Goal: Information Seeking & Learning: Learn about a topic

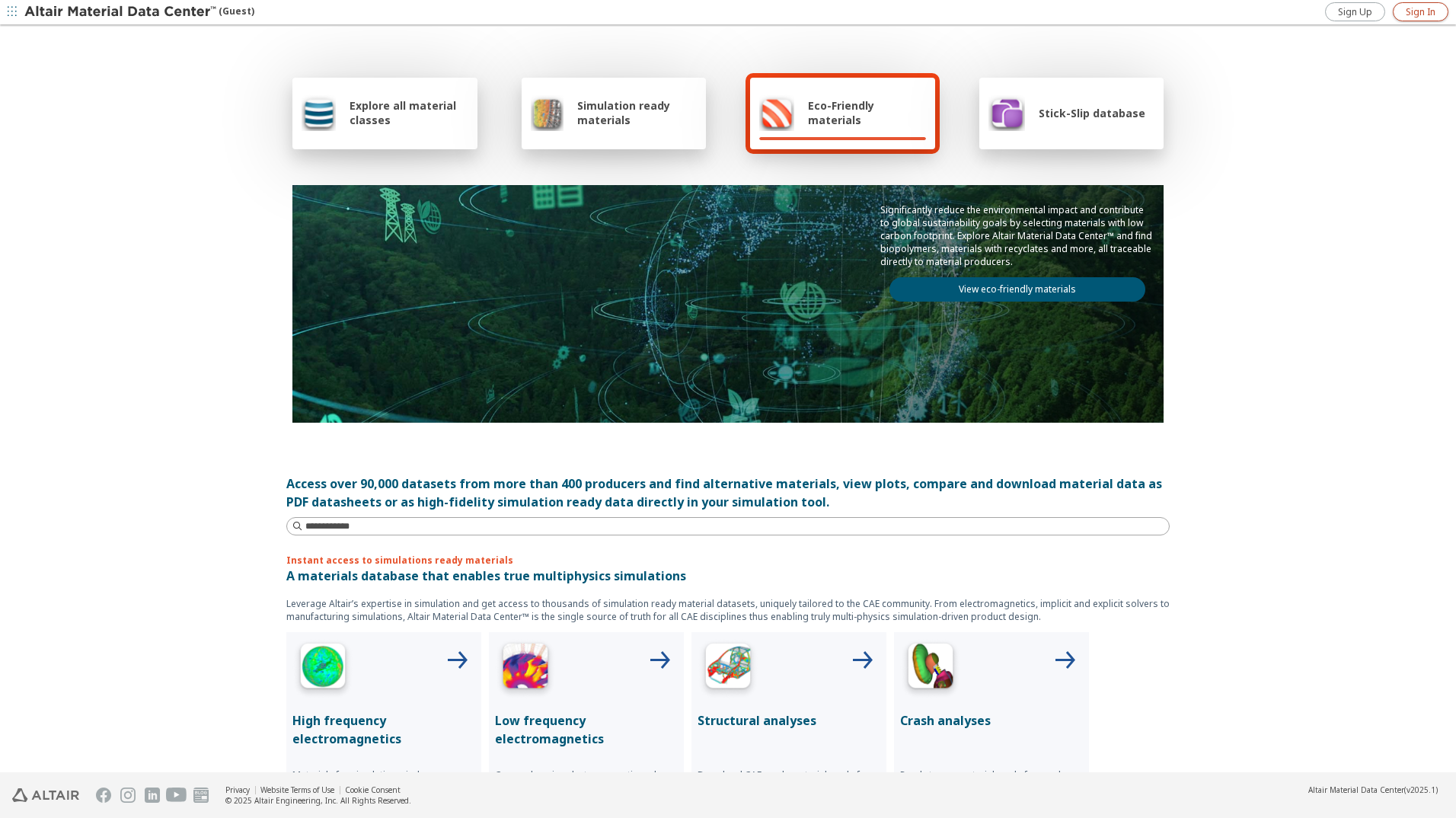
click at [1415, 10] on span "Sign In" at bounding box center [1421, 12] width 30 height 12
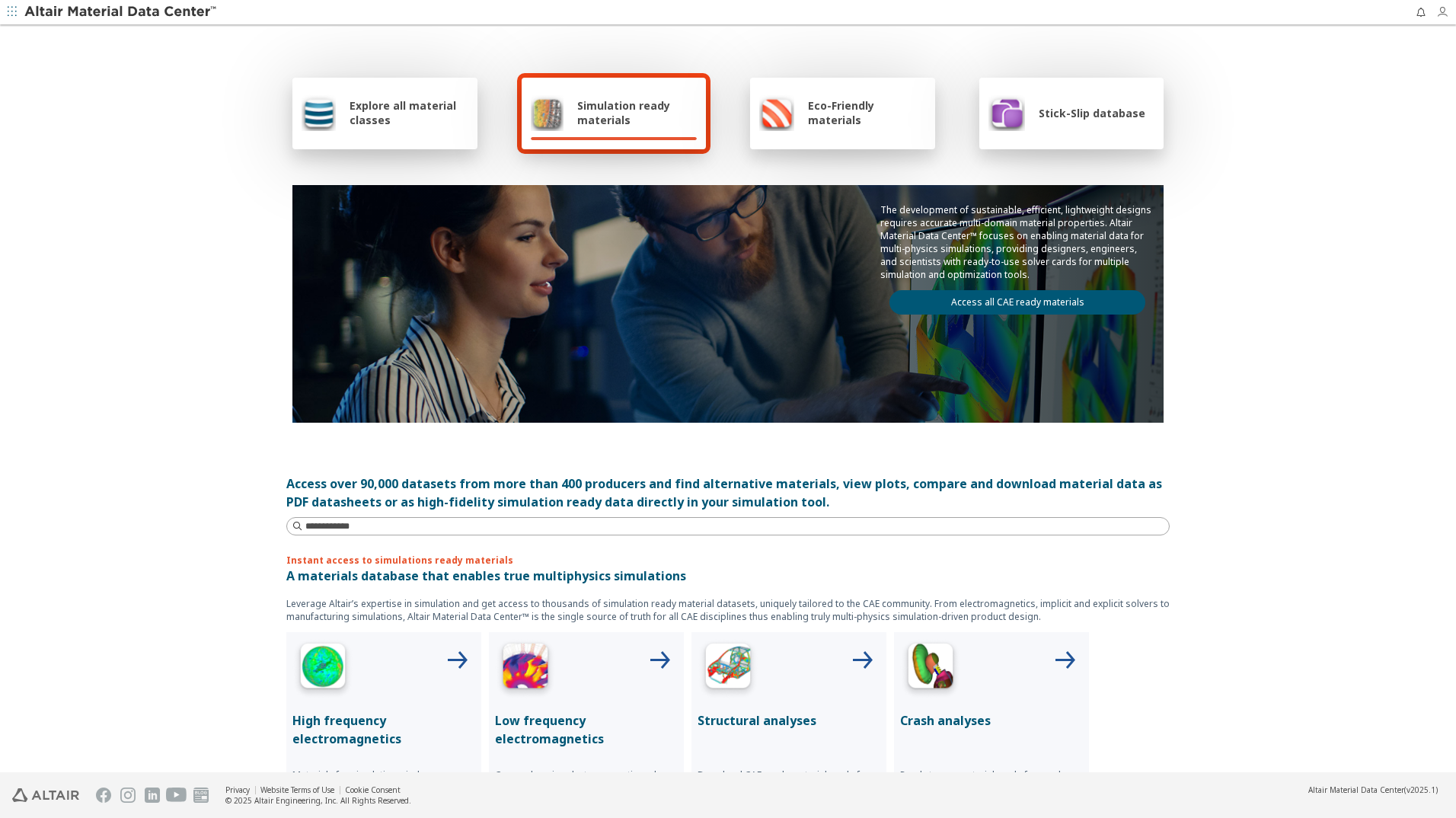
click at [1445, 14] on icon "button" at bounding box center [1442, 12] width 12 height 12
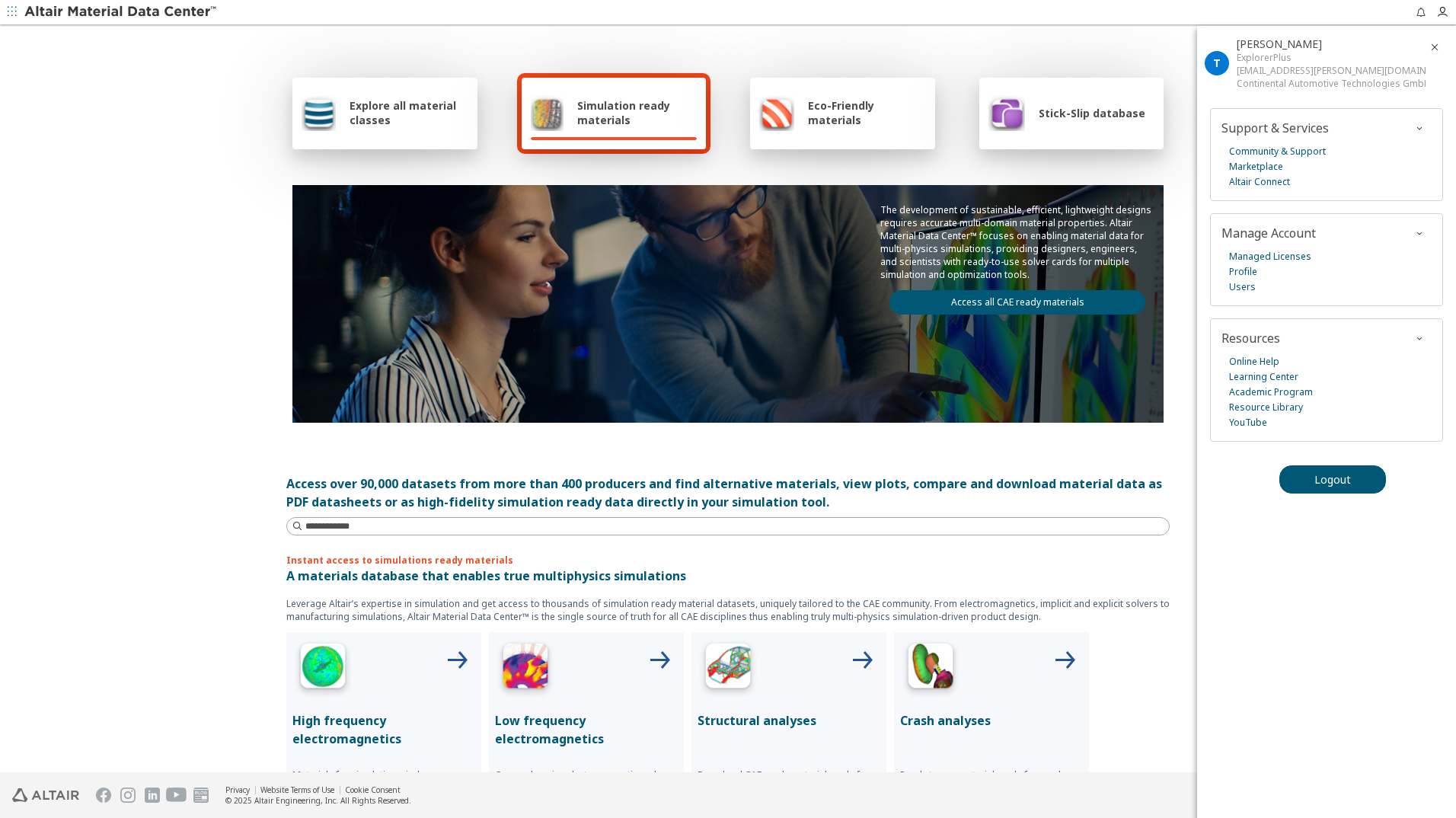
click at [1017, 43] on div "Explore all material classes Simulation ready materials Eco-Friendly materials …" at bounding box center [728, 247] width 883 height 442
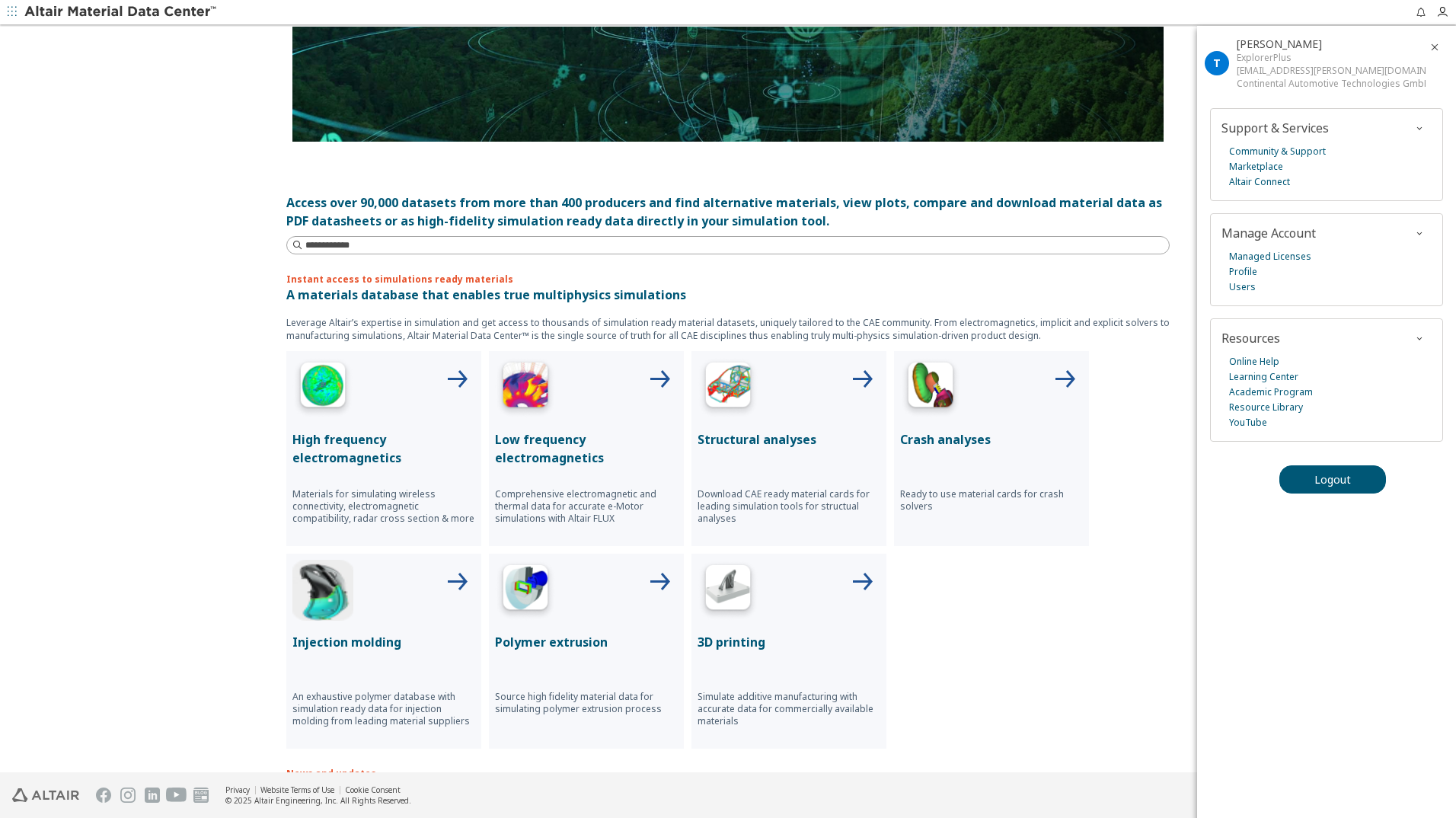
scroll to position [380, 0]
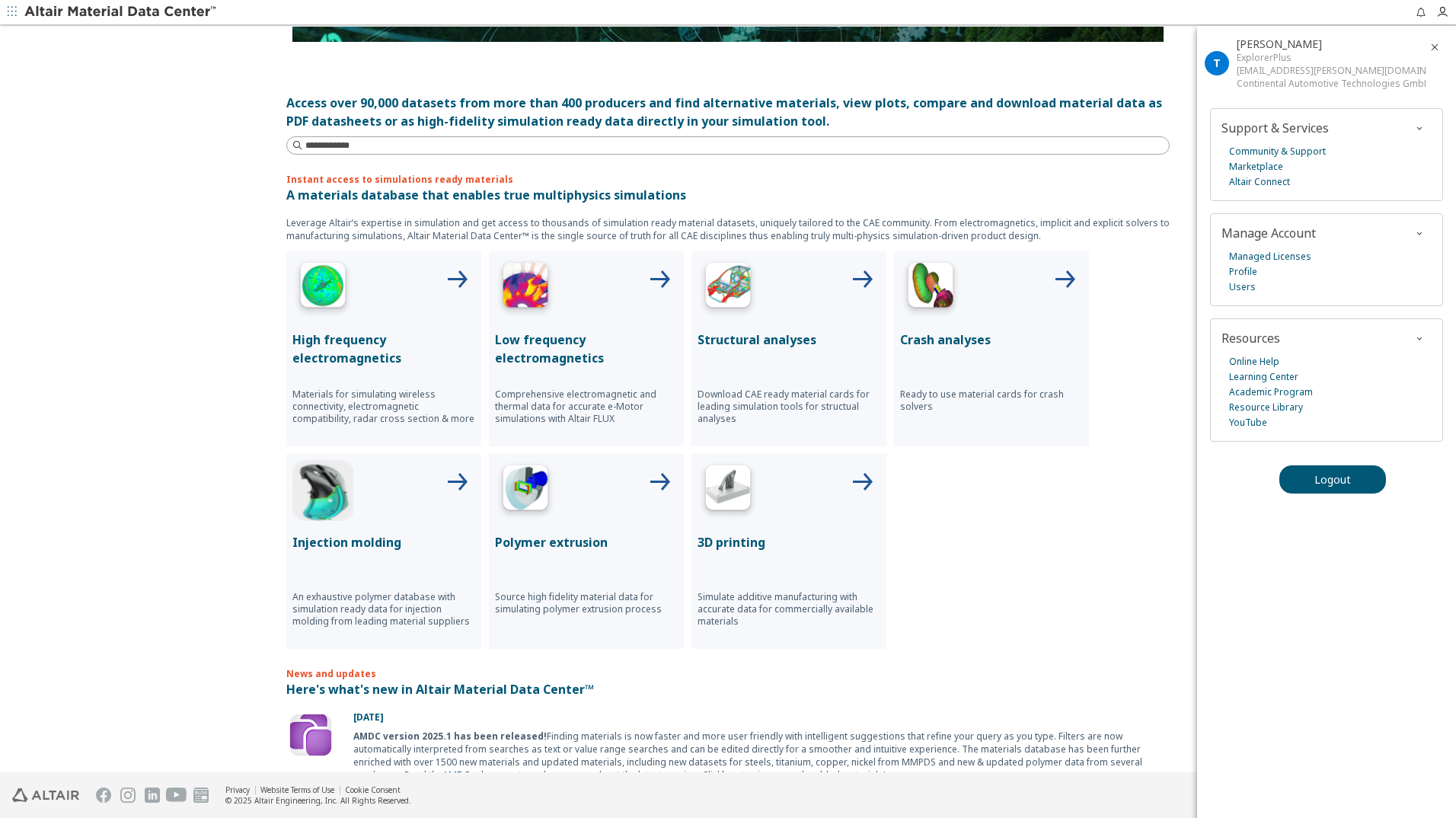
drag, startPoint x: 757, startPoint y: 342, endPoint x: 1127, endPoint y: 541, distance: 420.1
click at [1127, 541] on div "High frequency electromagnetics Materials for simulating wireless connectivity,…" at bounding box center [728, 450] width 883 height 397
click at [743, 297] on img at bounding box center [728, 287] width 61 height 61
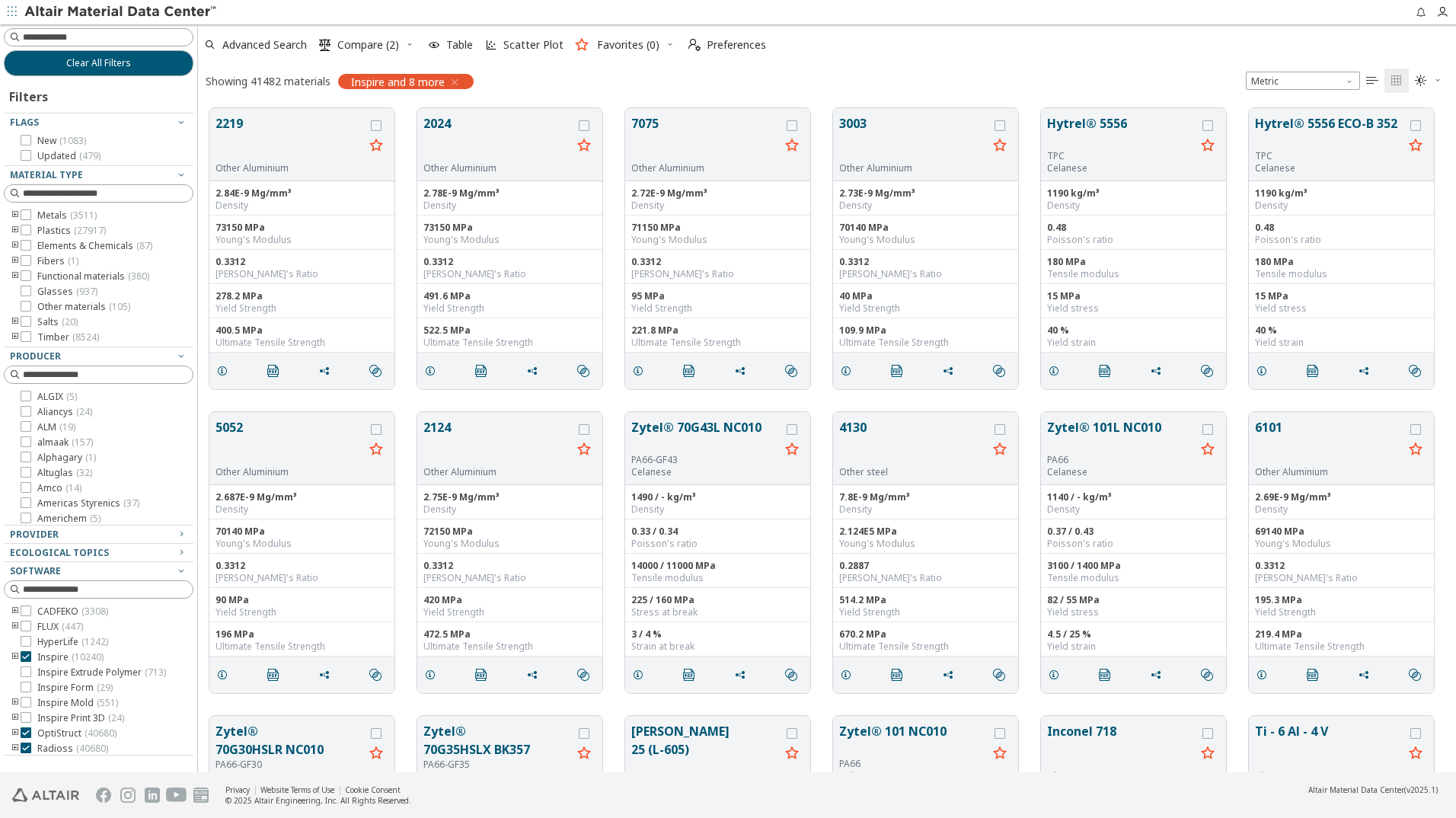
drag, startPoint x: 30, startPoint y: 291, endPoint x: 104, endPoint y: 285, distance: 74.2
click at [30, 290] on icon at bounding box center [26, 291] width 10 height 10
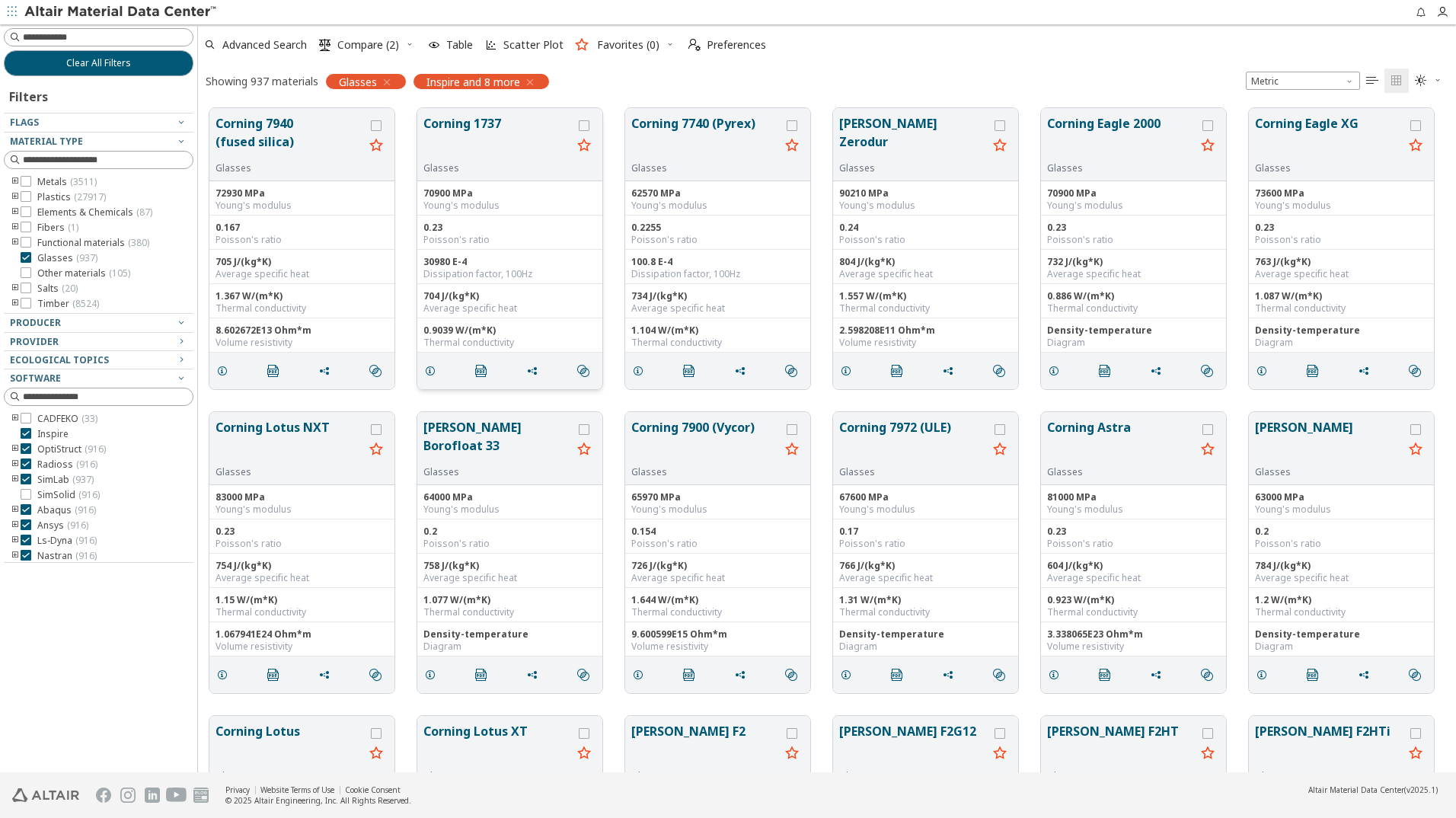
click at [491, 121] on button "Corning 1737" at bounding box center [498, 138] width 149 height 48
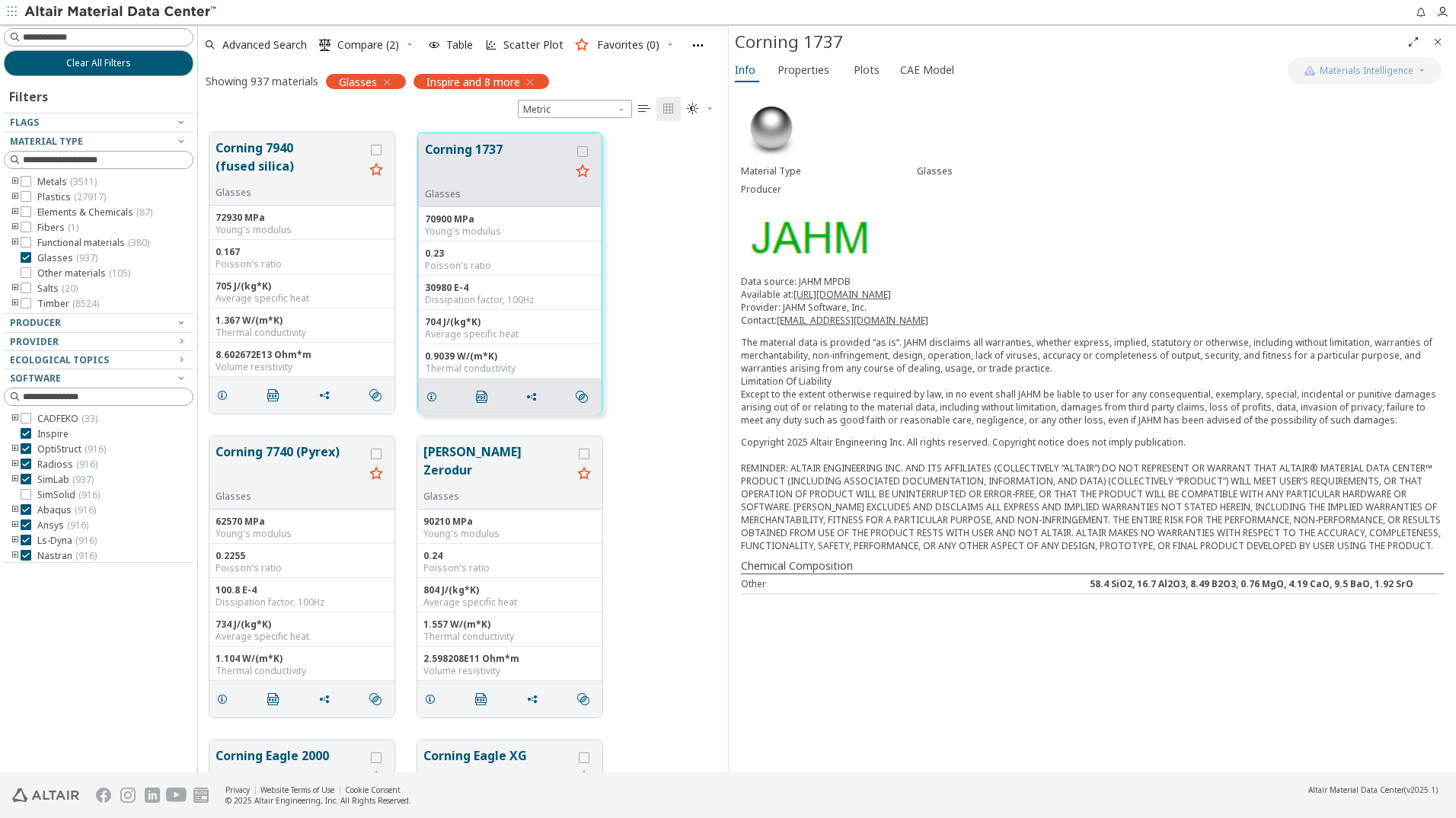
click at [798, 86] on div "Material Type Glasses Producer Data source: JAHM MPDB Available at: https://www…" at bounding box center [1093, 346] width 728 height 520
click at [805, 76] on span "Properties" at bounding box center [804, 70] width 52 height 25
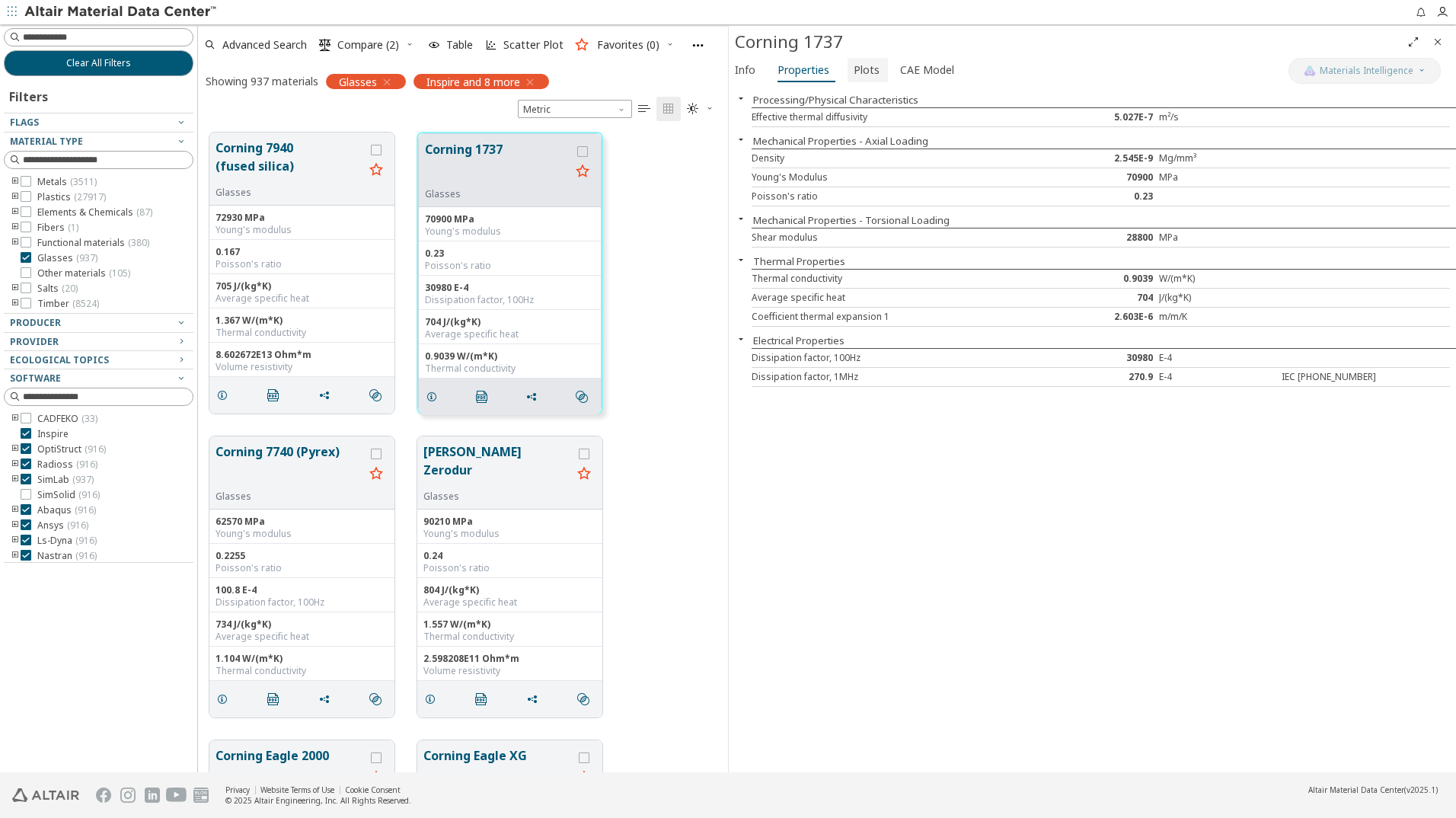
click at [854, 73] on span "Plots" at bounding box center [867, 70] width 26 height 25
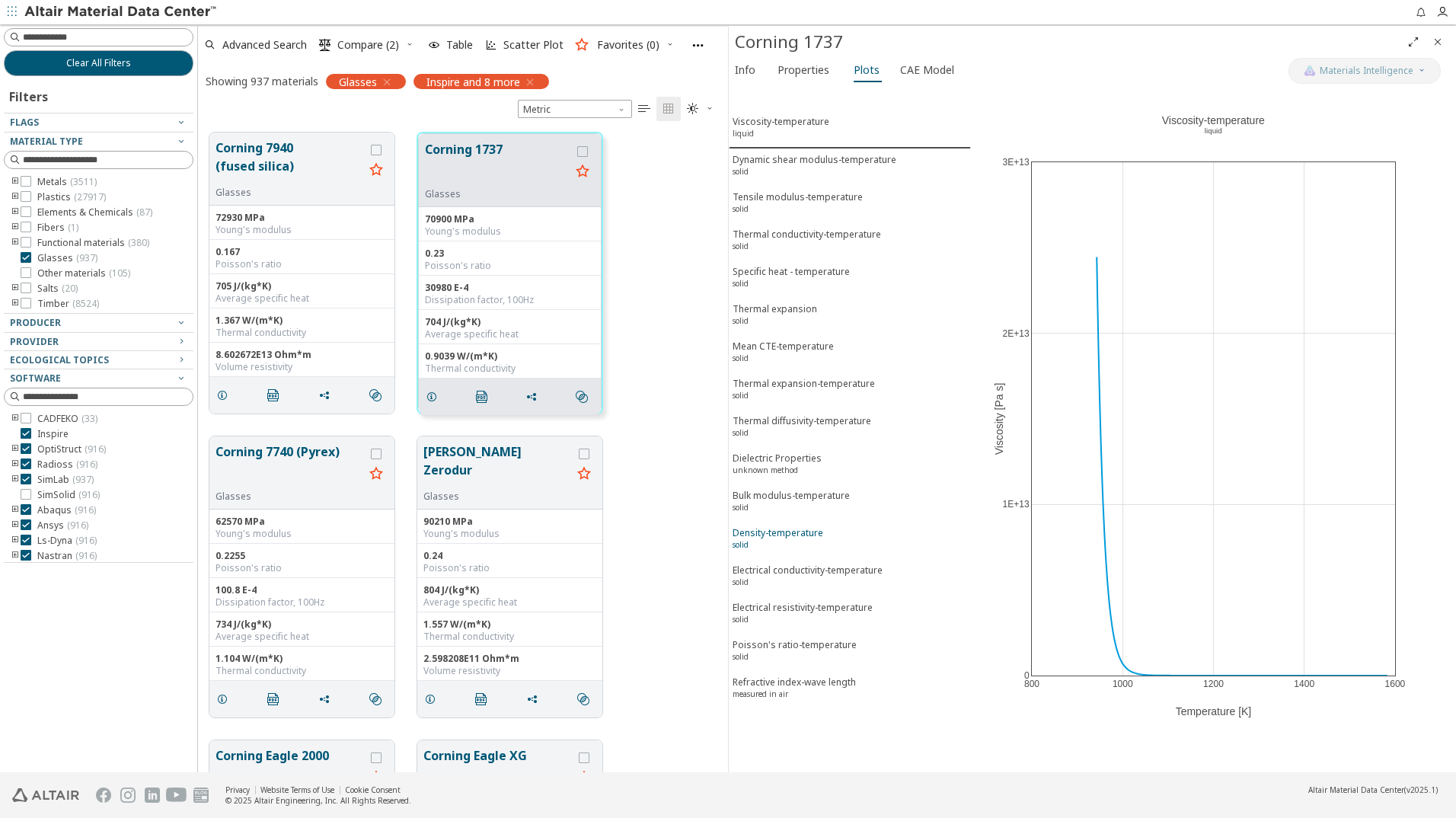
click at [767, 534] on div "Density-temperature solid" at bounding box center [778, 540] width 91 height 28
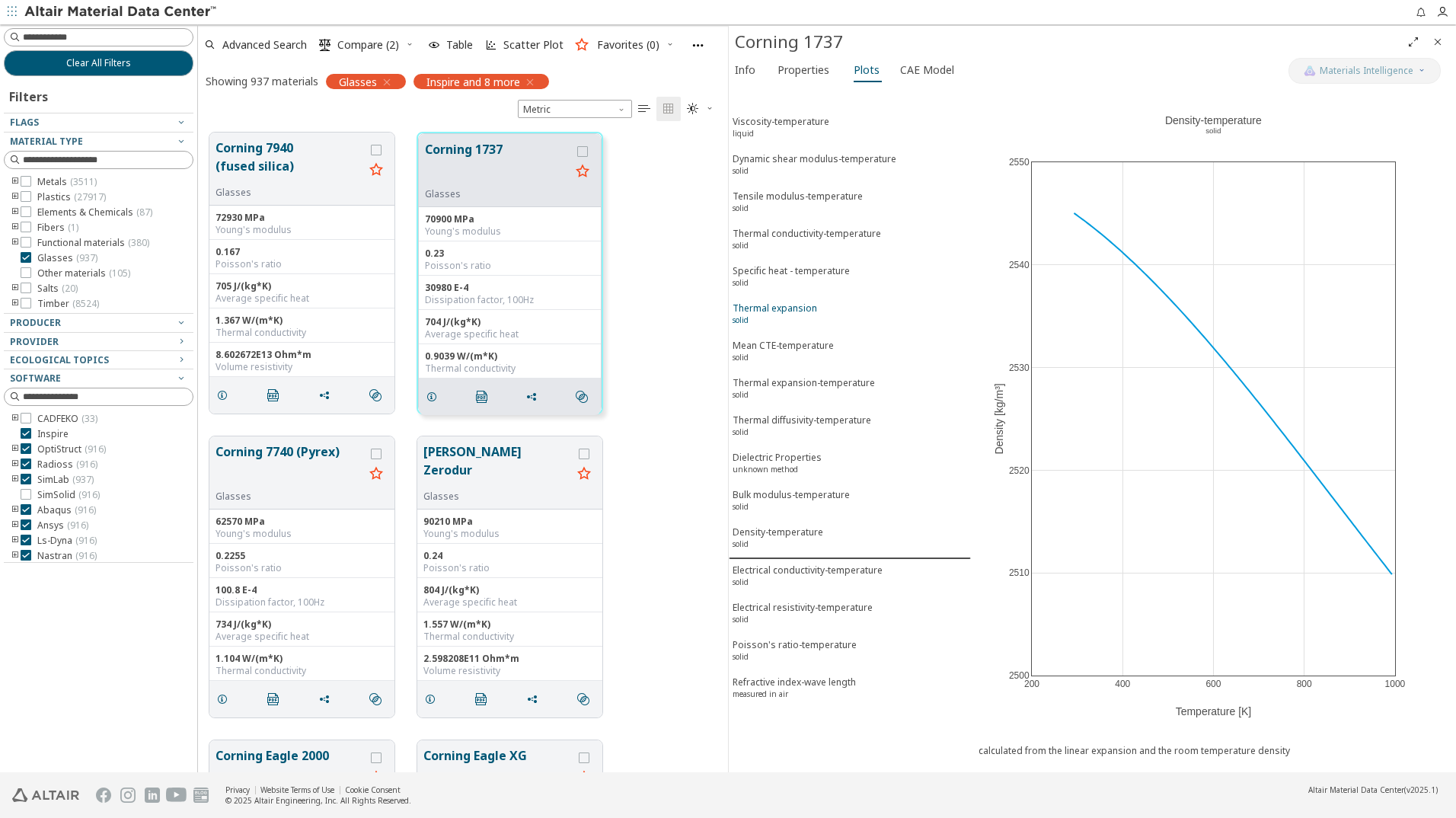
click at [807, 305] on div "Thermal expansion solid" at bounding box center [775, 315] width 85 height 28
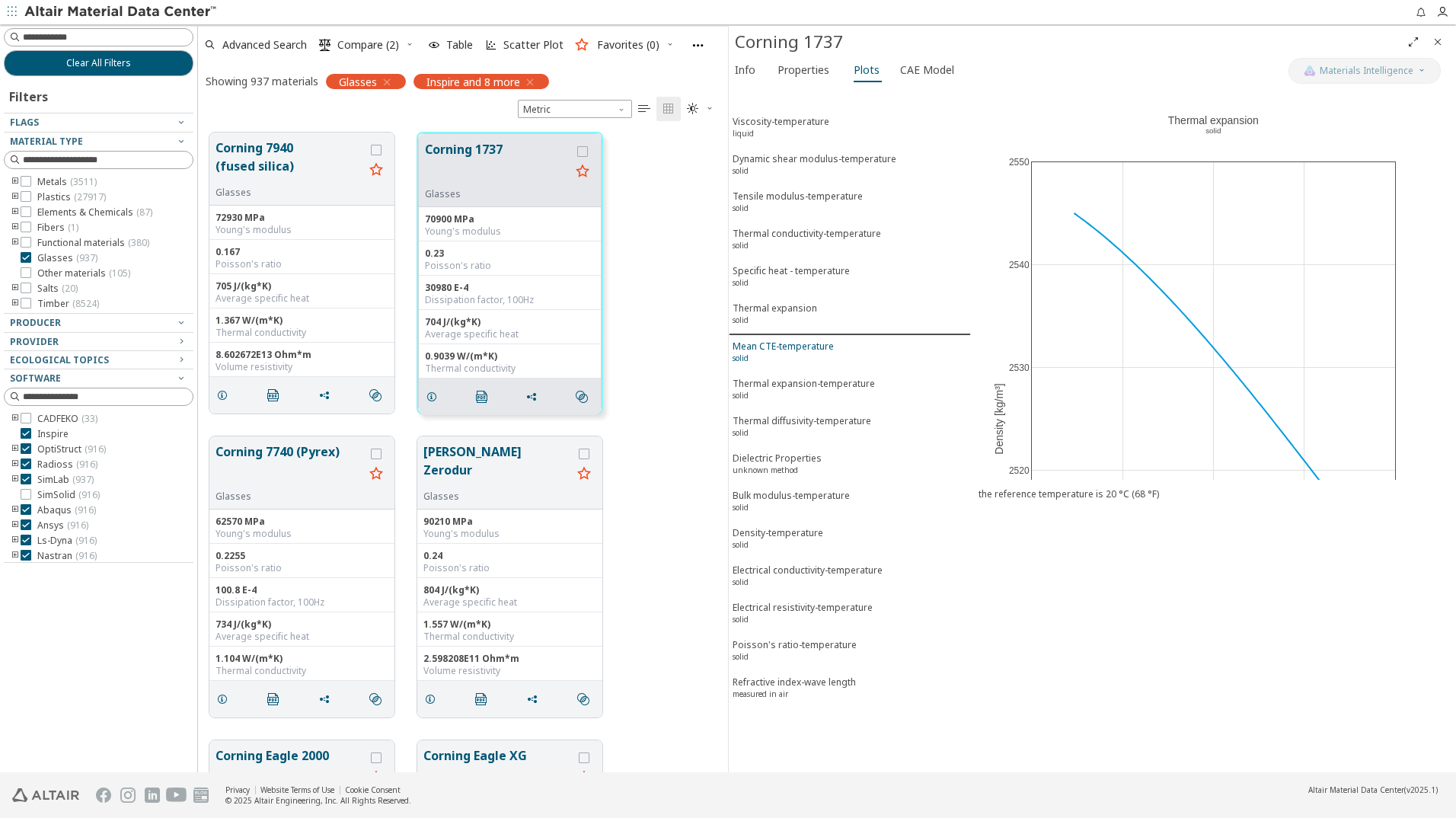
click at [802, 352] on div "Mean CTE-temperature solid" at bounding box center [783, 353] width 101 height 28
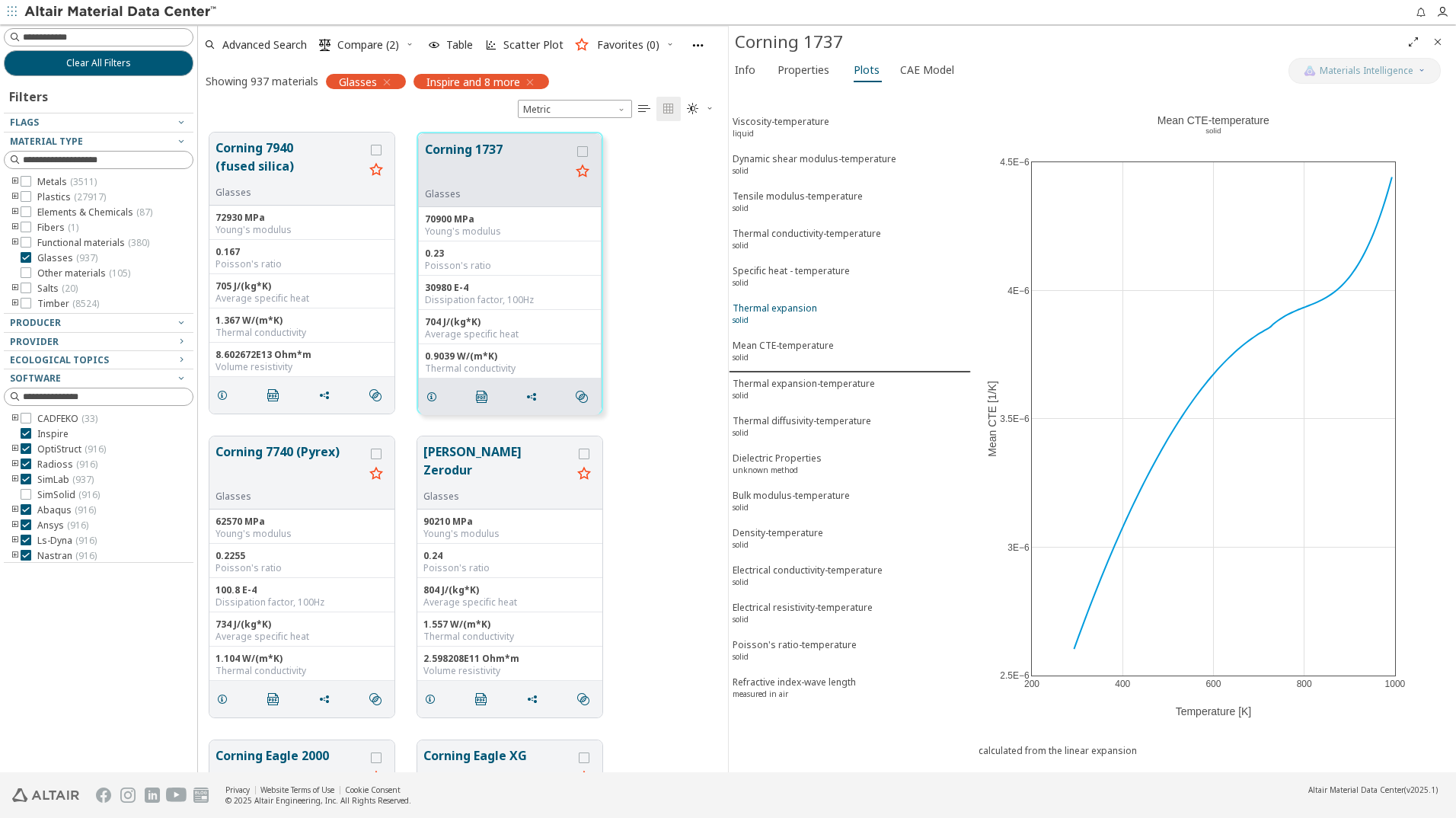
click at [808, 308] on div "Thermal expansion solid" at bounding box center [775, 315] width 85 height 28
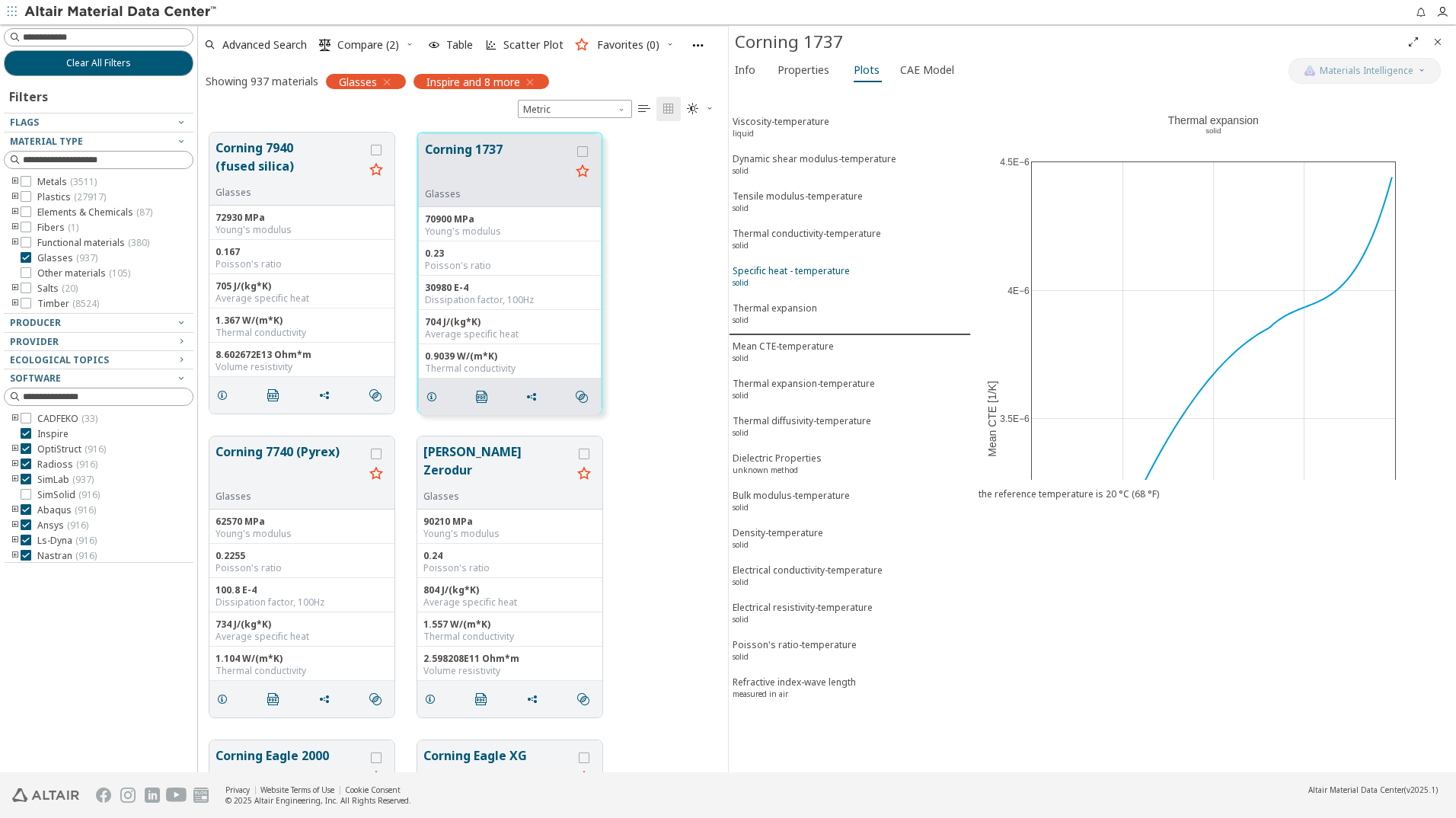
click at [808, 262] on button "Specific heat - temperature solid" at bounding box center [850, 279] width 242 height 38
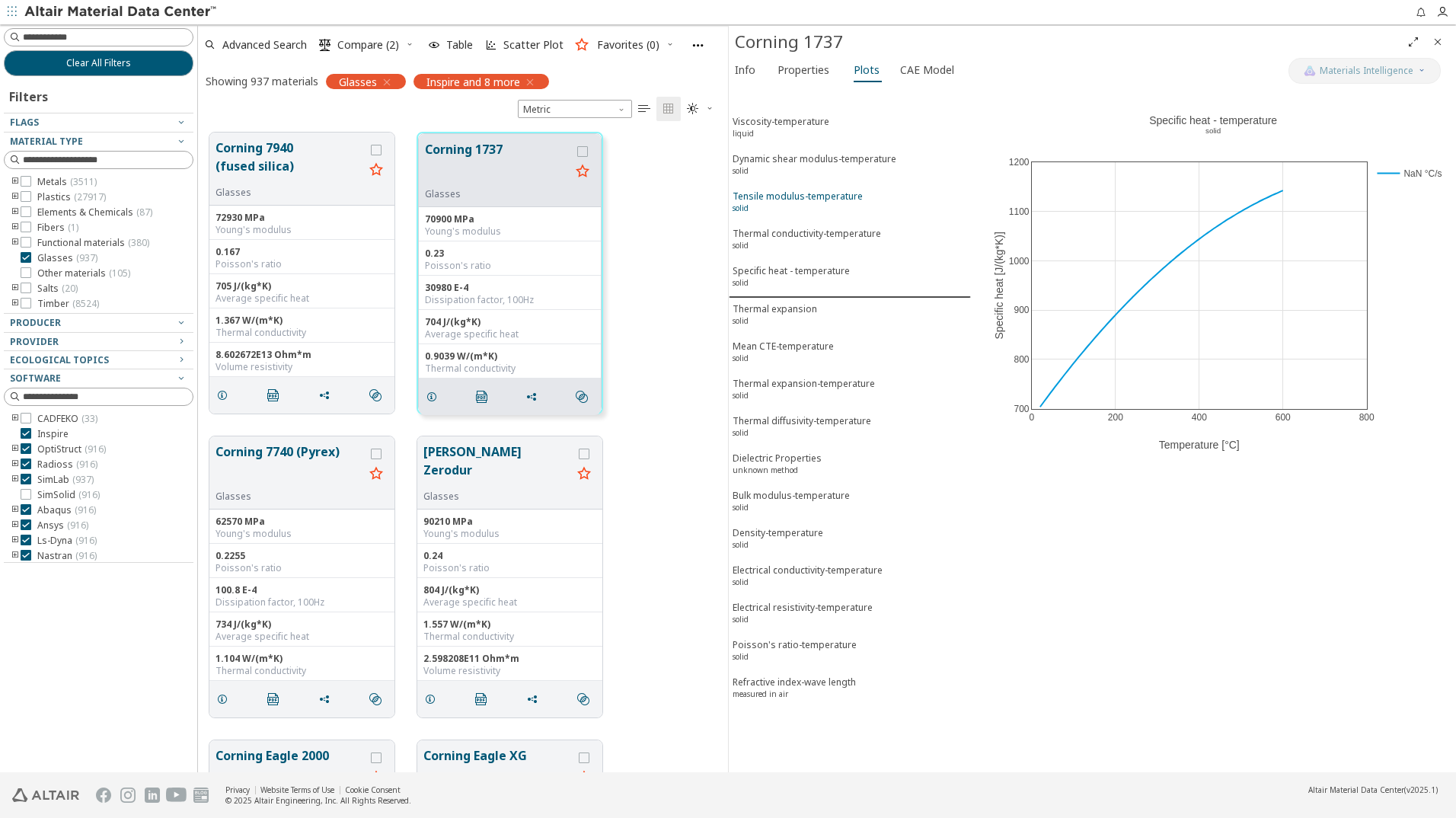
click at [814, 192] on div "Tensile modulus-temperature solid" at bounding box center [798, 203] width 130 height 28
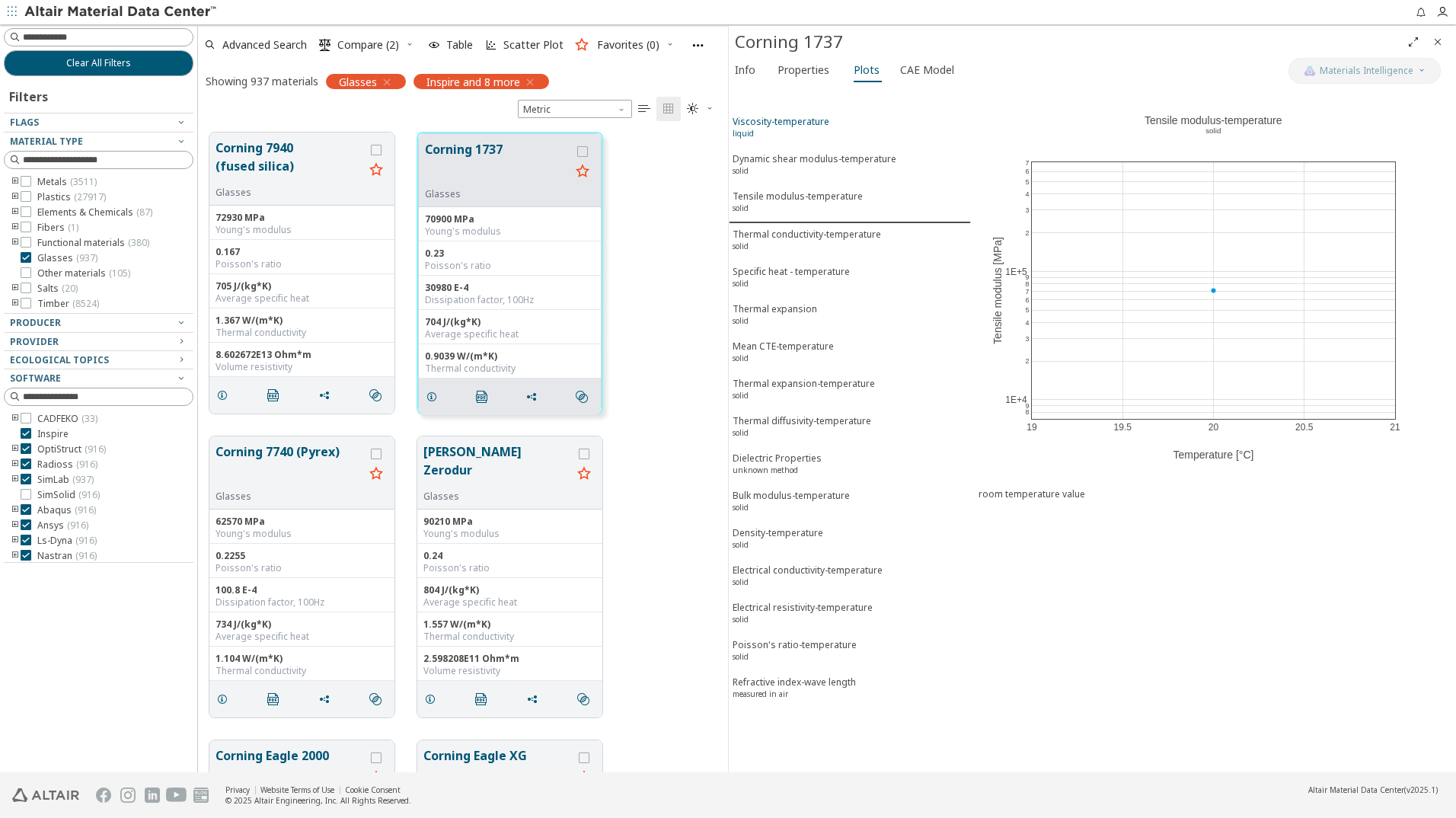
click at [801, 119] on div "Viscosity-temperature liquid" at bounding box center [781, 129] width 97 height 28
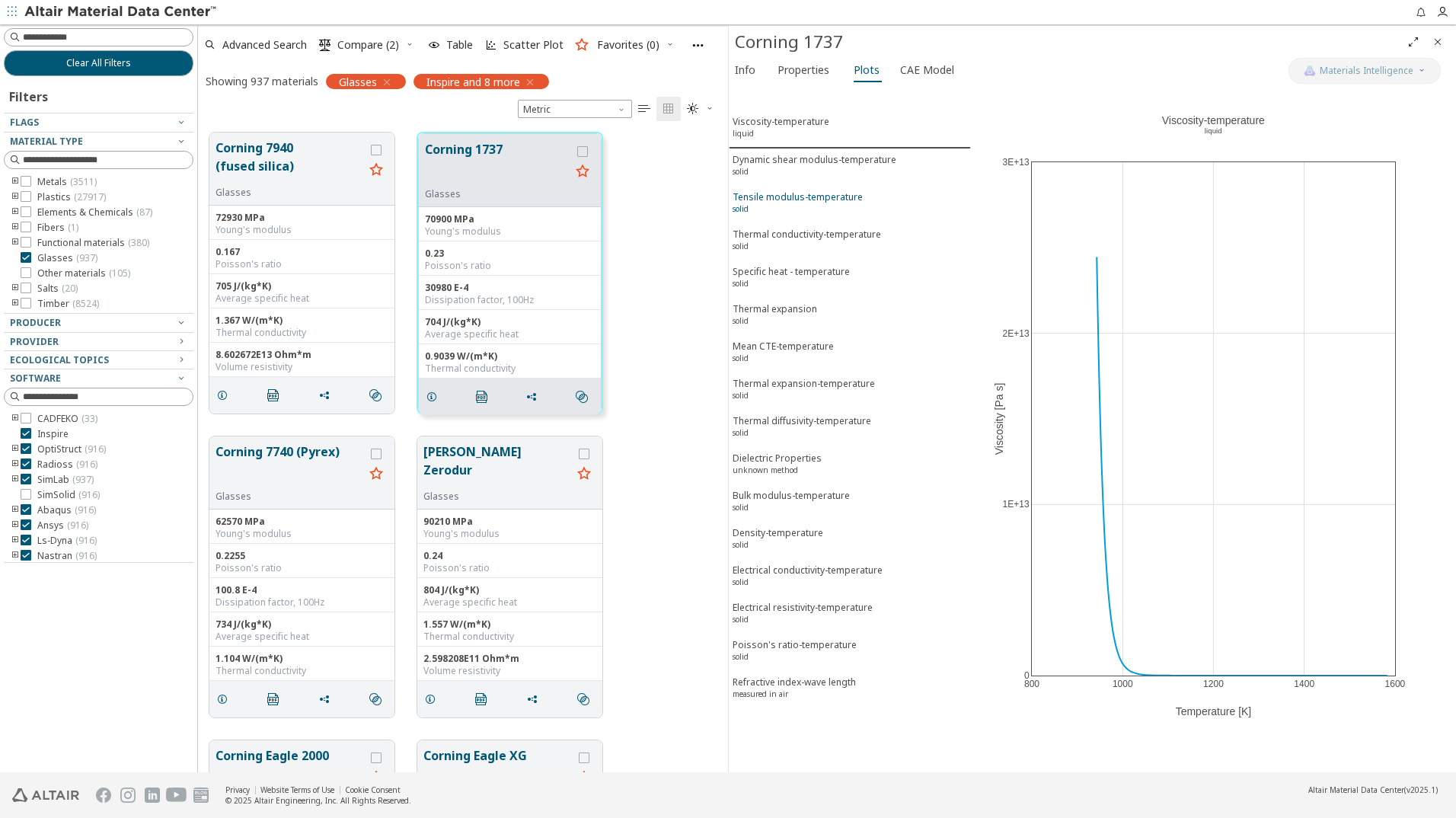
click at [820, 199] on div "Tensile modulus-temperature solid" at bounding box center [798, 204] width 130 height 28
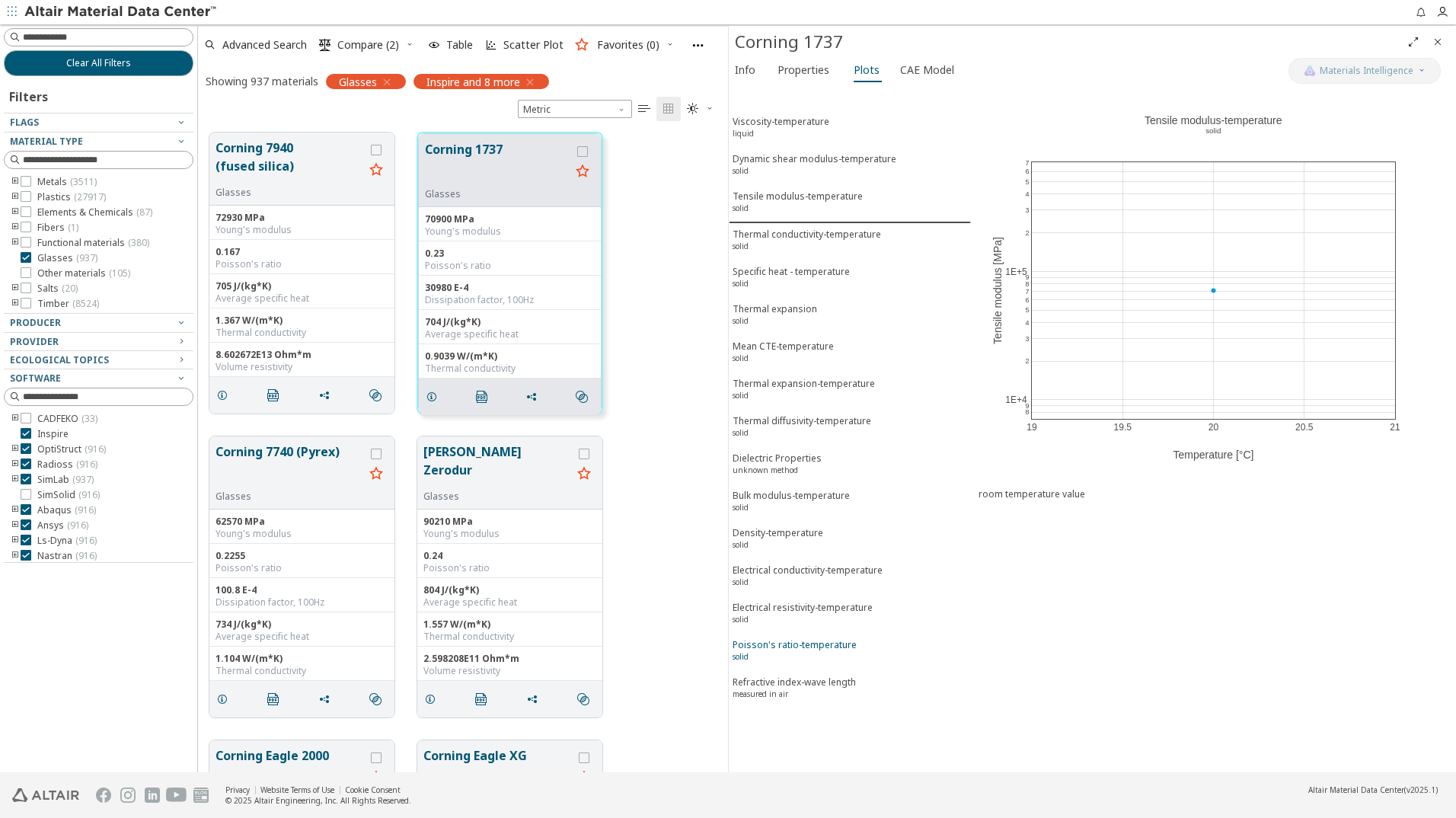
click at [806, 650] on div "Poisson's ratio-temperature solid" at bounding box center [794, 652] width 124 height 28
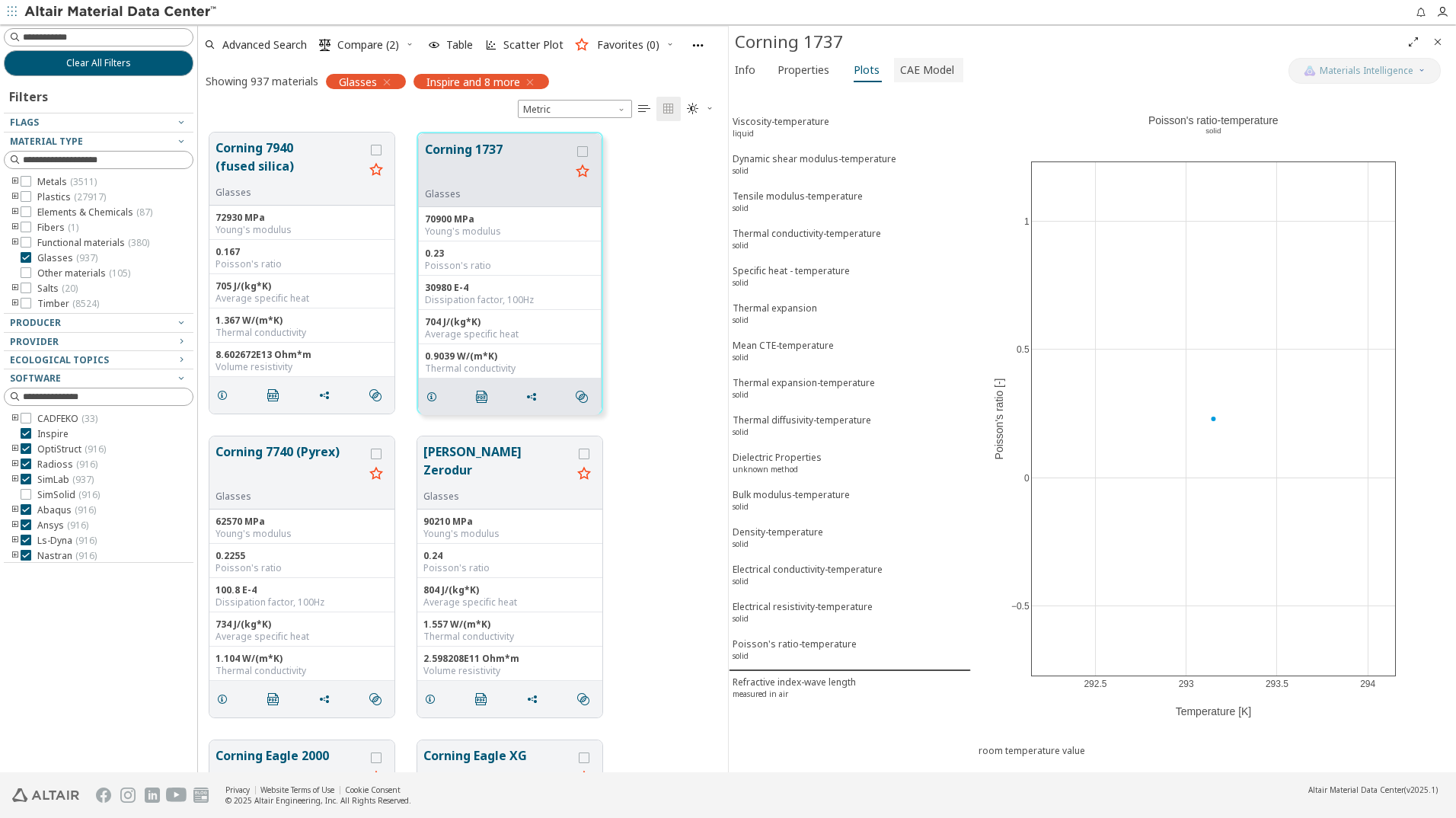
click at [949, 65] on span "CAE Model" at bounding box center [928, 70] width 57 height 25
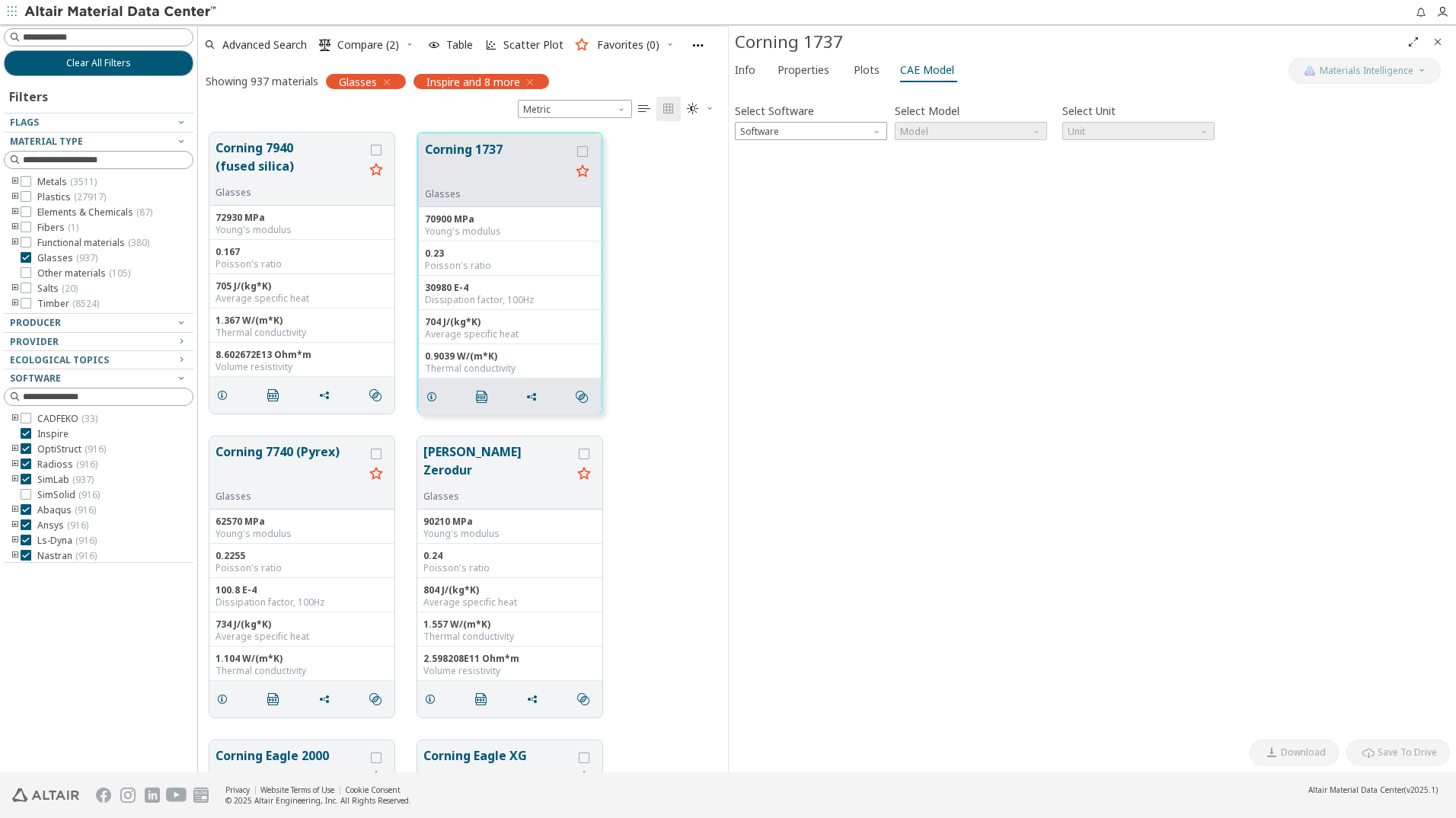
click at [831, 144] on div at bounding box center [1093, 147] width 716 height 8
click at [834, 132] on span "Software" at bounding box center [811, 131] width 152 height 18
click at [782, 255] on span "Ansys" at bounding box center [811, 260] width 140 height 10
click at [958, 123] on span "Model" at bounding box center [971, 131] width 152 height 18
click at [932, 271] on div "Select Software Ansys Select Model Model Select Unit N mm s Mg Invalid data. Pl…" at bounding box center [1093, 412] width 716 height 639
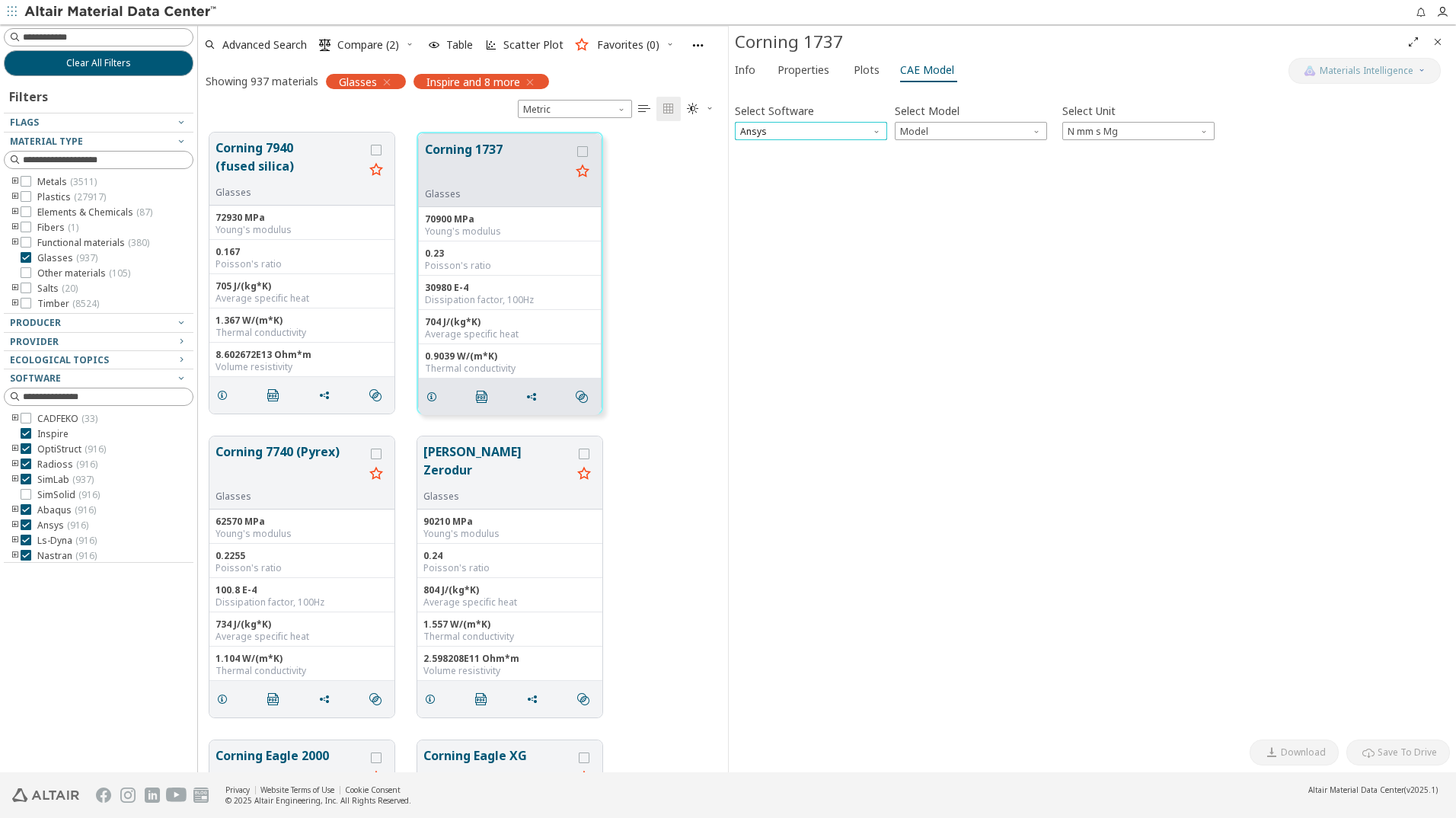
click at [846, 123] on span "Ansys" at bounding box center [811, 131] width 152 height 18
click at [784, 297] on span "Nastran" at bounding box center [811, 296] width 140 height 10
click at [943, 129] on span "Model" at bounding box center [971, 131] width 152 height 18
drag, startPoint x: 870, startPoint y: 239, endPoint x: 868, endPoint y: 231, distance: 8.2
click at [869, 239] on div "Select Software Nastran Select Model Model Select Unit N mm s Mg Invalid data. …" at bounding box center [1093, 412] width 716 height 639
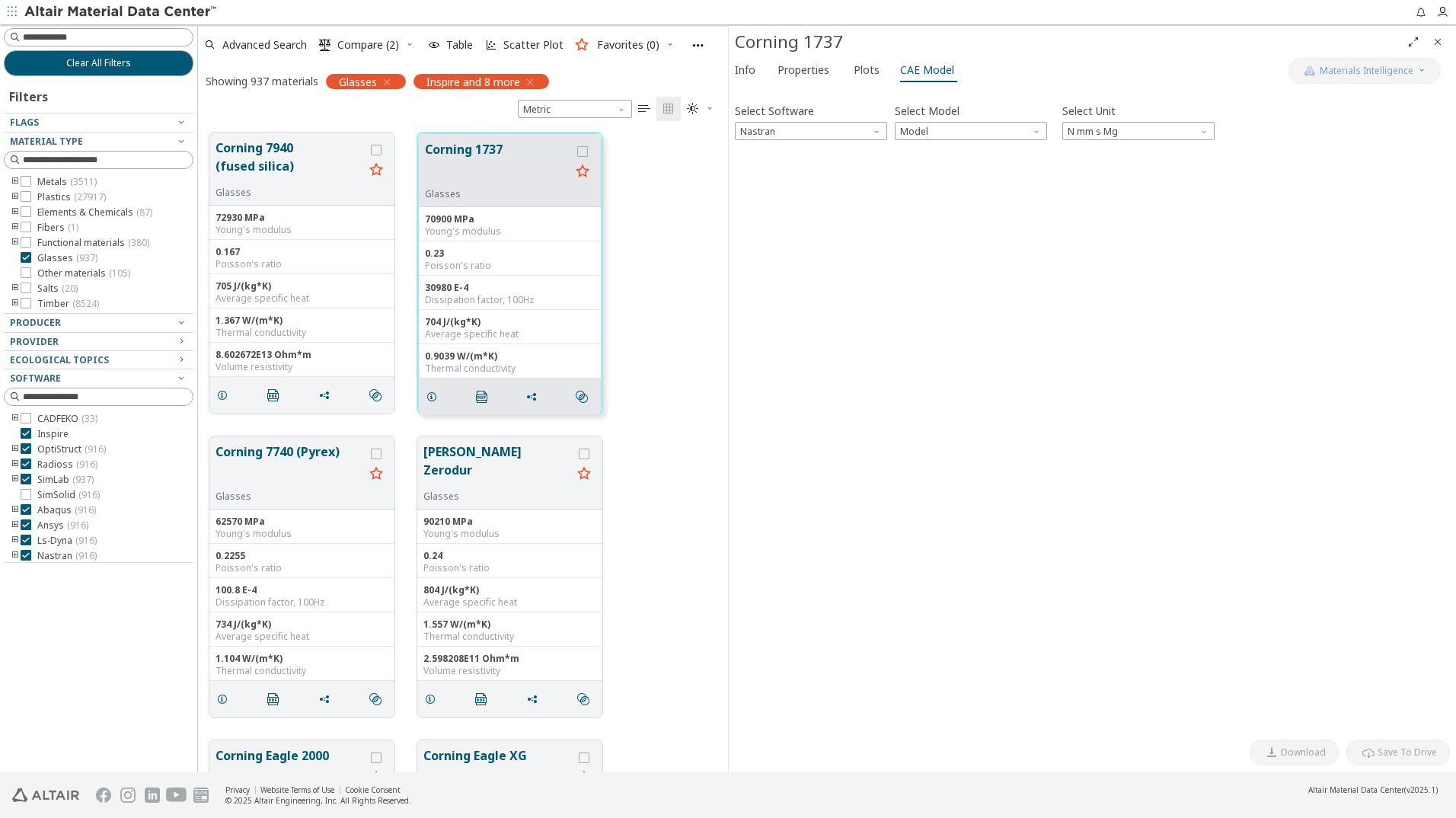
click at [841, 141] on div "Select Software Nastran Select Model Model Select Unit N mm s Mg Invalid data. …" at bounding box center [1093, 412] width 716 height 639
click at [841, 131] on span "Nastran" at bounding box center [811, 131] width 152 height 18
click at [797, 163] on span "OptiStruct" at bounding box center [811, 168] width 140 height 10
click at [964, 122] on span "Model" at bounding box center [971, 131] width 152 height 18
click at [841, 204] on div "Select Software OptiStruct Select Model Model Select Unit N mm s Mg Invalid dat…" at bounding box center [1093, 412] width 716 height 639
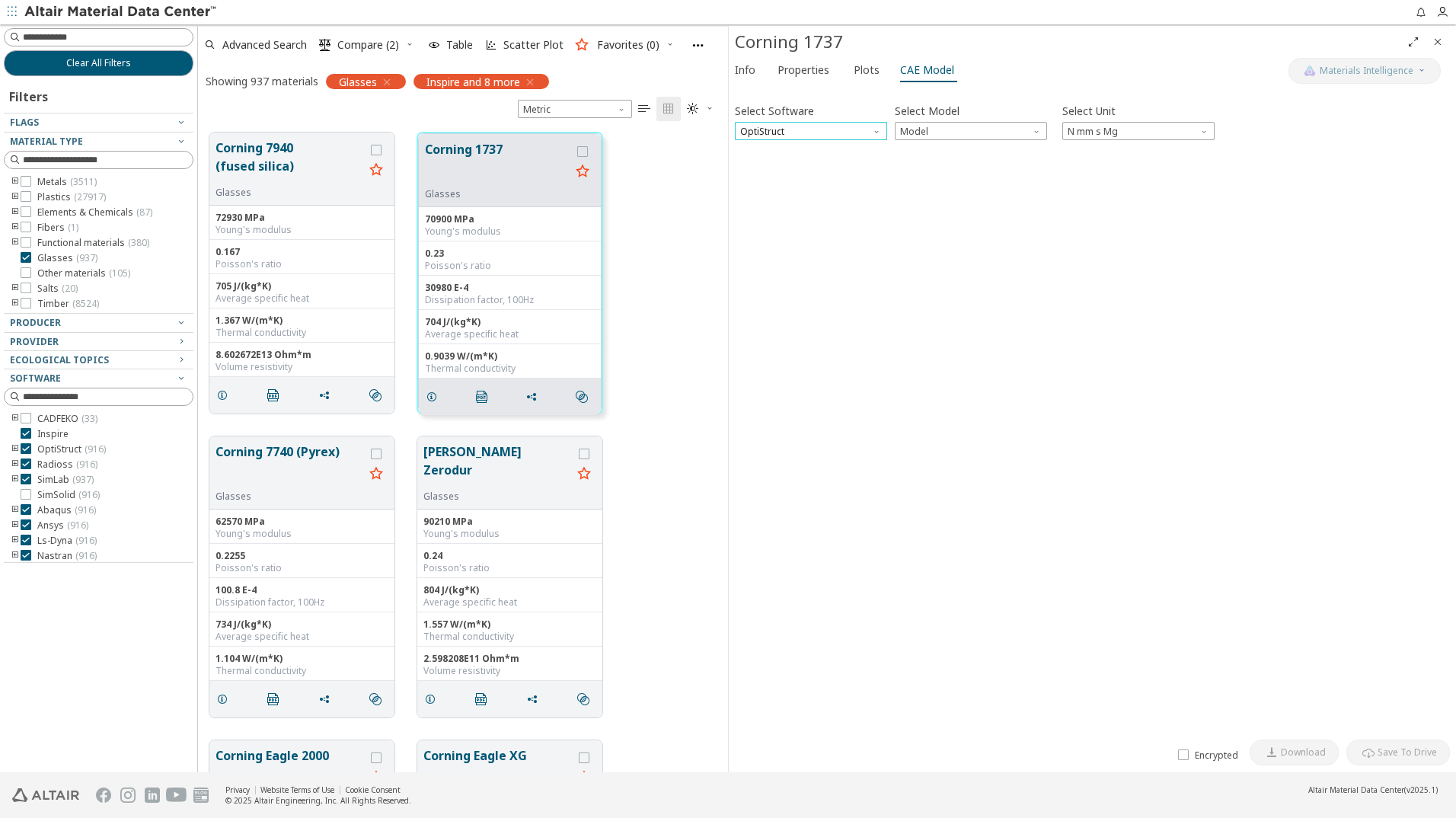
click at [820, 132] on span "OptiStruct" at bounding box center [811, 131] width 152 height 18
click at [775, 189] on span "Radioss" at bounding box center [811, 186] width 140 height 10
click at [964, 137] on span "Model" at bounding box center [971, 131] width 152 height 18
click at [929, 230] on div "Select Software Radioss Select Model Model Select Unit N mm s Mg Invalid data. …" at bounding box center [1093, 412] width 716 height 639
click at [1436, 40] on icon "Close" at bounding box center [1438, 42] width 12 height 12
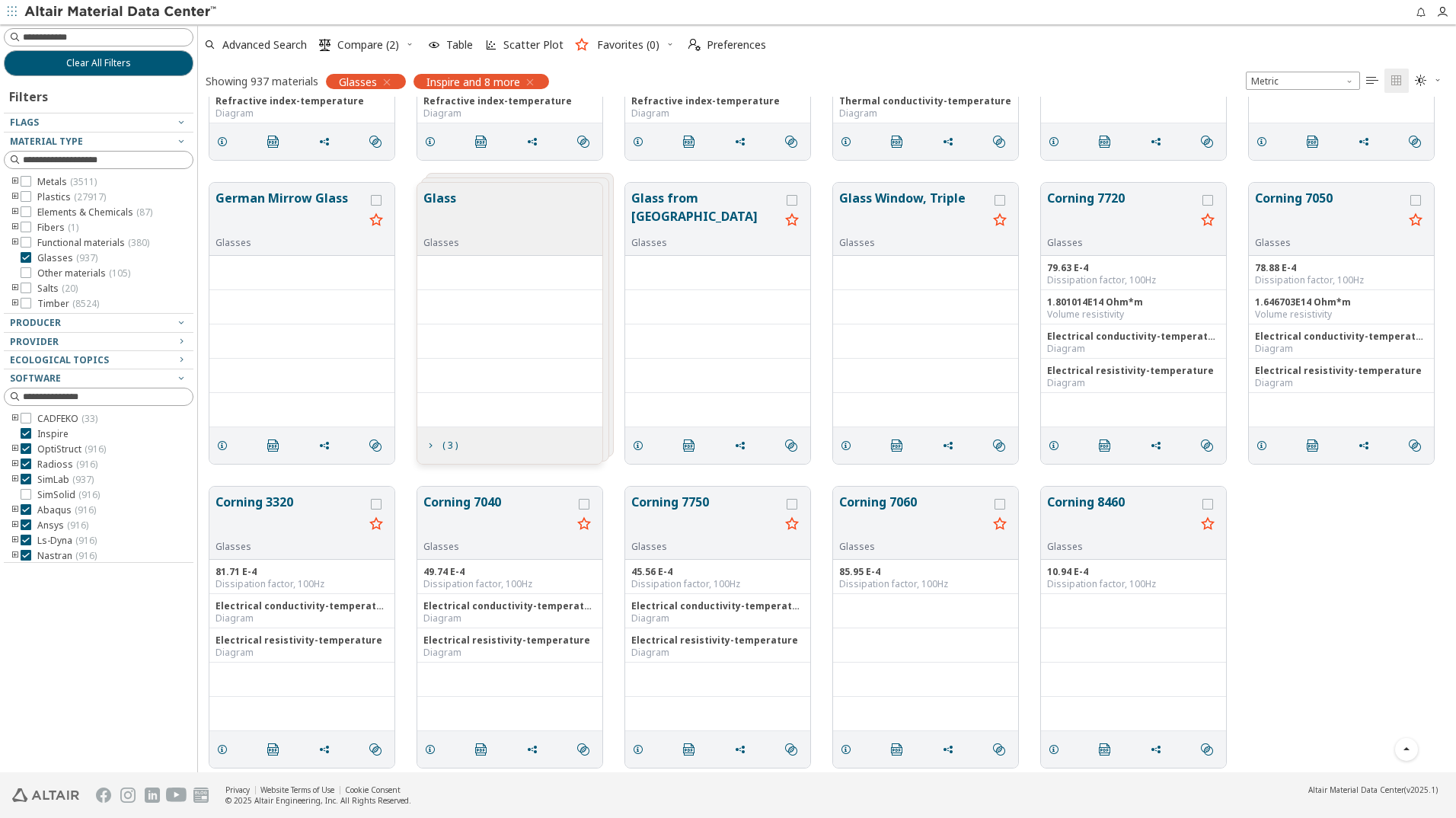
scroll to position [46723, 0]
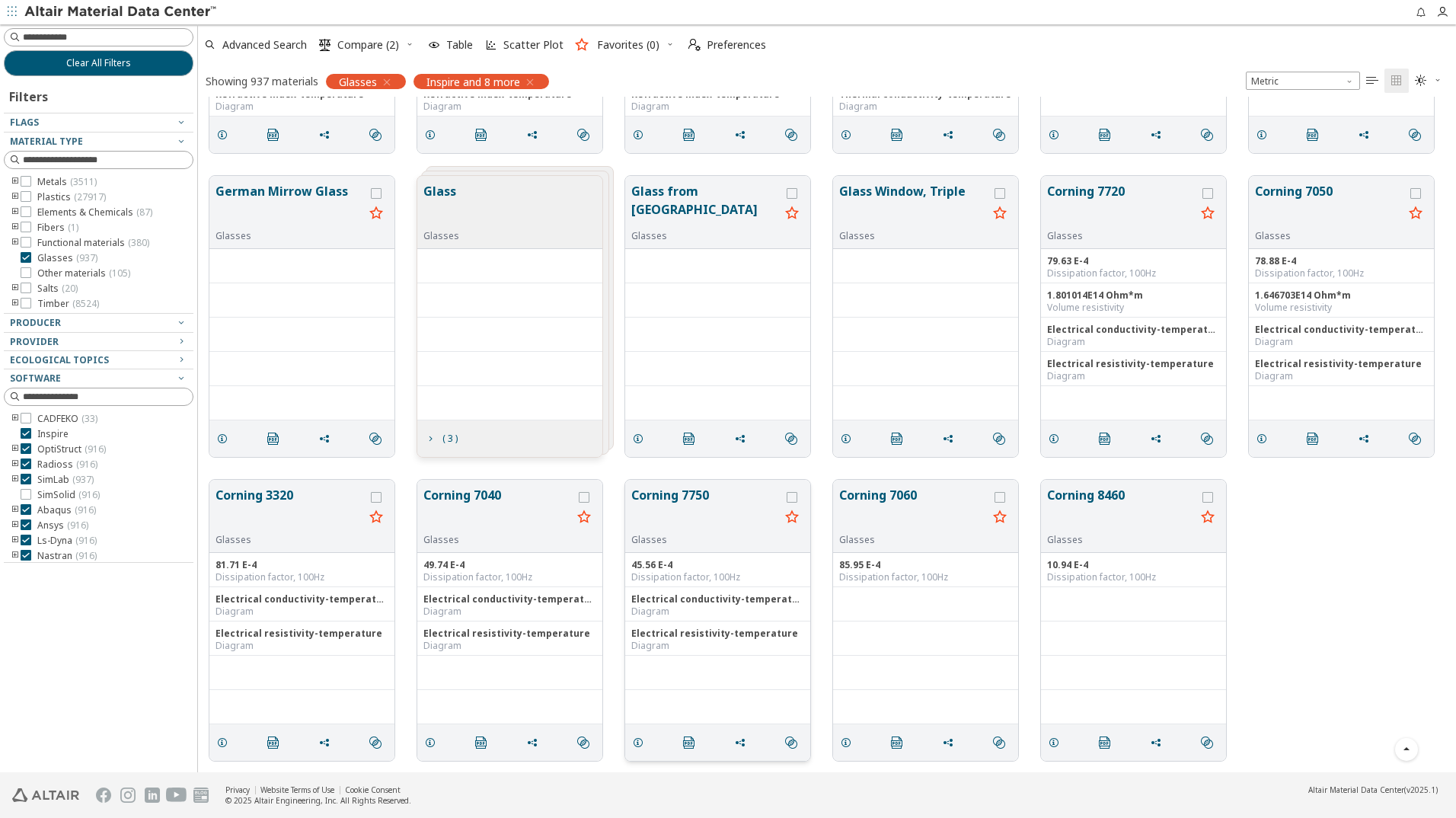
click at [675, 488] on button "Corning 7750" at bounding box center [706, 509] width 149 height 48
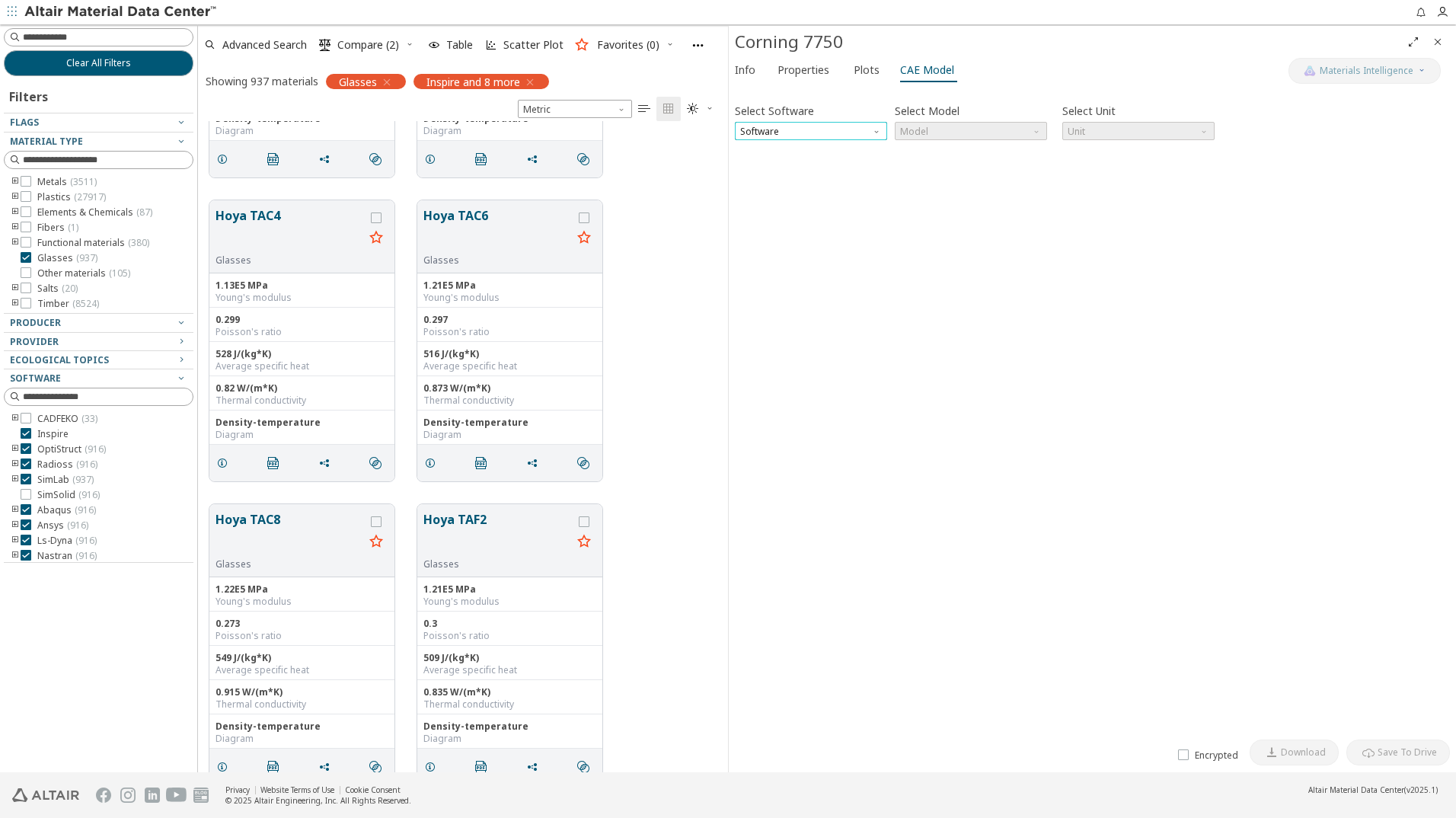
click at [840, 129] on span "Software" at bounding box center [811, 131] width 152 height 18
click at [887, 180] on div "Select Software Software Select Model Model Select Unit Unit Invalid data. Plea…" at bounding box center [1093, 412] width 716 height 639
click at [853, 124] on span "Software" at bounding box center [811, 131] width 152 height 18
click at [792, 150] on span "CADFEKO" at bounding box center [811, 150] width 140 height 10
click at [960, 127] on span "Model" at bounding box center [971, 131] width 152 height 18
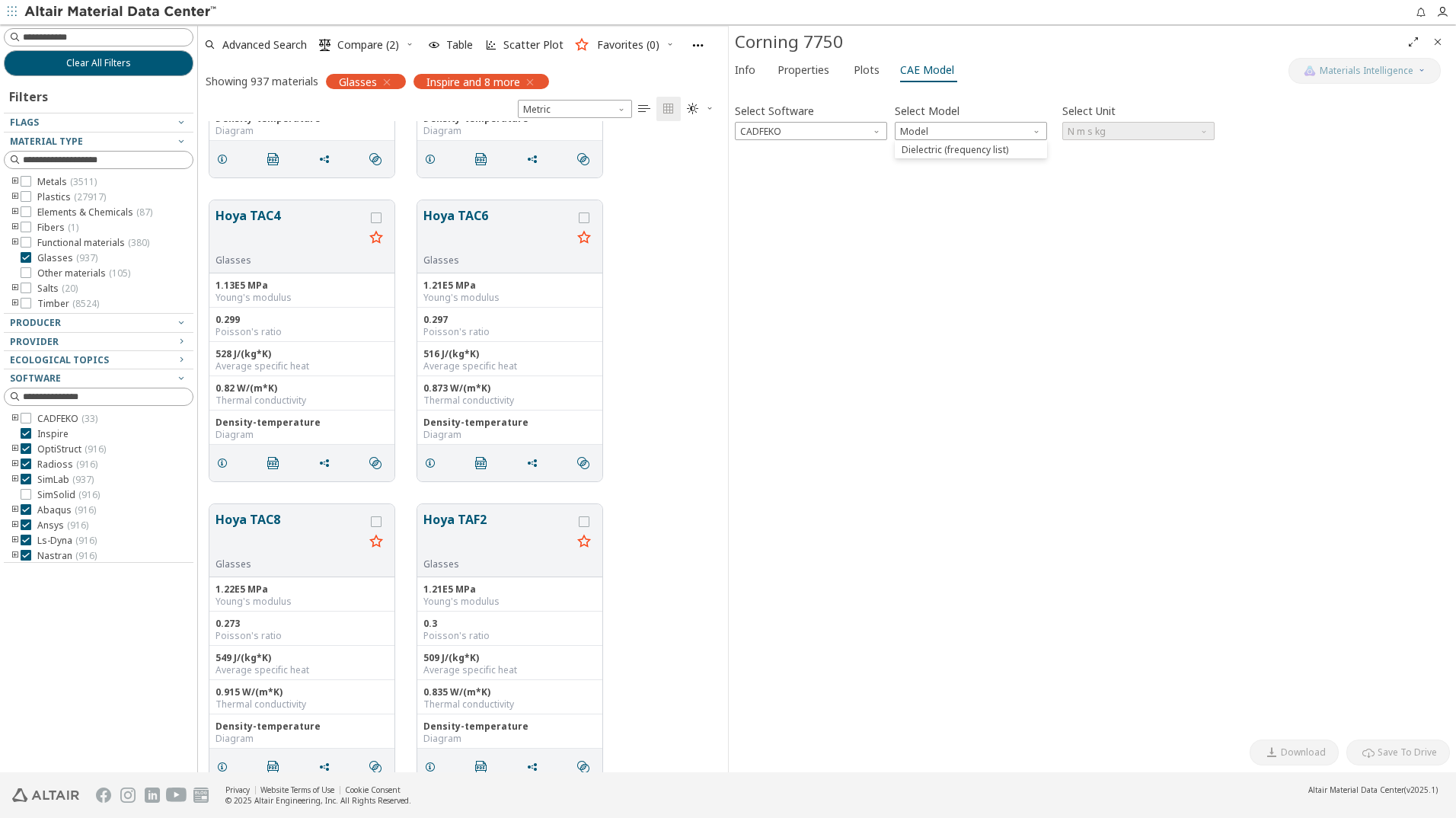
click at [837, 183] on div "Select Software CADFEKO Select Model Model Select Unit N m s kg Invalid data. P…" at bounding box center [1093, 412] width 716 height 639
click at [822, 123] on span "CADFEKO" at bounding box center [811, 131] width 152 height 18
click at [793, 171] on span "SimLab" at bounding box center [811, 168] width 140 height 10
click at [943, 122] on span "Model" at bounding box center [971, 131] width 152 height 18
click at [922, 203] on div "Select Software SimLab Select Model Model Select Unit N m s kg Invalid data. Pl…" at bounding box center [1093, 412] width 716 height 639
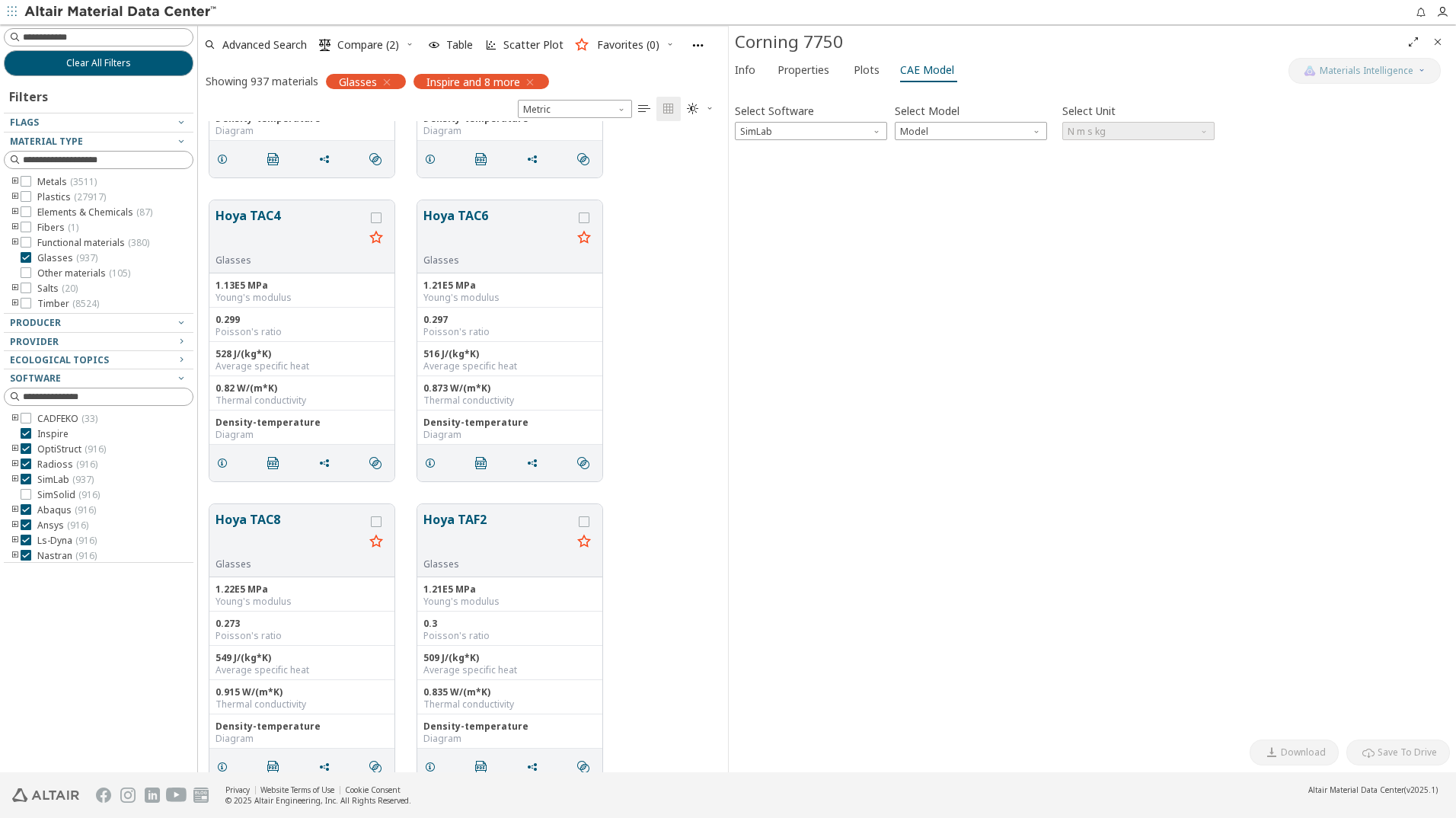
click at [1438, 32] on span "Close" at bounding box center [1437, 42] width 18 height 25
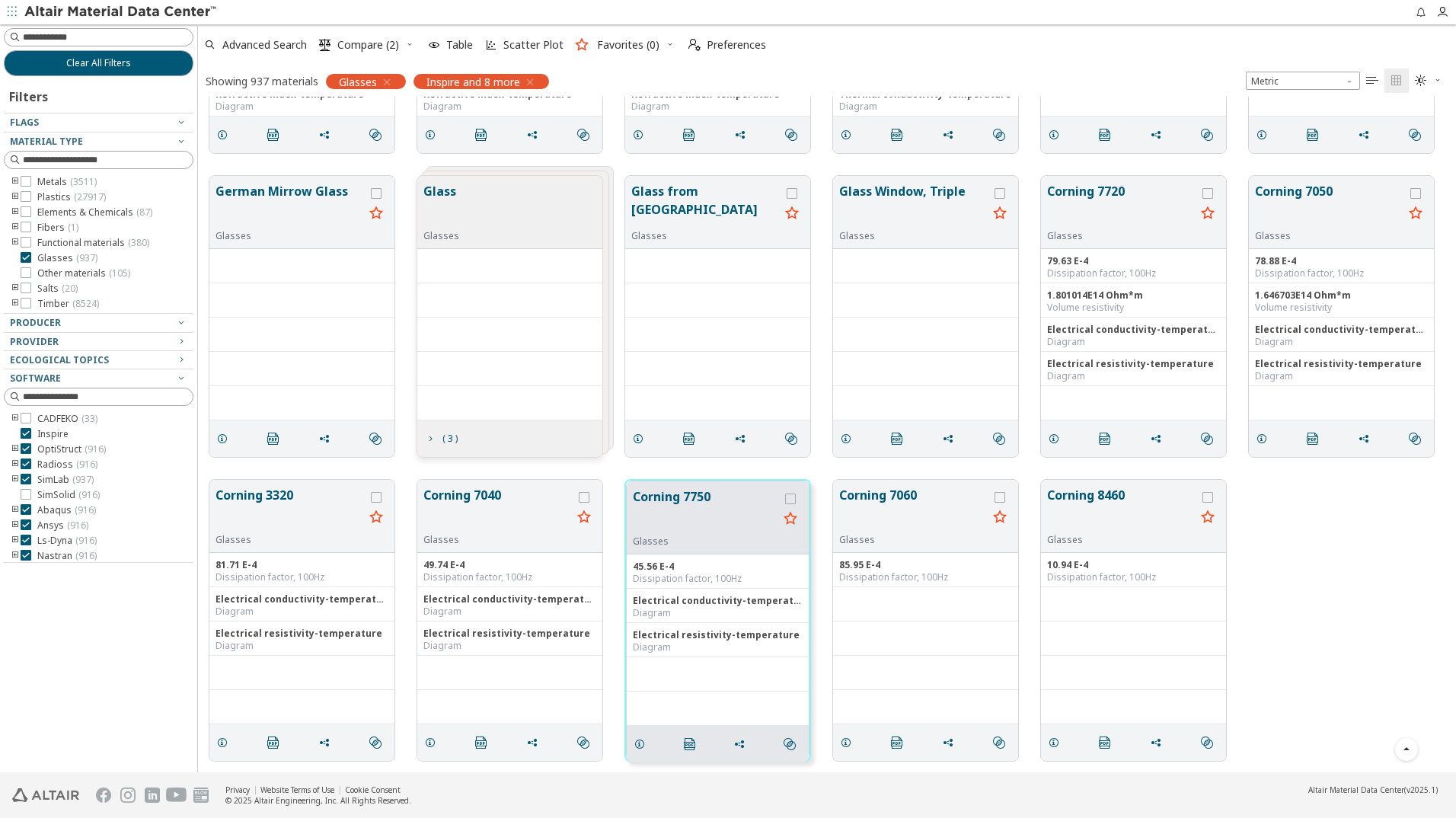
scroll to position [664, 1247]
click at [467, 495] on button "Corning 7040" at bounding box center [498, 509] width 149 height 48
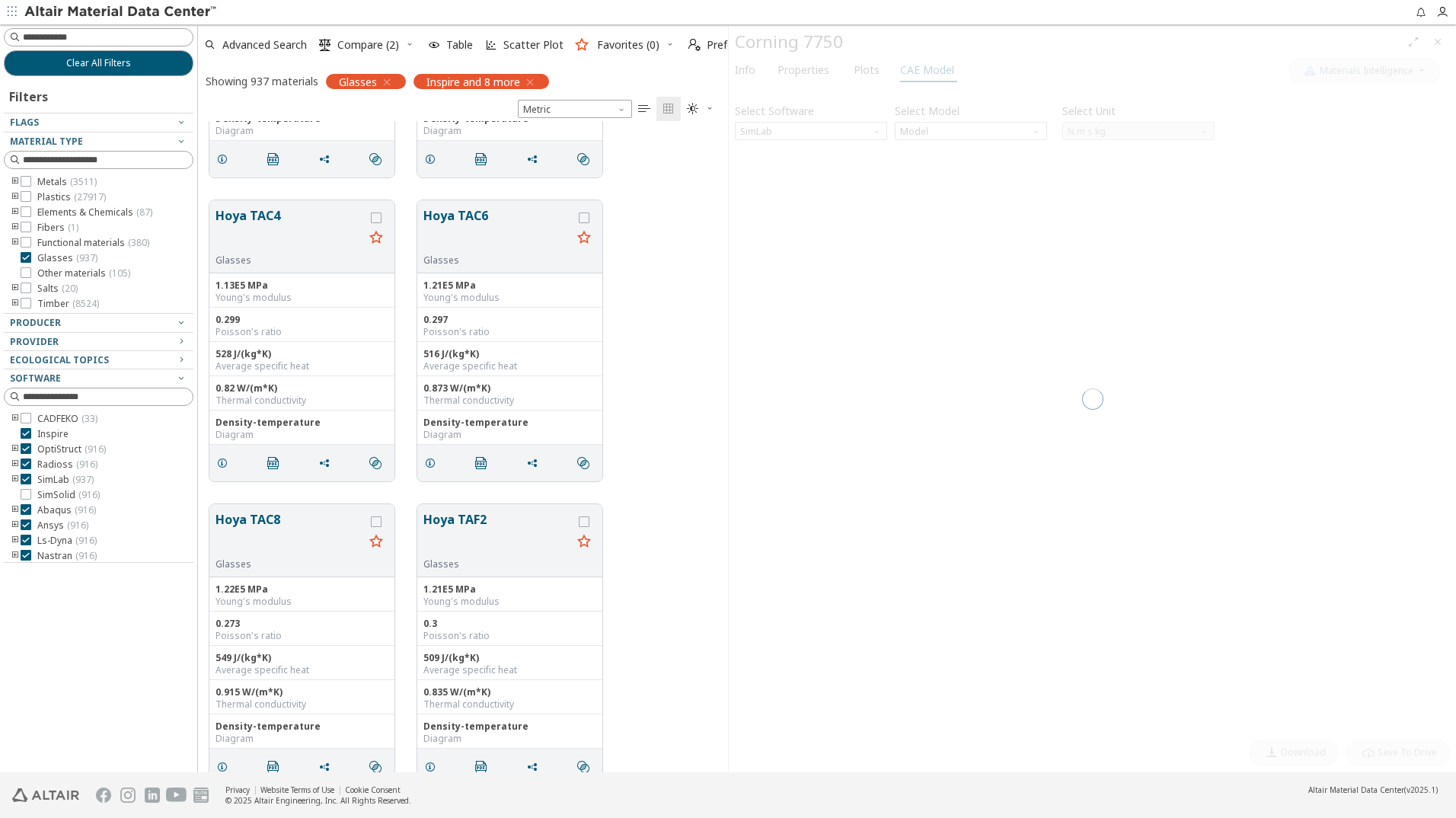
scroll to position [639, 519]
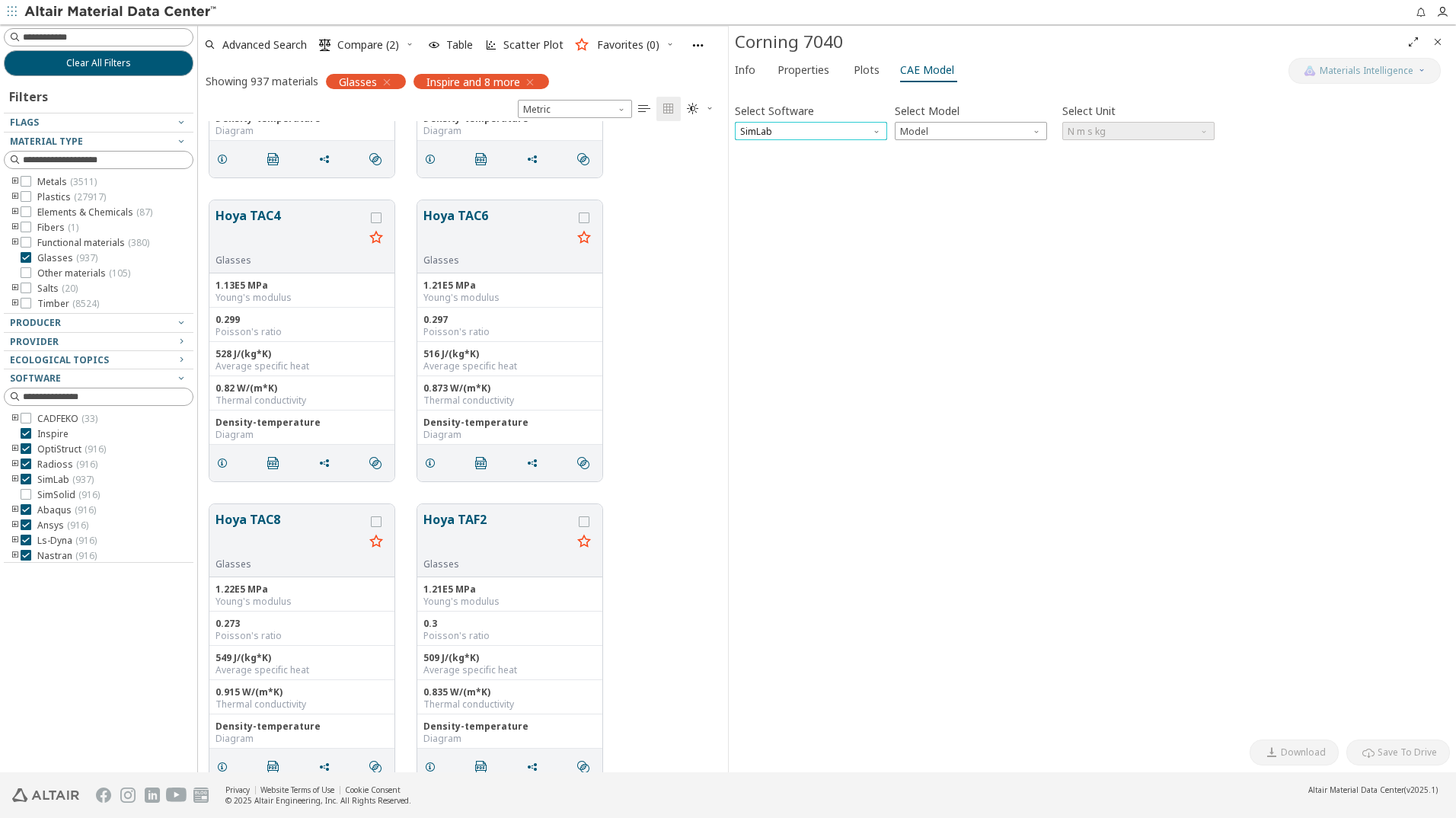
click at [822, 130] on span "SimLab" at bounding box center [811, 131] width 152 height 18
click at [1075, 249] on div "Select Software SimLab Select Model Model Select Unit N m s kg Invalid data. Pl…" at bounding box center [1093, 412] width 716 height 639
click at [1447, 39] on button "Close" at bounding box center [1438, 42] width 25 height 25
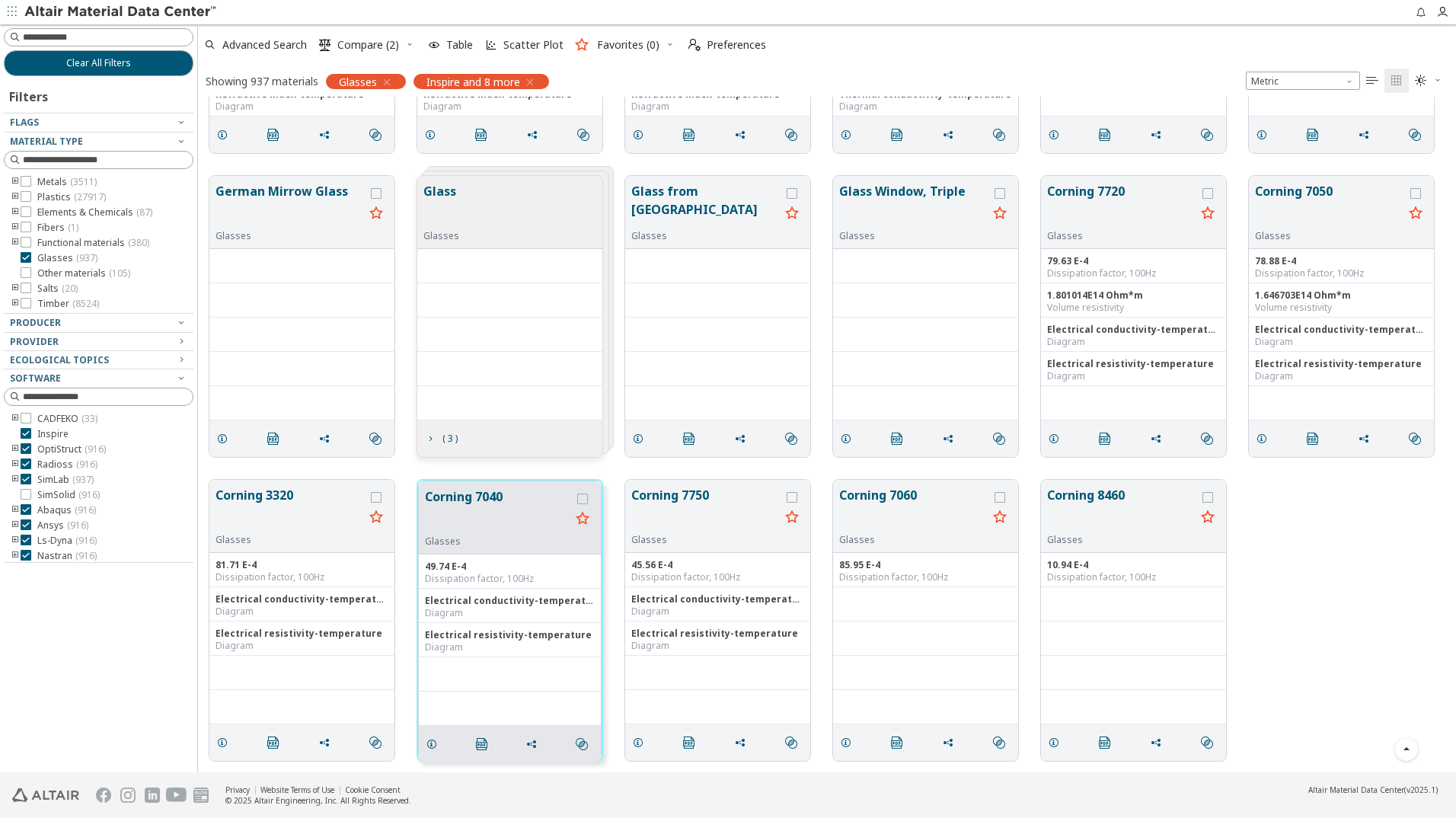
scroll to position [664, 1247]
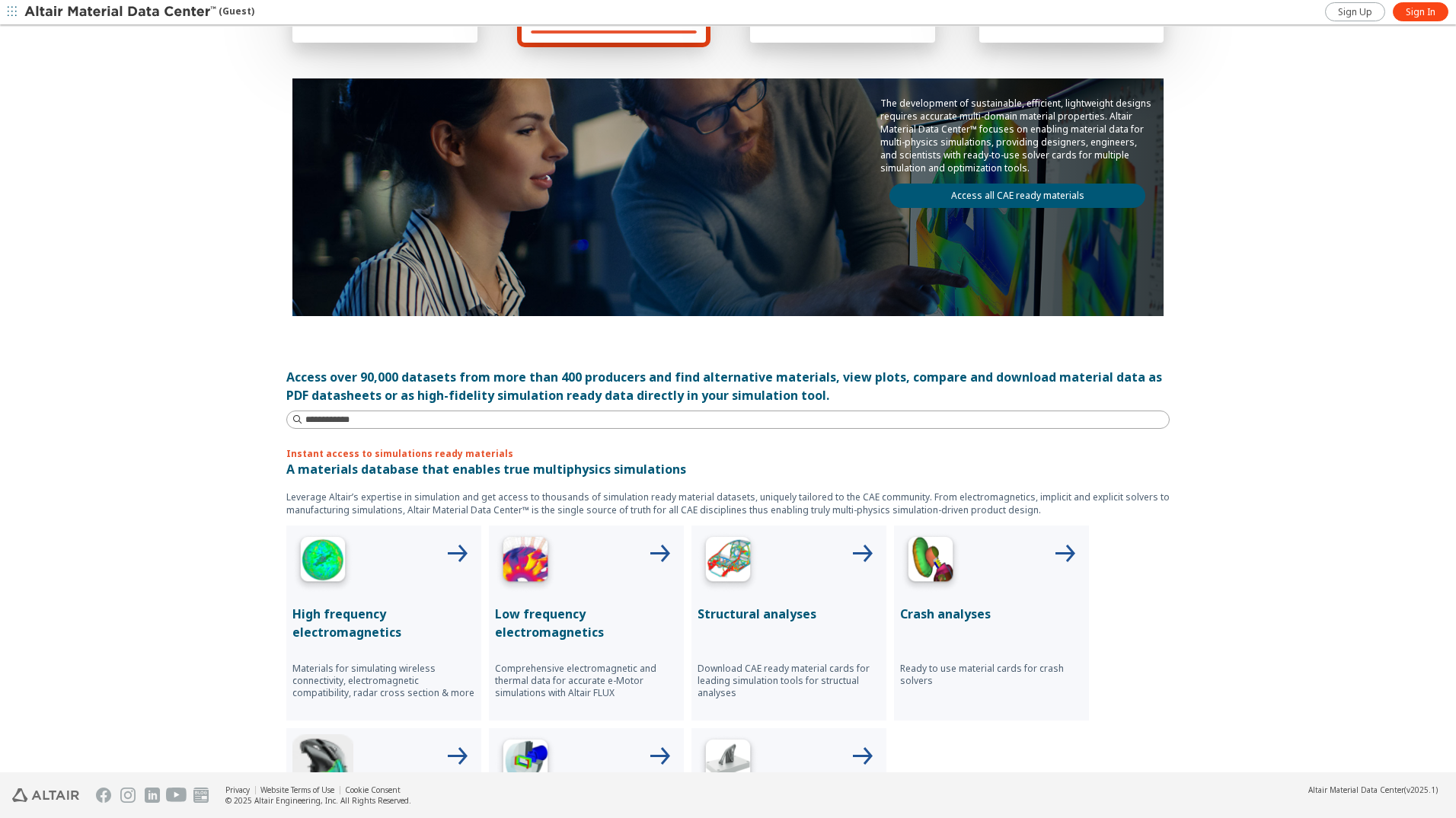
scroll to position [228, 0]
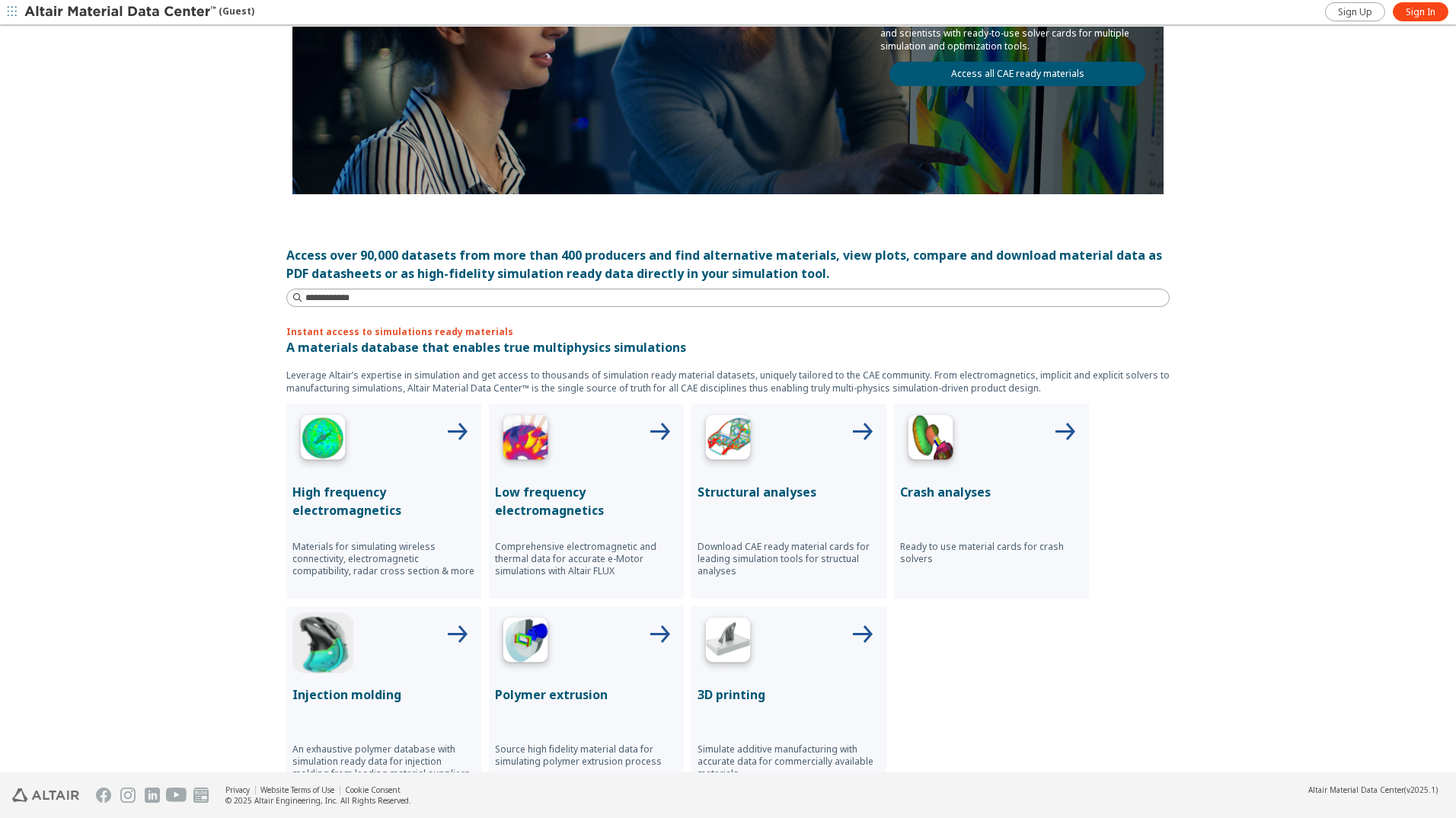
click at [918, 448] on img at bounding box center [930, 439] width 61 height 61
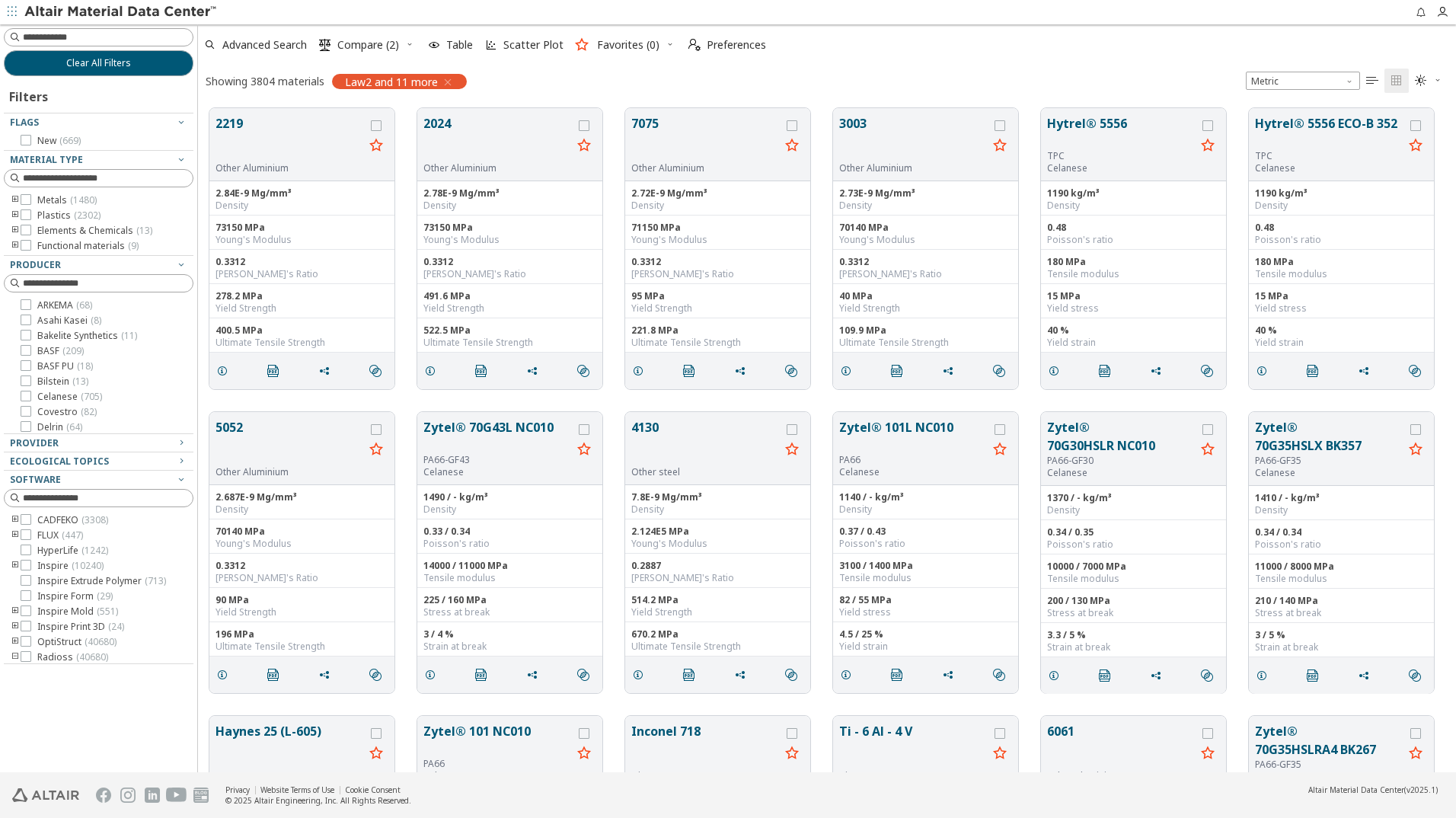
scroll to position [12, 12]
click at [408, 78] on span "Law2 and 11 more" at bounding box center [392, 81] width 93 height 14
click at [266, 79] on div "Showing 3804 materials" at bounding box center [265, 80] width 119 height 15
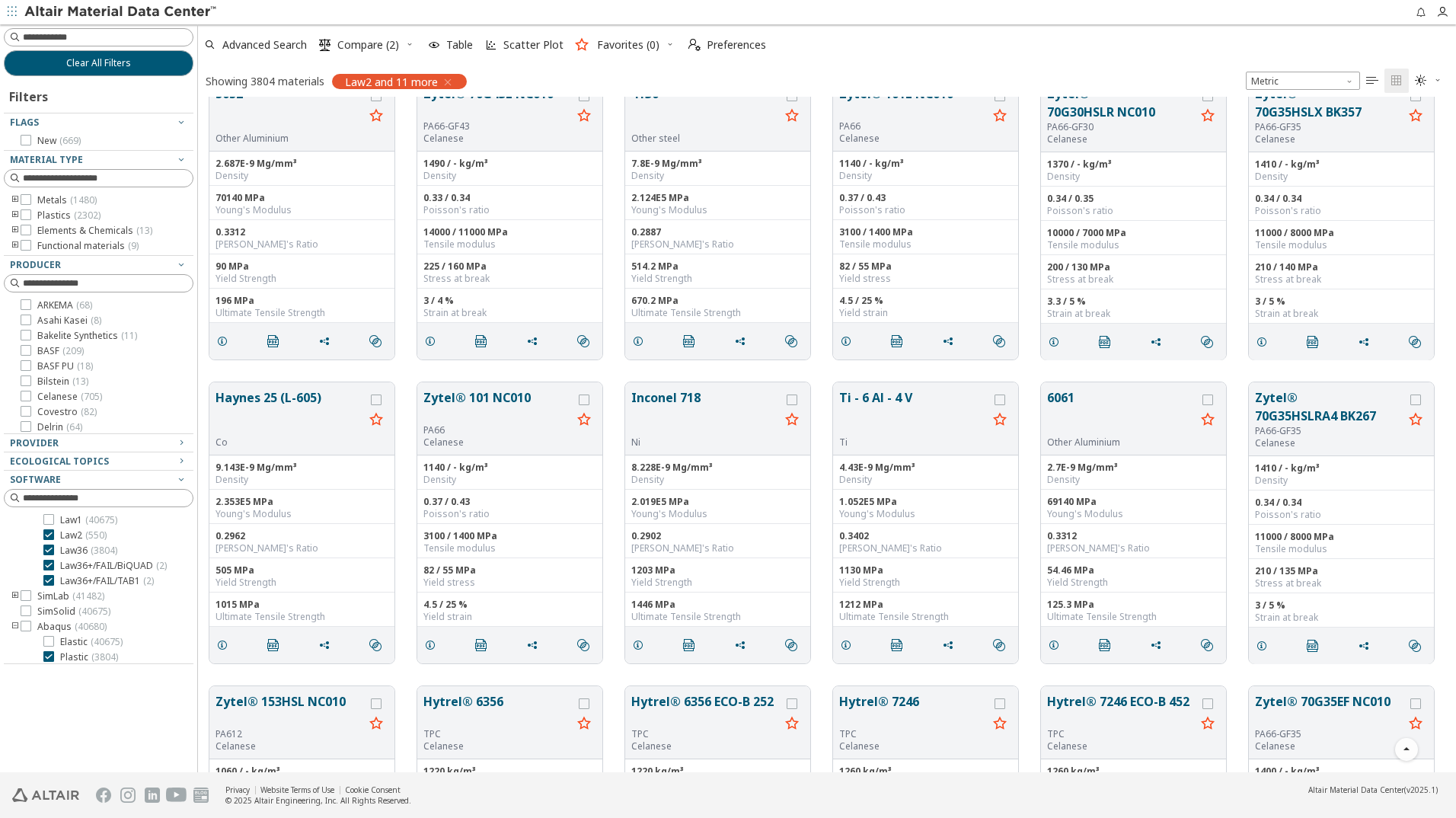
scroll to position [0, 0]
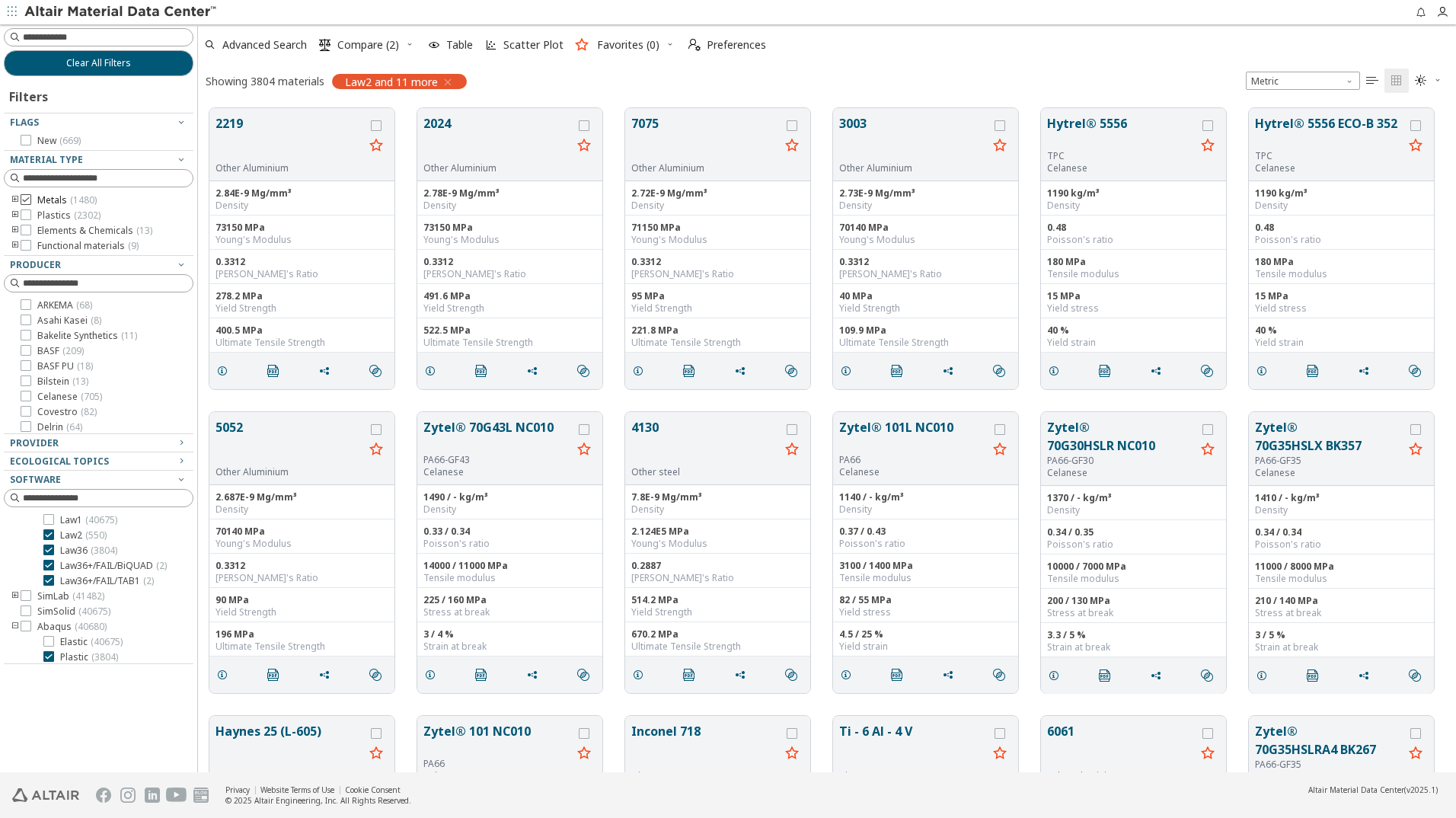
click at [29, 201] on icon at bounding box center [26, 199] width 10 height 10
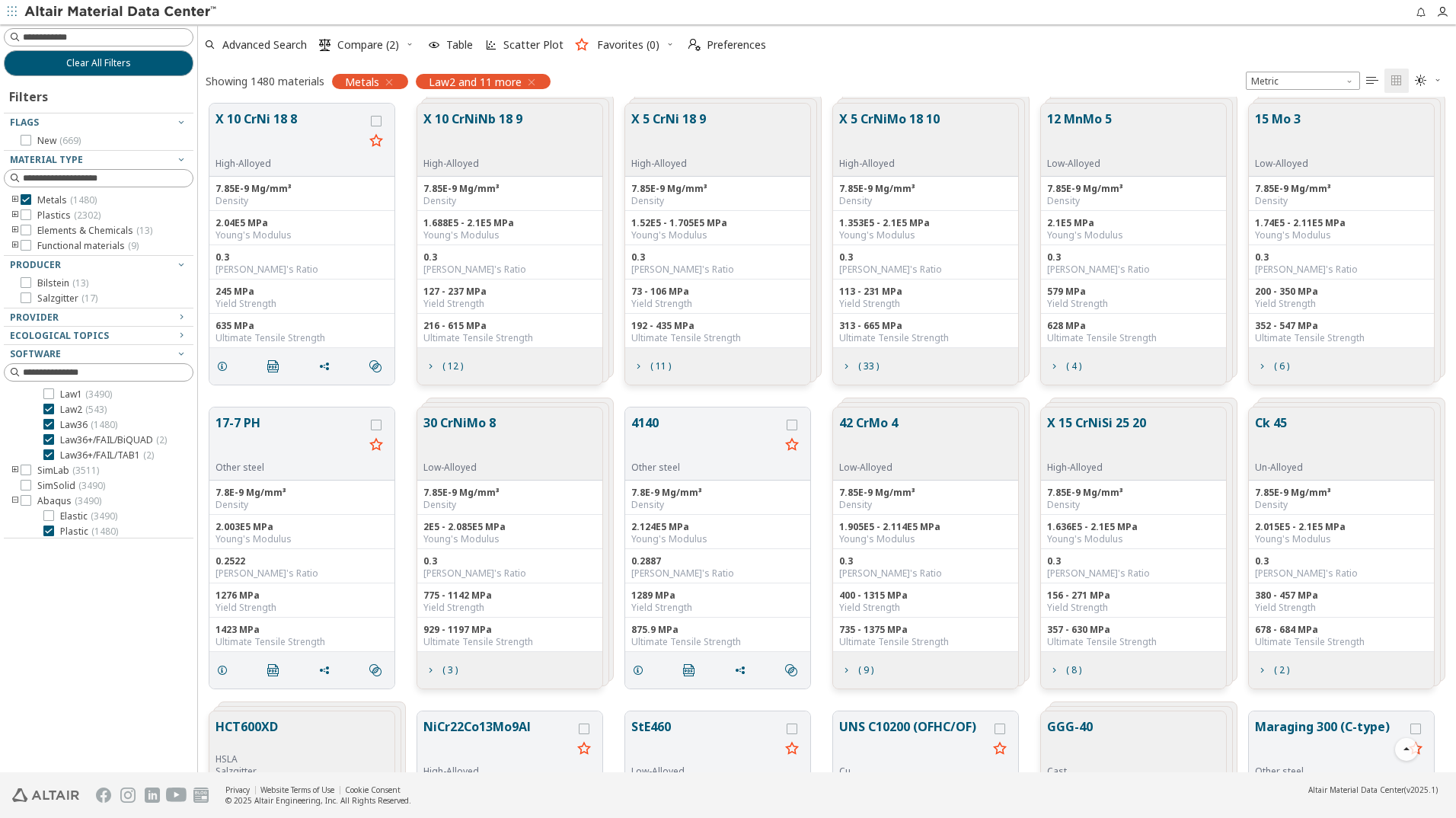
scroll to position [3046, 0]
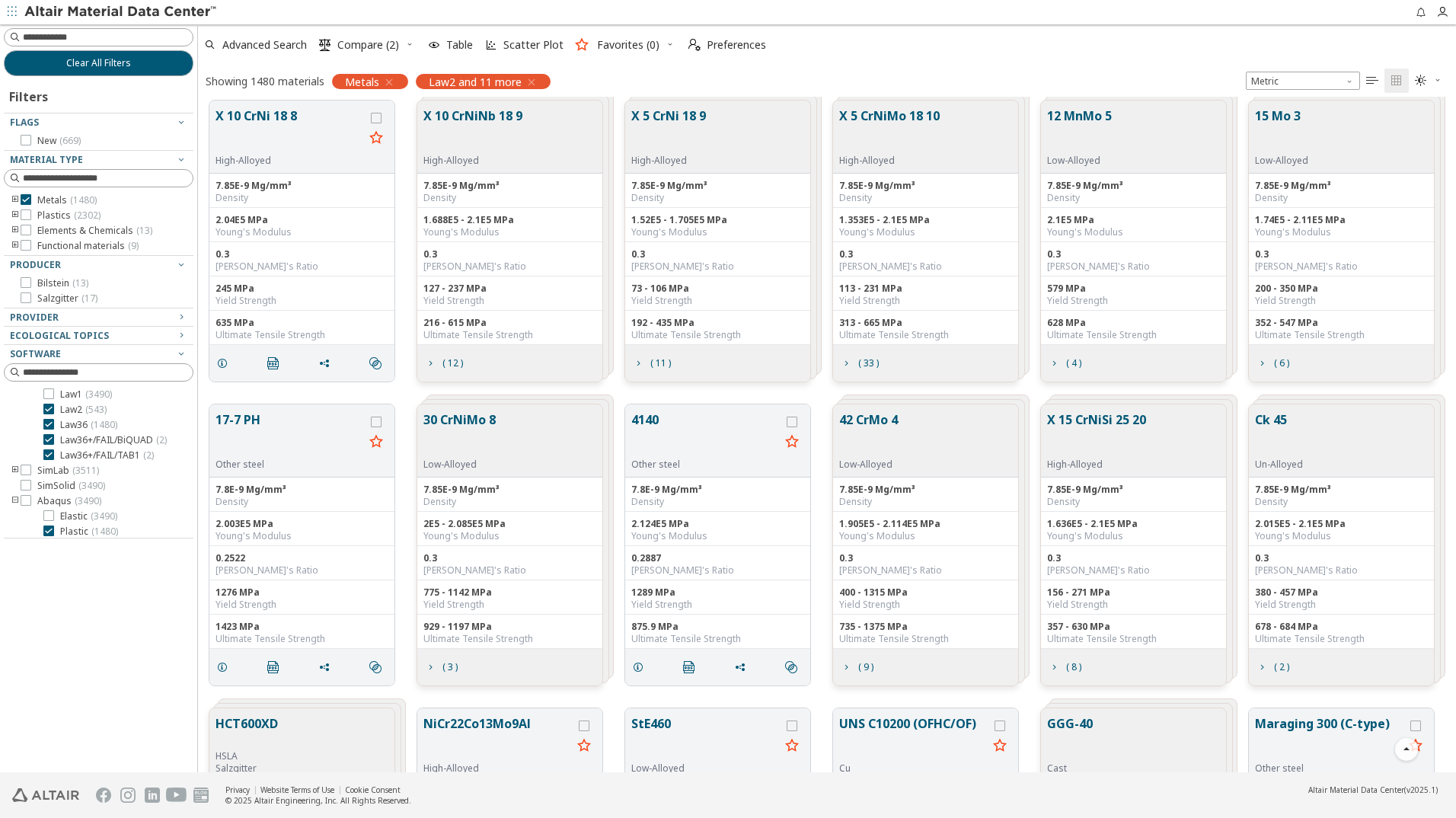
drag, startPoint x: 276, startPoint y: 121, endPoint x: 827, endPoint y: 58, distance: 554.6
click at [839, 56] on div "Advanced Search  Compare (2) Table Scatter Plot Favorites (0)  Preferences" at bounding box center [821, 44] width 1246 height 33
click at [257, 116] on button "X 10 CrNi 18 8" at bounding box center [290, 131] width 149 height 48
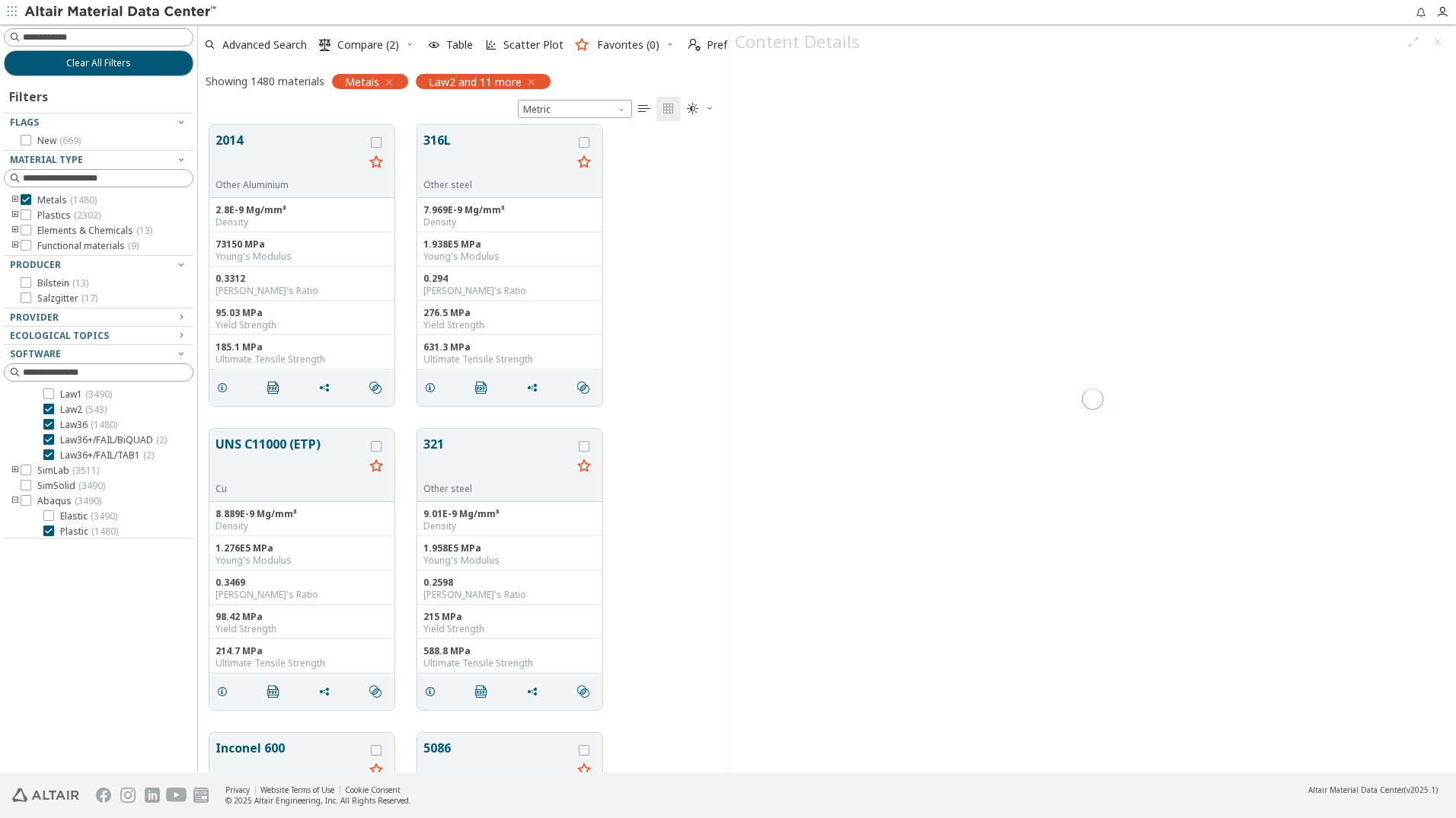
scroll to position [639, 519]
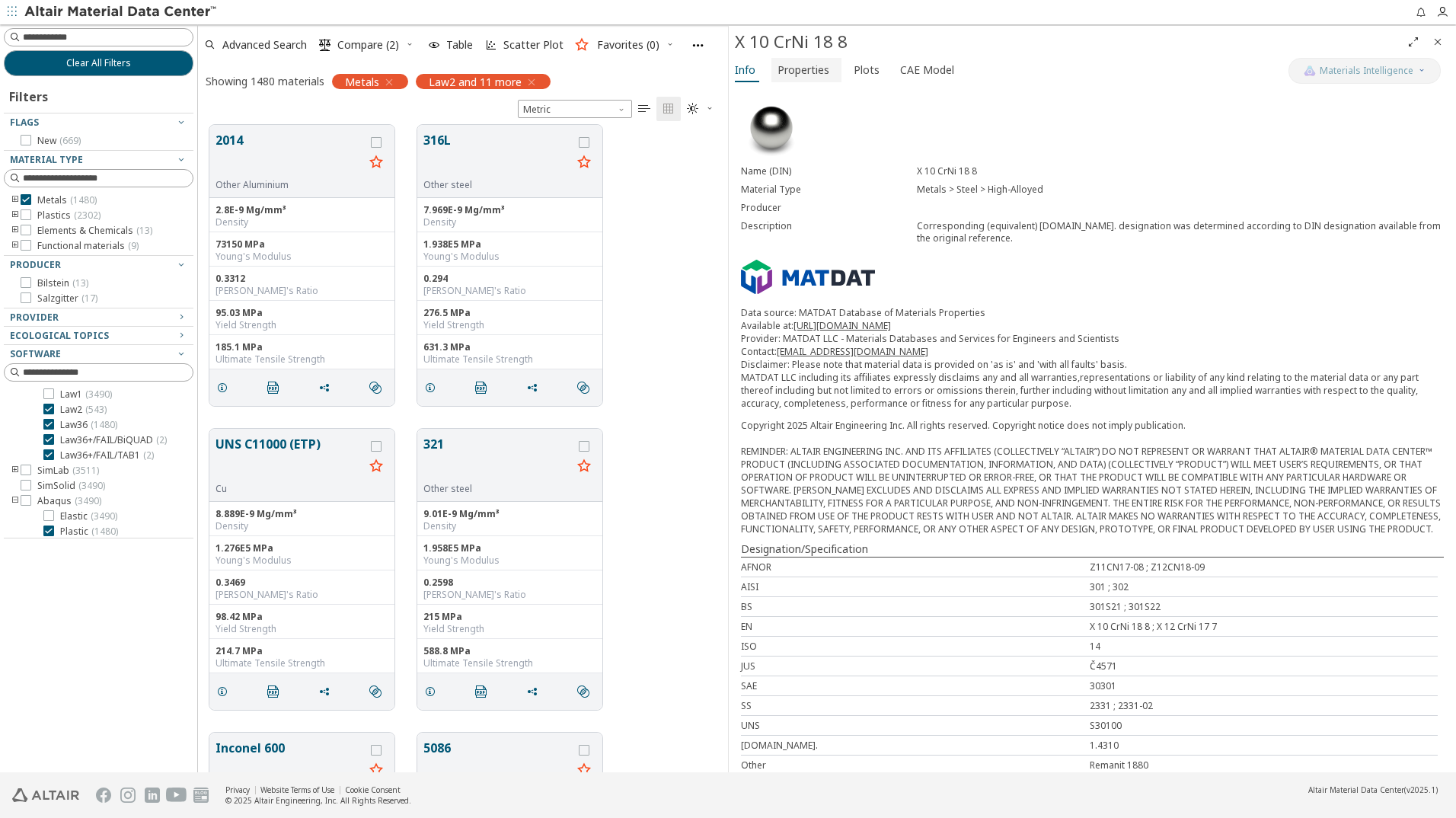
click at [786, 70] on span "Properties" at bounding box center [804, 70] width 52 height 25
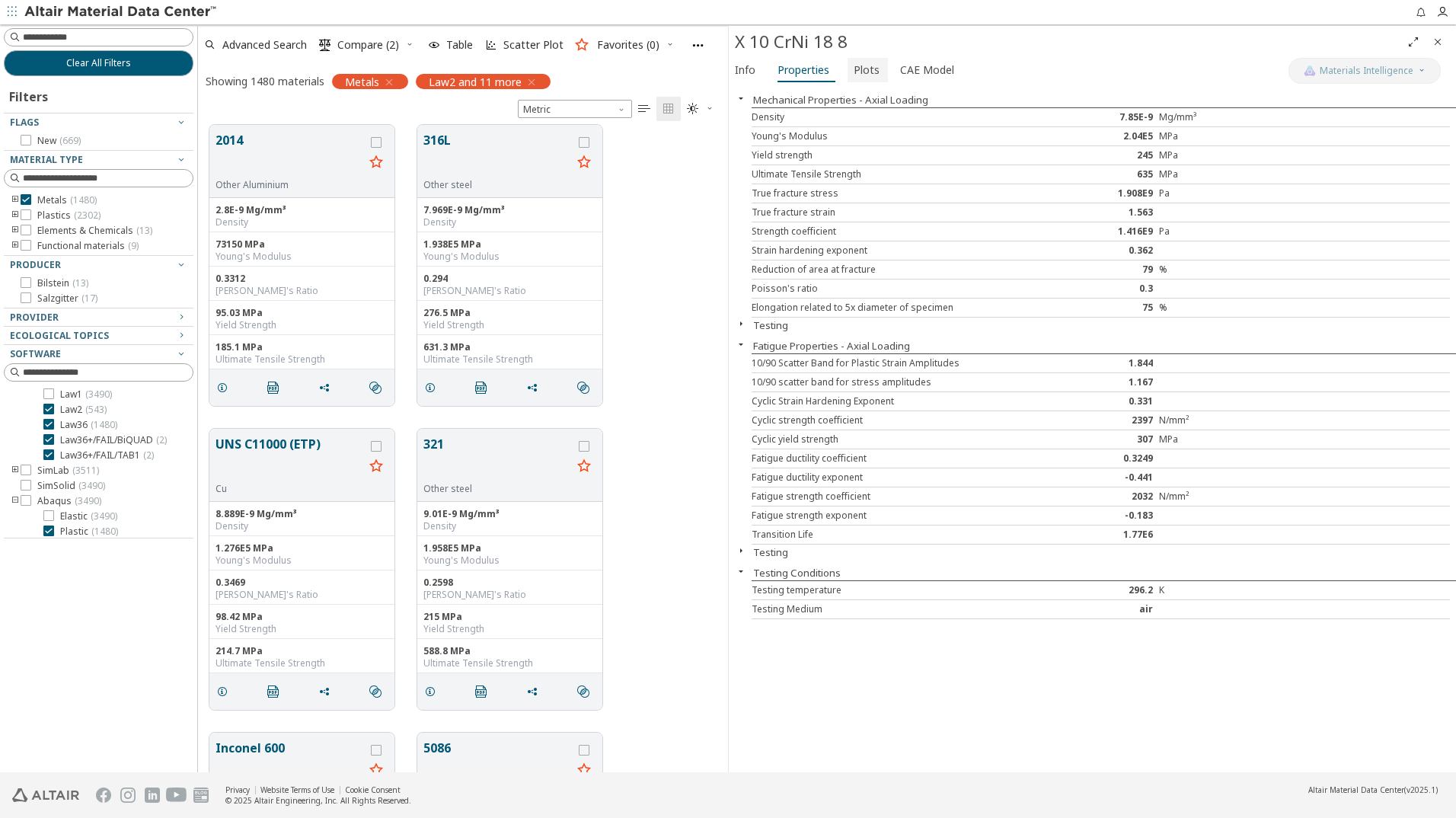
click at [861, 74] on span "Plots" at bounding box center [867, 70] width 26 height 25
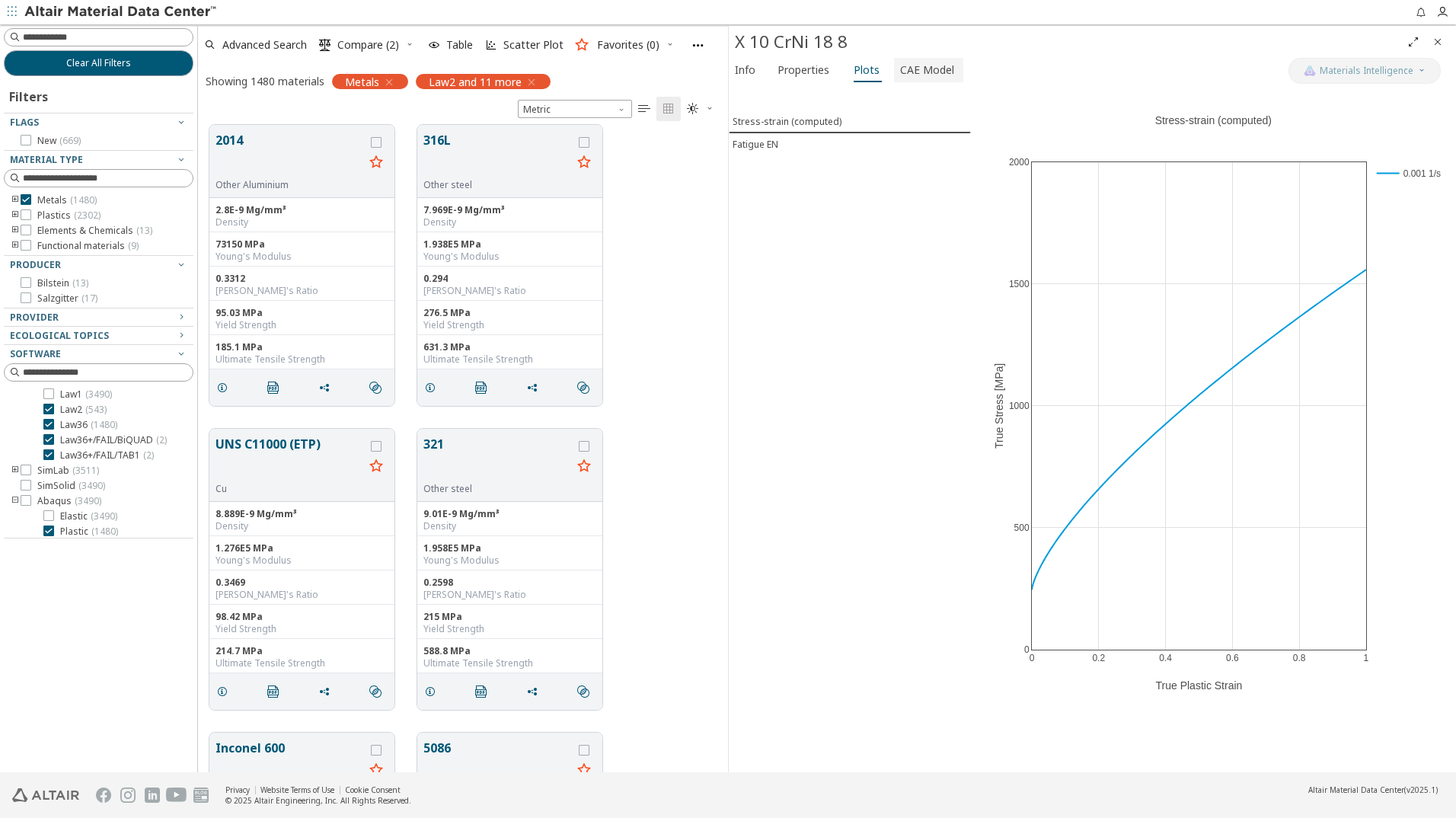
click at [923, 73] on span "CAE Model" at bounding box center [927, 70] width 54 height 25
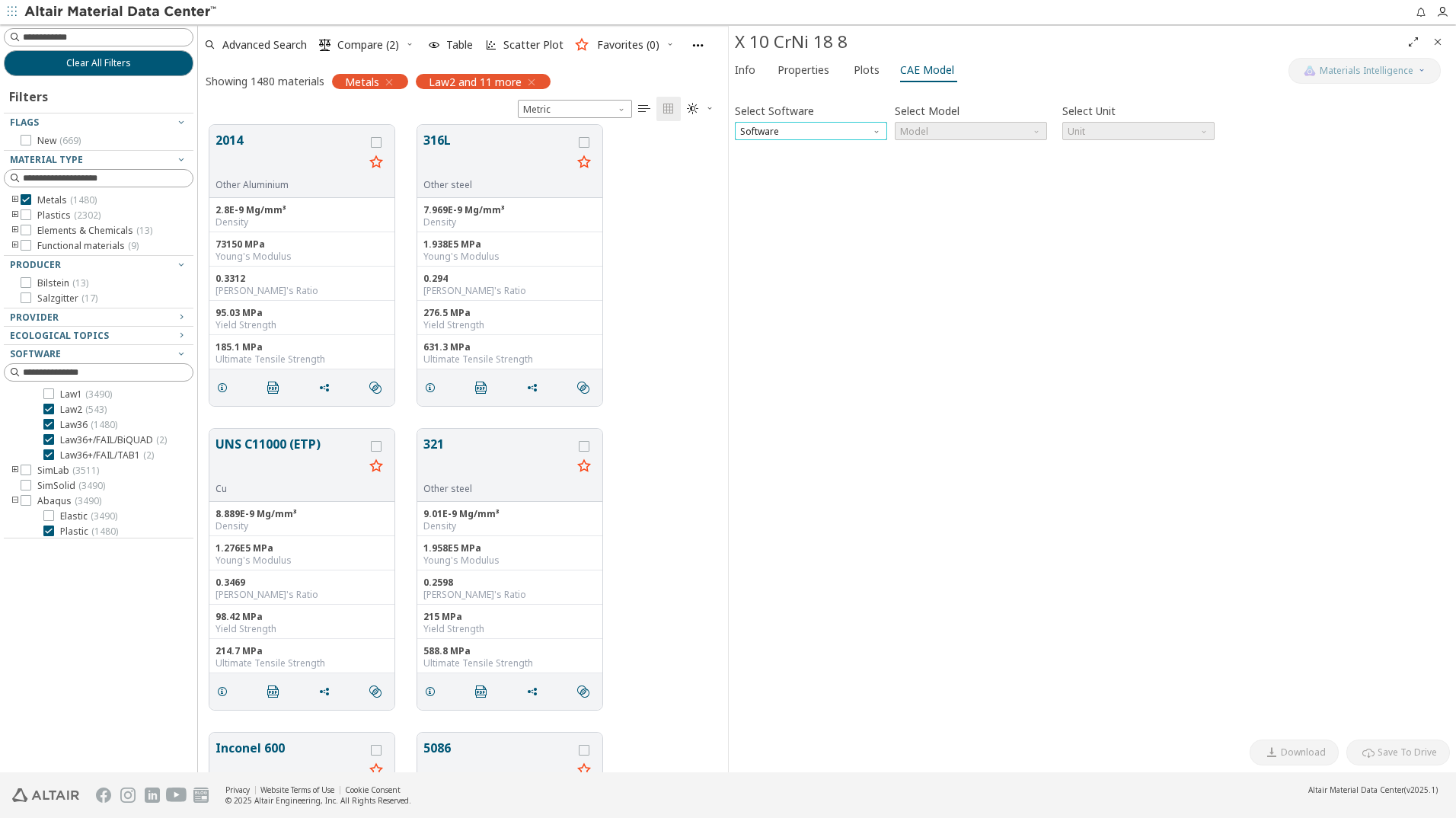
click at [826, 127] on span "Software" at bounding box center [811, 131] width 152 height 18
click at [793, 273] on span "Ansys" at bounding box center [811, 278] width 140 height 10
click at [995, 122] on span "Model" at bounding box center [971, 131] width 152 height 18
click at [1009, 171] on span "Plastic" at bounding box center [971, 168] width 140 height 10
click at [1306, 754] on span "Download" at bounding box center [1303, 752] width 45 height 12
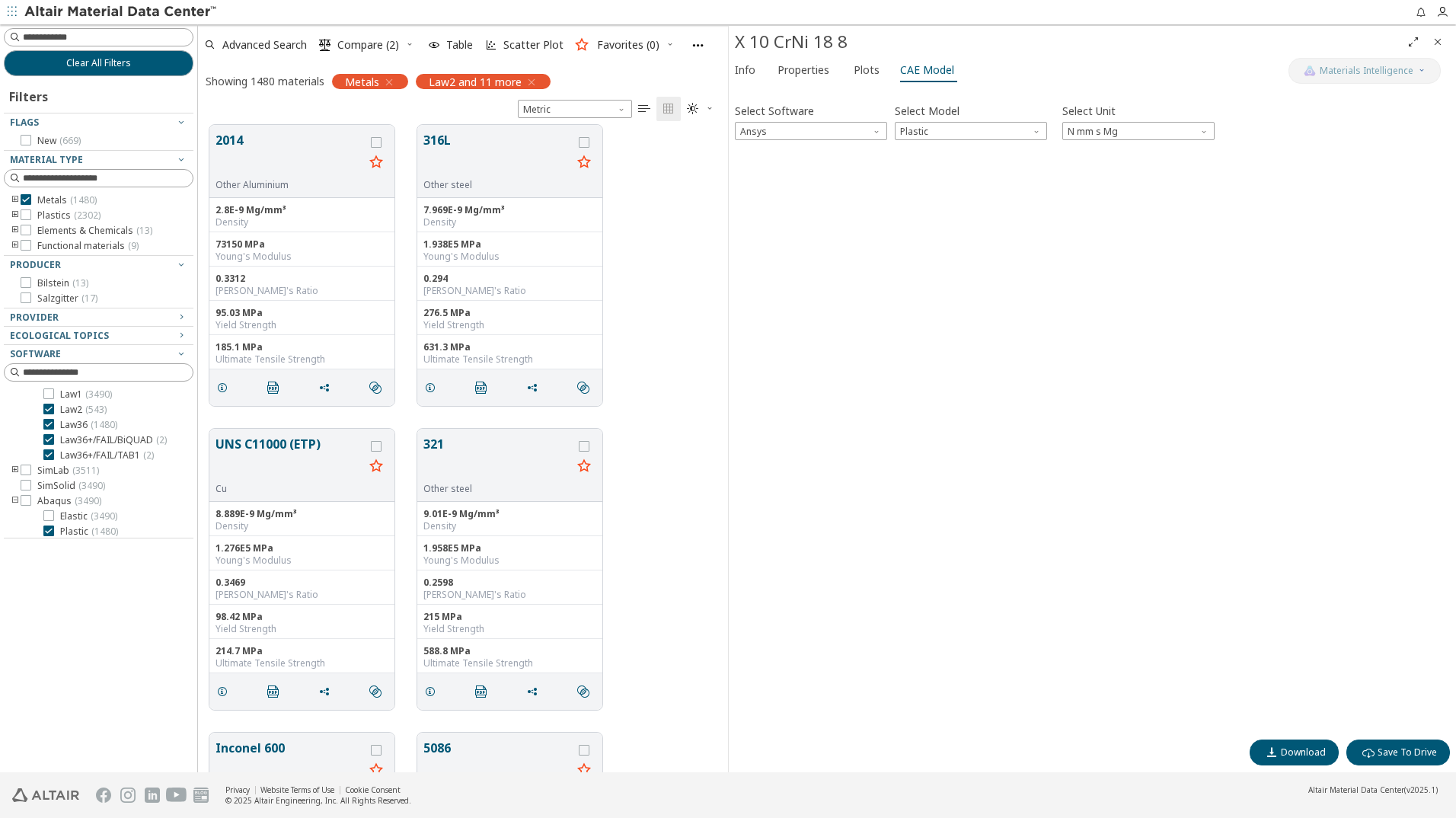
click at [1282, 308] on div "Select Software Ansys Select Model Plastic Select Unit N mm s Mg Invalid data. …" at bounding box center [1093, 412] width 716 height 639
click at [1437, 34] on span "Close" at bounding box center [1437, 42] width 18 height 25
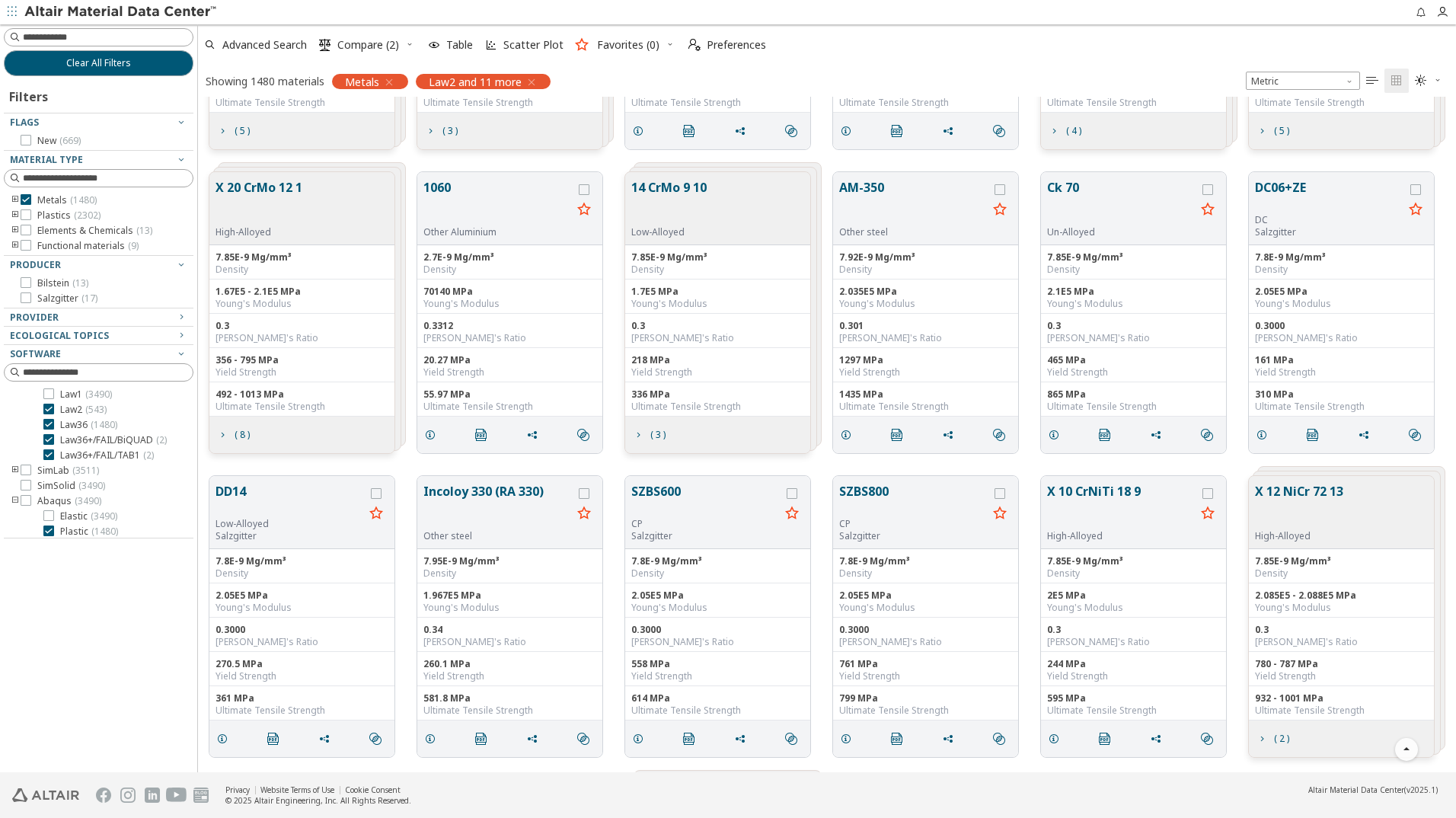
scroll to position [7539, 0]
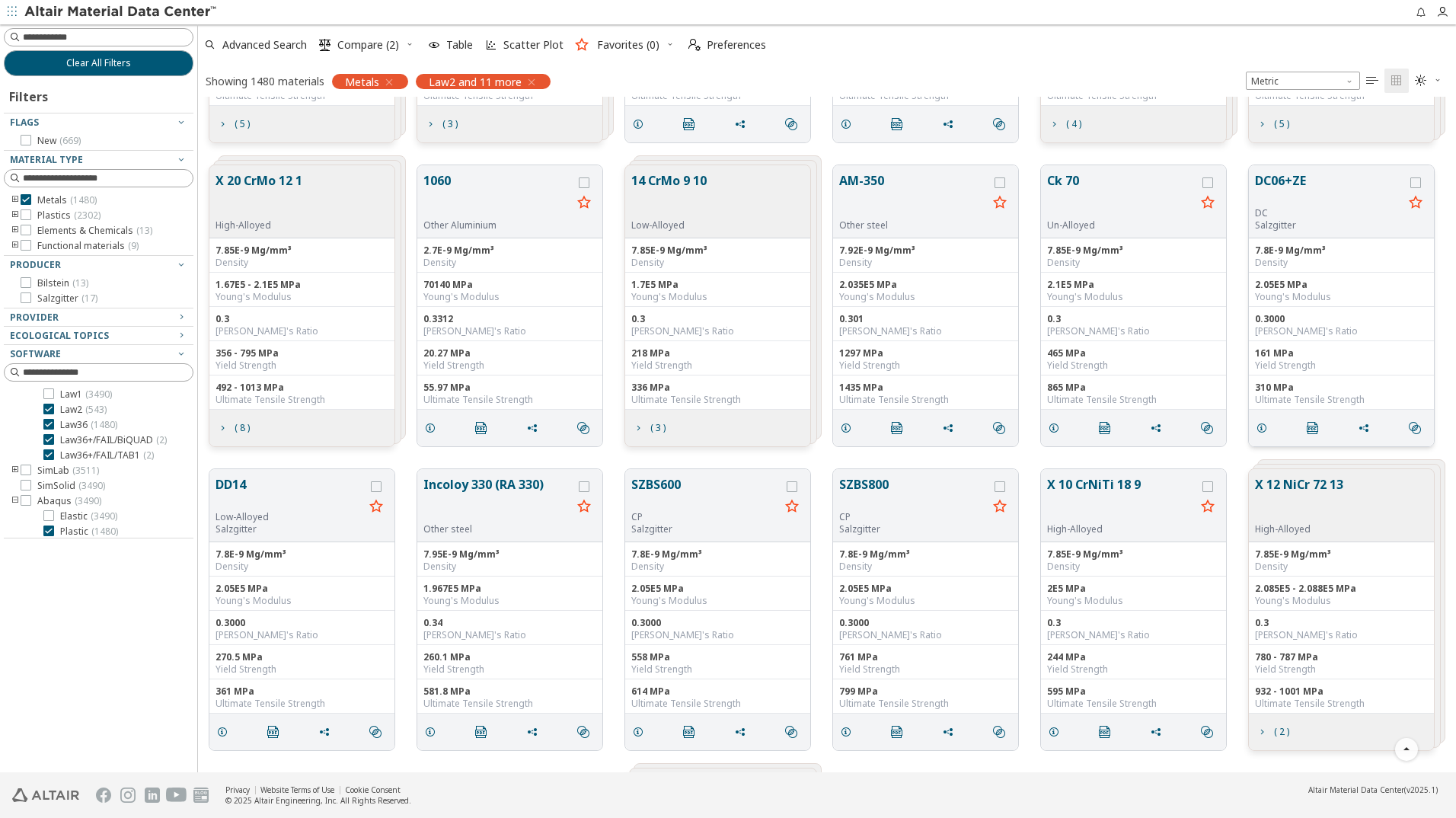
click at [1276, 184] on button "DC06+ZE" at bounding box center [1329, 189] width 149 height 36
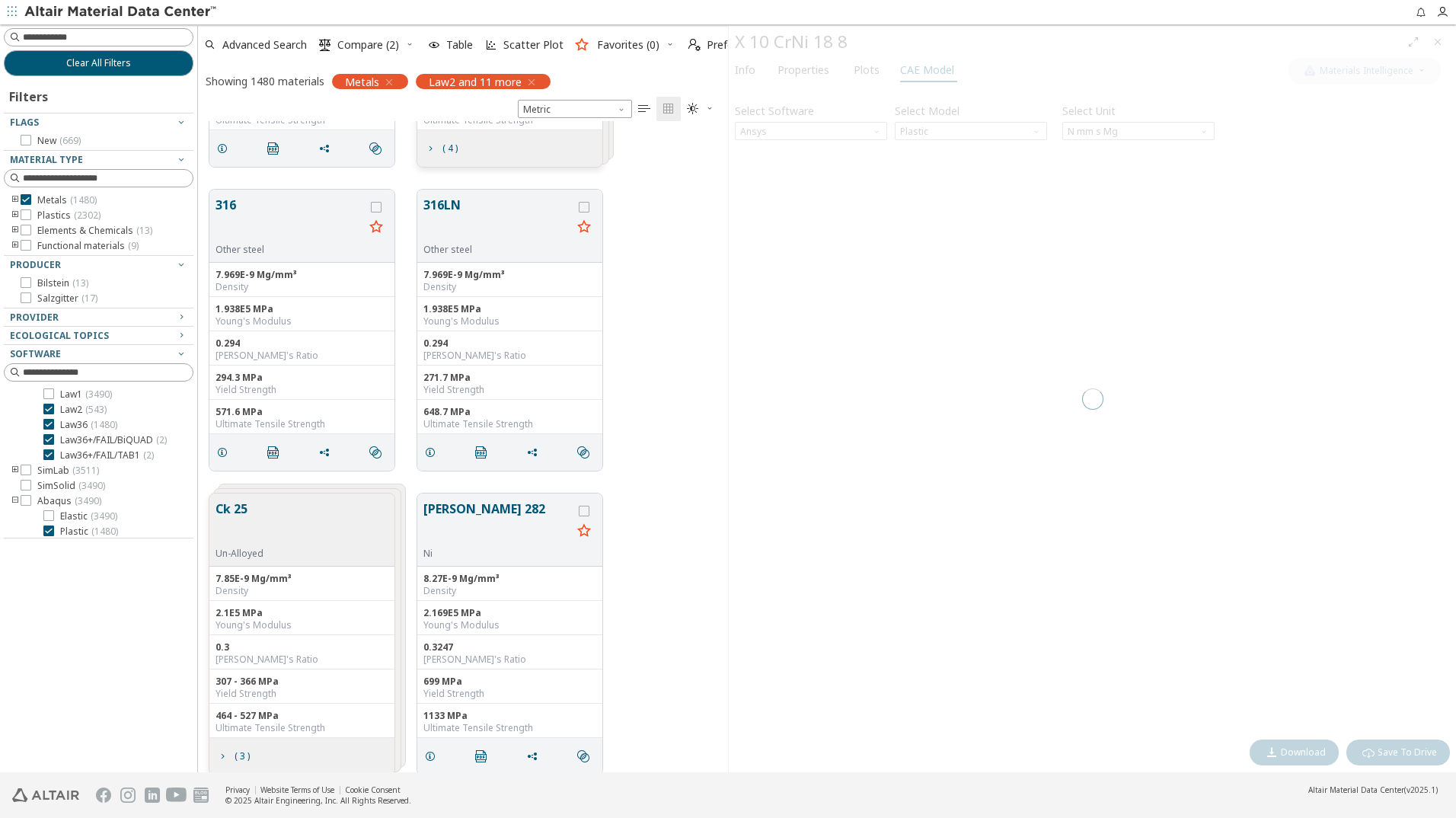
scroll to position [639, 519]
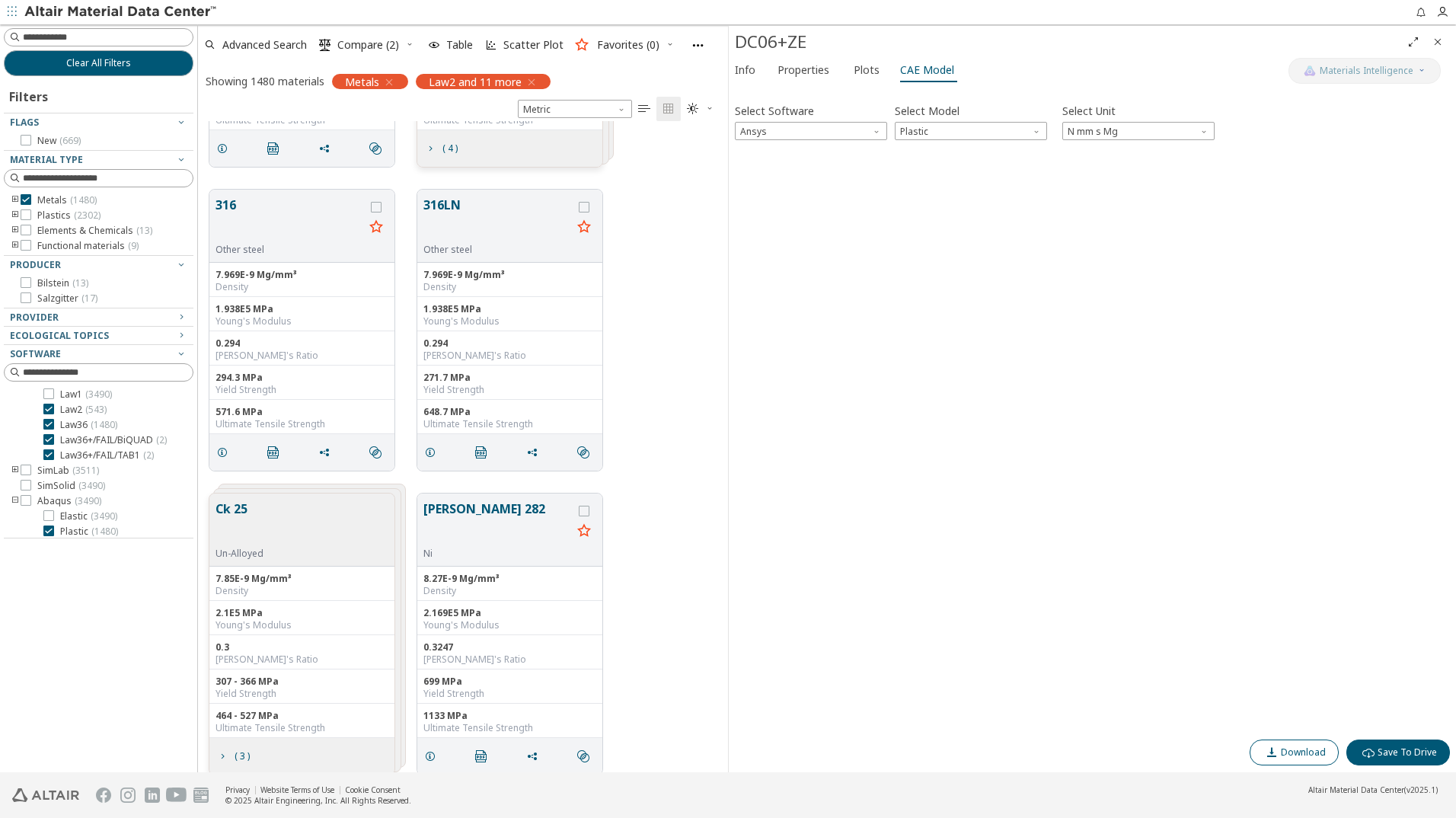
click at [1302, 754] on span "Download" at bounding box center [1303, 752] width 45 height 12
click at [1242, 409] on div "Select Software Ansys Select Model Plastic Select Unit N mm s Mg Invalid data. …" at bounding box center [1093, 412] width 716 height 639
click at [984, 124] on span "Plastic" at bounding box center [971, 131] width 152 height 18
click at [973, 141] on button "Elastic" at bounding box center [971, 149] width 152 height 18
click at [1019, 122] on span "Elastic" at bounding box center [971, 131] width 152 height 18
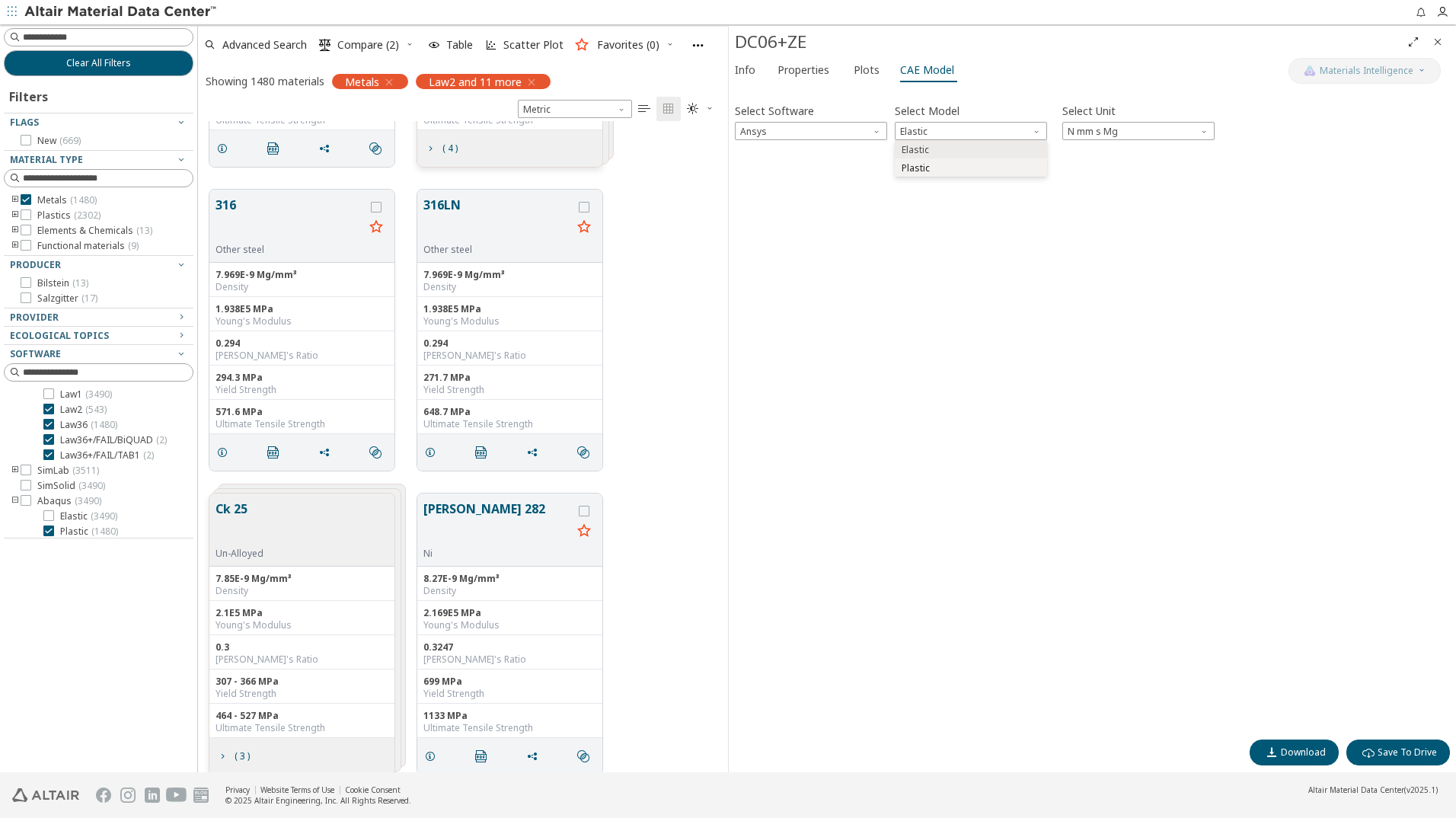
click at [995, 159] on button "Plastic" at bounding box center [971, 167] width 152 height 18
click at [1441, 40] on icon "Close" at bounding box center [1438, 42] width 12 height 12
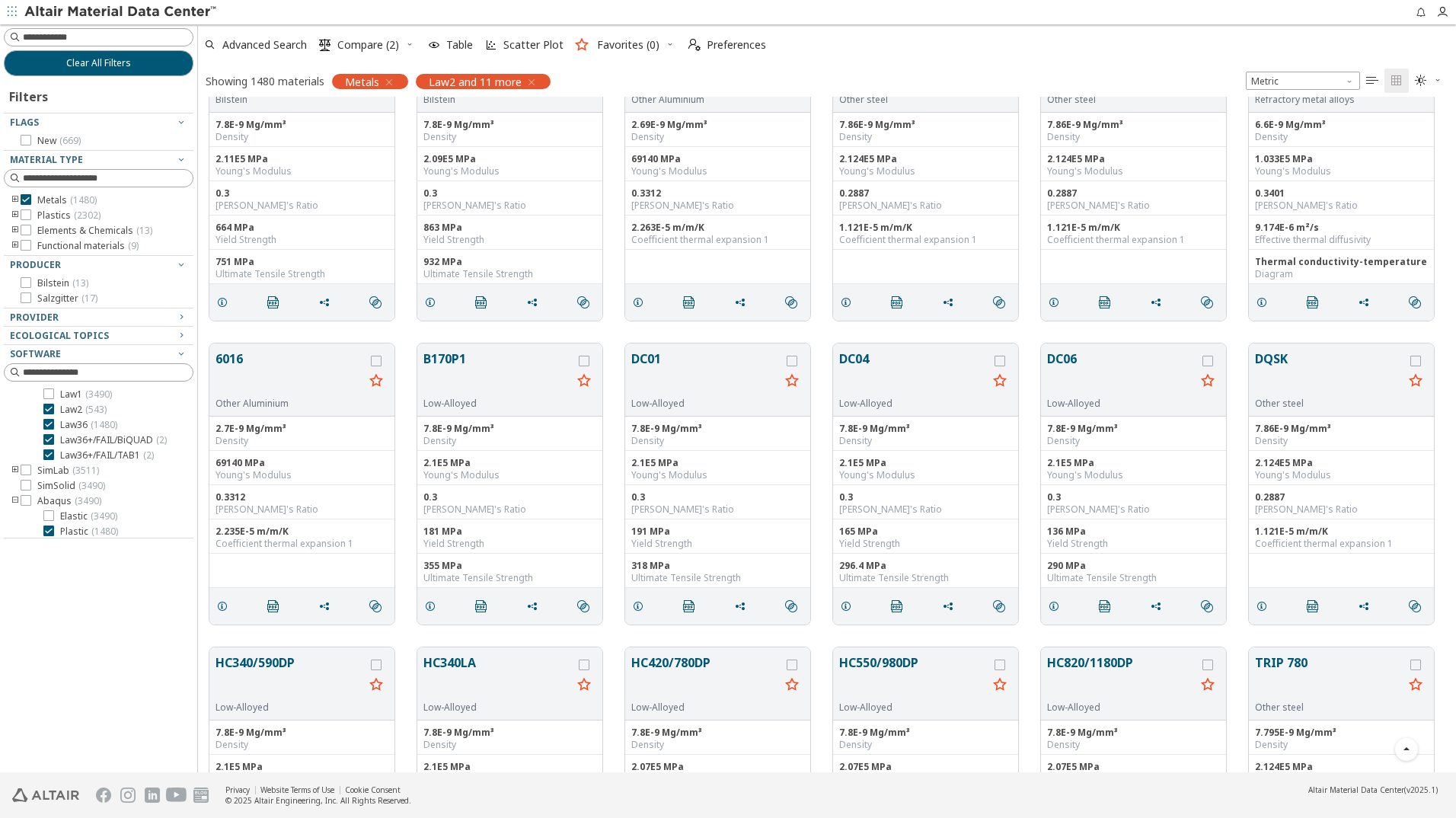
scroll to position [21398, 0]
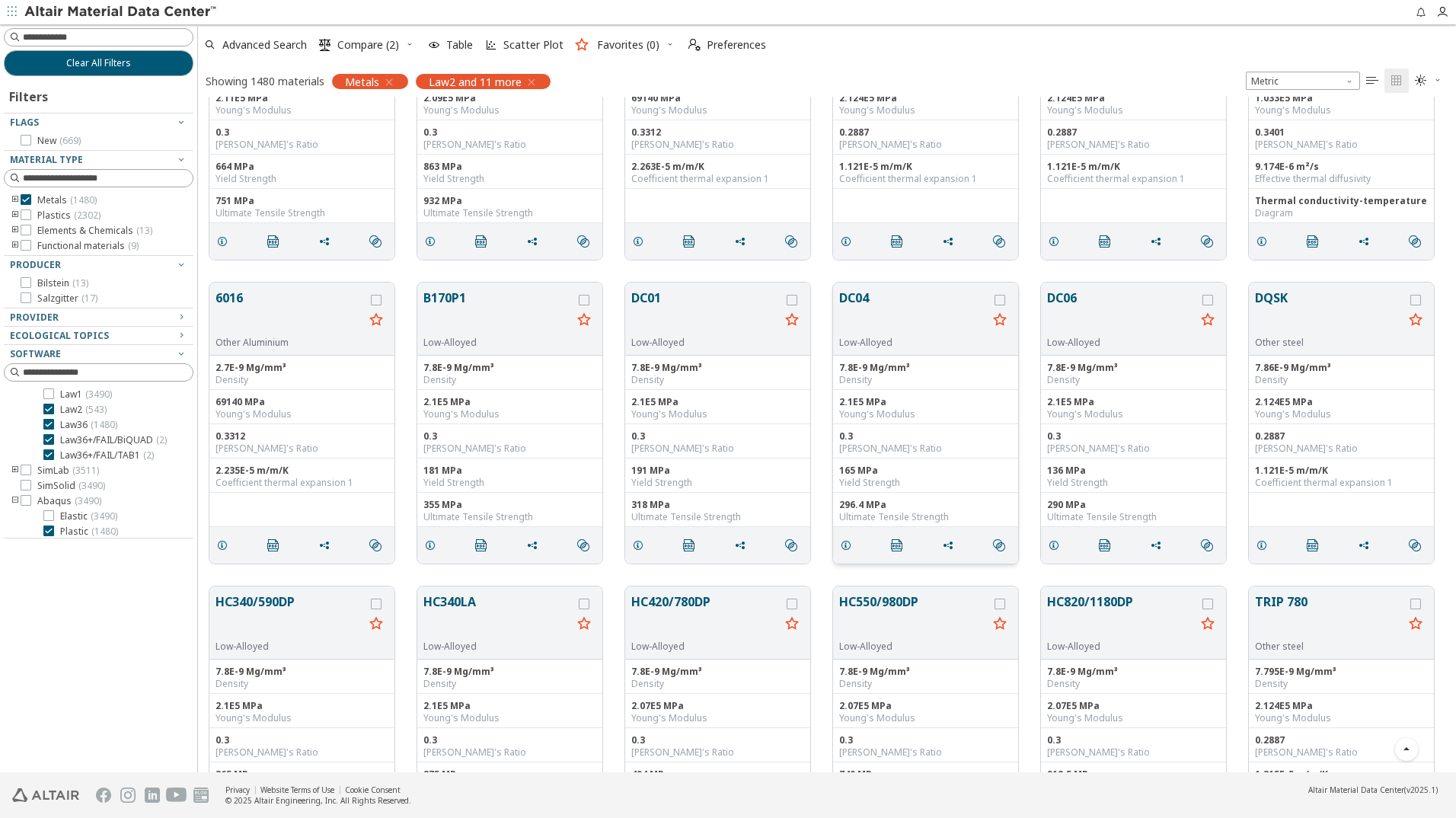
click at [853, 297] on button "DC04" at bounding box center [914, 313] width 149 height 48
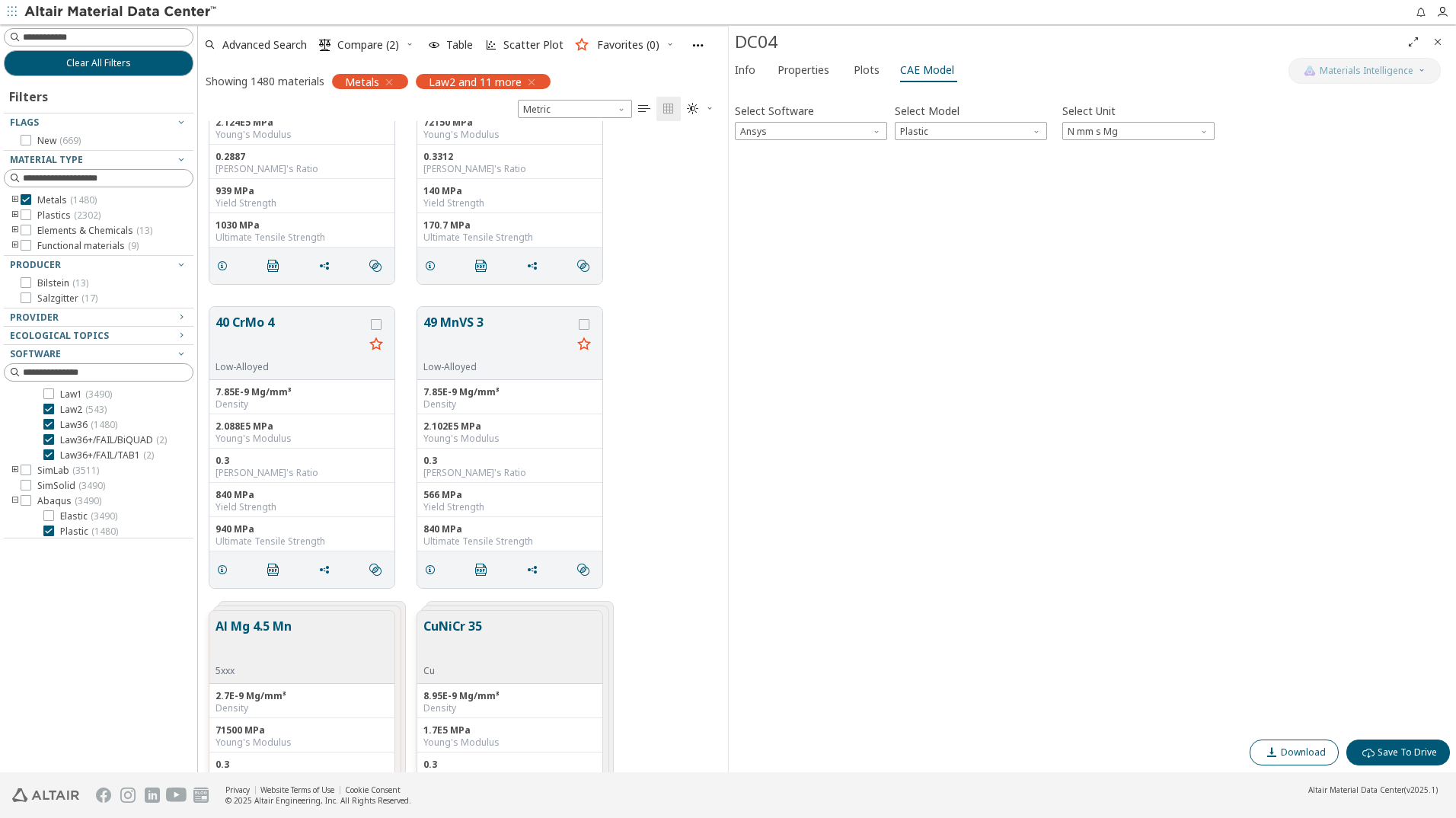
click at [1304, 750] on span "Download" at bounding box center [1303, 752] width 45 height 12
click at [1091, 321] on div "Select Software Ansys Select Model Plastic Select Unit N mm s Mg Invalid data. …" at bounding box center [1093, 412] width 716 height 639
click at [809, 70] on span "Properties" at bounding box center [804, 70] width 52 height 25
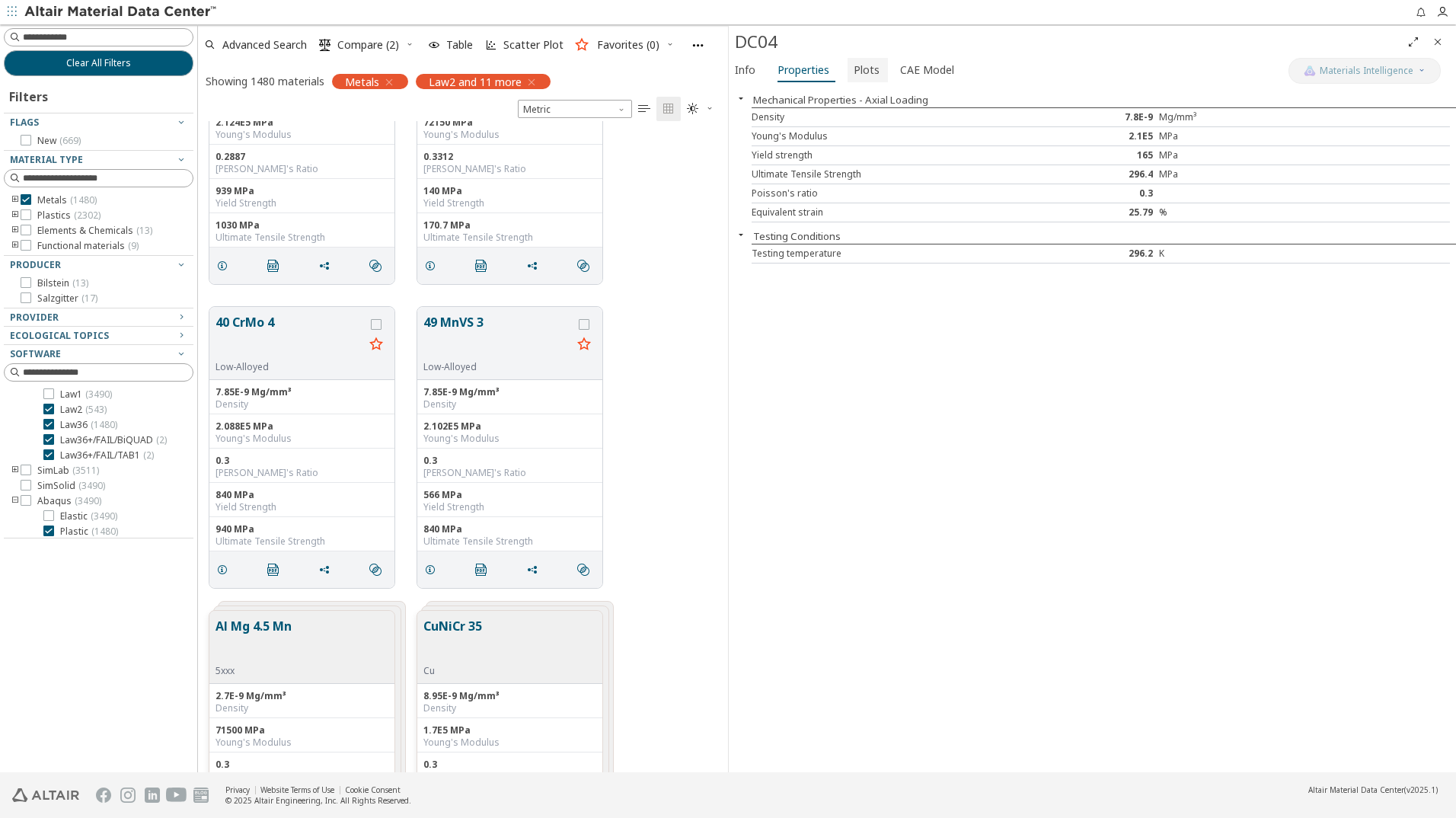
click at [861, 68] on span "Plots" at bounding box center [867, 70] width 26 height 25
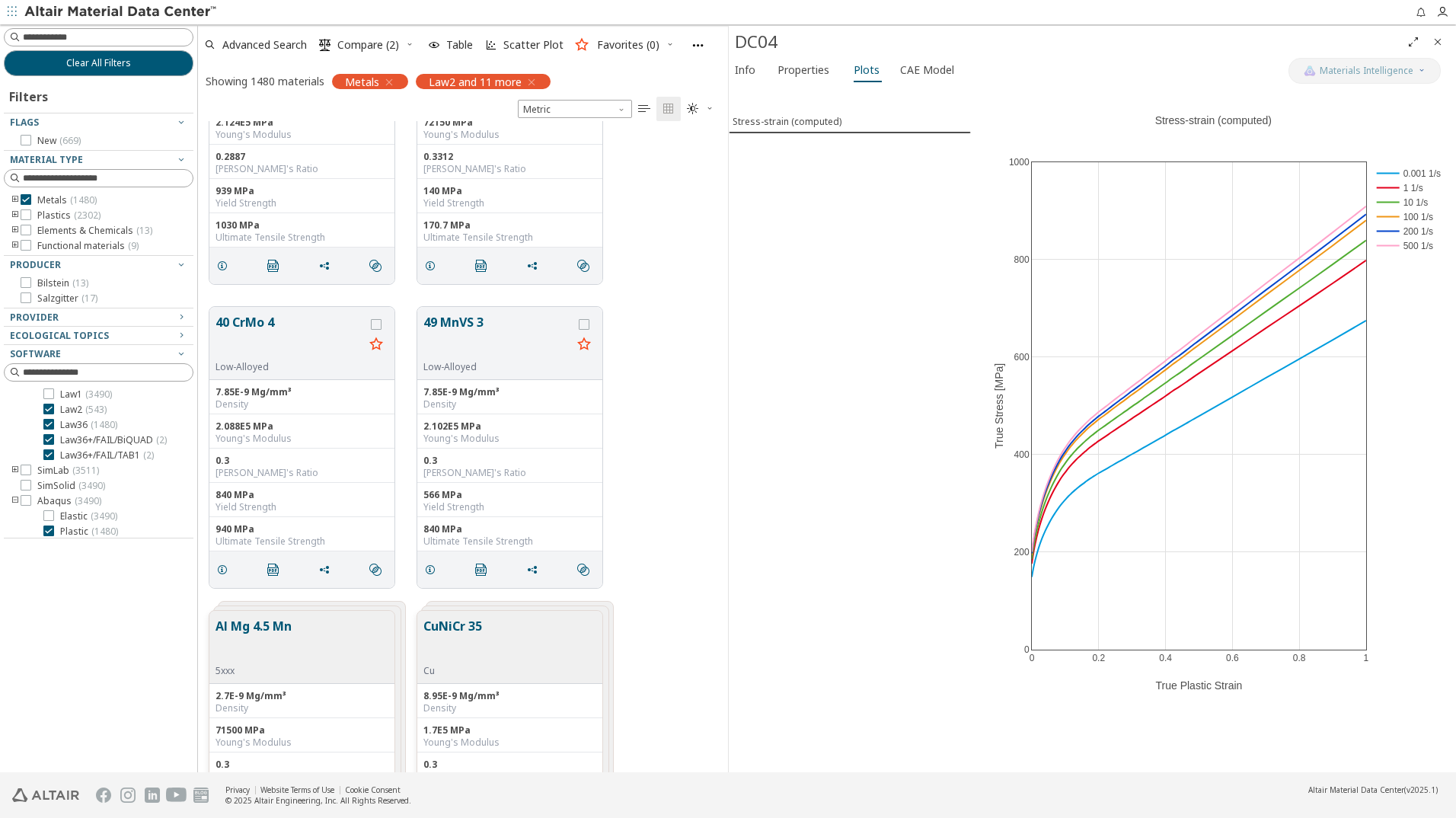
click at [1437, 38] on icon "Close" at bounding box center [1438, 42] width 12 height 12
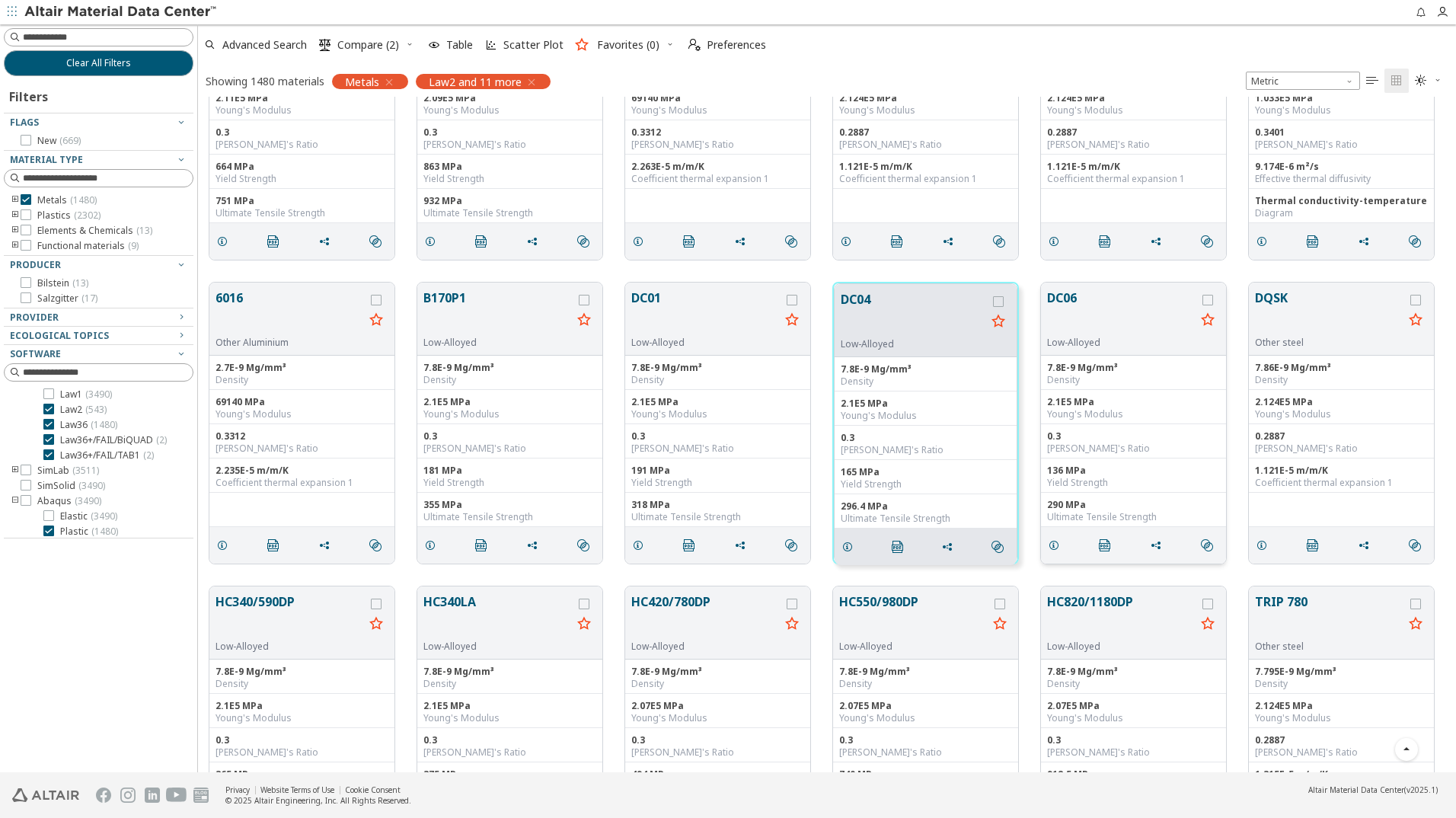
click at [1110, 318] on button "DC06" at bounding box center [1122, 313] width 149 height 48
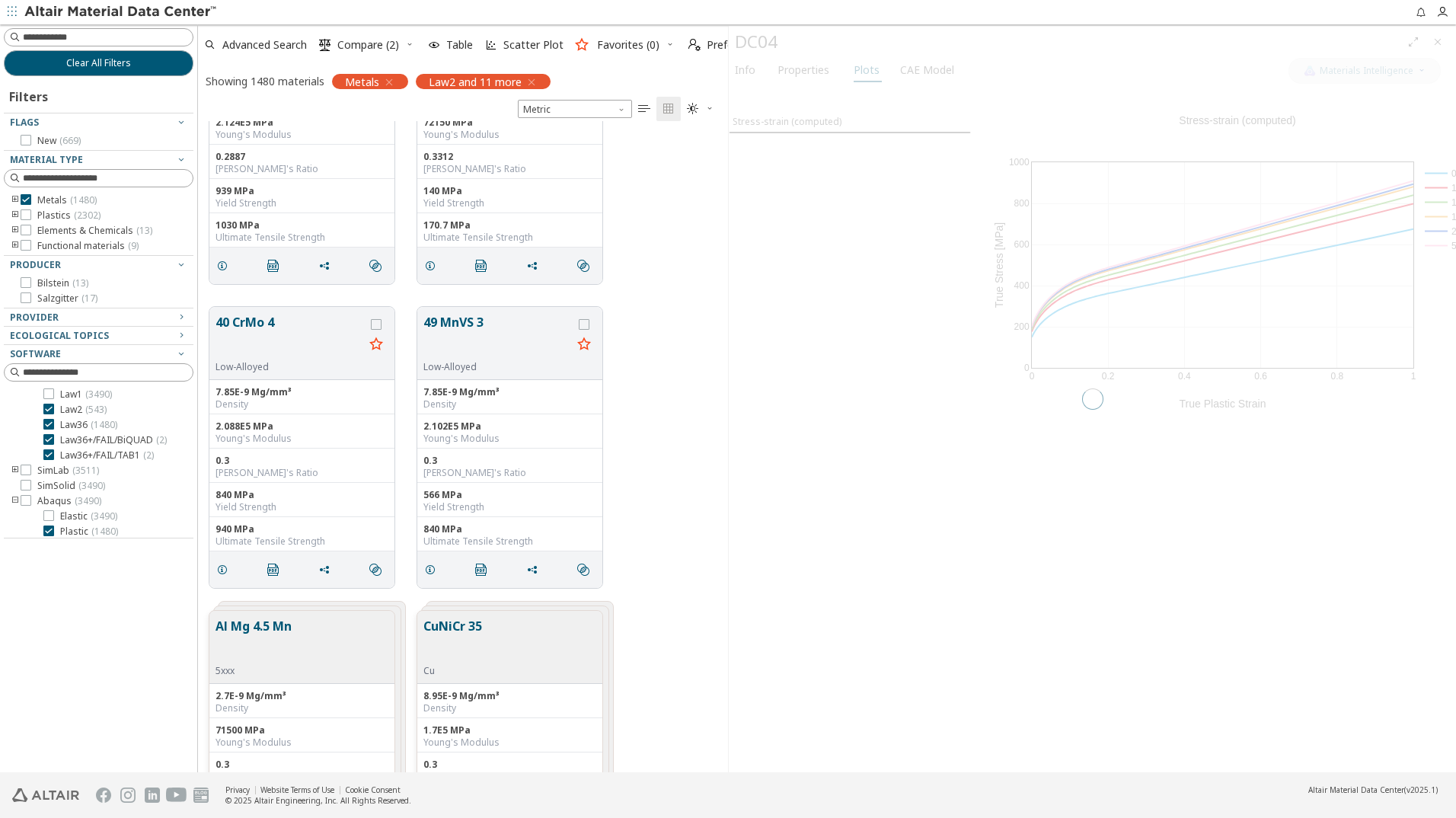
scroll to position [639, 519]
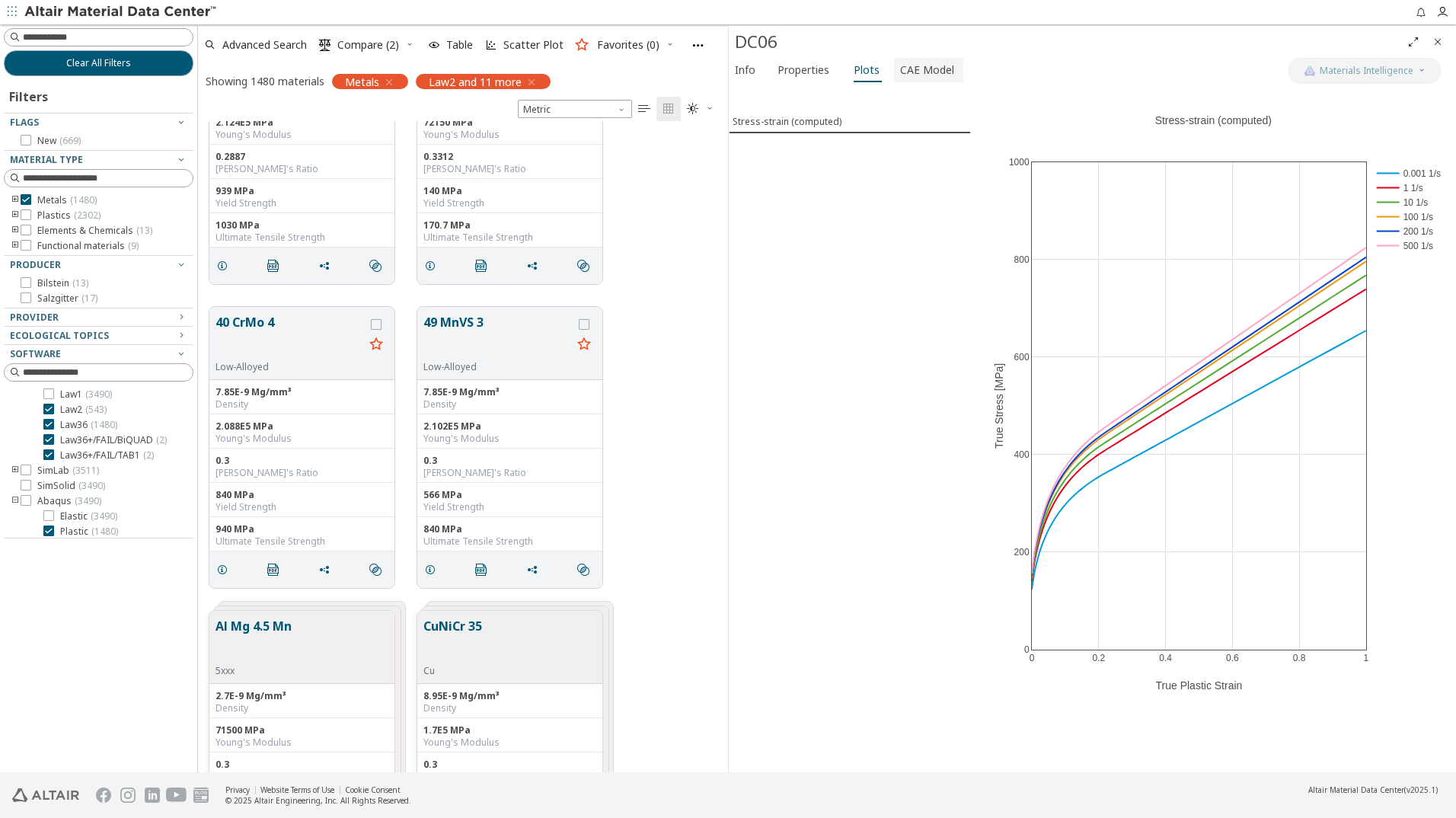
click at [901, 70] on span "CAE Model" at bounding box center [927, 70] width 54 height 25
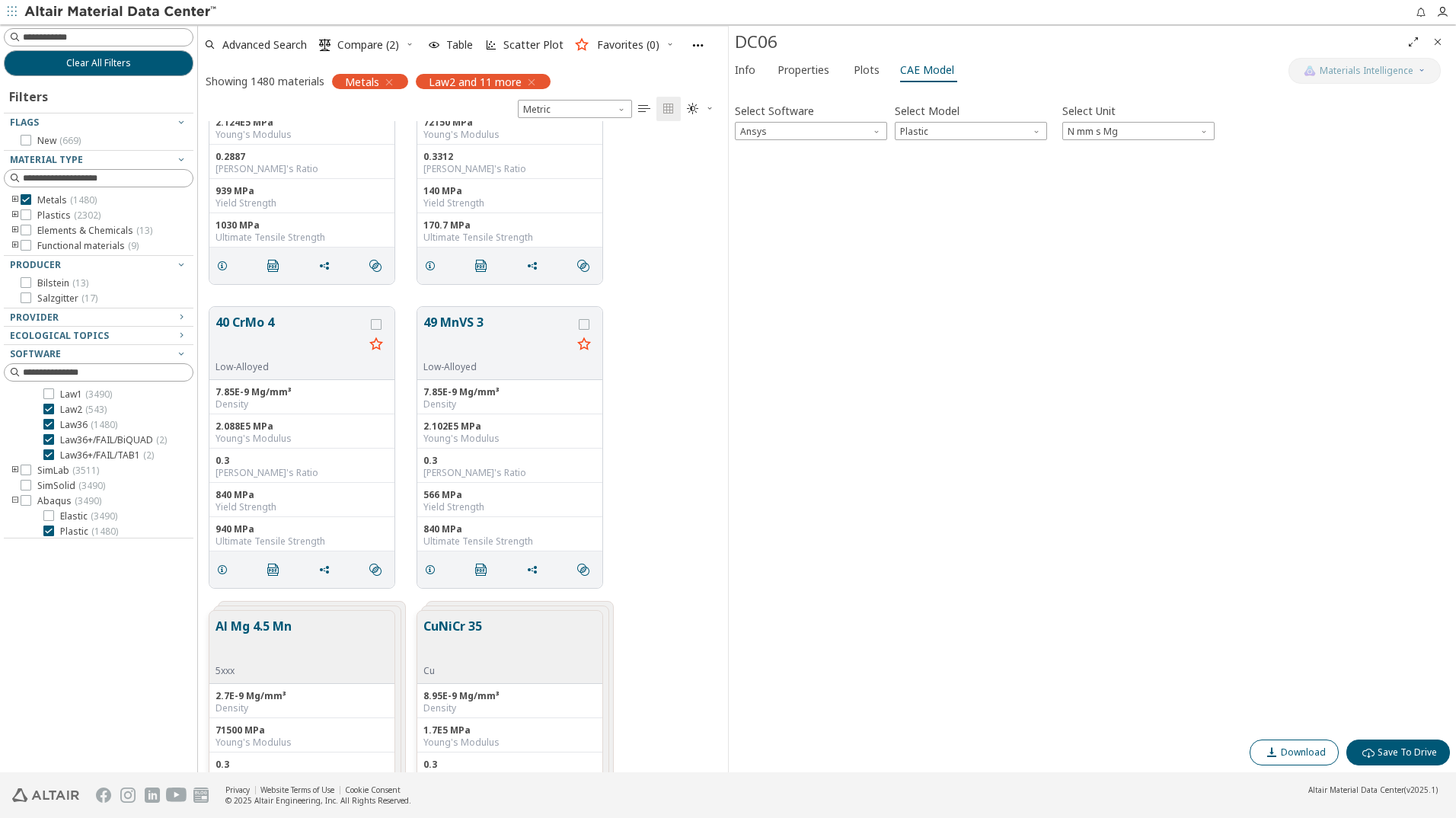
click at [1324, 756] on span "Download" at bounding box center [1303, 752] width 45 height 12
click at [952, 276] on div "Select Software Ansys Select Model Plastic Select Unit N mm s Mg Invalid data. …" at bounding box center [1093, 412] width 716 height 639
click at [859, 58] on span "Plots" at bounding box center [867, 70] width 26 height 25
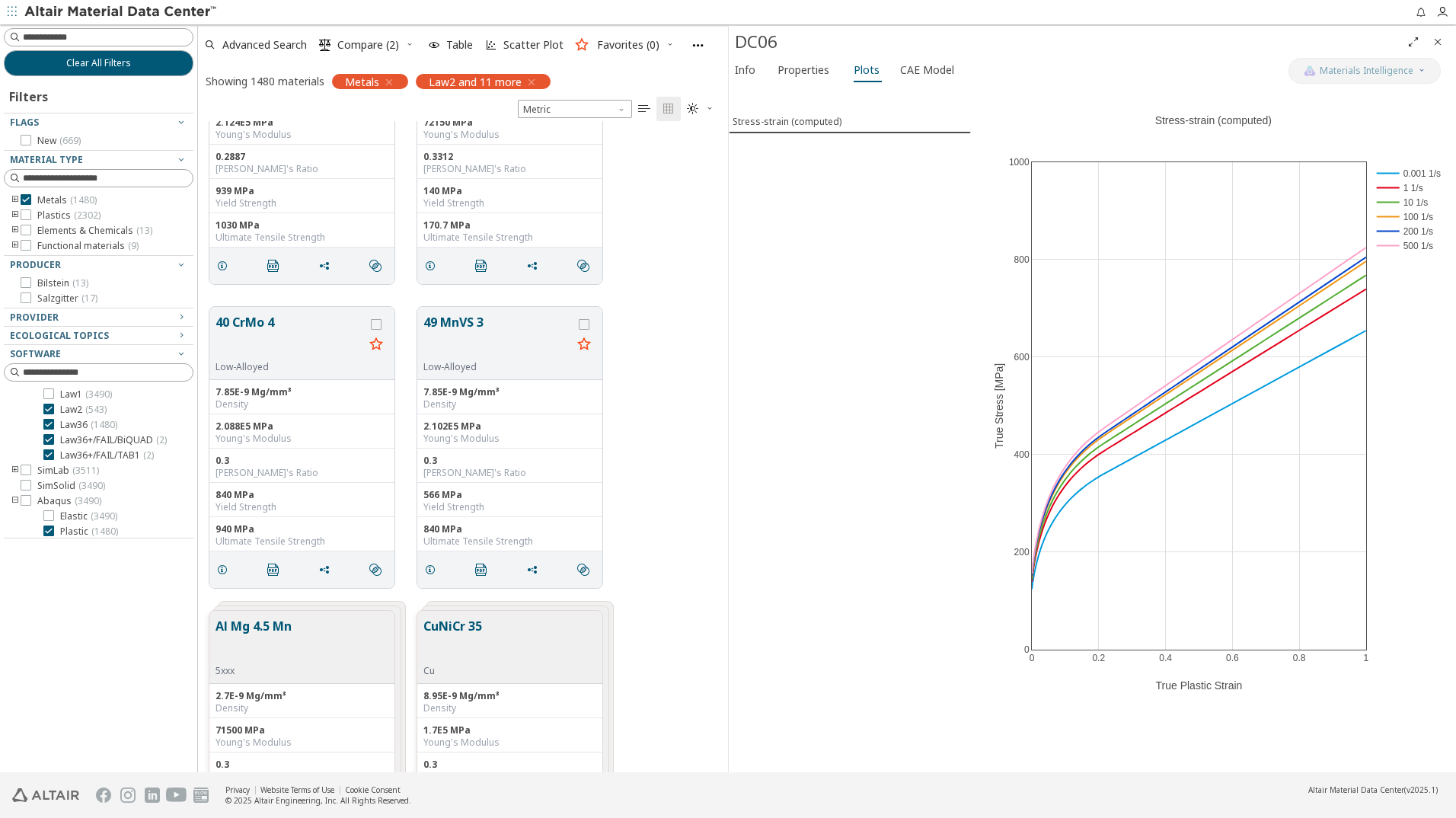
click at [1439, 39] on icon "Close" at bounding box center [1438, 42] width 12 height 12
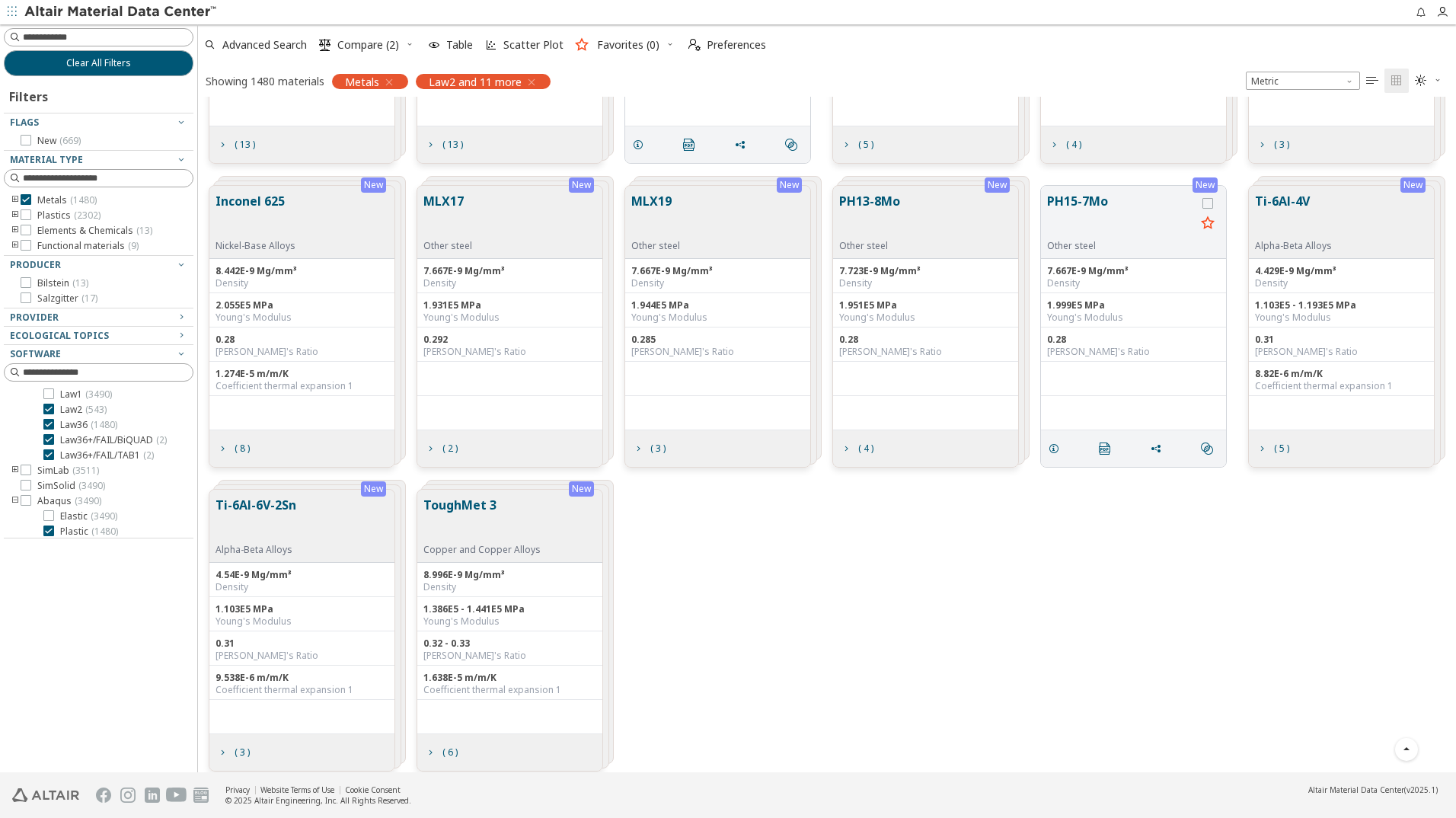
scroll to position [29404, 0]
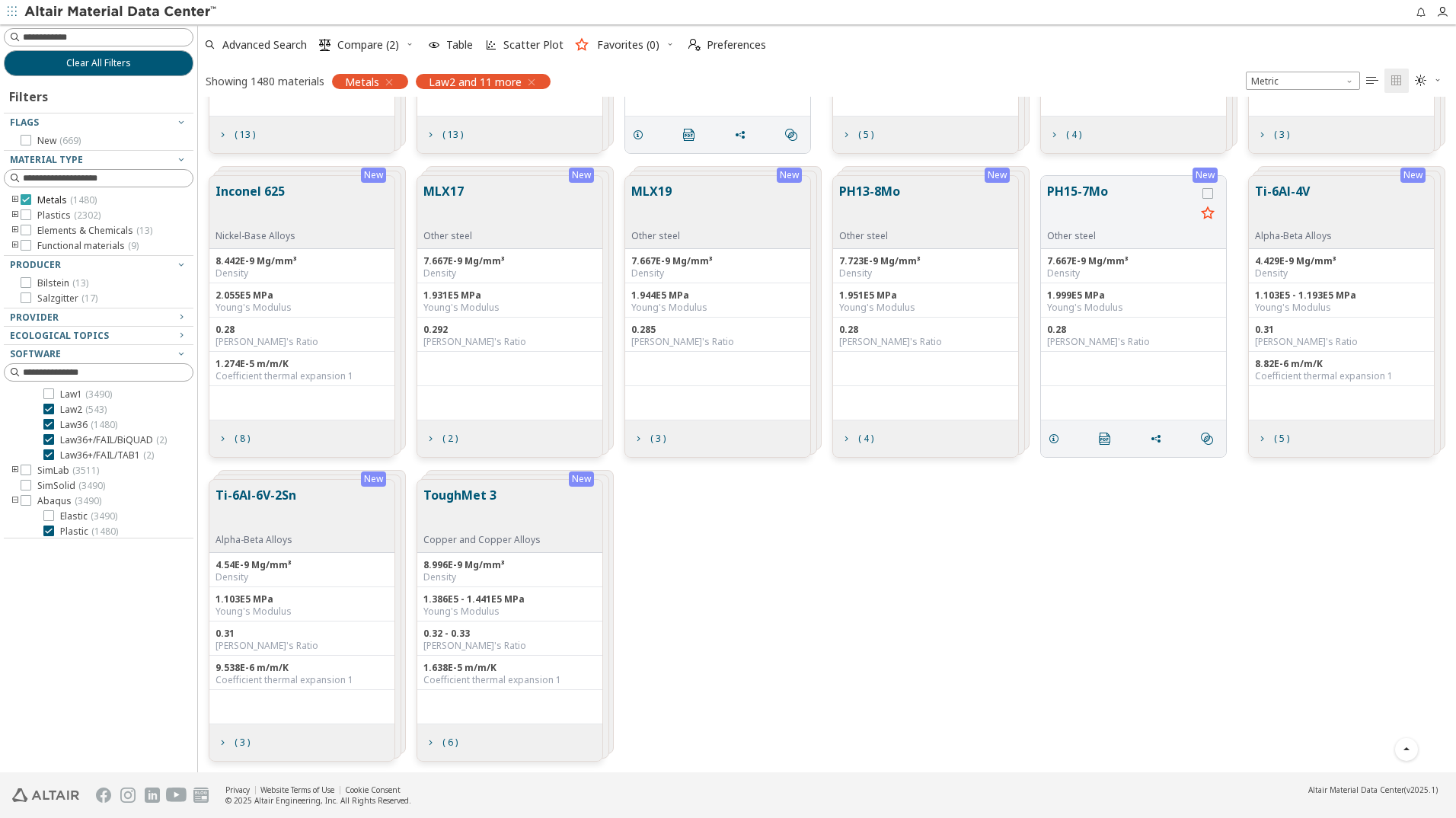
click at [19, 202] on icon "toogle group" at bounding box center [15, 200] width 10 height 12
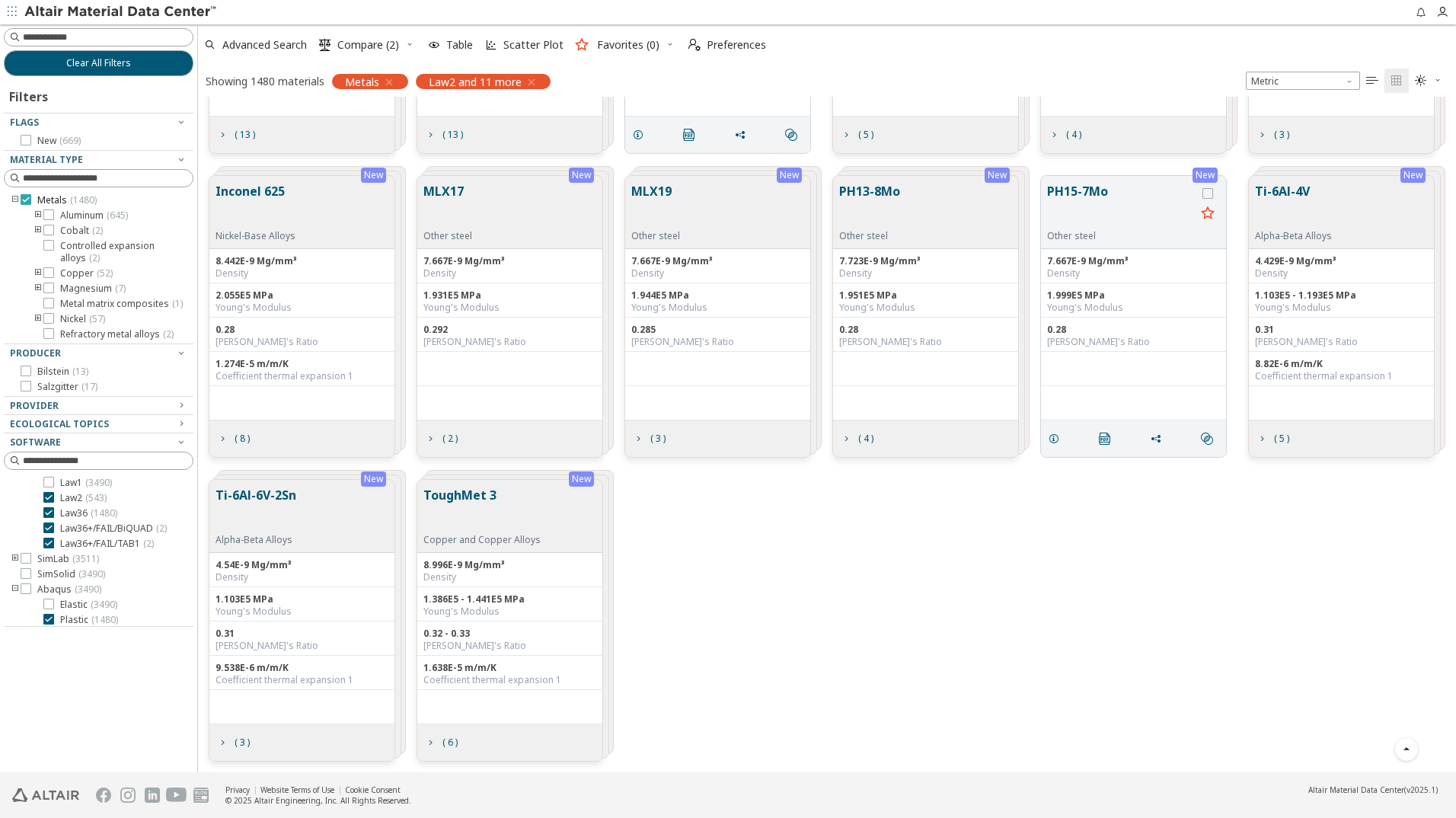
click at [27, 198] on icon at bounding box center [26, 199] width 10 height 10
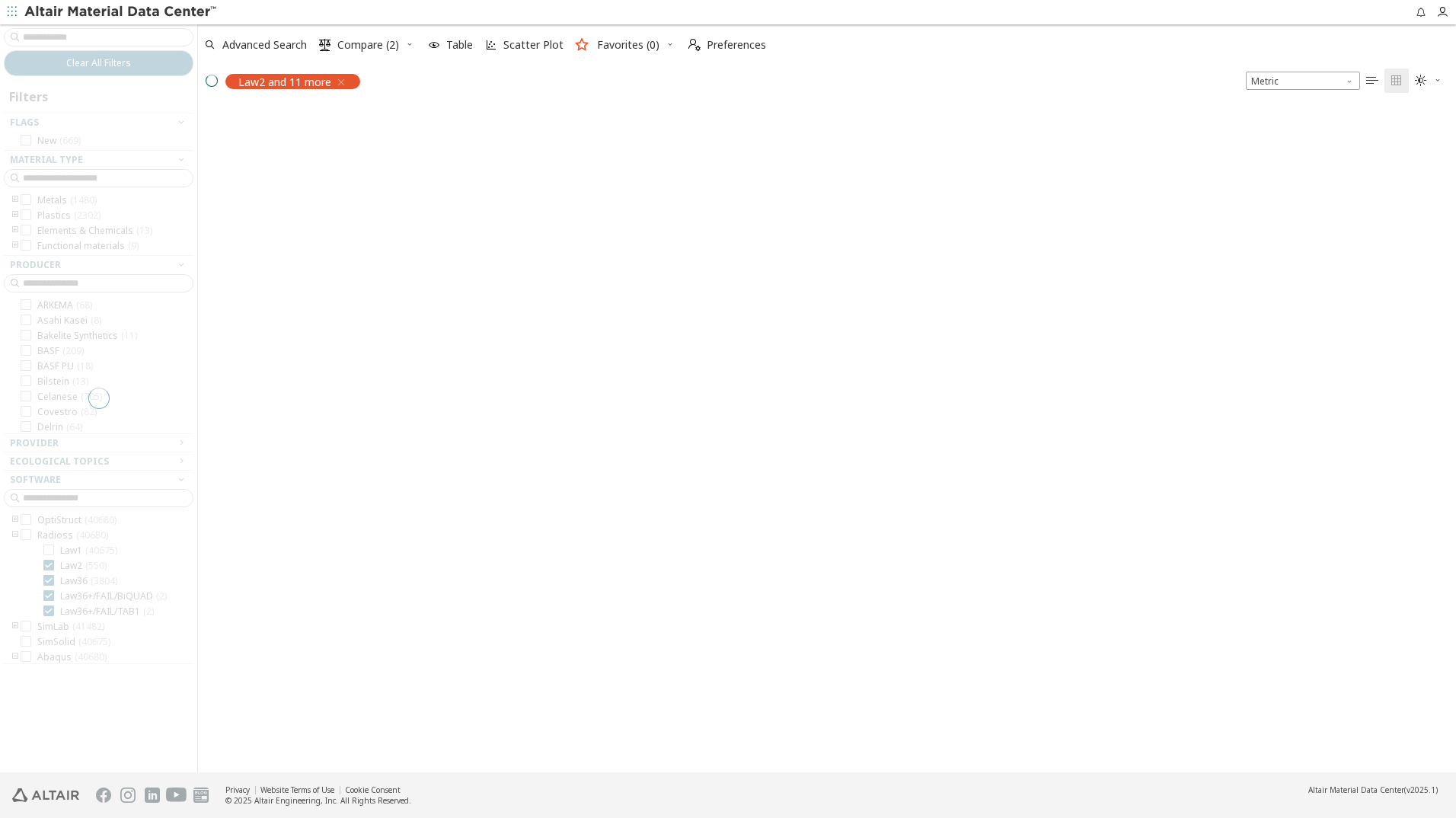
scroll to position [152, 0]
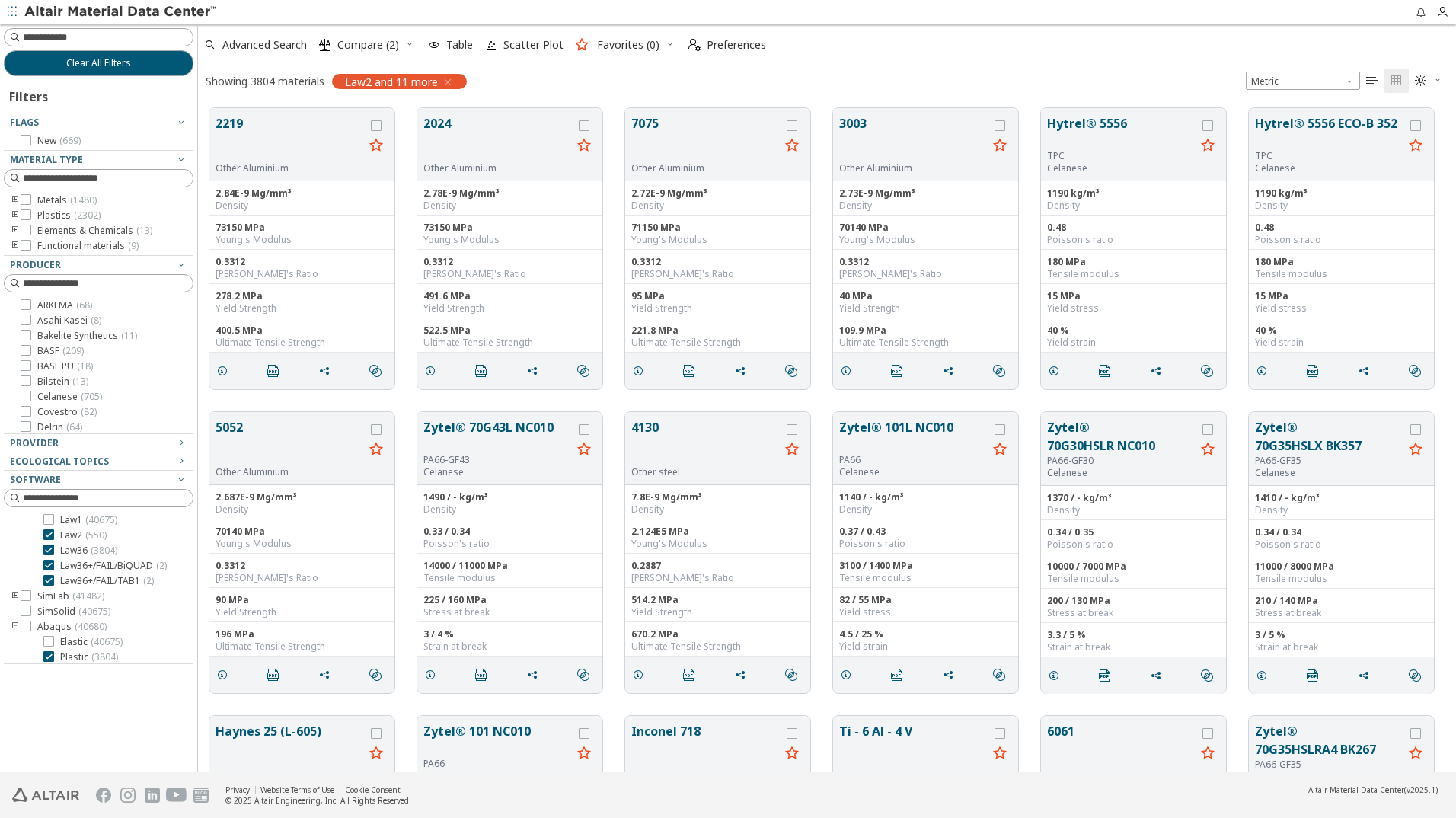
click at [12, 244] on icon "toogle group" at bounding box center [15, 246] width 10 height 12
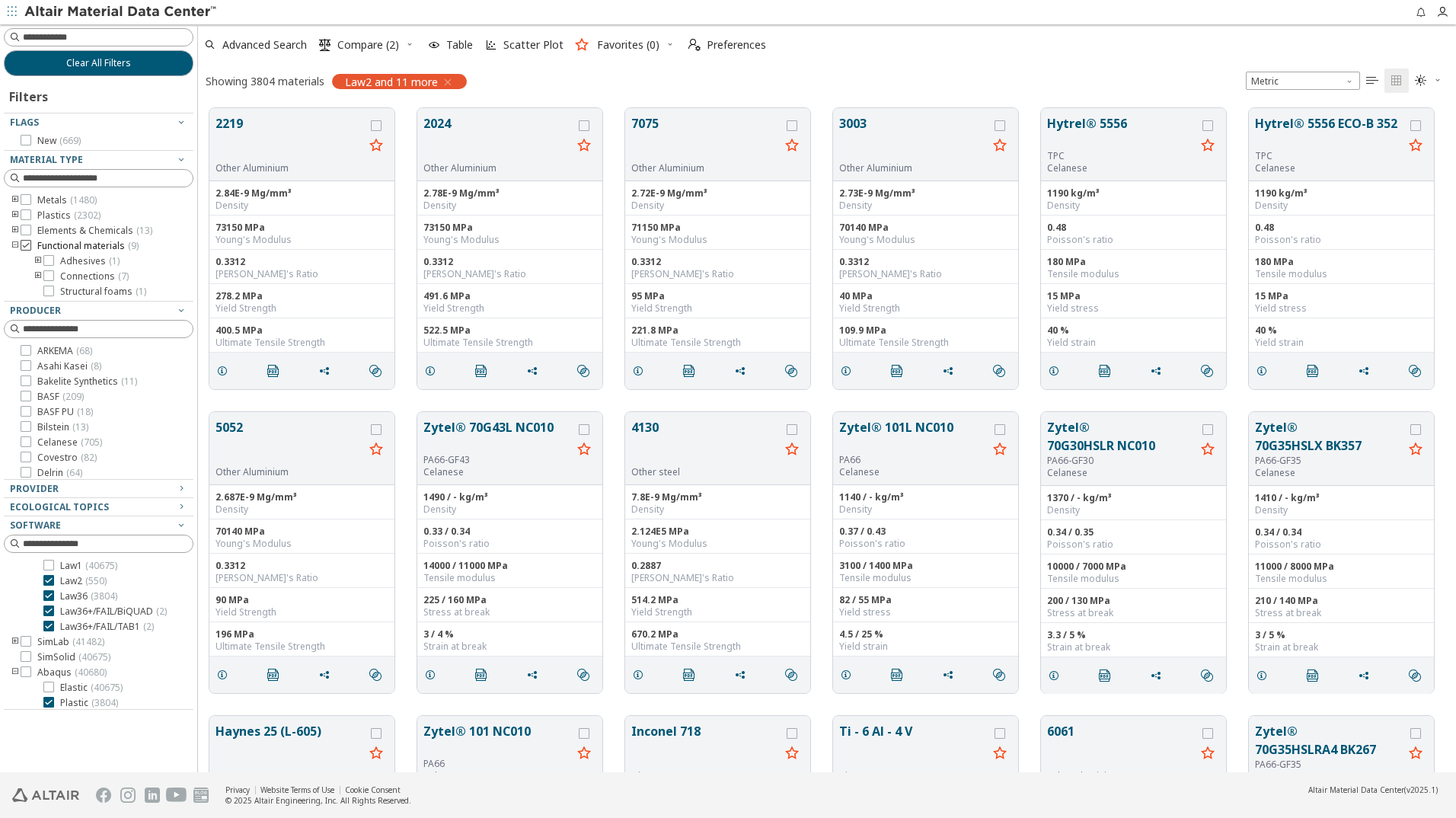
click at [30, 245] on icon at bounding box center [26, 245] width 10 height 10
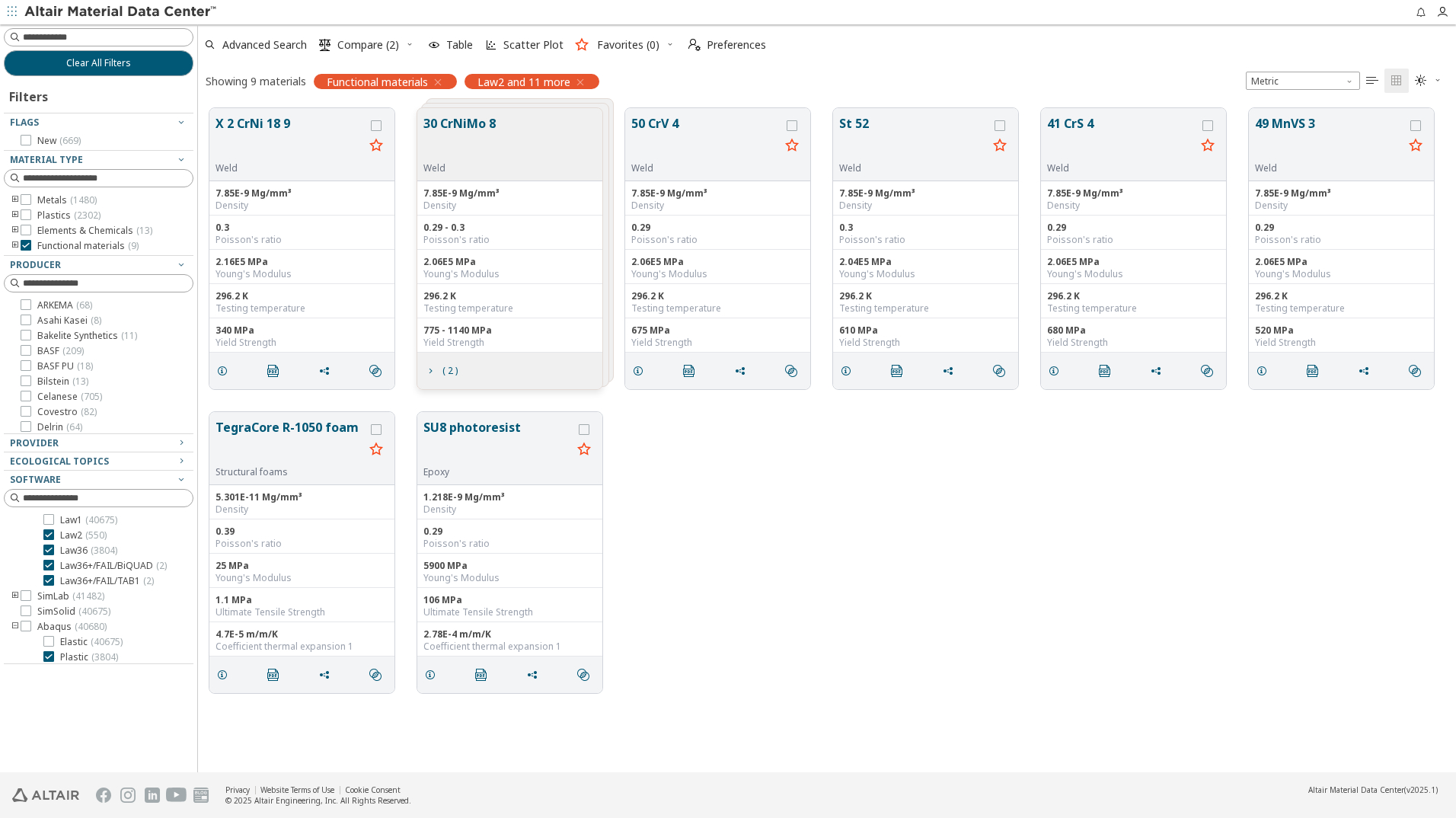
scroll to position [91, 0]
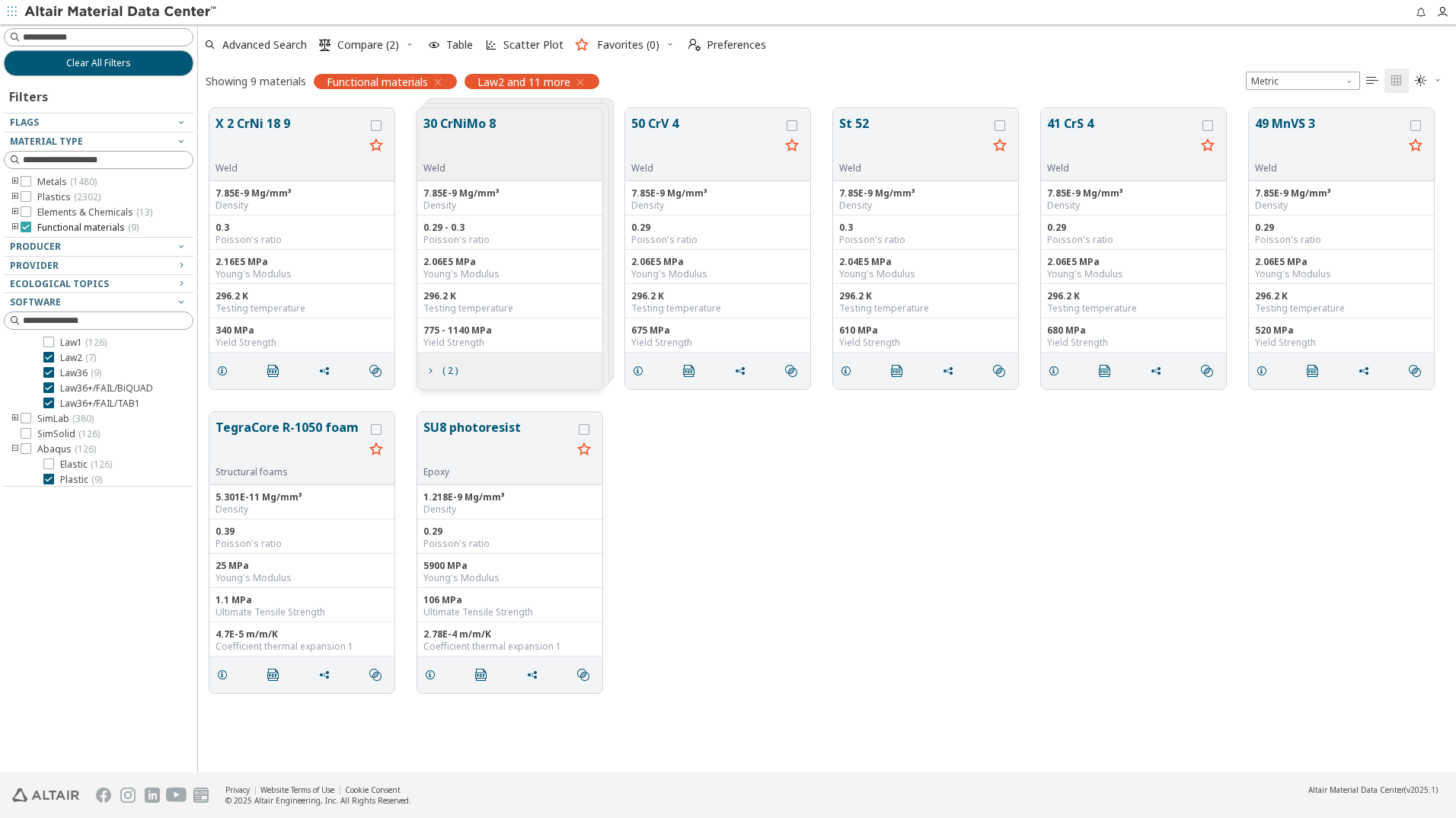
click at [27, 227] on icon at bounding box center [26, 227] width 10 height 10
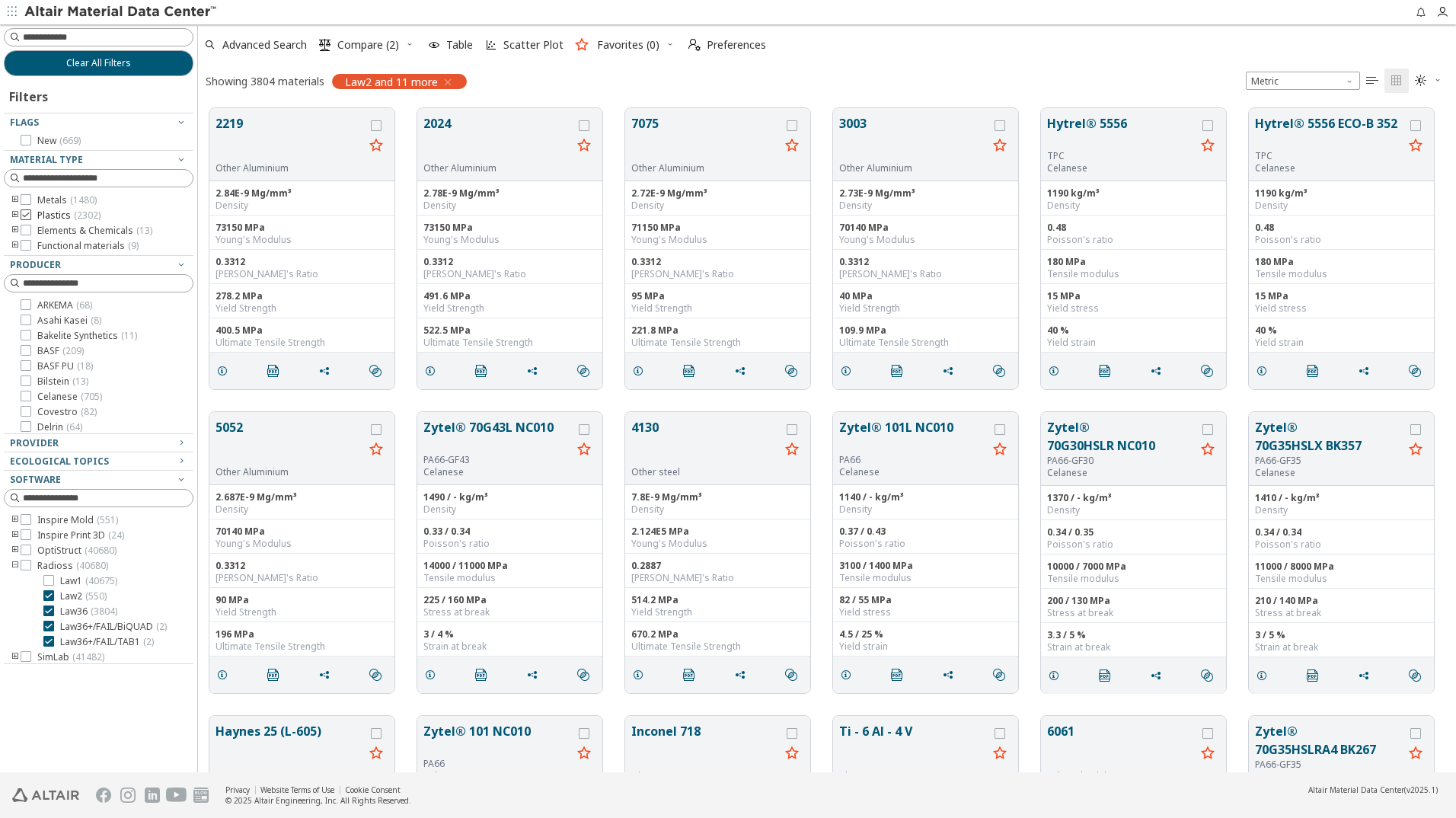
scroll to position [152, 0]
click at [27, 214] on icon at bounding box center [26, 215] width 10 height 10
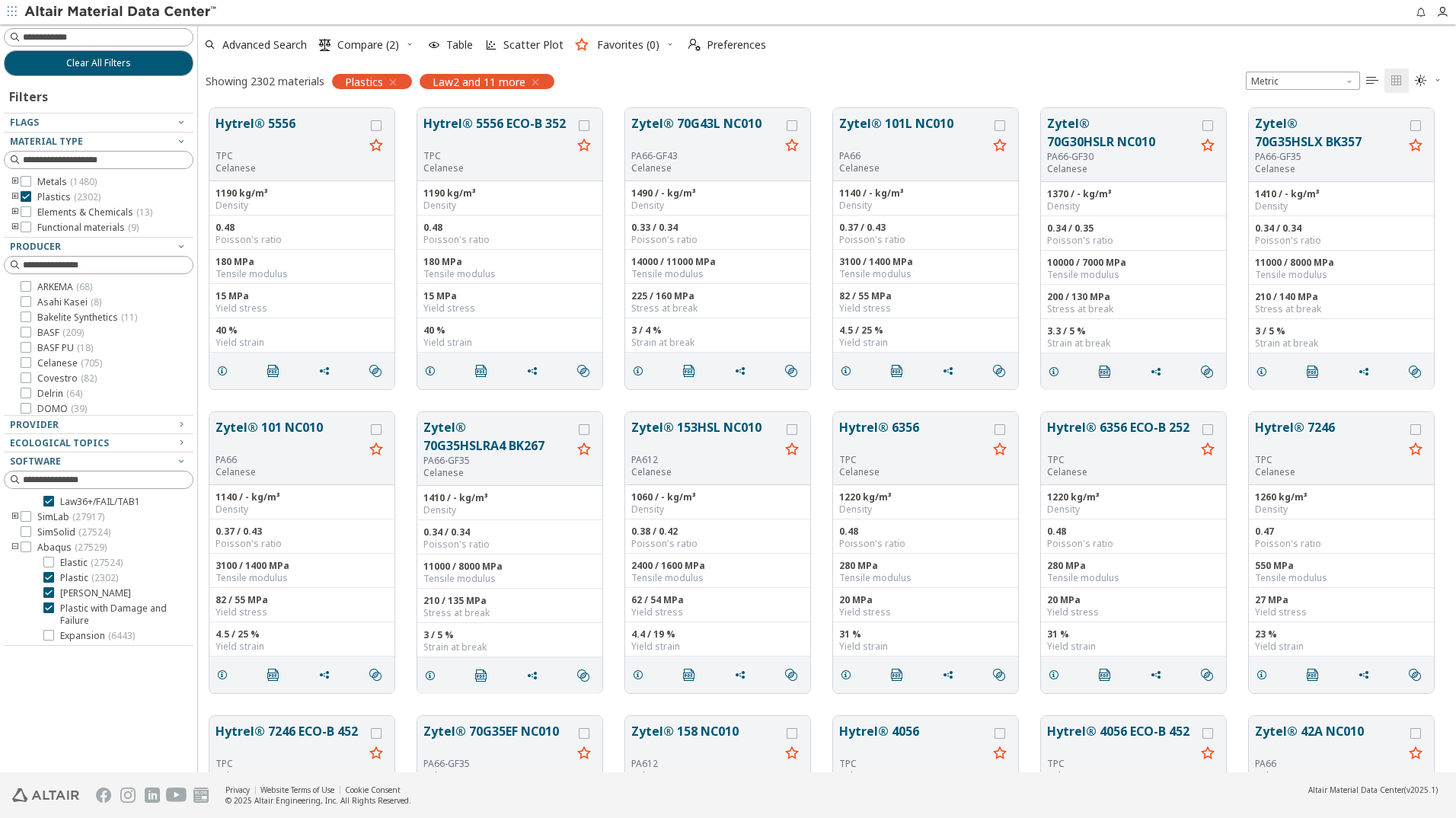
scroll to position [91, 0]
click at [27, 197] on icon at bounding box center [26, 197] width 10 height 10
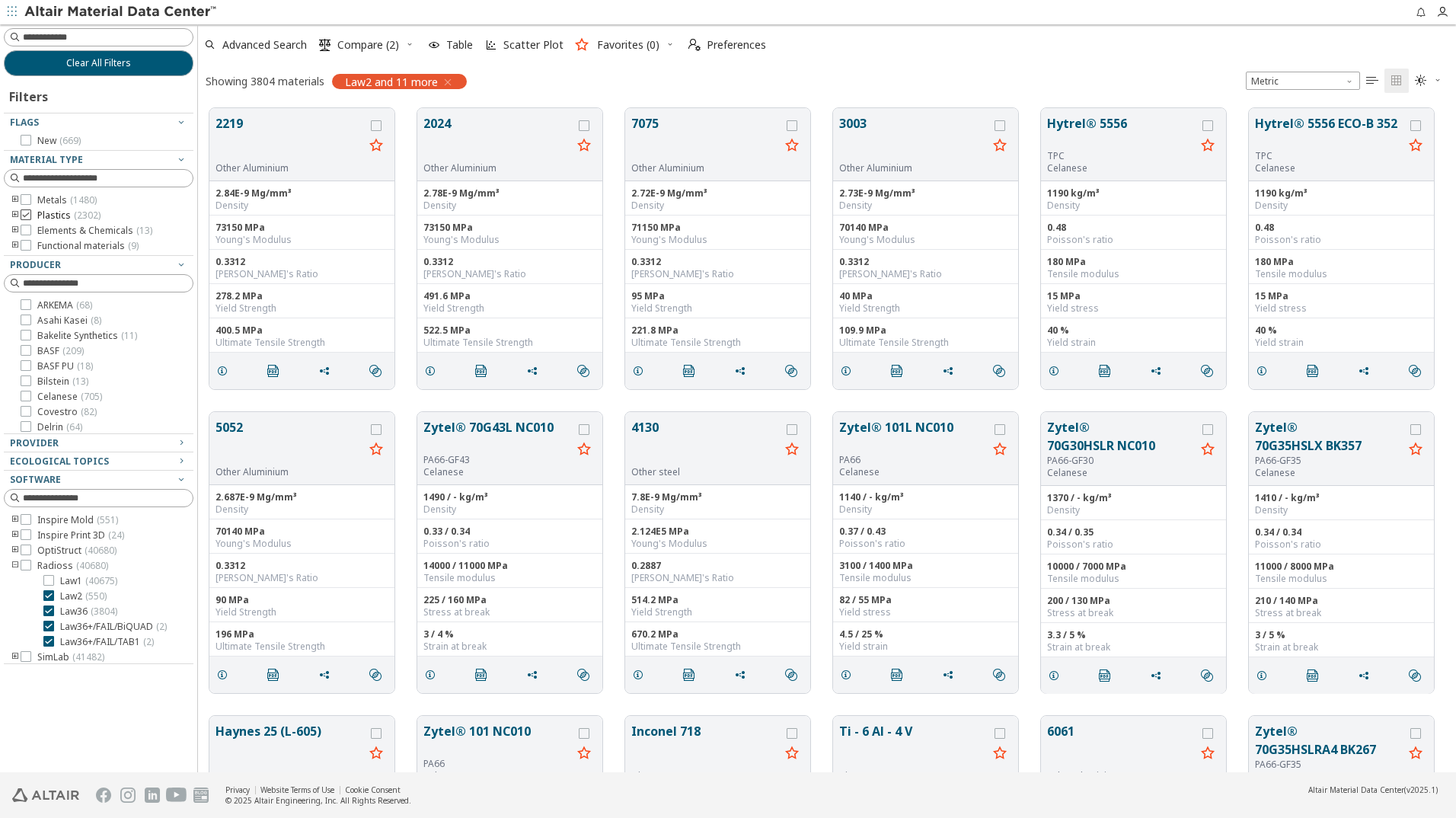
scroll to position [152, 0]
click at [29, 215] on icon at bounding box center [26, 215] width 10 height 10
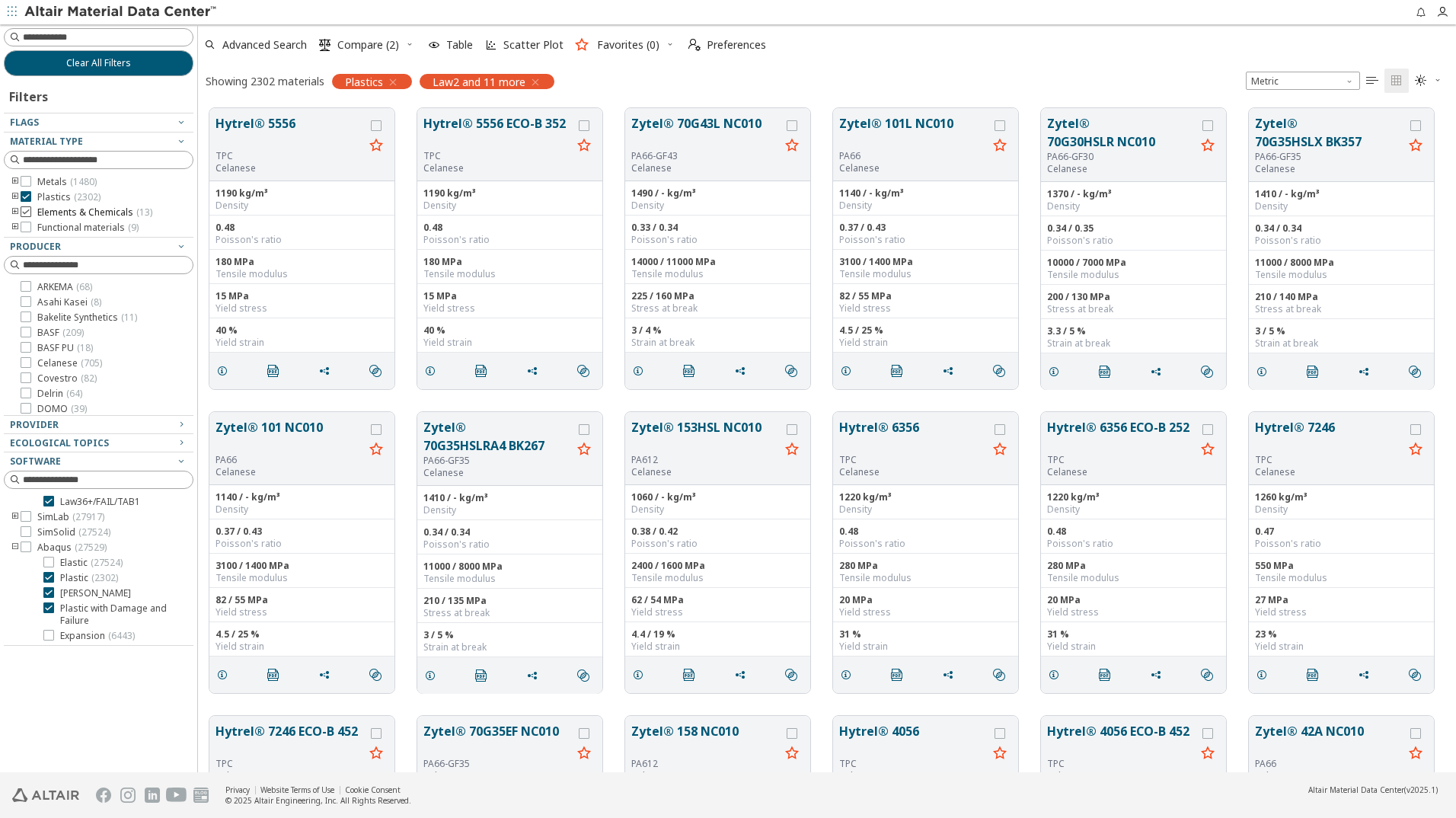
scroll to position [91, 0]
click at [21, 196] on icon at bounding box center [26, 197] width 10 height 10
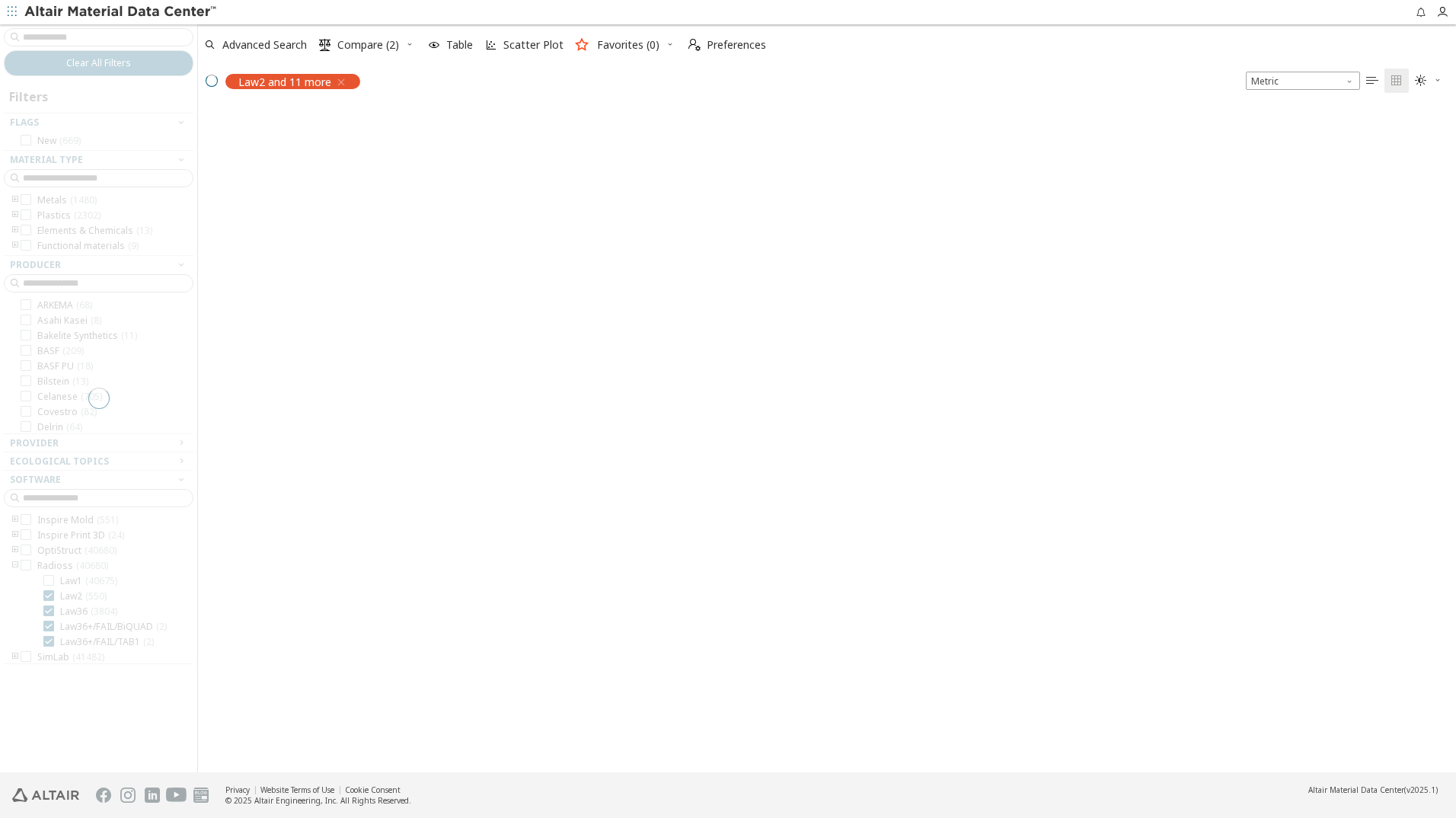
scroll to position [152, 0]
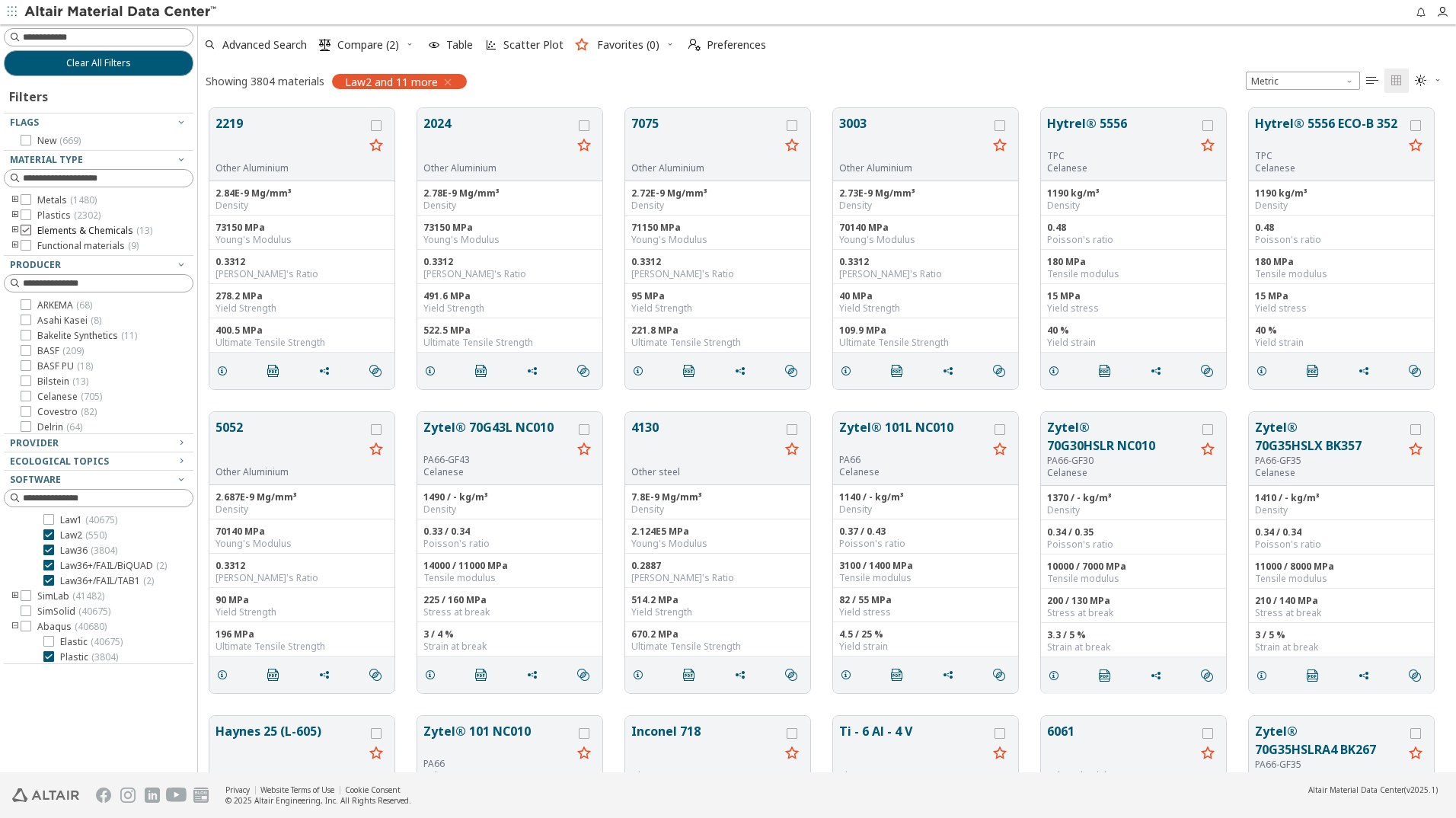
click at [26, 229] on icon at bounding box center [26, 230] width 10 height 10
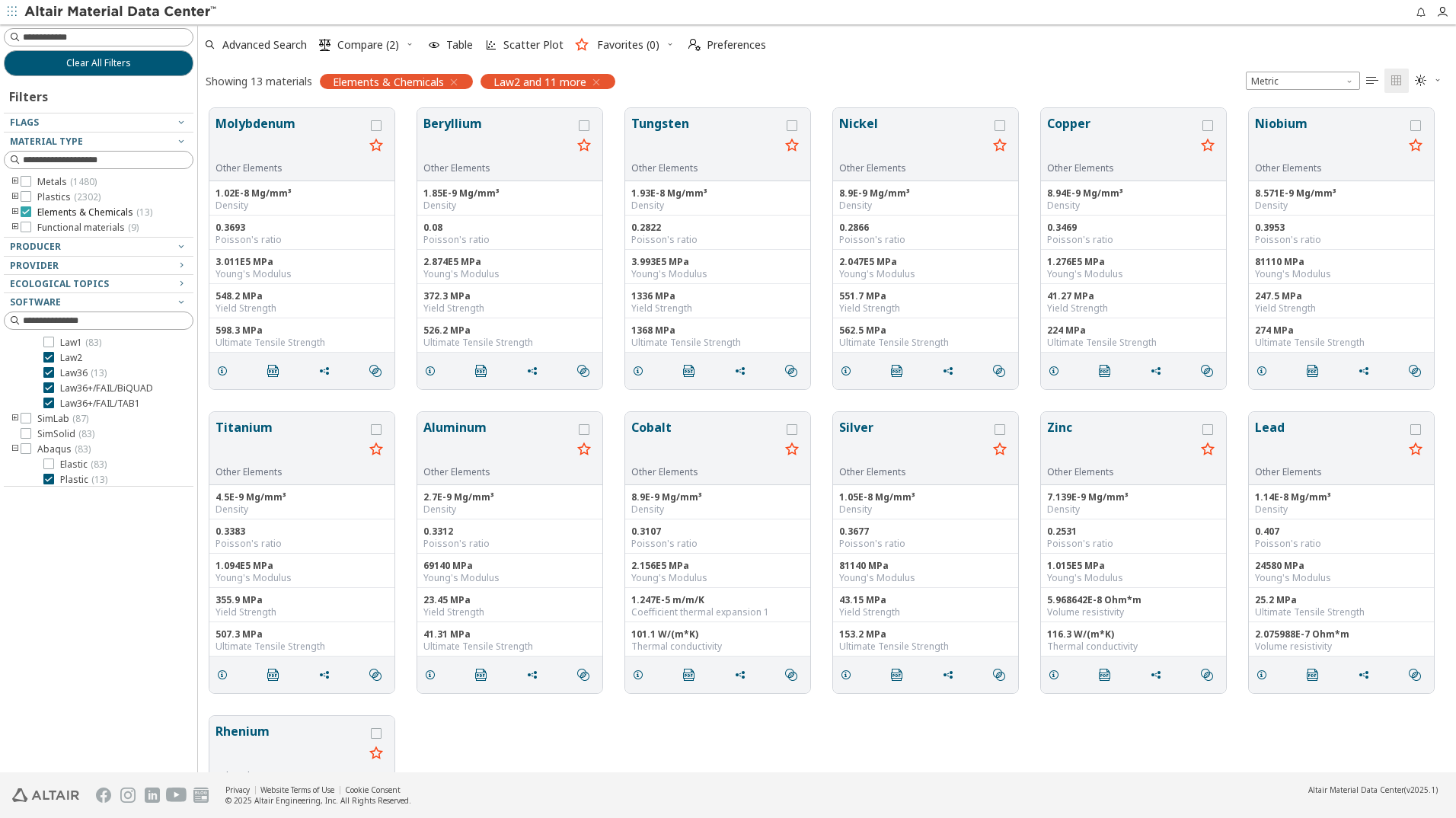
click at [25, 210] on icon at bounding box center [26, 211] width 10 height 10
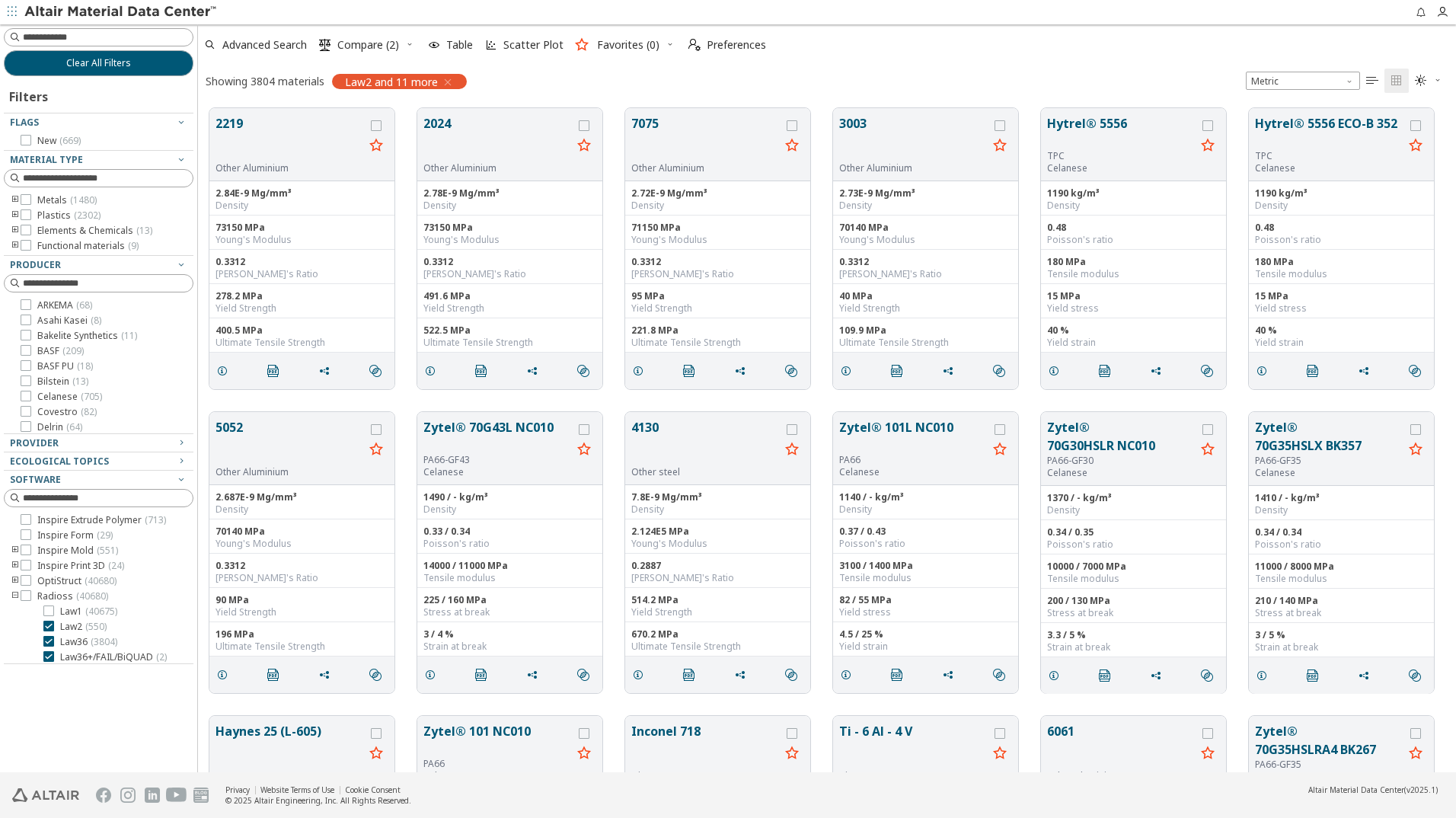
scroll to position [152, 0]
click at [25, 210] on icon at bounding box center [26, 215] width 10 height 10
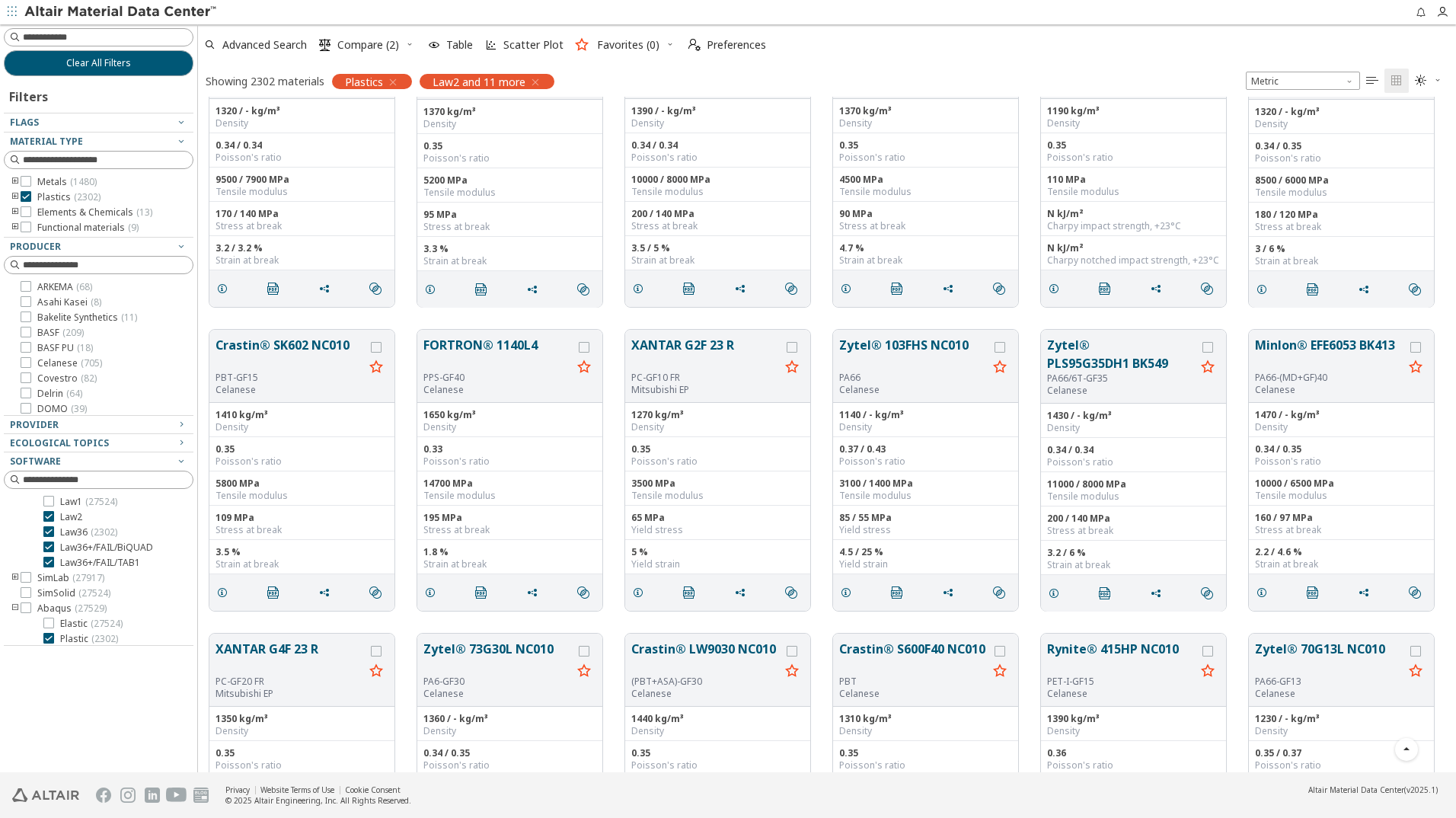
scroll to position [2361, 0]
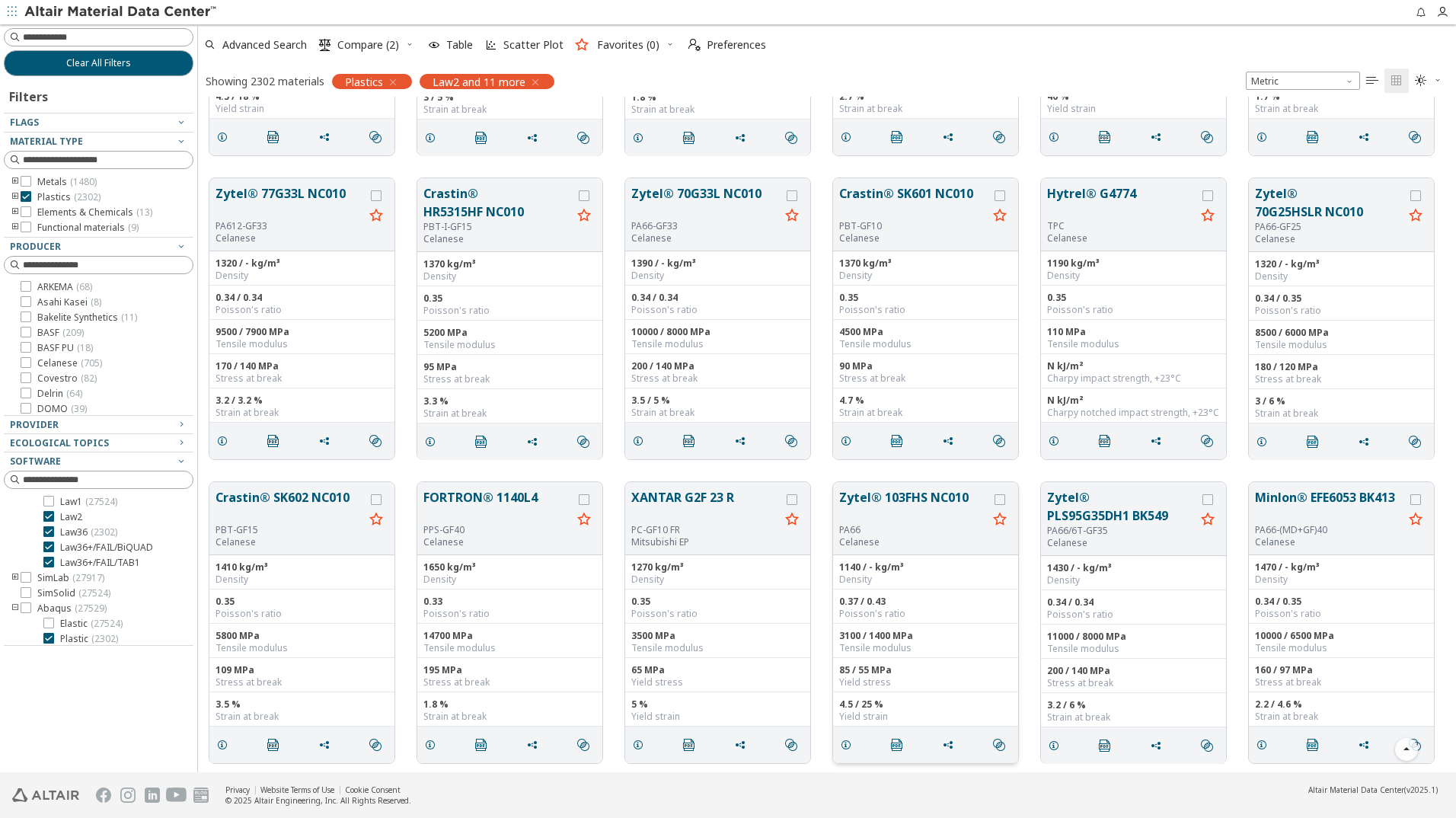
click at [911, 499] on button "Zytel® 103FHS NC010" at bounding box center [914, 506] width 149 height 36
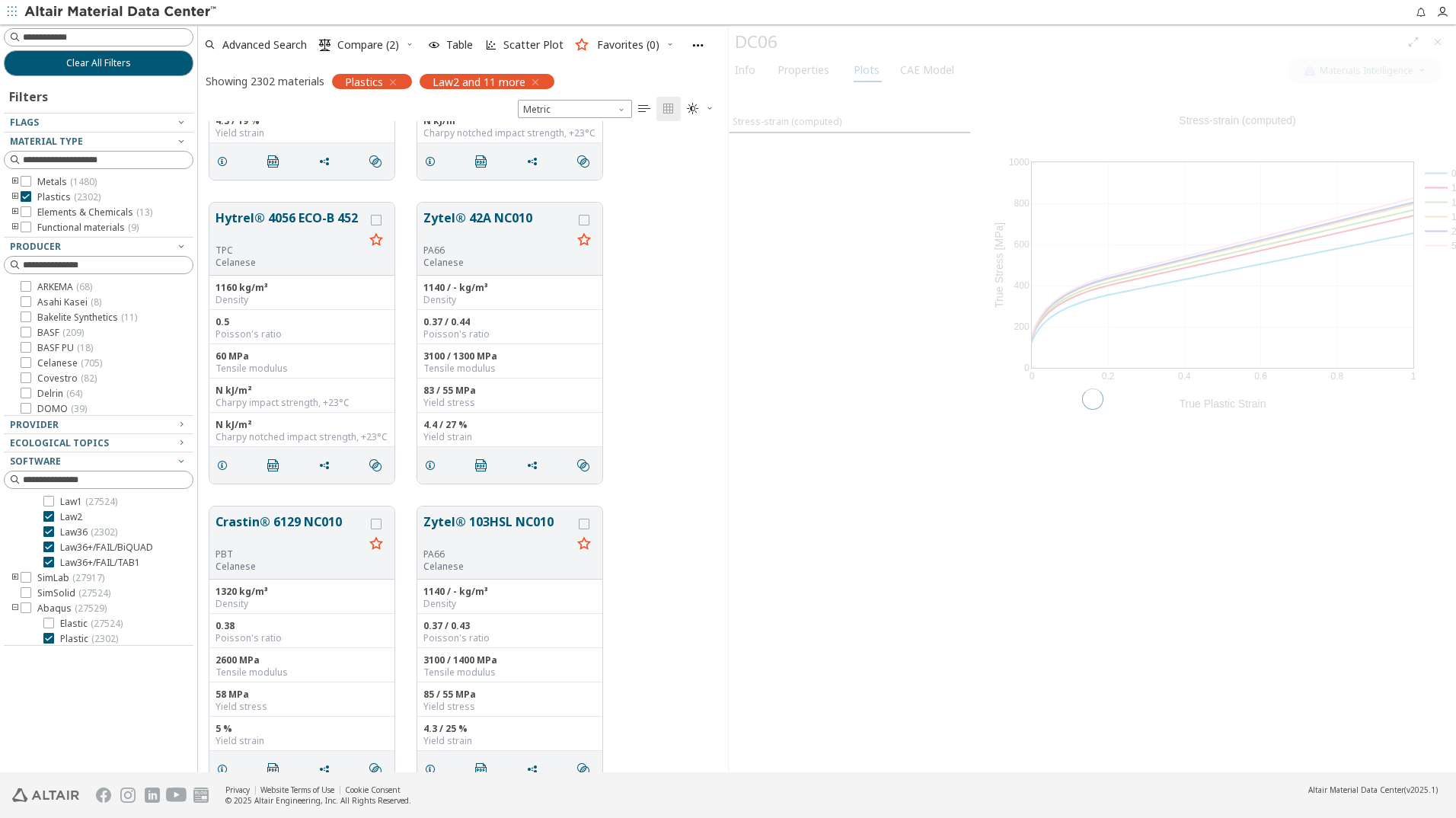
scroll to position [639, 519]
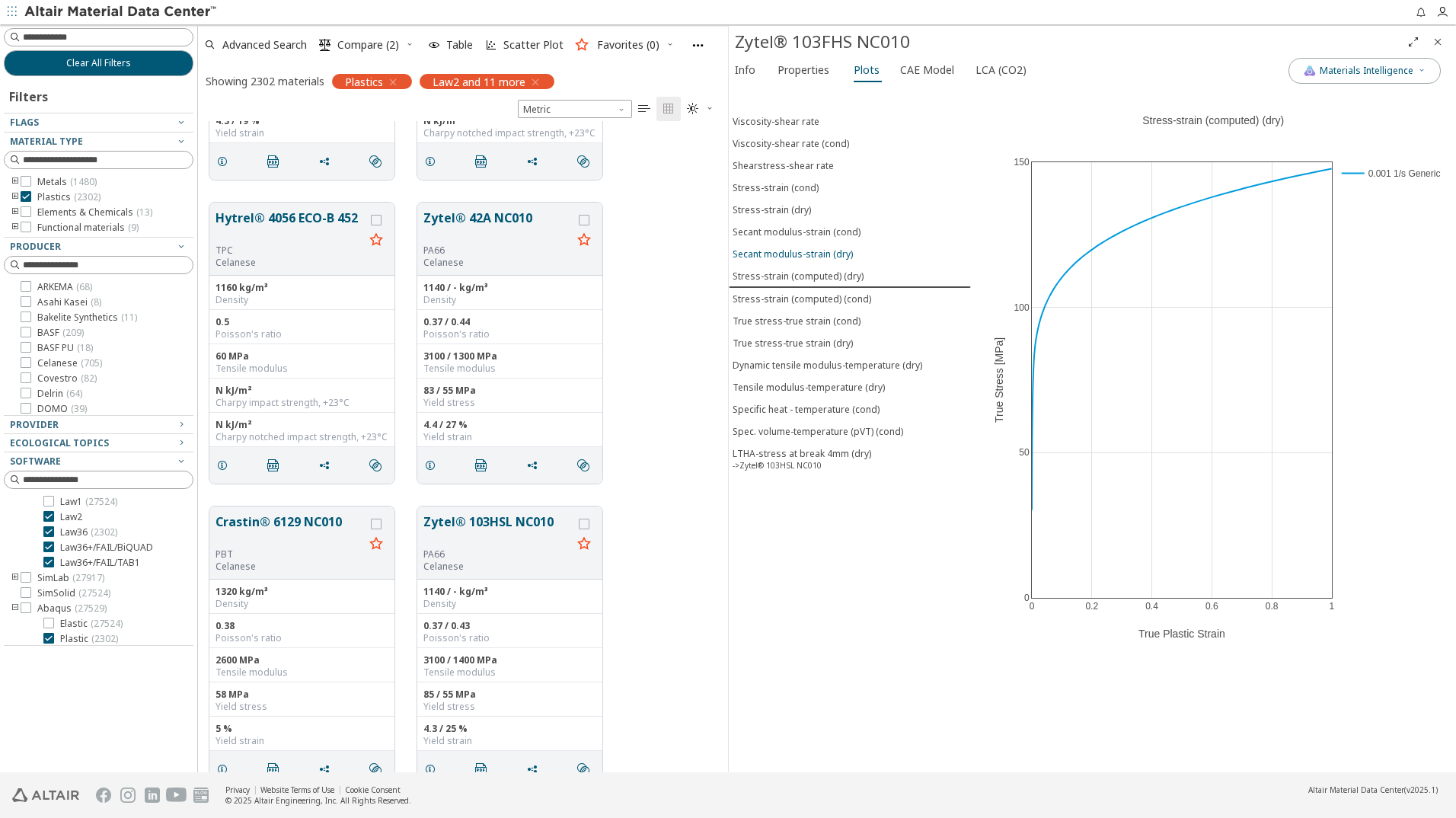
click at [811, 257] on div "Secant modulus-strain (dry)" at bounding box center [793, 254] width 121 height 13
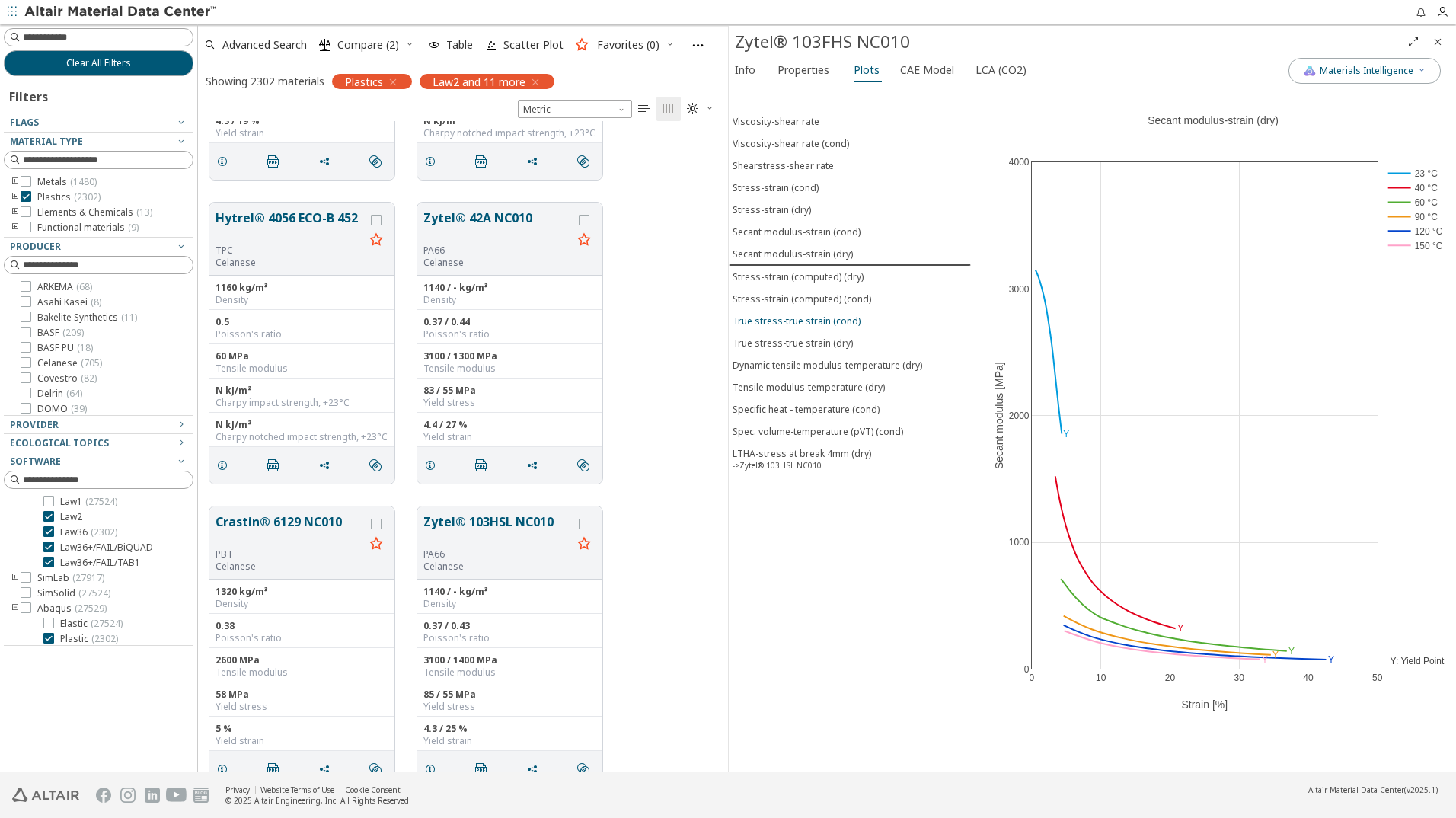
click at [841, 324] on div "True stress-true strain (cond)" at bounding box center [797, 321] width 128 height 13
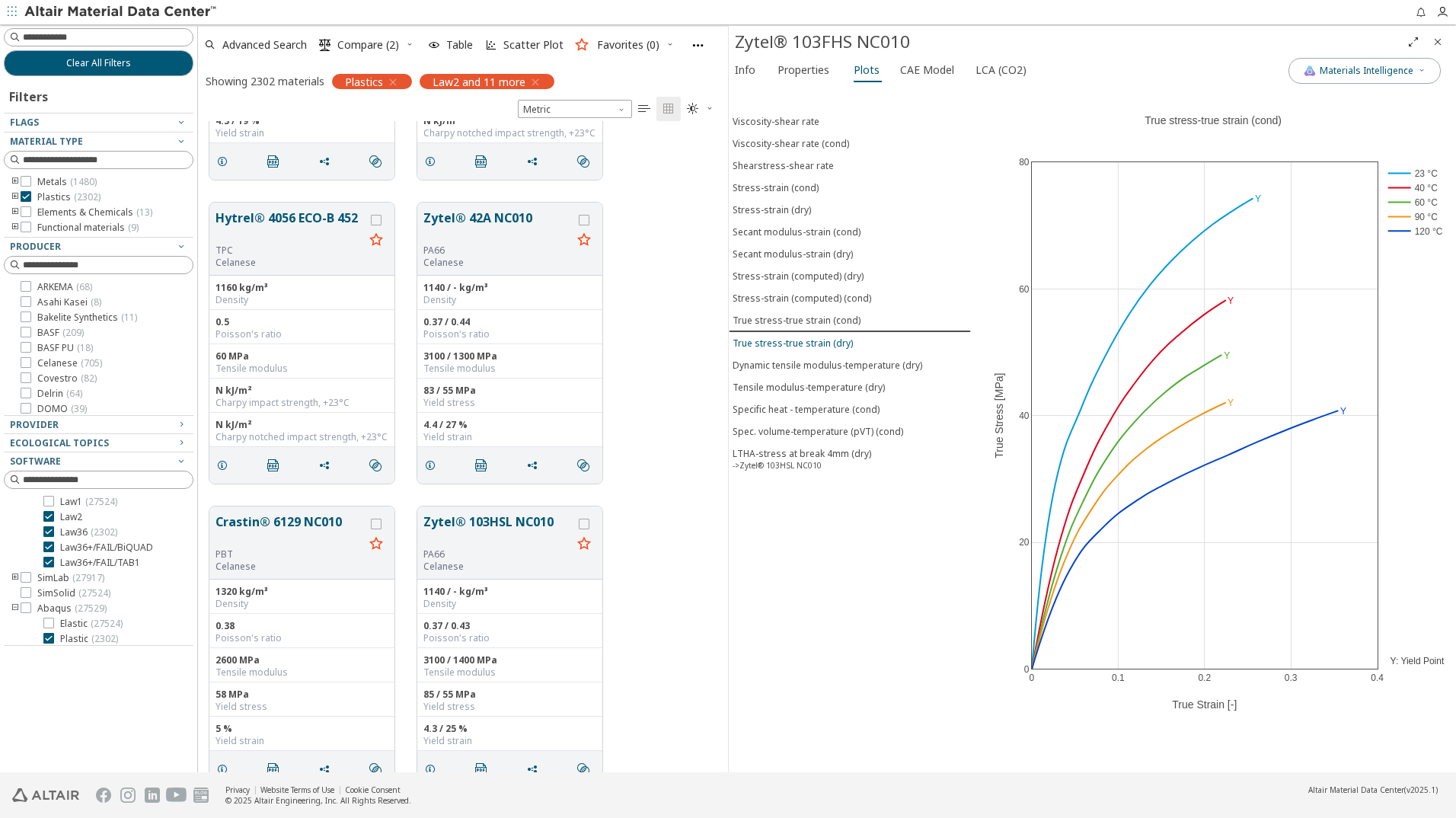
click at [841, 334] on button "True stress-true strain (dry)" at bounding box center [850, 343] width 242 height 22
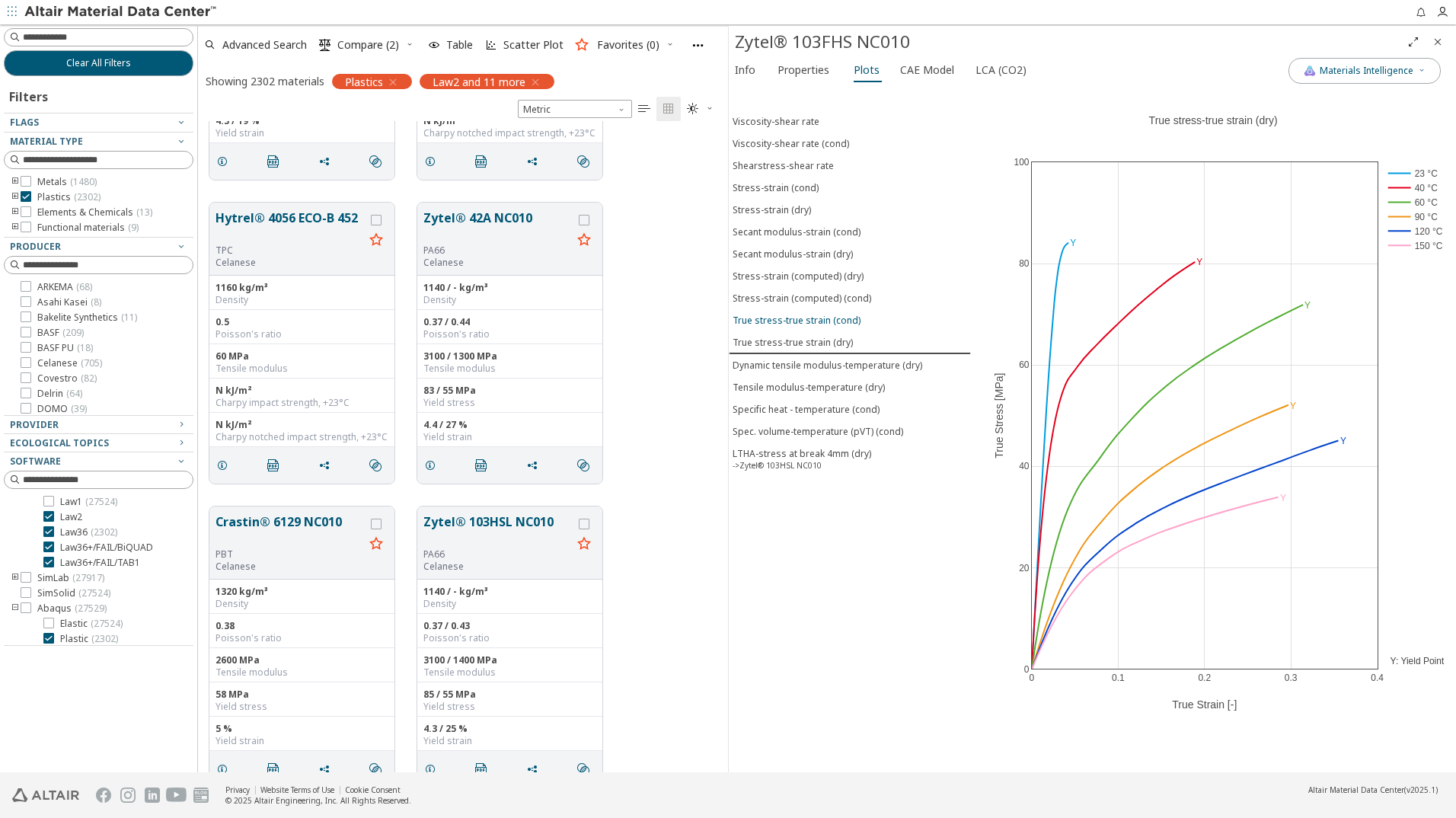
click at [846, 318] on div "True stress-true strain (cond)" at bounding box center [797, 320] width 128 height 13
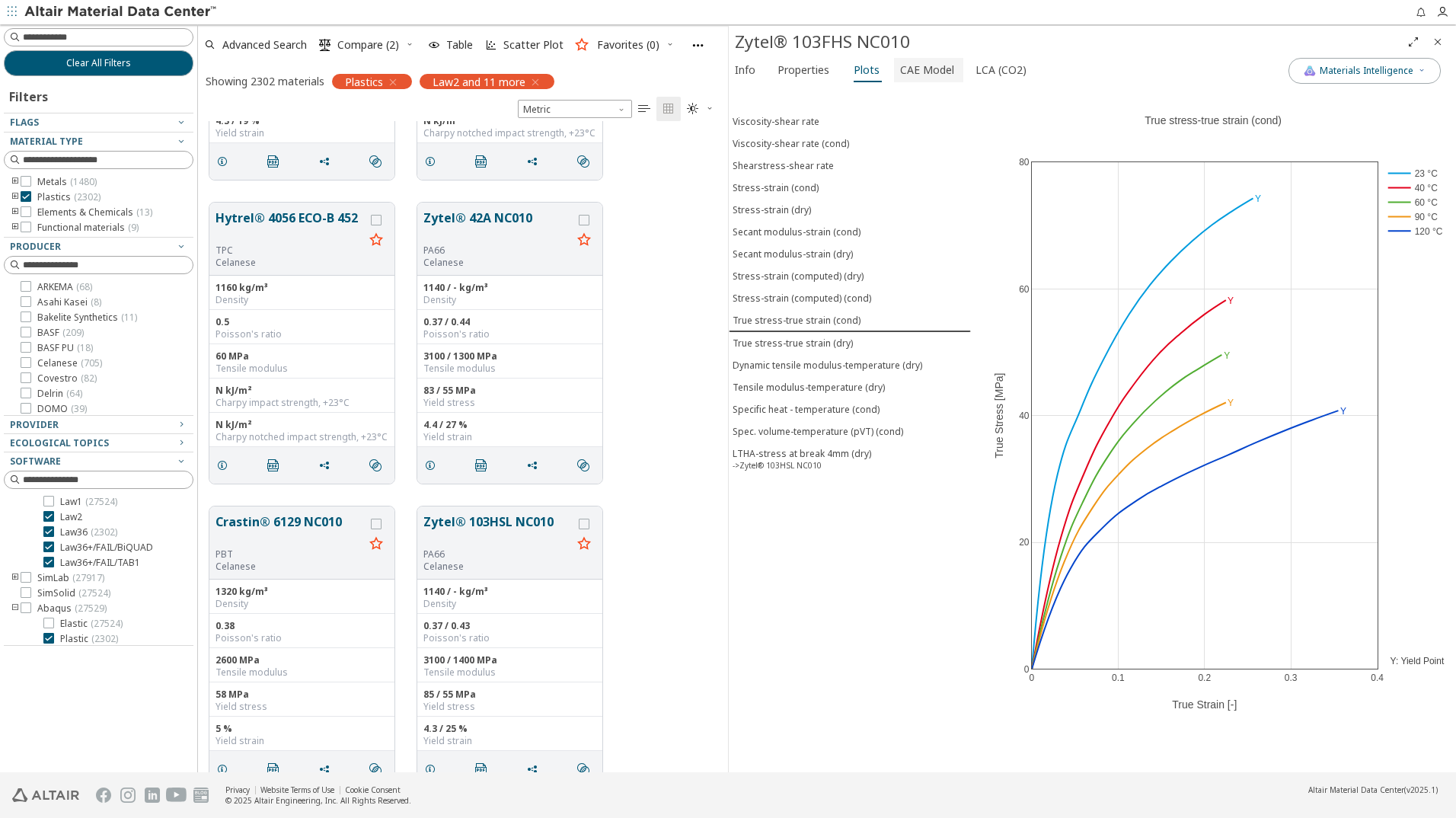
click at [928, 71] on span "CAE Model" at bounding box center [927, 70] width 54 height 25
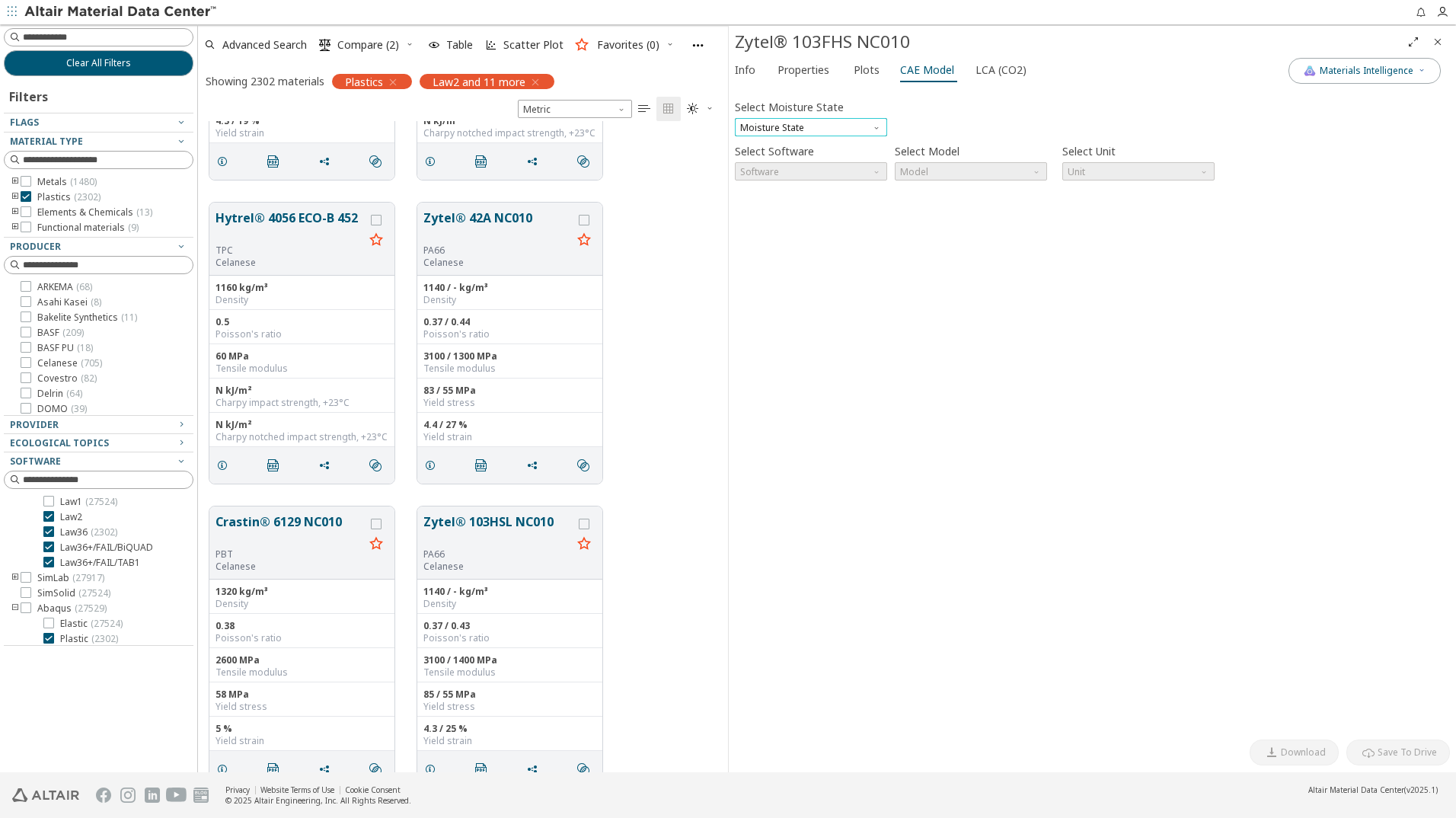
click at [855, 132] on span "Moisture State" at bounding box center [811, 127] width 152 height 18
click at [825, 148] on span "Dry" at bounding box center [811, 146] width 140 height 10
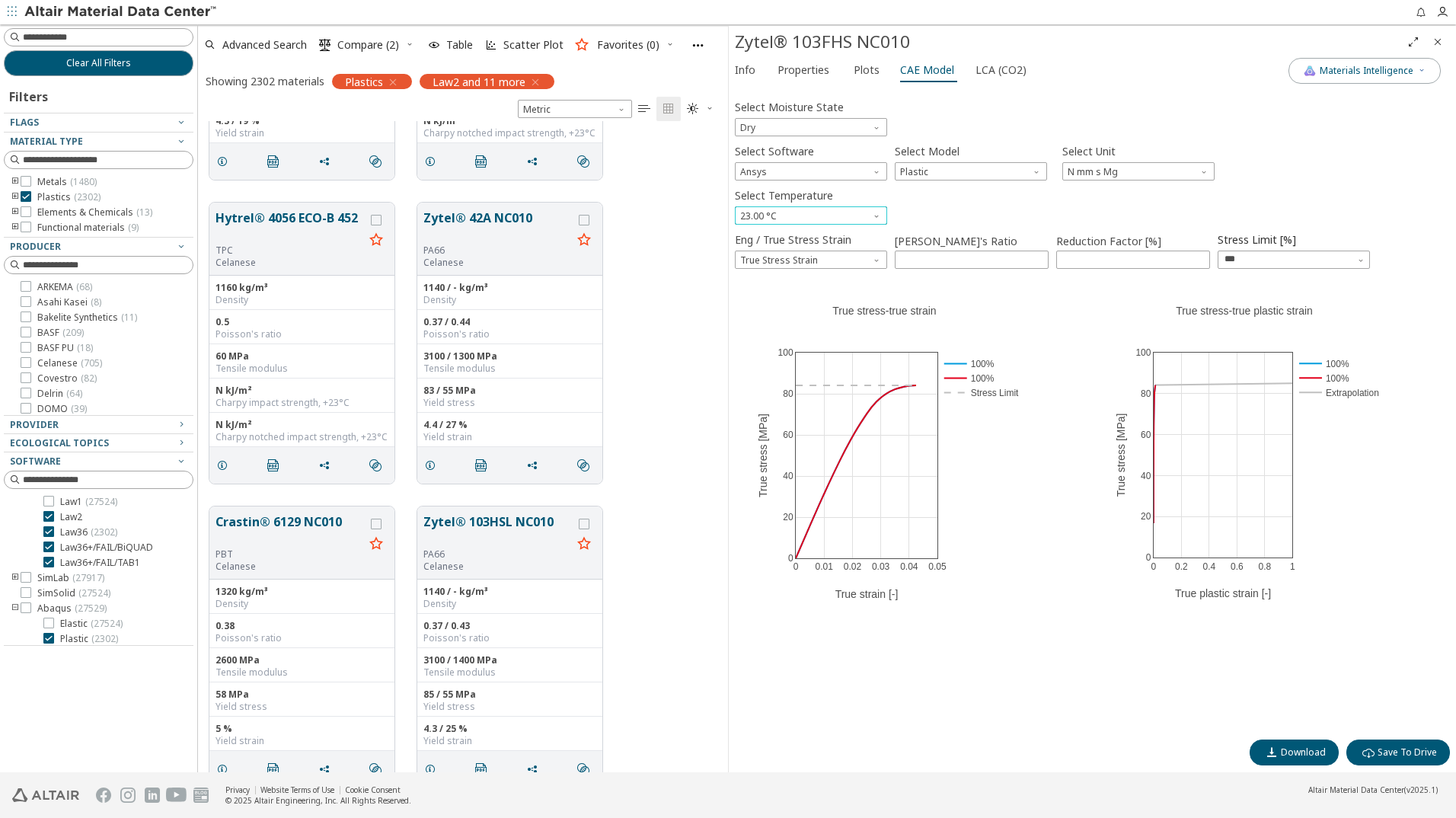
click at [875, 215] on span "Select Temperature" at bounding box center [878, 212] width 12 height 12
click at [945, 209] on div "Select Temperature 23.00 °C" at bounding box center [1093, 204] width 716 height 40
click at [1432, 64] on button "Materials Intelligence" at bounding box center [1365, 71] width 152 height 26
click at [1424, 242] on div "Eng / True Stress Strain True Stress Strain Poisson's Ratio **** Reduction Fact…" at bounding box center [1093, 250] width 716 height 44
click at [1295, 755] on span "Download" at bounding box center [1303, 752] width 45 height 12
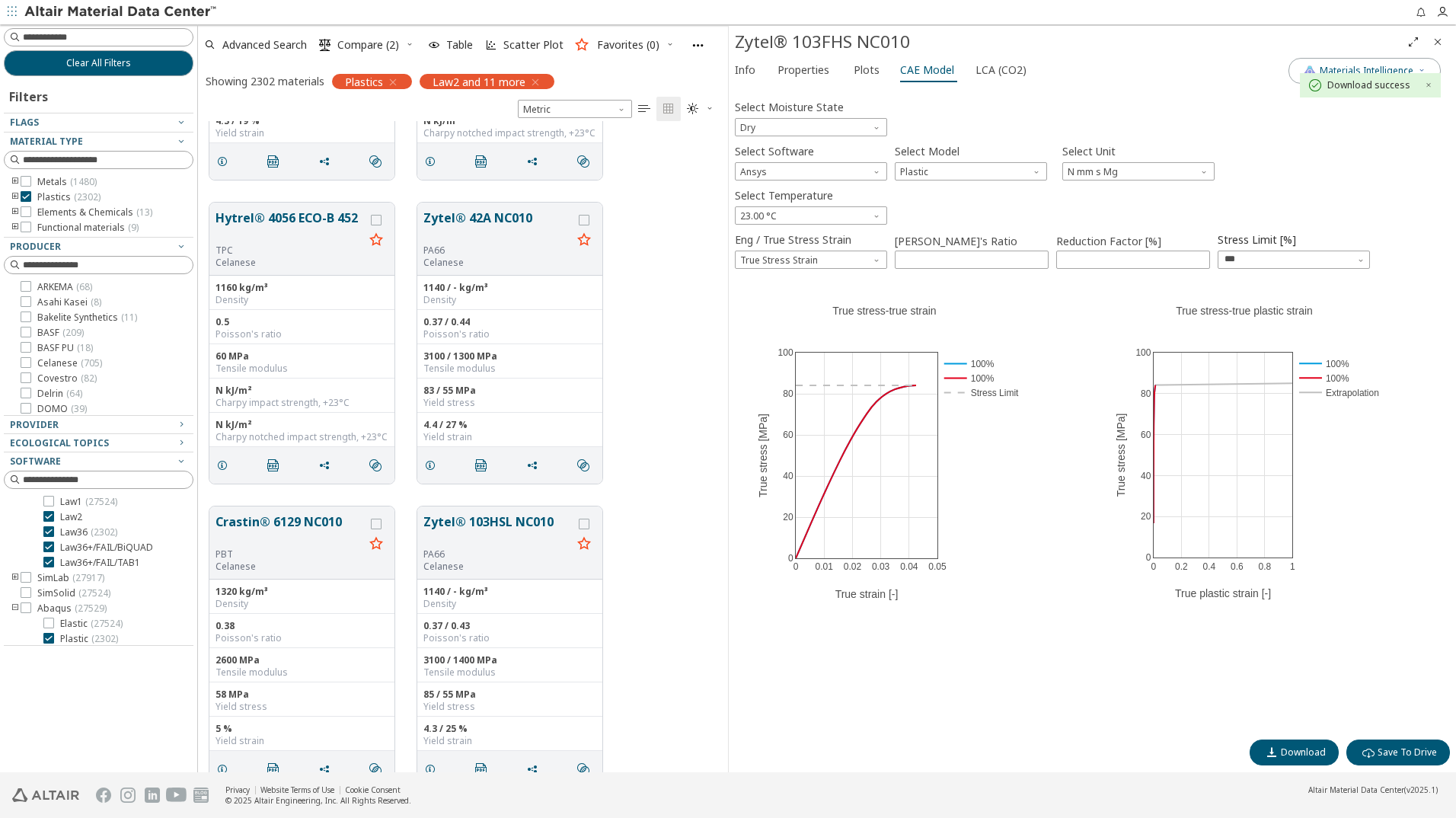
click at [1037, 102] on div "Select Moisture State Dry" at bounding box center [1093, 115] width 716 height 40
click at [863, 121] on span "Dry" at bounding box center [811, 127] width 152 height 18
click at [809, 162] on span "Conditioned" at bounding box center [811, 164] width 140 height 10
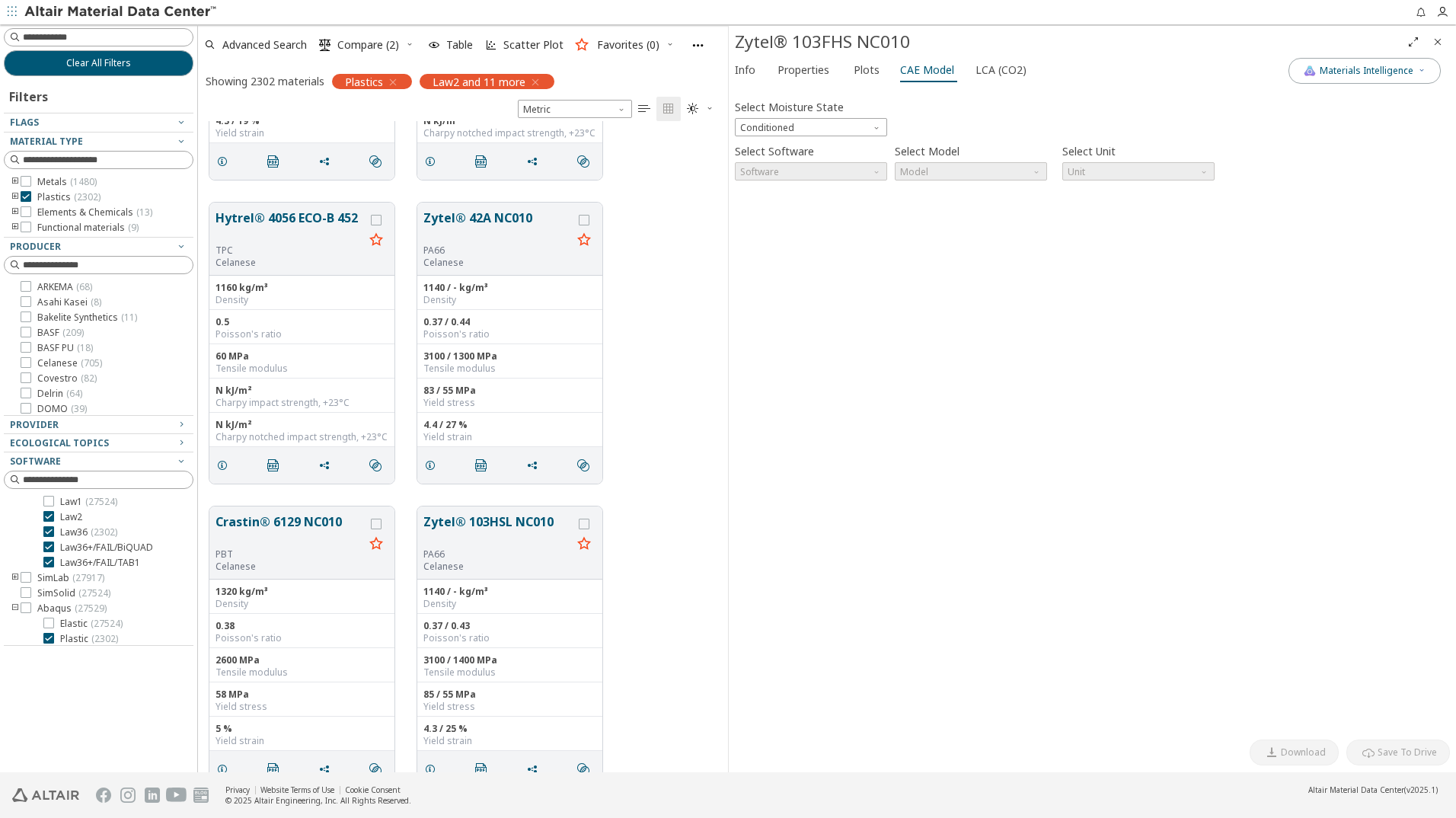
click at [852, 116] on div "Select Moisture State Conditioned" at bounding box center [811, 115] width 152 height 40
click at [848, 122] on span "Conditioned" at bounding box center [811, 127] width 152 height 18
click at [809, 141] on span "Dry" at bounding box center [811, 146] width 140 height 10
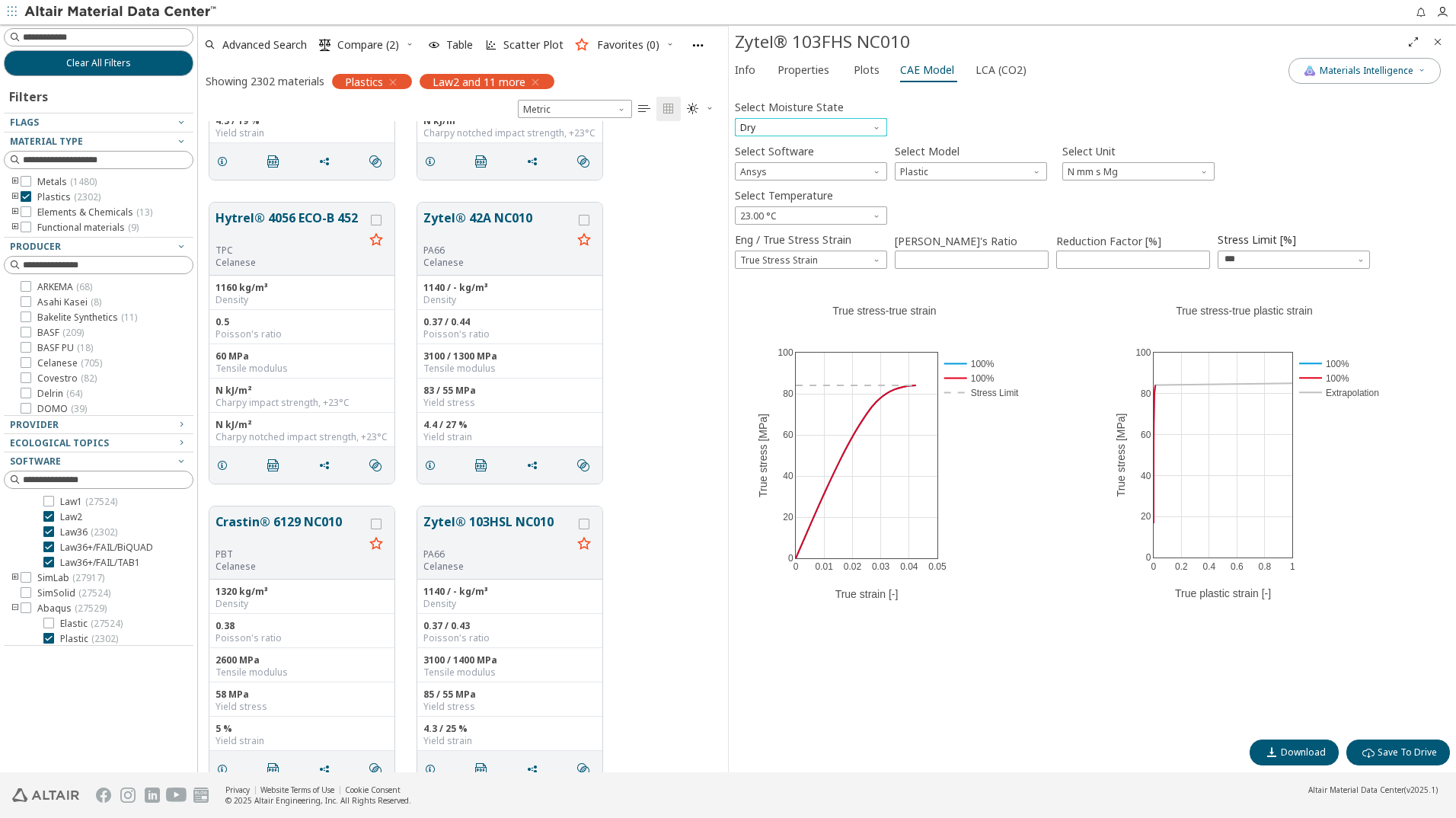
click at [866, 129] on span "Dry" at bounding box center [811, 127] width 152 height 18
click at [823, 164] on span "Conditioned" at bounding box center [811, 164] width 140 height 10
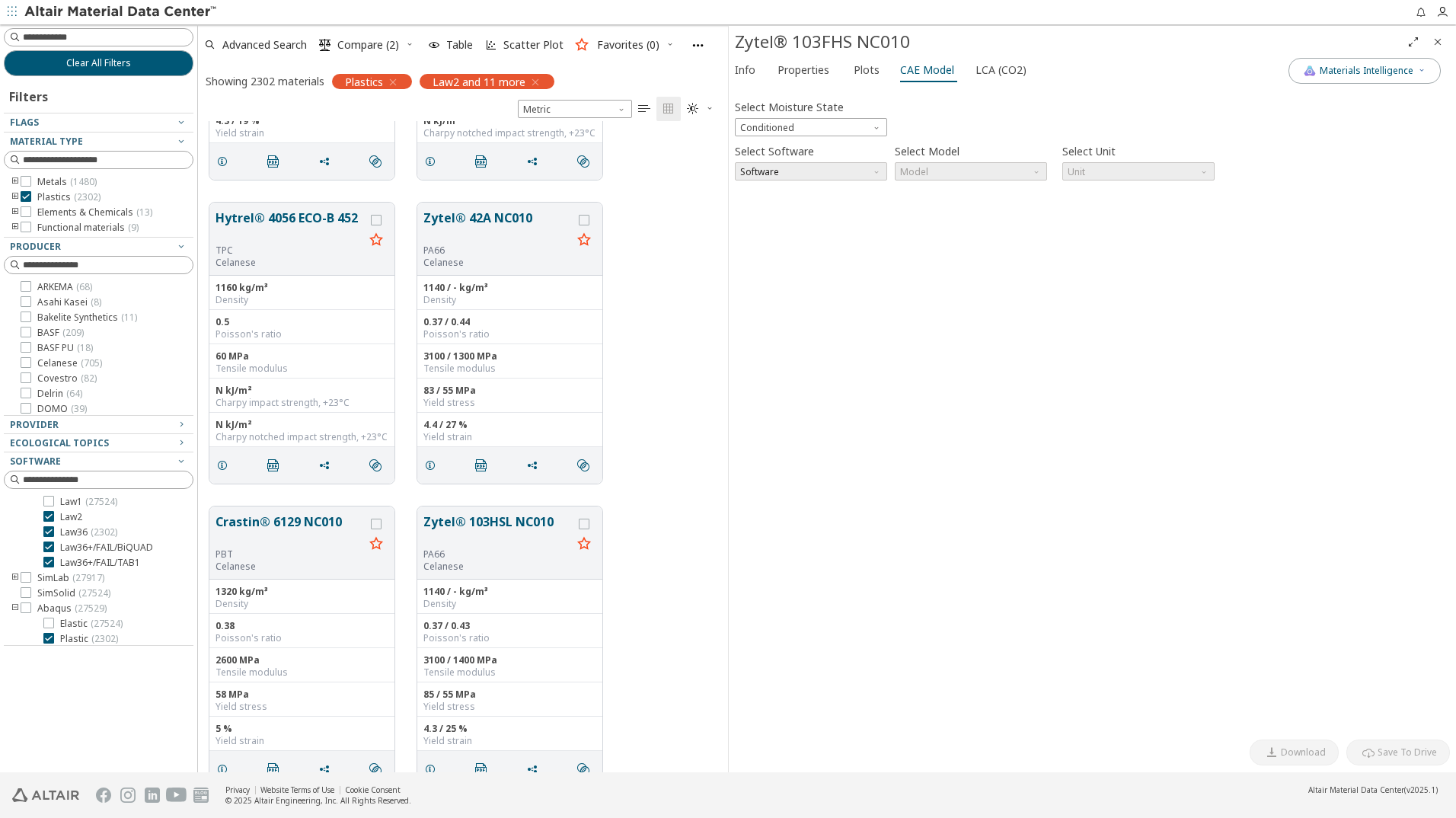
click at [858, 174] on span "Software" at bounding box center [811, 171] width 152 height 18
click at [847, 246] on div "Select Moisture State Conditioned Select Software Software Select Model Model S…" at bounding box center [1093, 412] width 716 height 639
click at [869, 171] on span "Software" at bounding box center [811, 171] width 152 height 18
click at [820, 177] on span "Software" at bounding box center [811, 171] width 152 height 18
click at [880, 122] on span "Moisture State" at bounding box center [878, 124] width 12 height 12
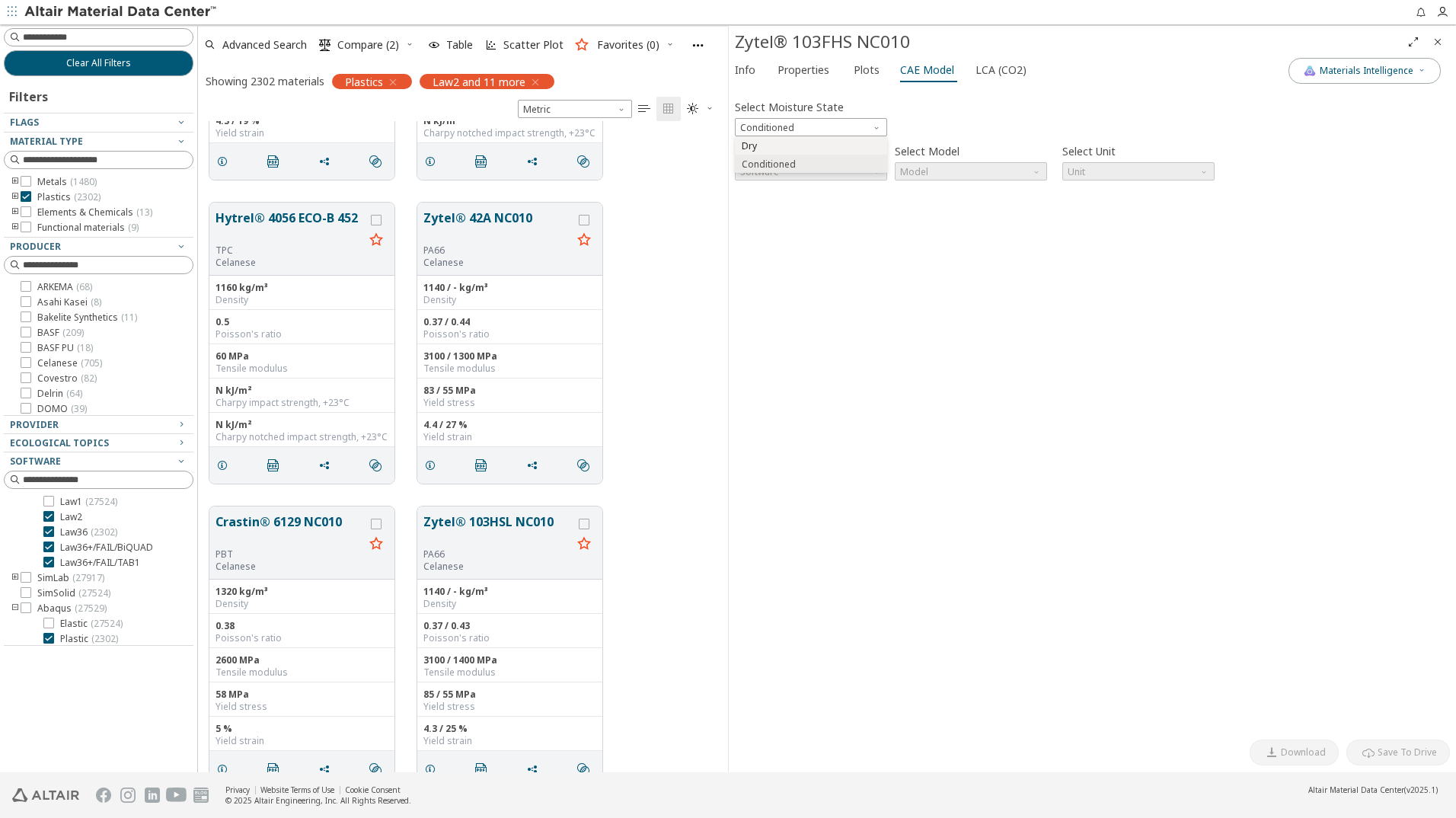
click at [809, 144] on span "Dry" at bounding box center [811, 146] width 140 height 10
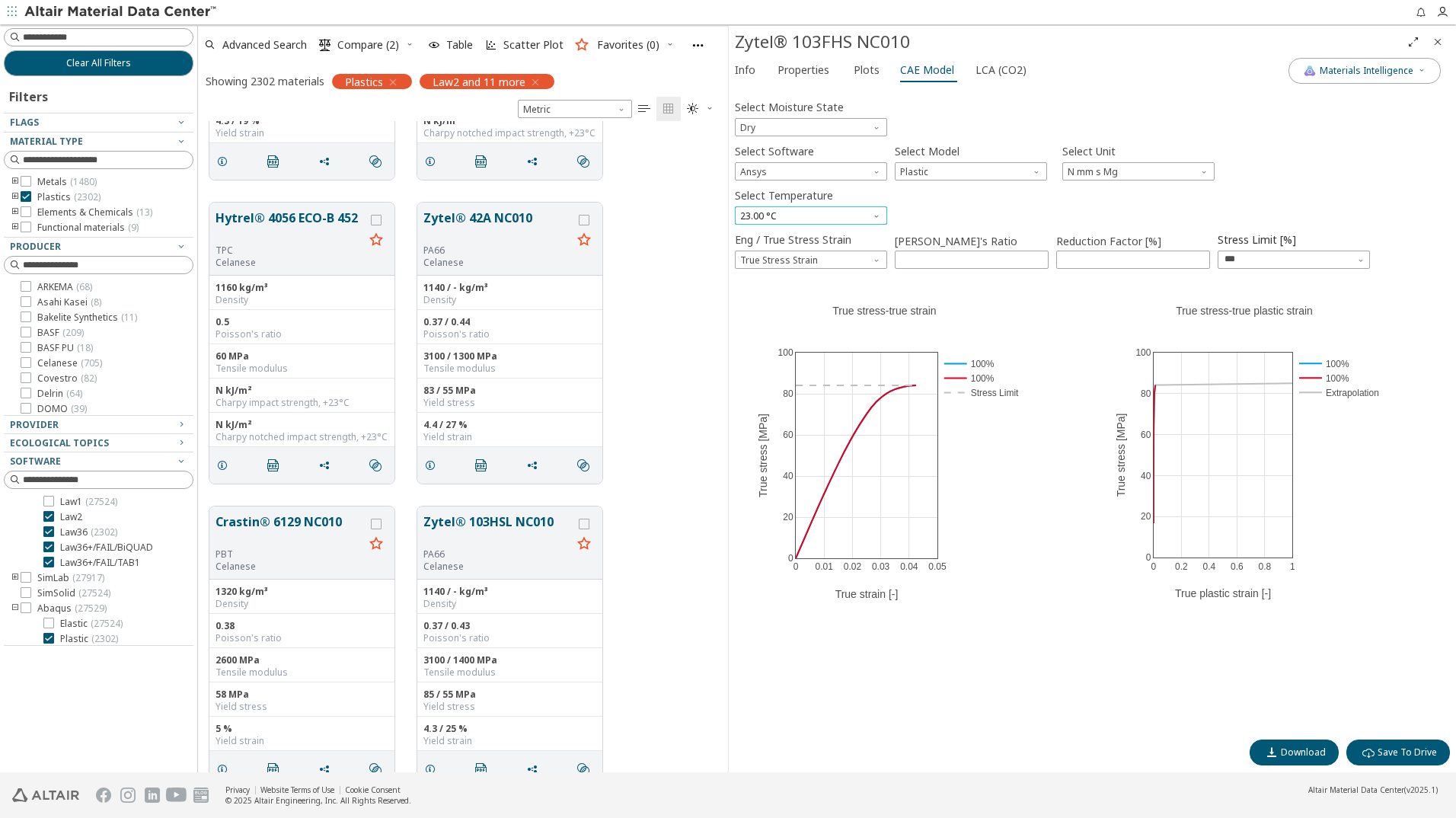
click at [860, 210] on span "23.00 °C" at bounding box center [811, 215] width 152 height 18
click at [805, 284] on span "90.00 °C" at bounding box center [811, 289] width 140 height 10
click at [840, 213] on span "90.00 °C" at bounding box center [811, 215] width 152 height 18
click at [799, 234] on span "23.00 °C" at bounding box center [811, 234] width 140 height 10
click at [857, 216] on span "23.00 °C" at bounding box center [811, 215] width 152 height 18
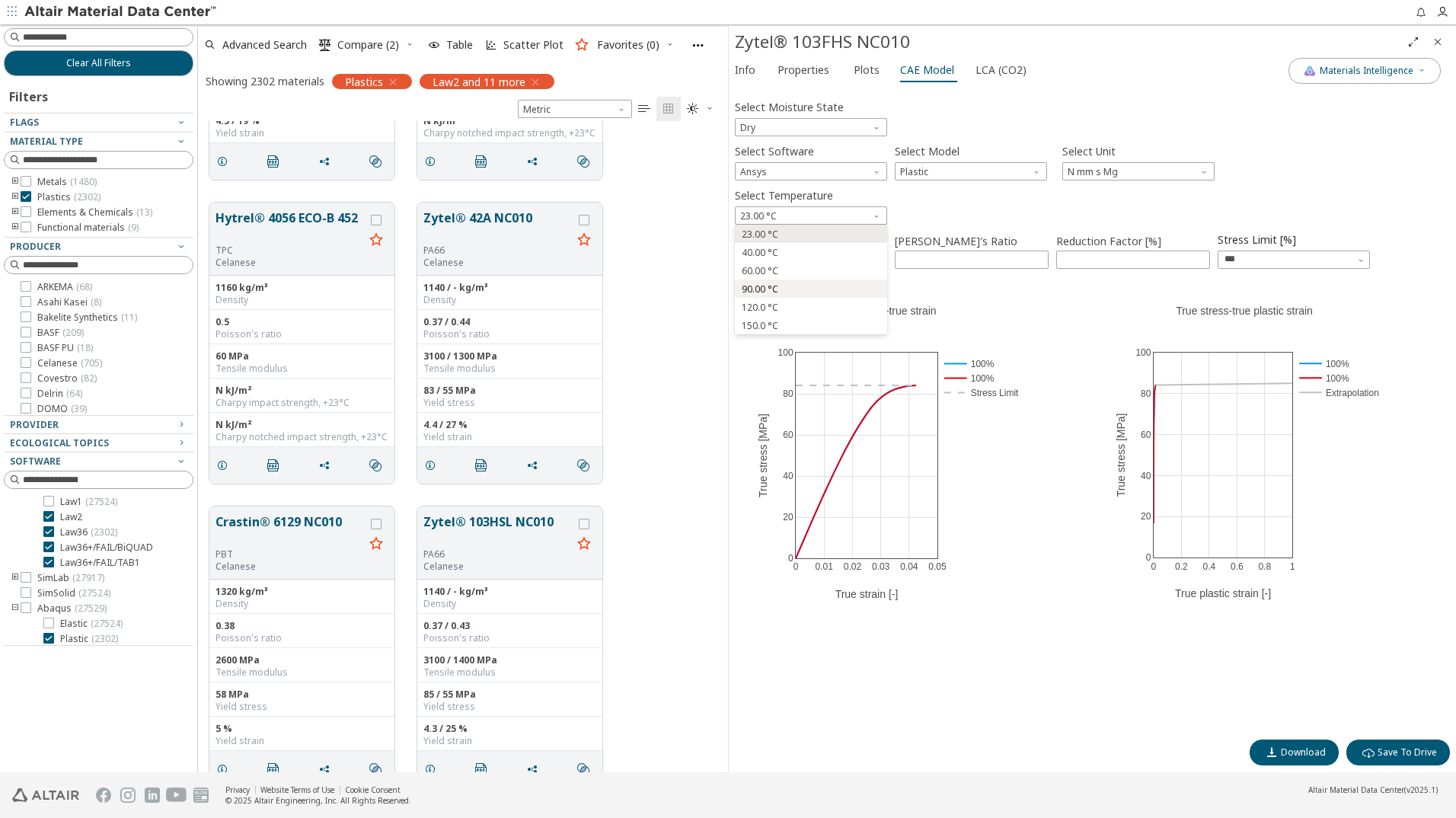
click at [799, 284] on span "90.00 °C" at bounding box center [811, 289] width 140 height 10
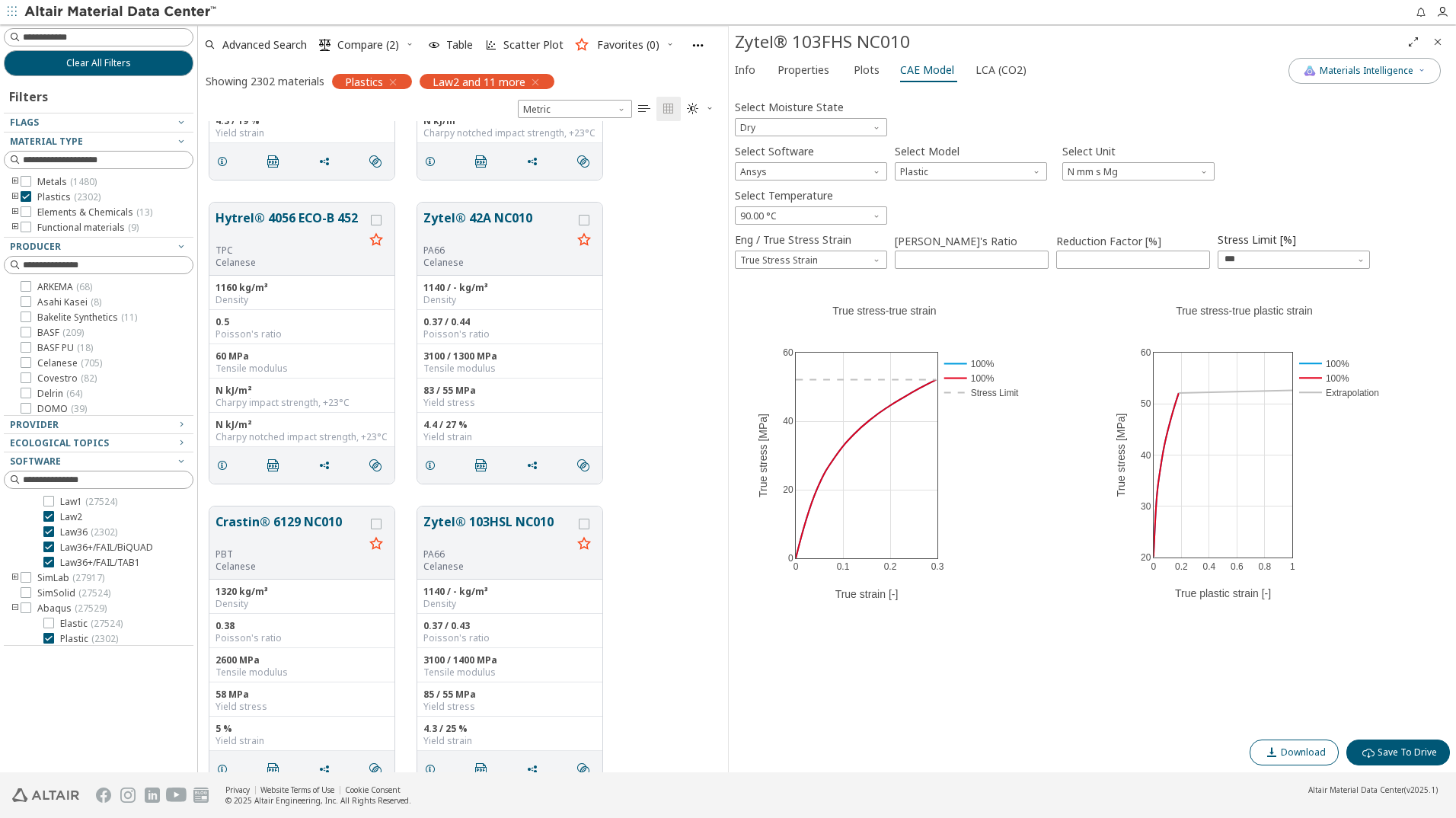
click at [1284, 756] on span "Download" at bounding box center [1303, 752] width 45 height 12
click at [1433, 182] on div "Select Moisture State Dry Select Software Ansys Select Model Plastic Select Uni…" at bounding box center [1093, 412] width 716 height 639
click at [978, 80] on button "LCA (CO2)" at bounding box center [1002, 70] width 66 height 25
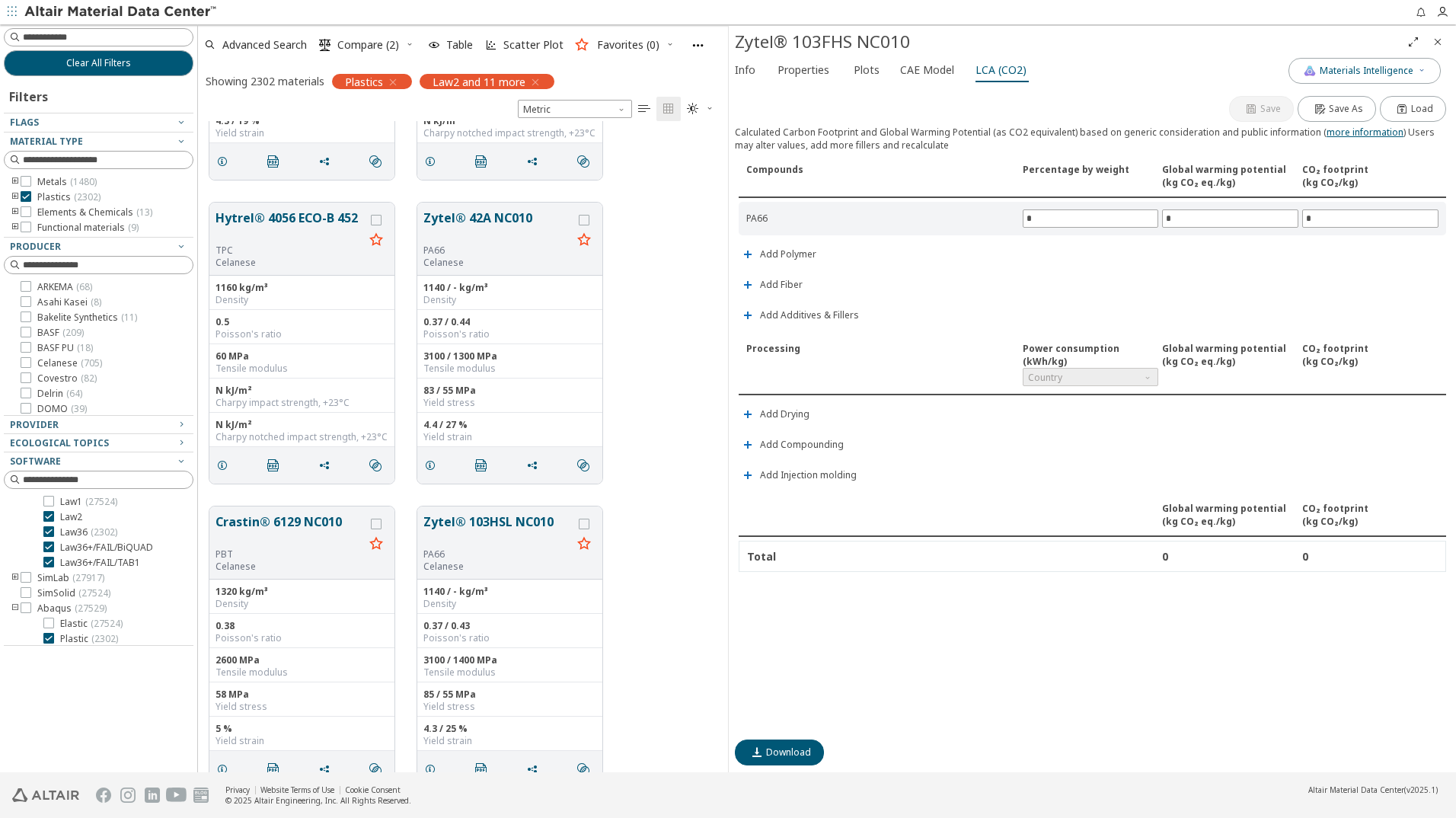
type input "***"
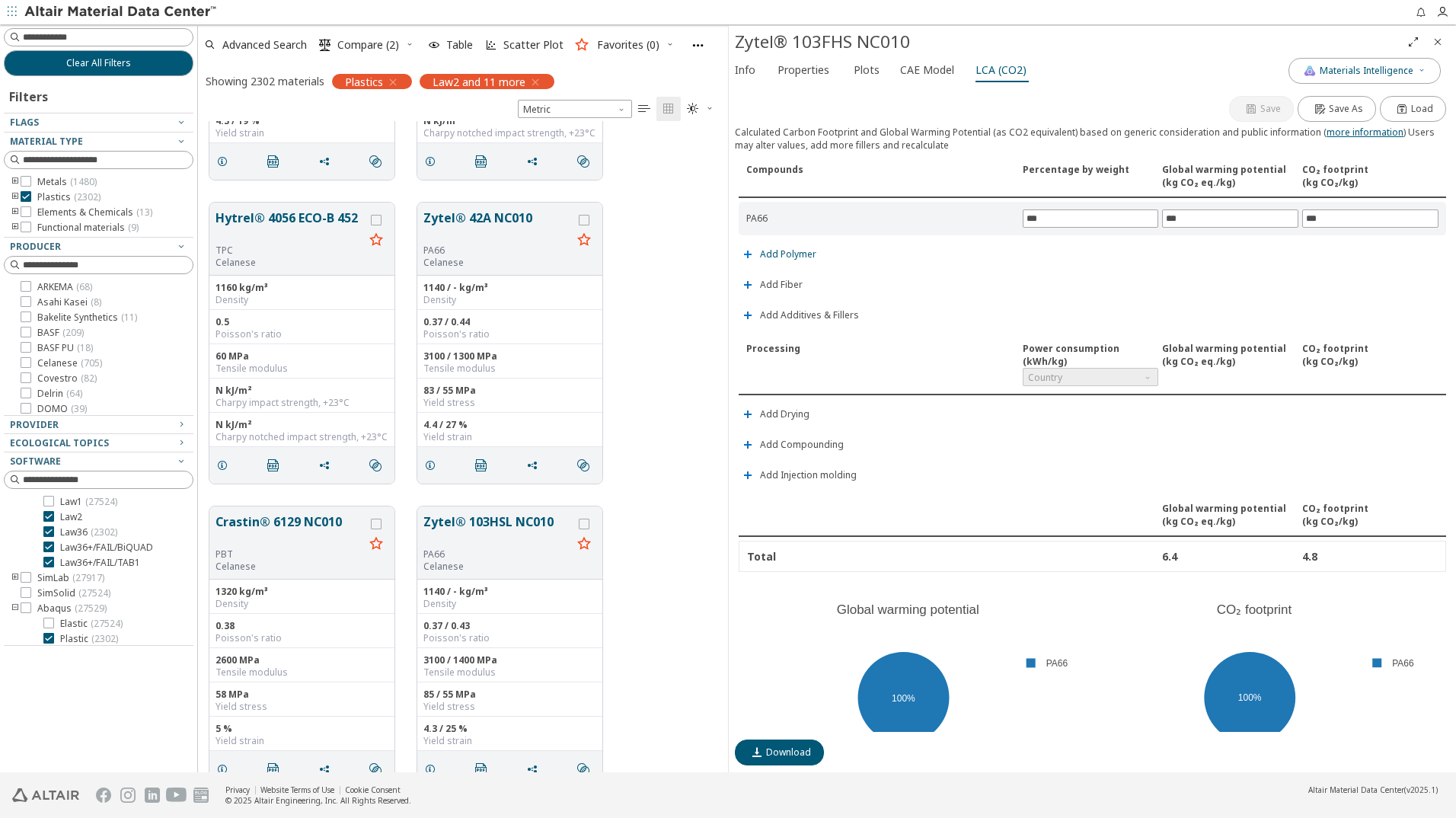
click at [754, 268] on span "Add Polymer" at bounding box center [779, 255] width 80 height 29
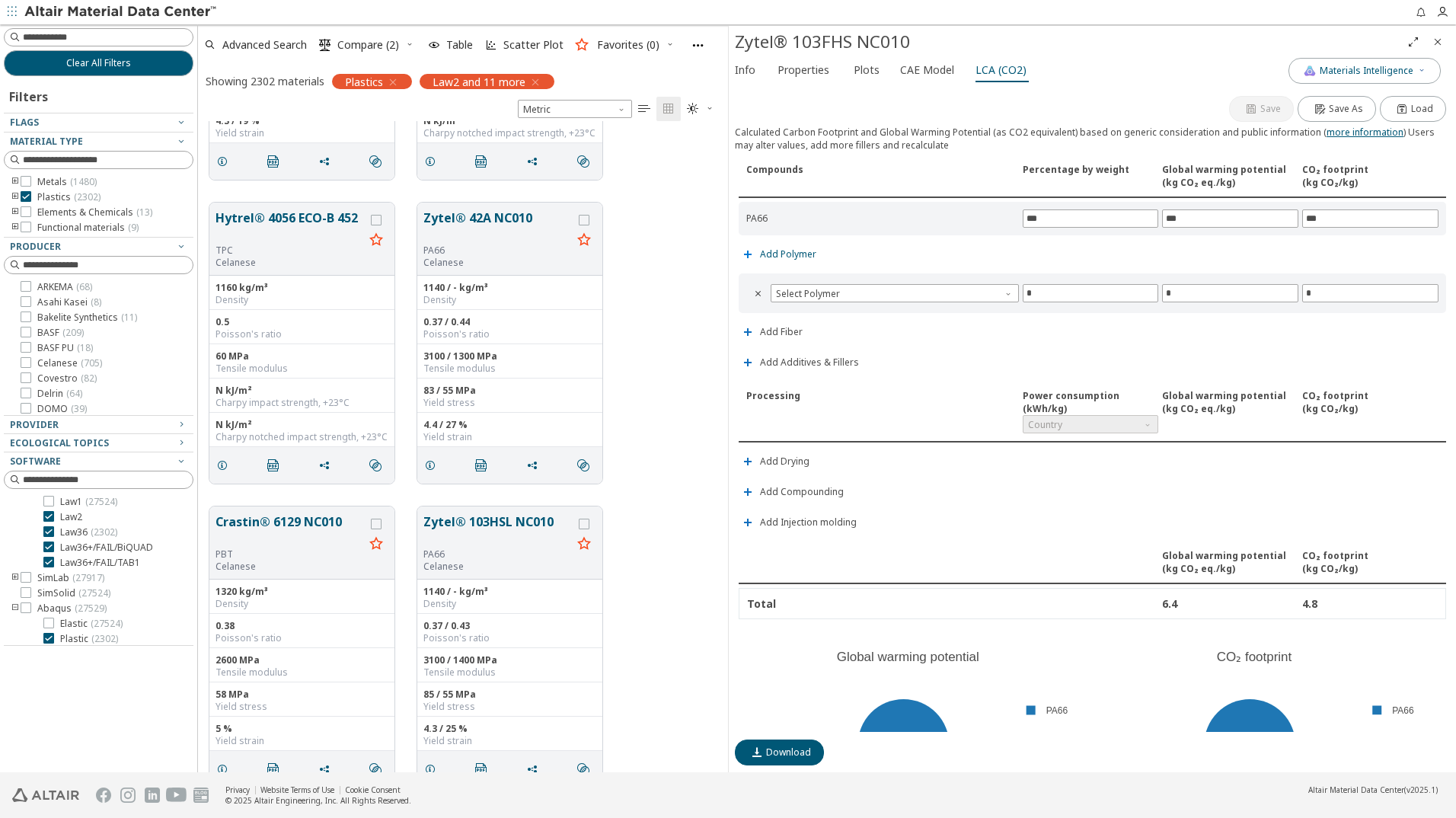
click at [751, 259] on icon "button" at bounding box center [748, 254] width 12 height 12
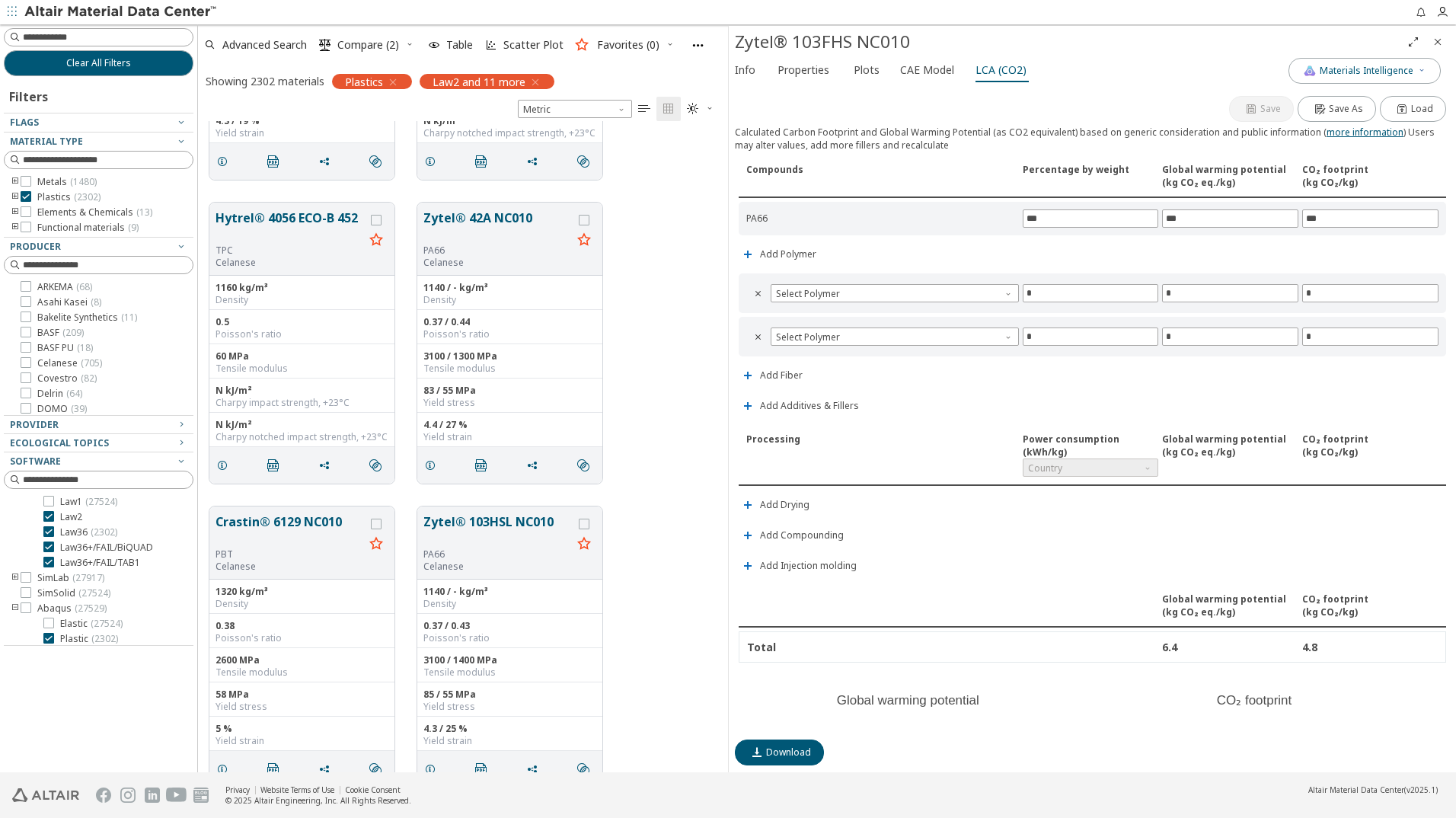
click at [1440, 38] on icon "Close" at bounding box center [1438, 42] width 12 height 12
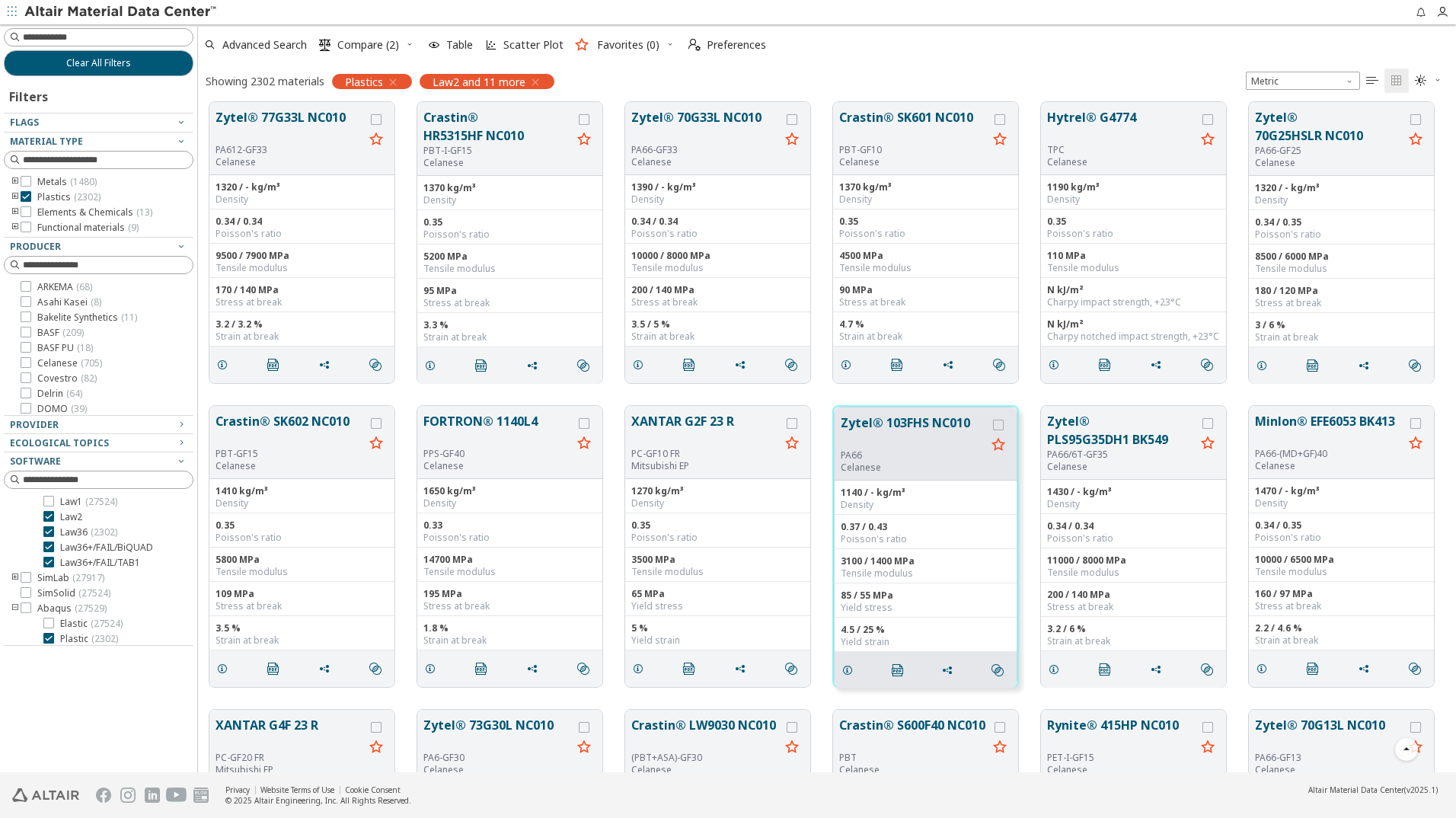
scroll to position [2589, 0]
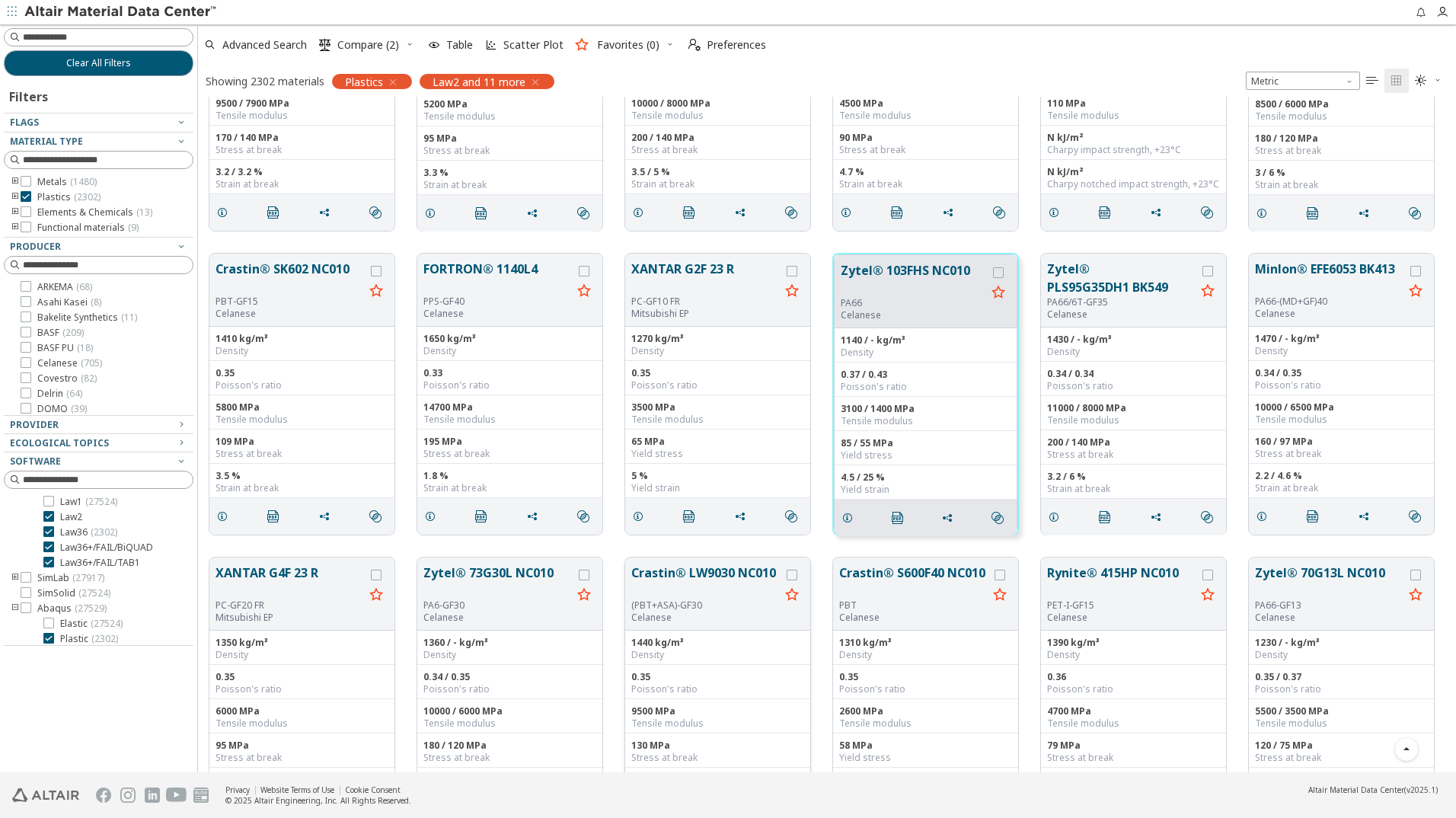
click at [706, 569] on button "Crastin® LW9030 NC010" at bounding box center [706, 581] width 149 height 36
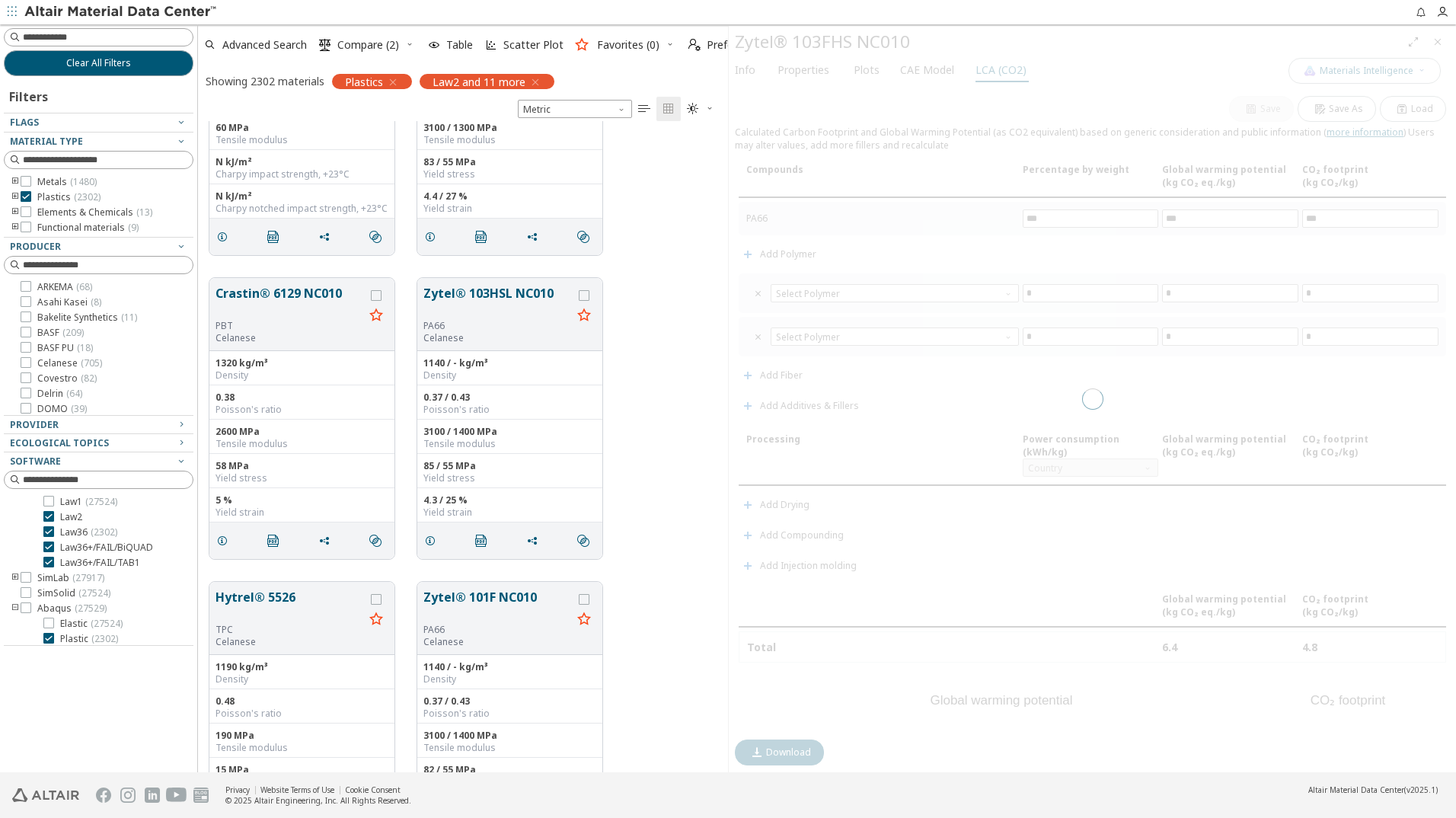
scroll to position [639, 519]
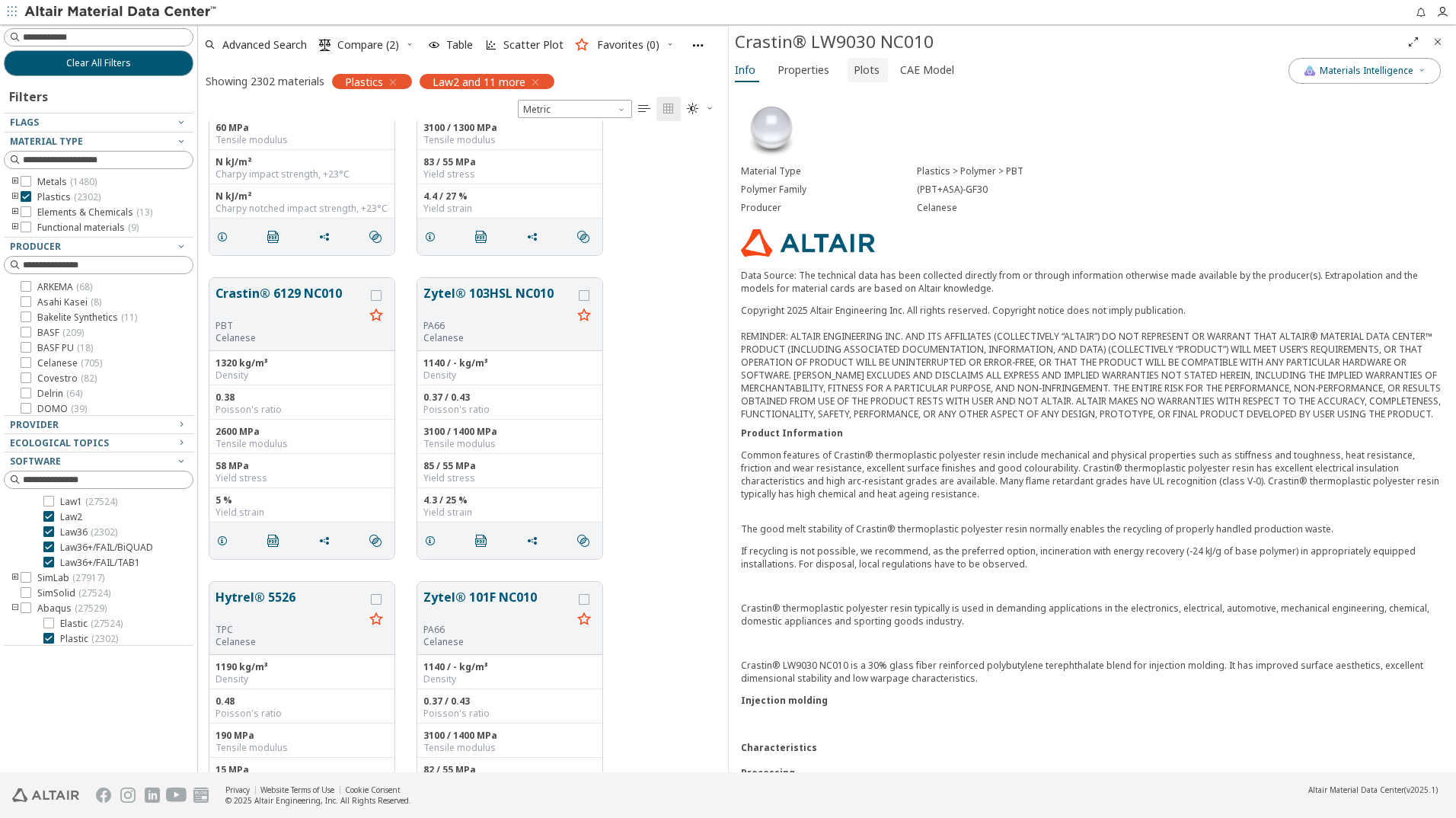
click at [863, 68] on span "Plots" at bounding box center [867, 70] width 26 height 25
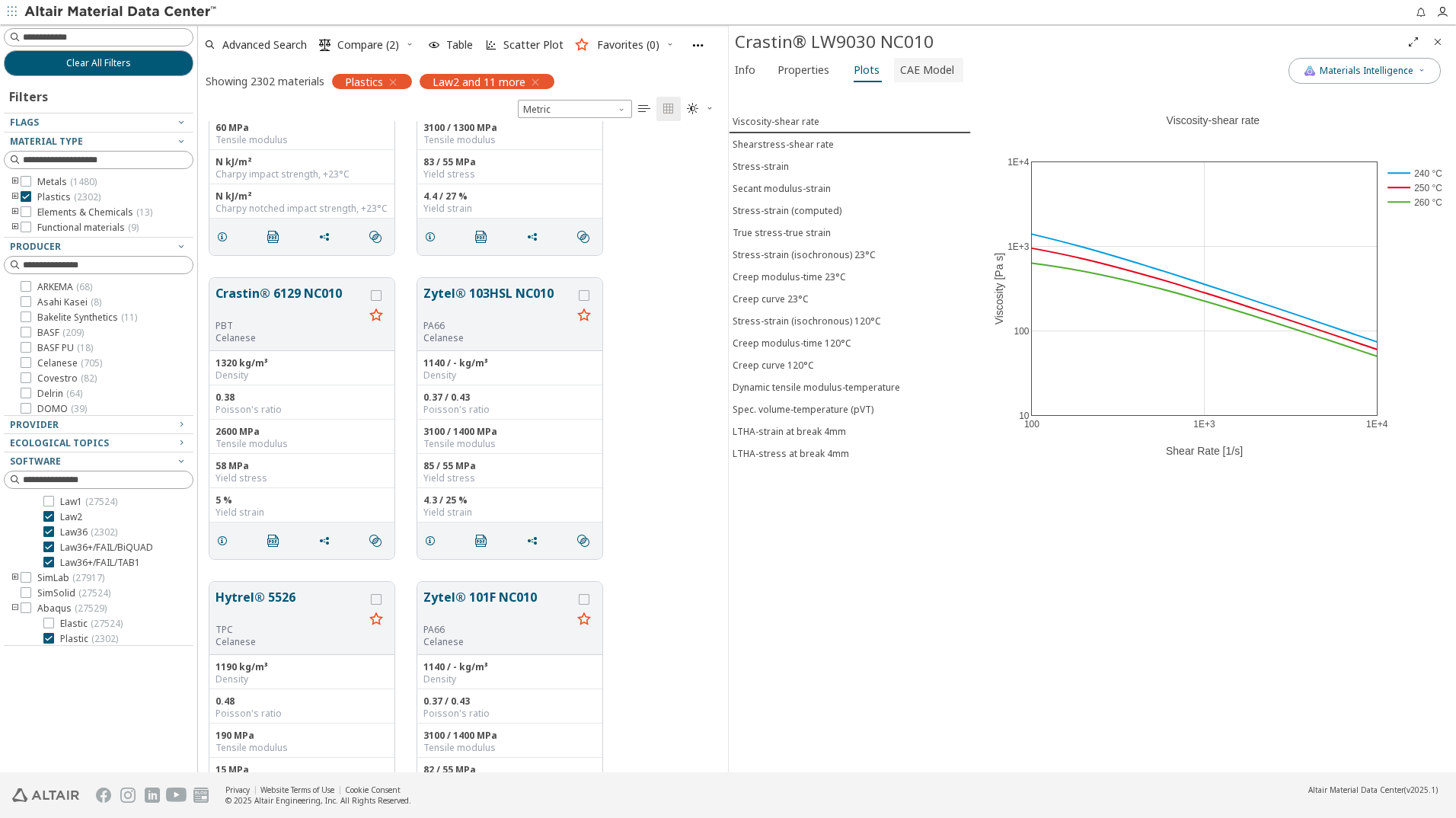
click at [916, 69] on span "CAE Model" at bounding box center [927, 70] width 54 height 25
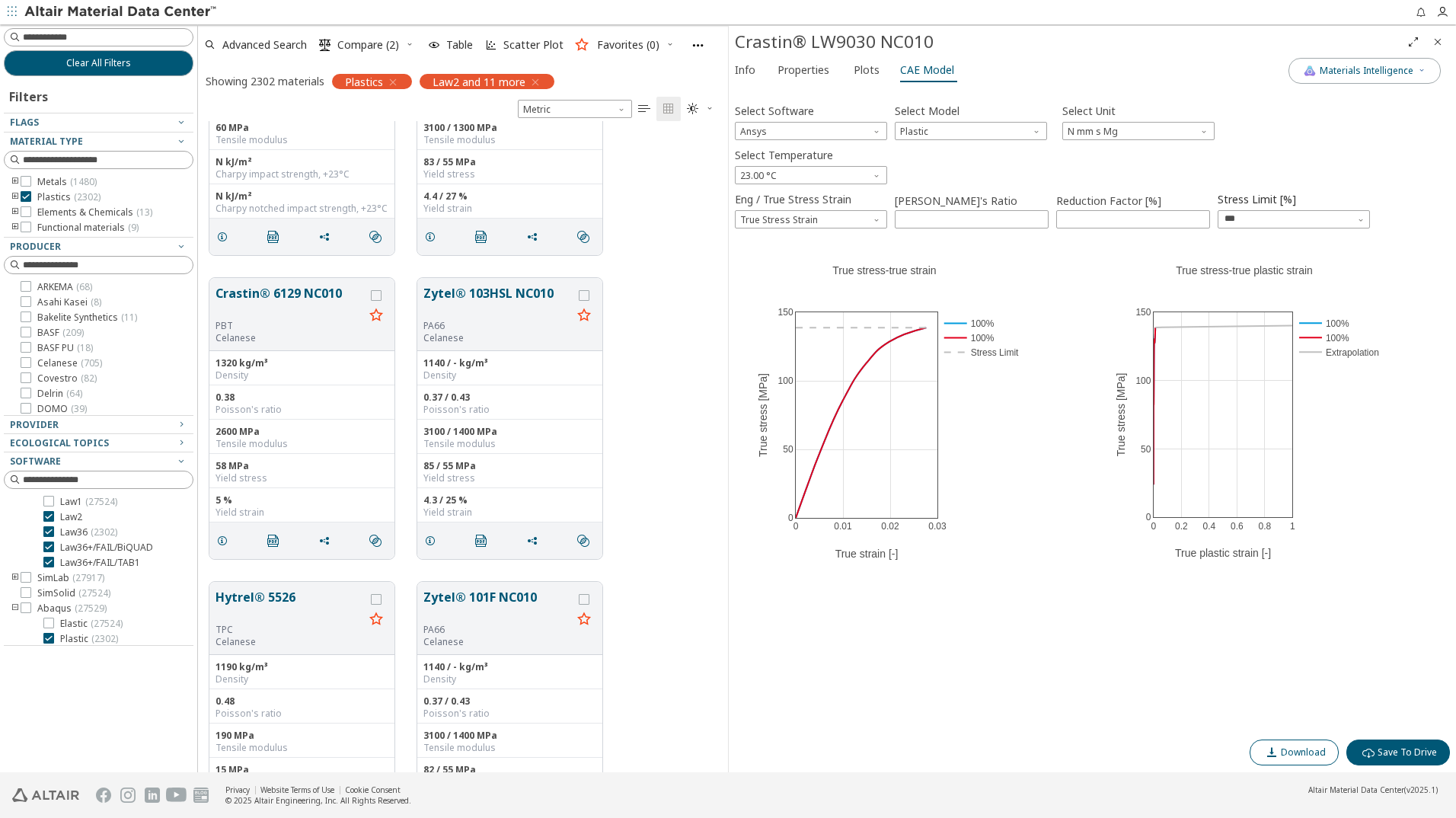
click at [1308, 762] on button "Download" at bounding box center [1294, 752] width 89 height 26
click at [1417, 185] on div "Select Software Ansys Select Model Plastic Select Unit N mm s Mg Select Tempera…" at bounding box center [1093, 412] width 716 height 639
click at [876, 178] on span "Select Temperature" at bounding box center [878, 172] width 12 height 12
click at [793, 192] on span "-40.00 °C" at bounding box center [811, 194] width 140 height 10
click at [1314, 760] on button "Download" at bounding box center [1294, 752] width 89 height 26
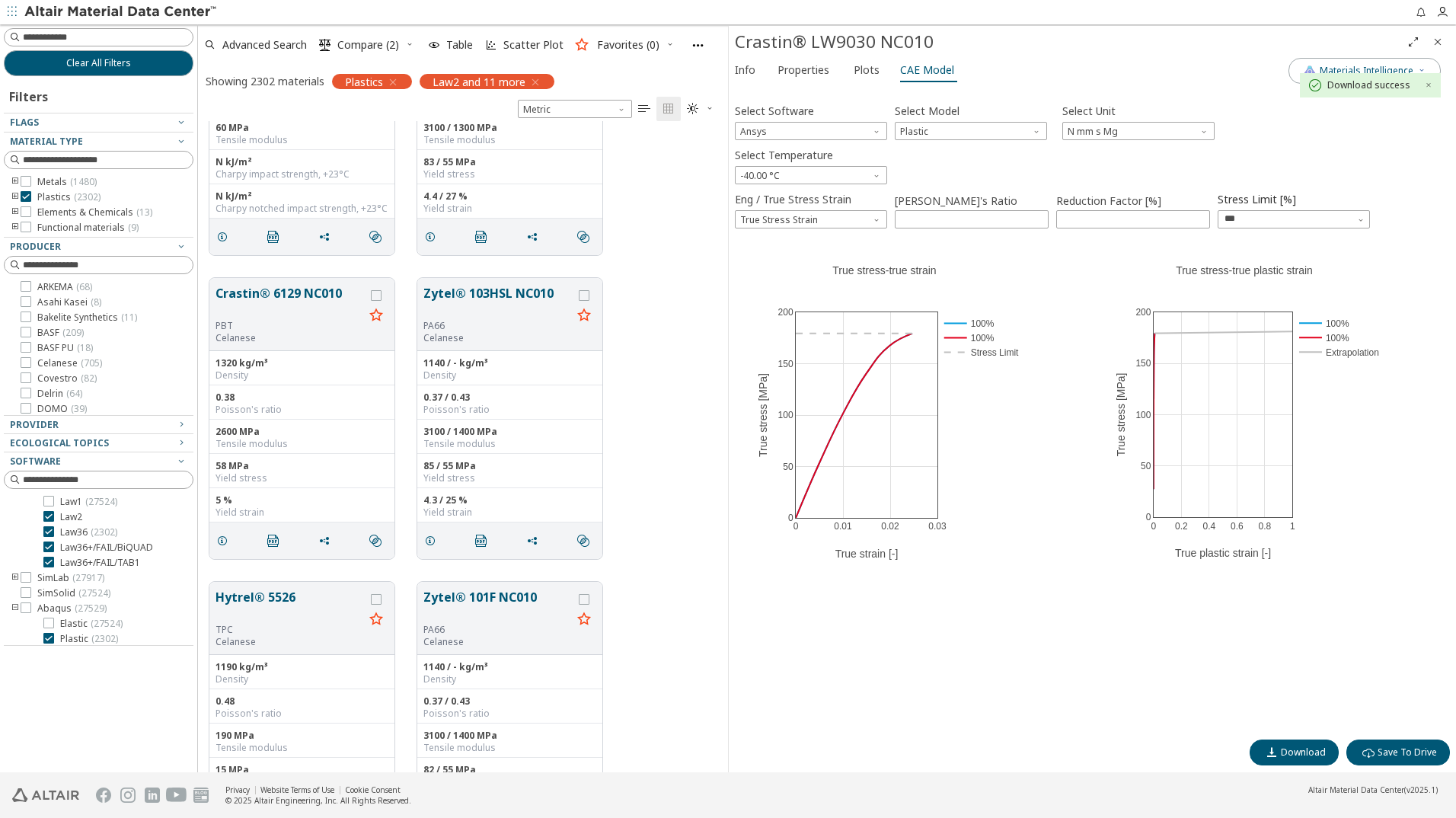
click at [1025, 62] on div "Info Properties Plots CAE Model" at bounding box center [1009, 72] width 560 height 28
click at [862, 179] on span "-40.00 °C" at bounding box center [811, 174] width 152 height 18
click at [787, 307] on span "80.00 °C" at bounding box center [811, 303] width 140 height 10
click at [1306, 744] on button "Download" at bounding box center [1294, 752] width 89 height 26
click at [1423, 176] on div "Select Temperature 80.00 °C" at bounding box center [1093, 163] width 716 height 40
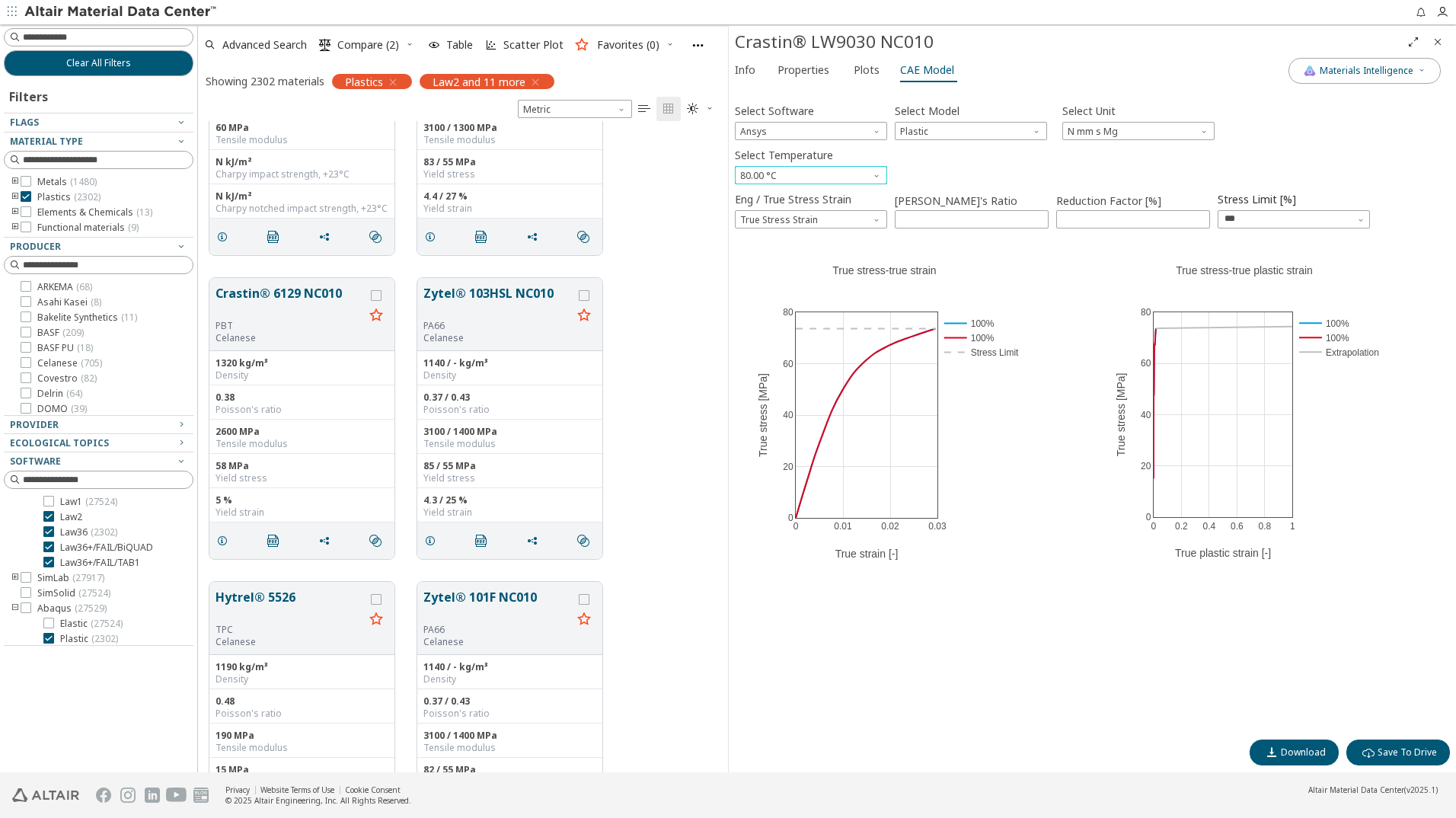
click at [875, 171] on span "Select Temperature" at bounding box center [878, 172] width 12 height 12
click at [976, 157] on div "Select Temperature 80.00 °C" at bounding box center [1093, 163] width 716 height 40
click at [854, 67] on span "Plots" at bounding box center [867, 70] width 26 height 25
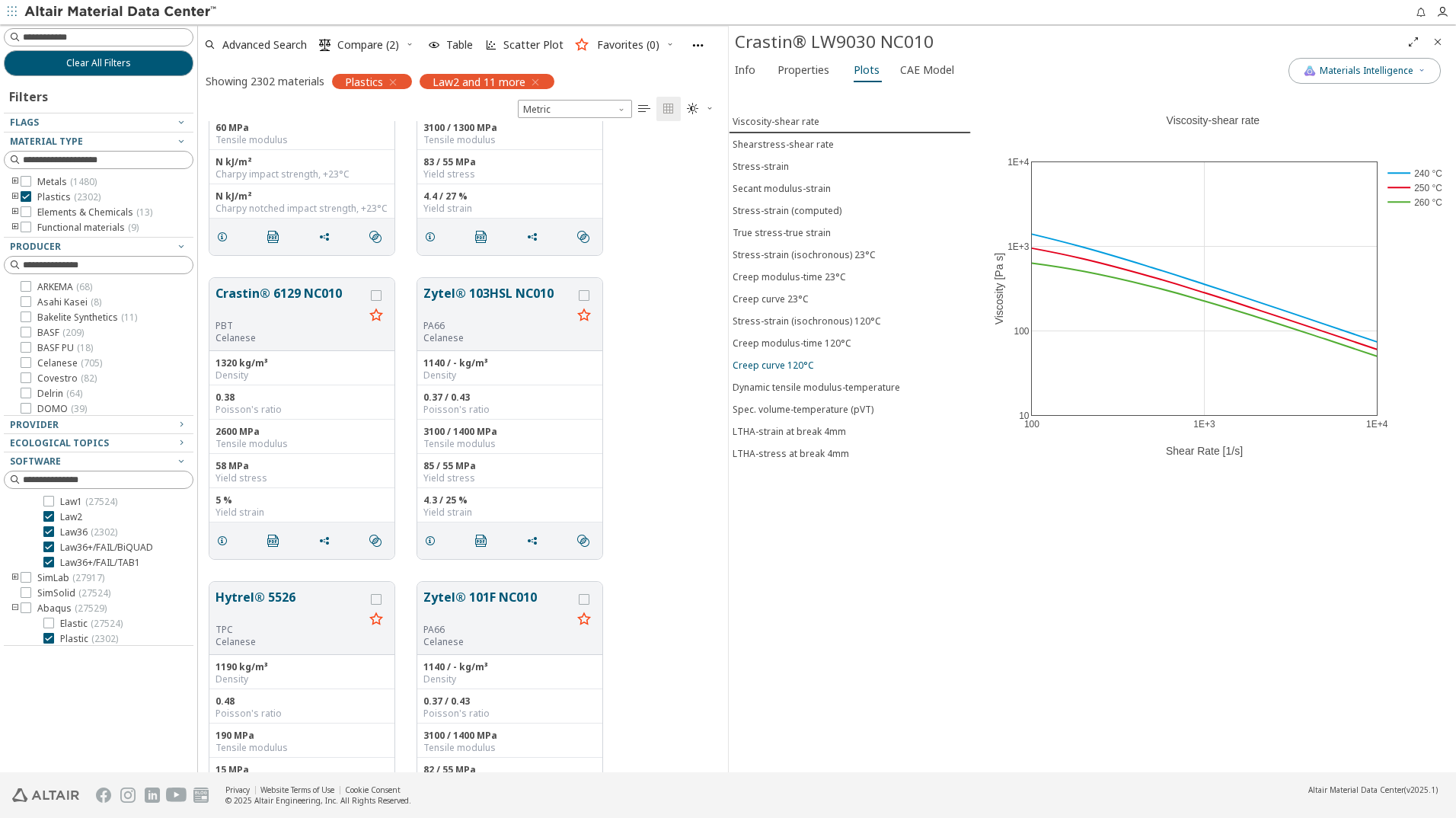
click at [811, 371] on div "Creep curve 120°C" at bounding box center [773, 365] width 81 height 13
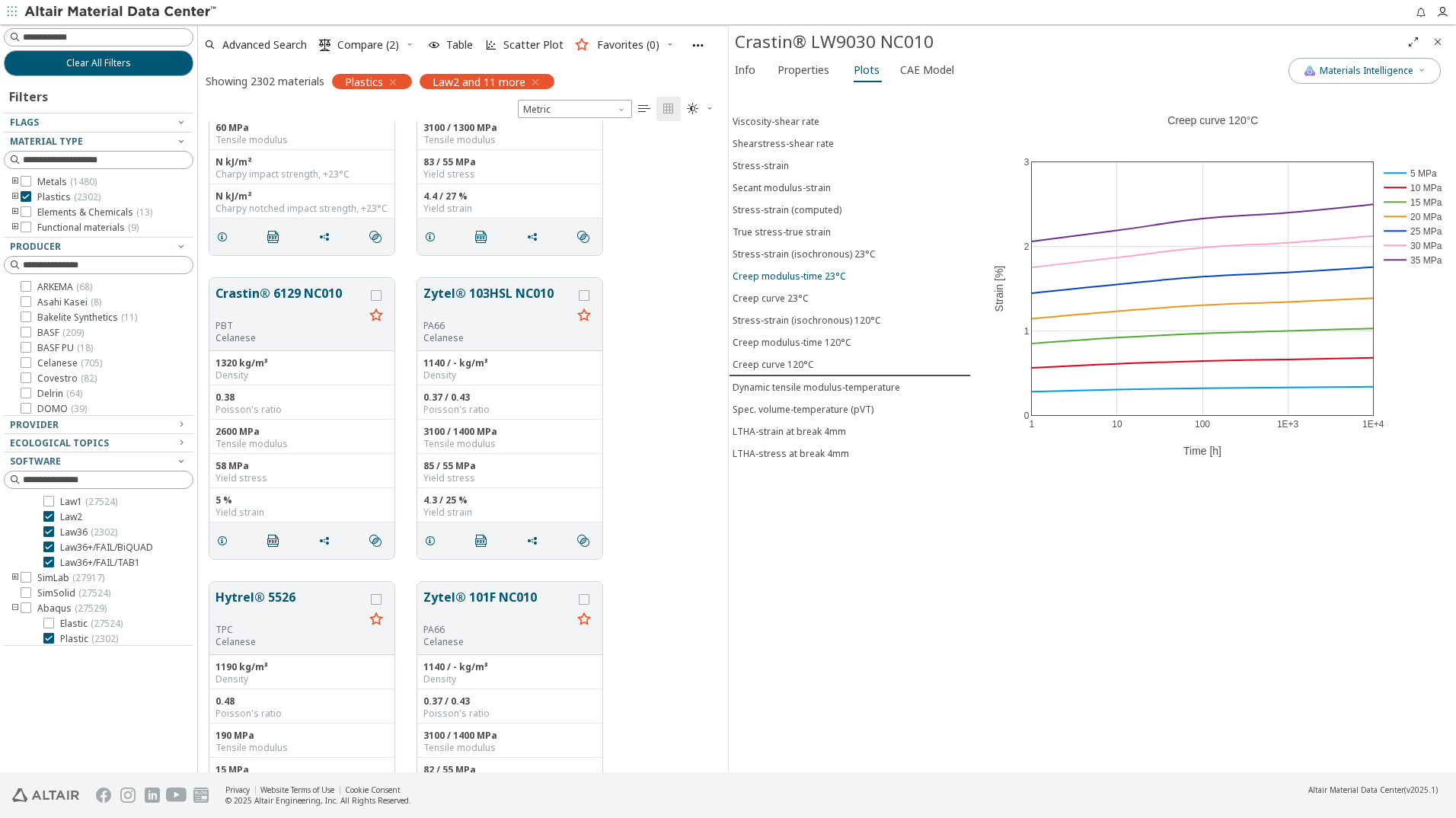
click at [846, 276] on span "Creep modulus-time 23°C" at bounding box center [850, 275] width 234 height 13
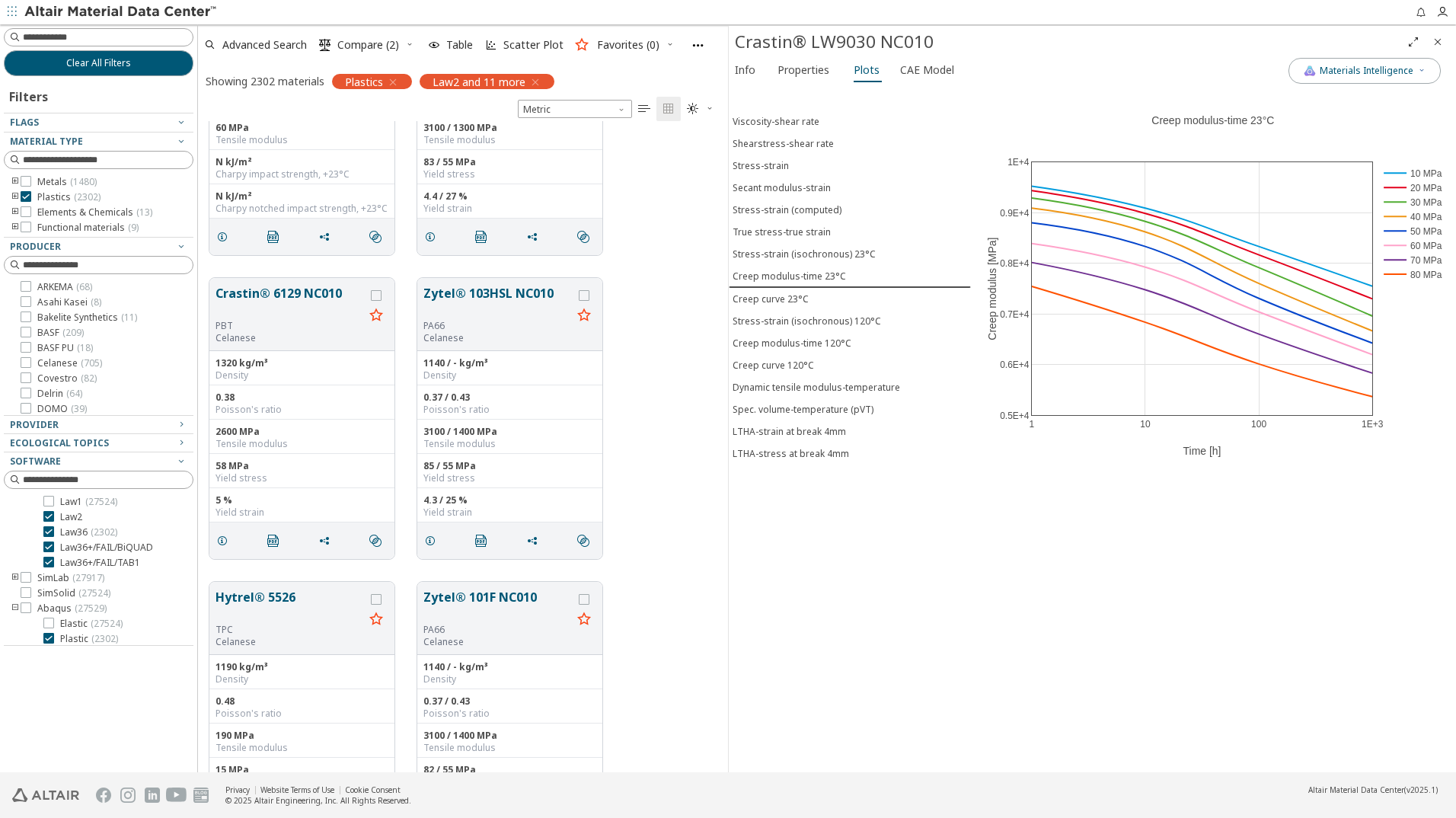
click at [1441, 41] on icon "Close" at bounding box center [1438, 42] width 12 height 12
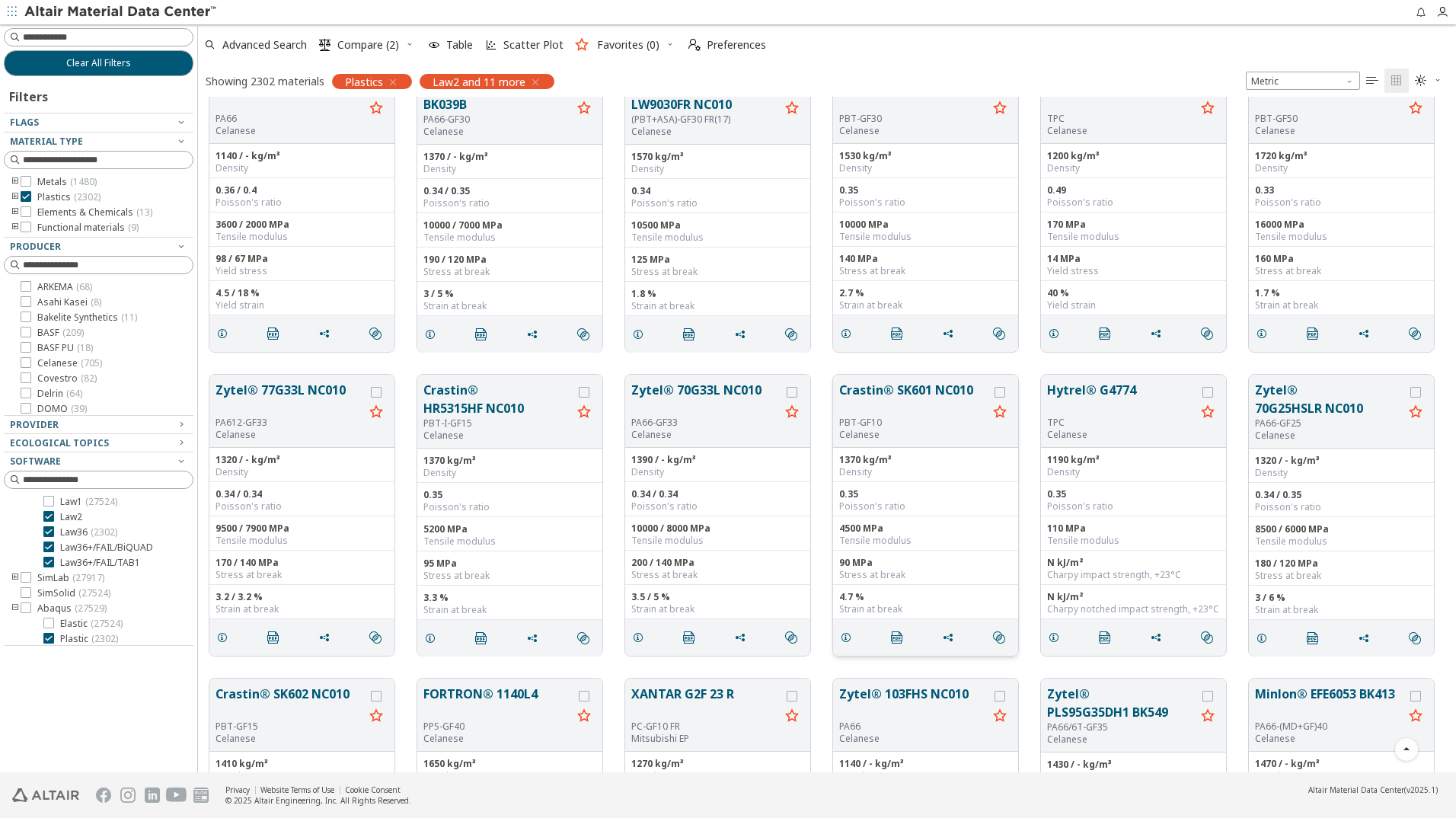
scroll to position [2132, 0]
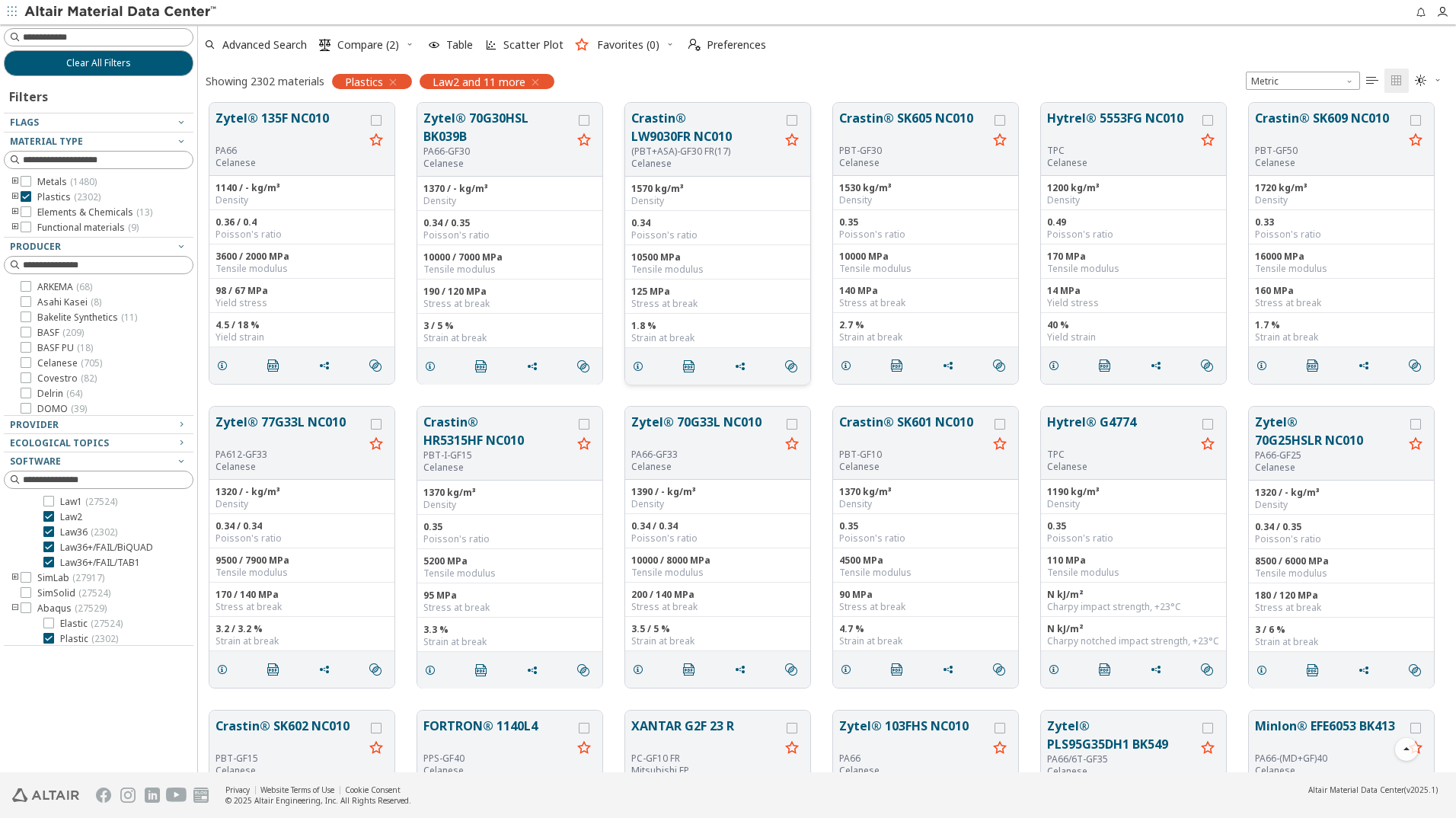
click at [709, 142] on button "Crastin® LW9030FR NC010" at bounding box center [706, 127] width 149 height 37
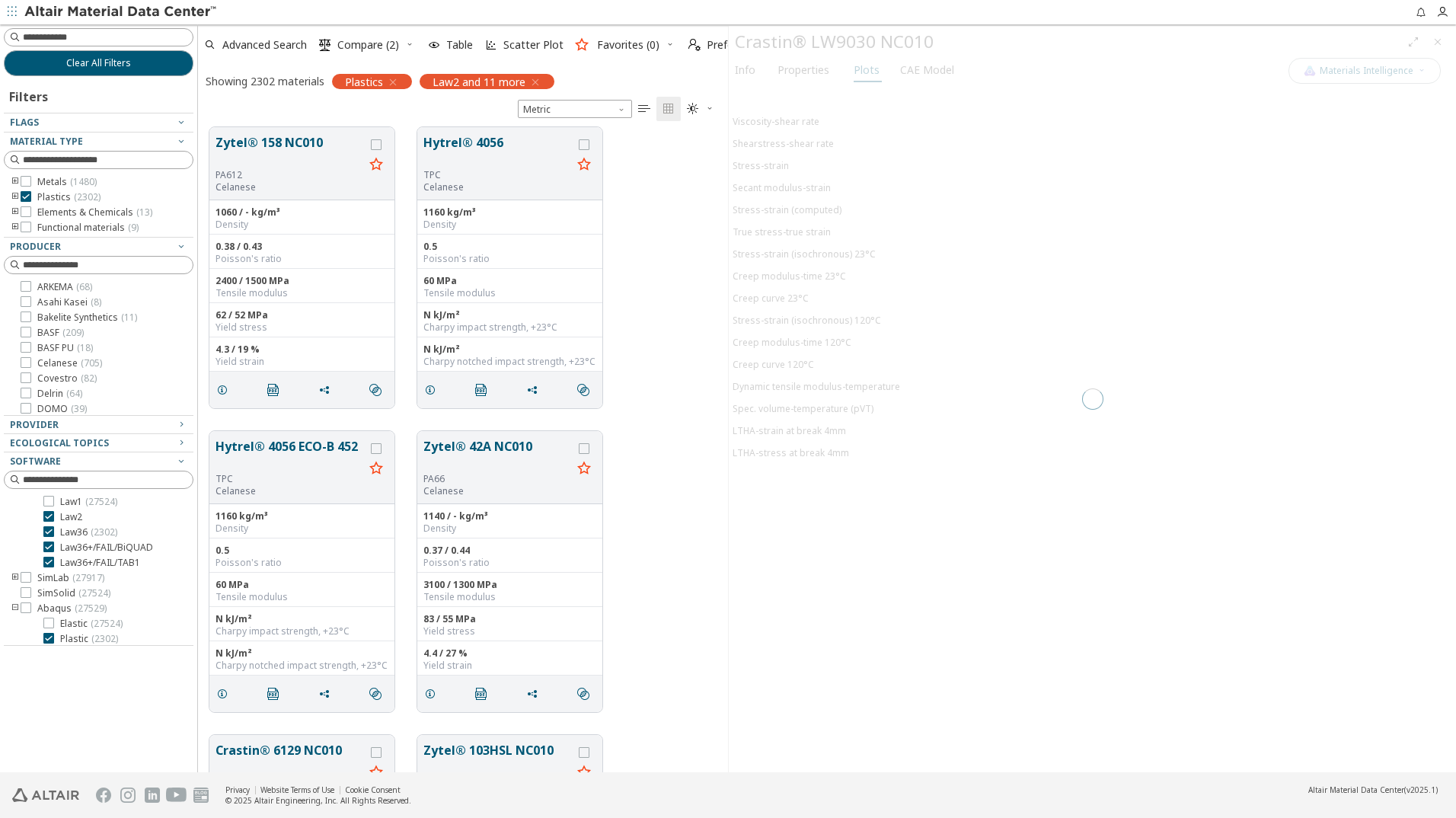
scroll to position [639, 519]
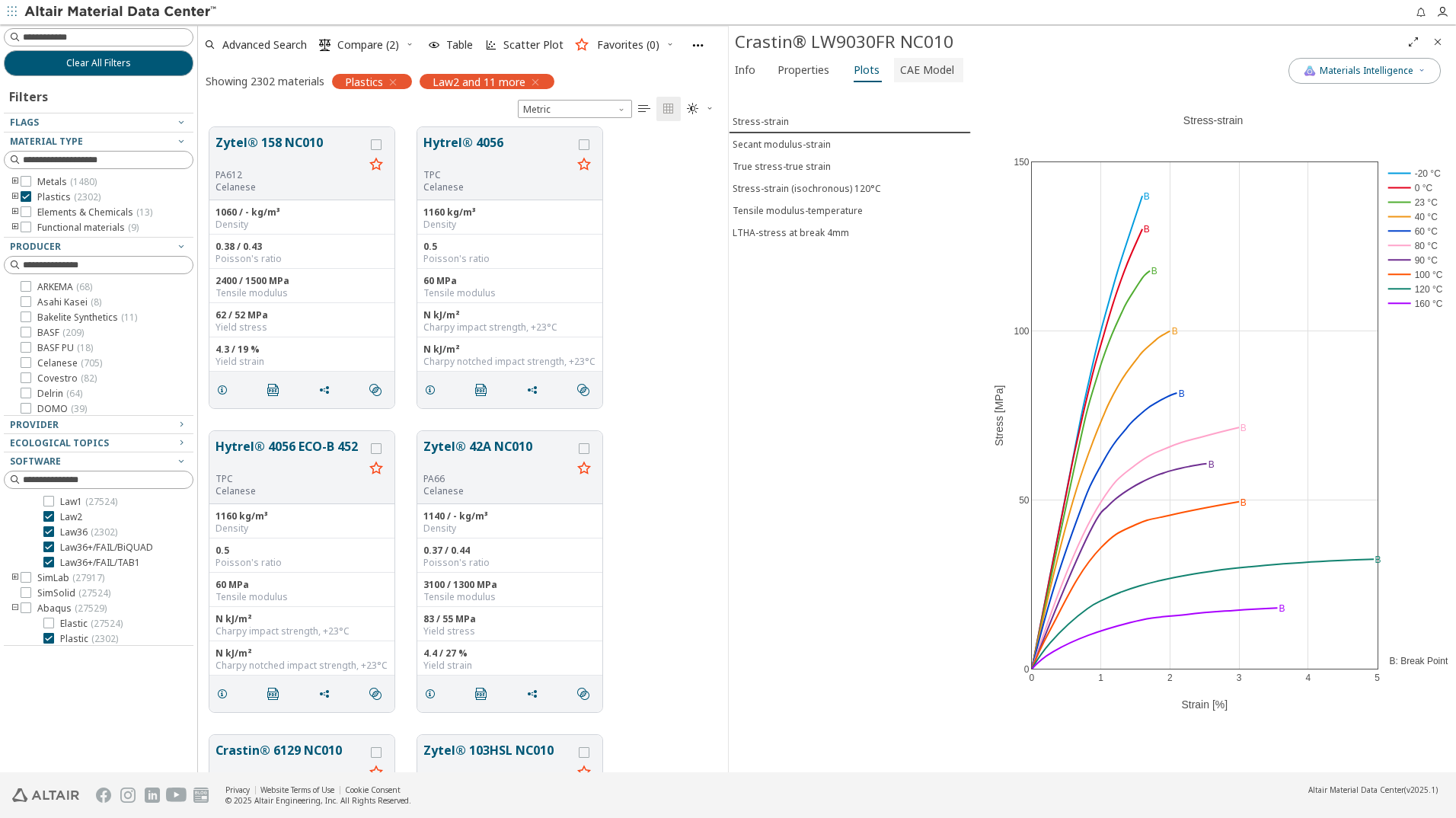
click at [921, 74] on span "CAE Model" at bounding box center [927, 70] width 54 height 25
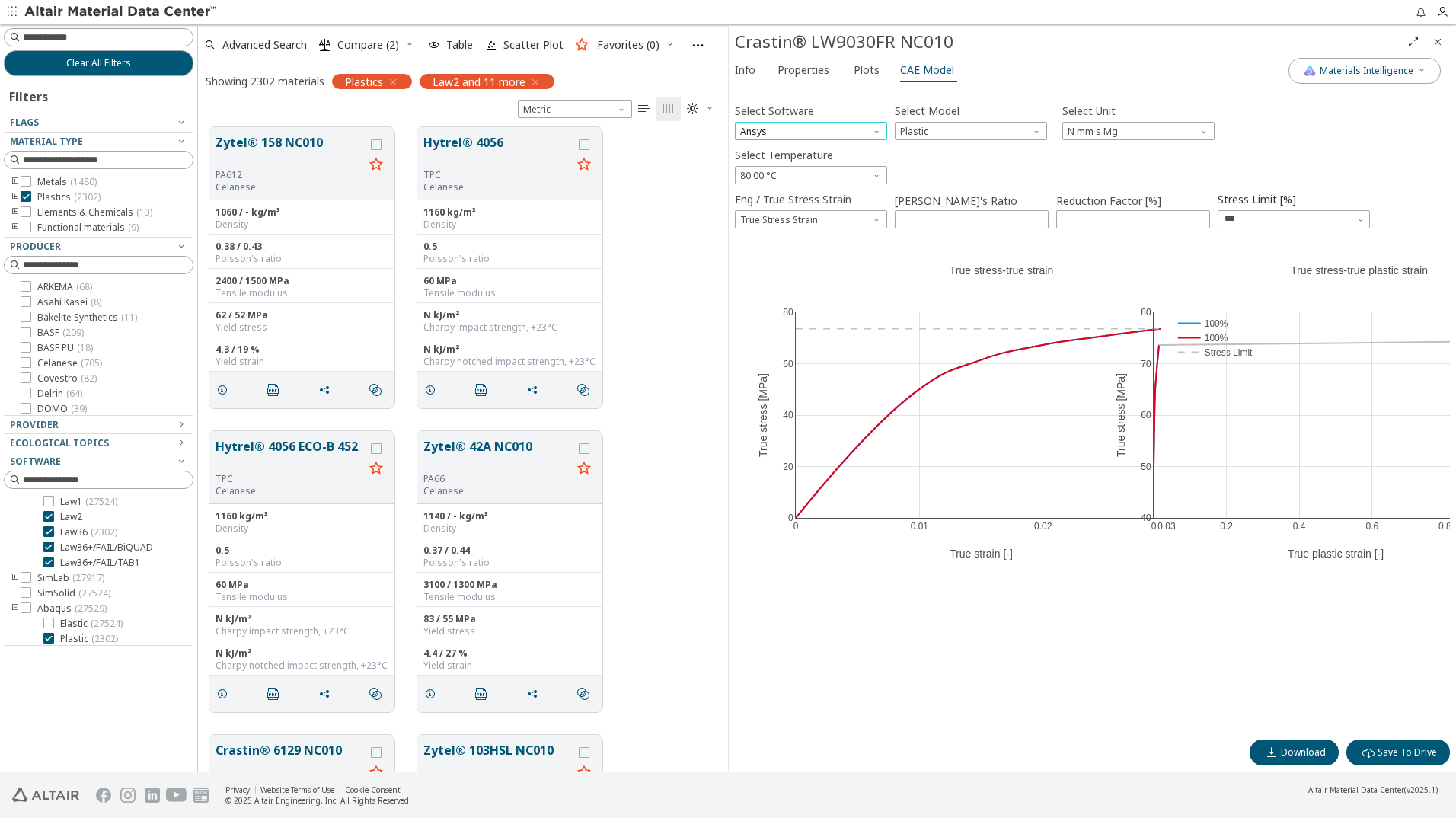
click at [848, 130] on span "Ansys" at bounding box center [811, 131] width 152 height 18
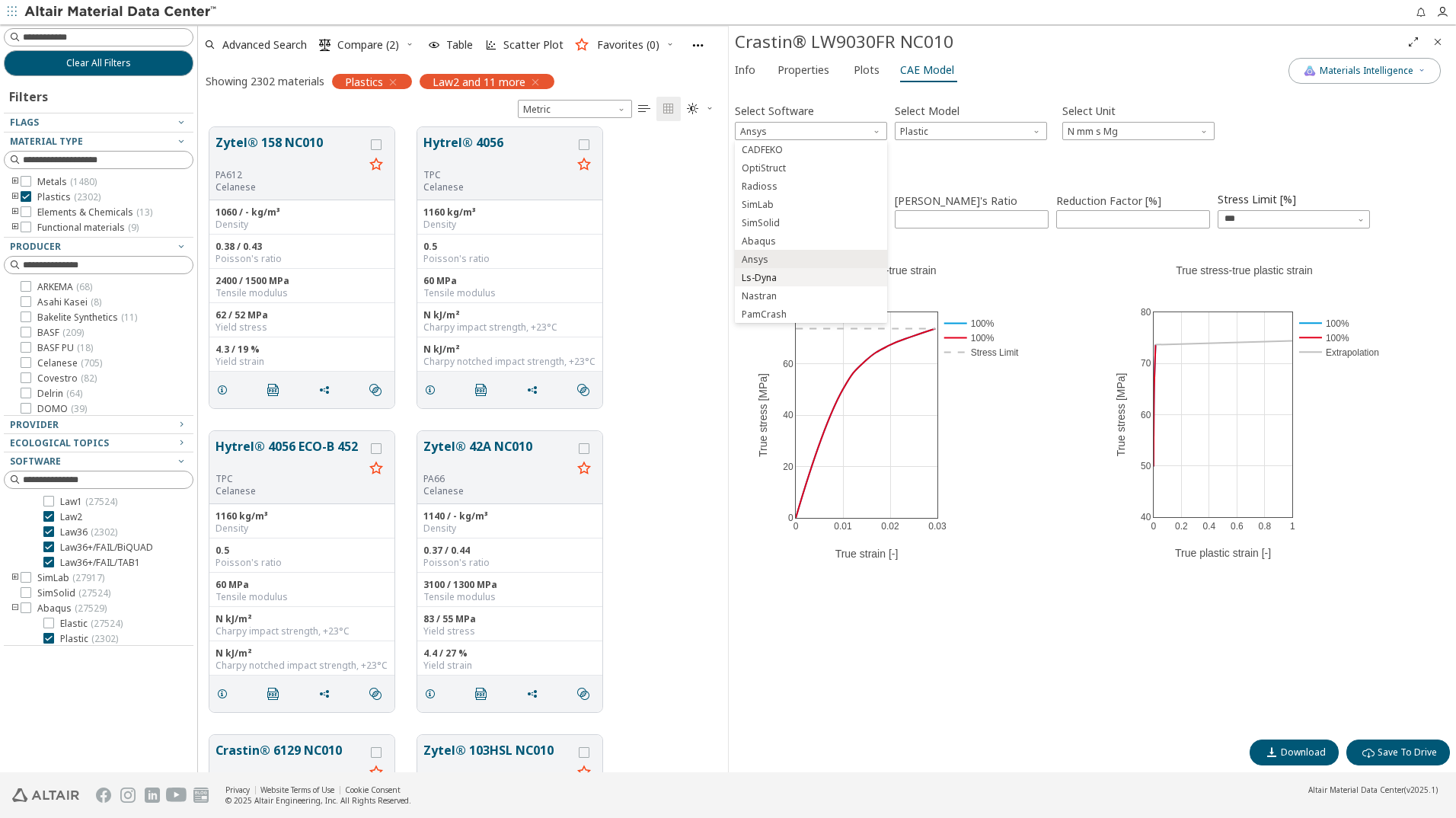
click at [793, 276] on span "Ls-Dyna" at bounding box center [811, 278] width 140 height 10
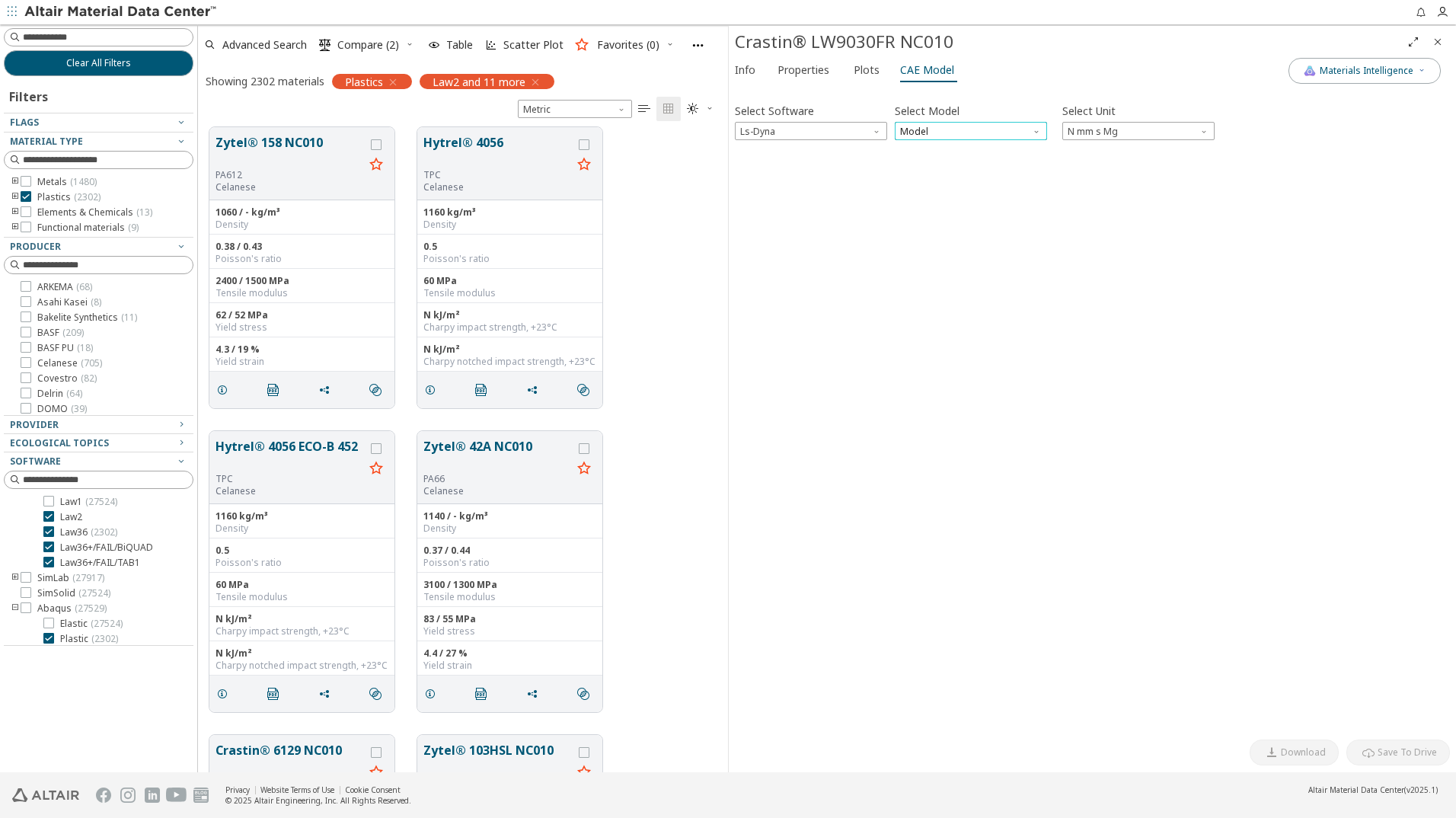
click at [976, 129] on span "Model" at bounding box center [971, 131] width 152 height 18
click at [945, 165] on span "Mat24" at bounding box center [971, 168] width 140 height 10
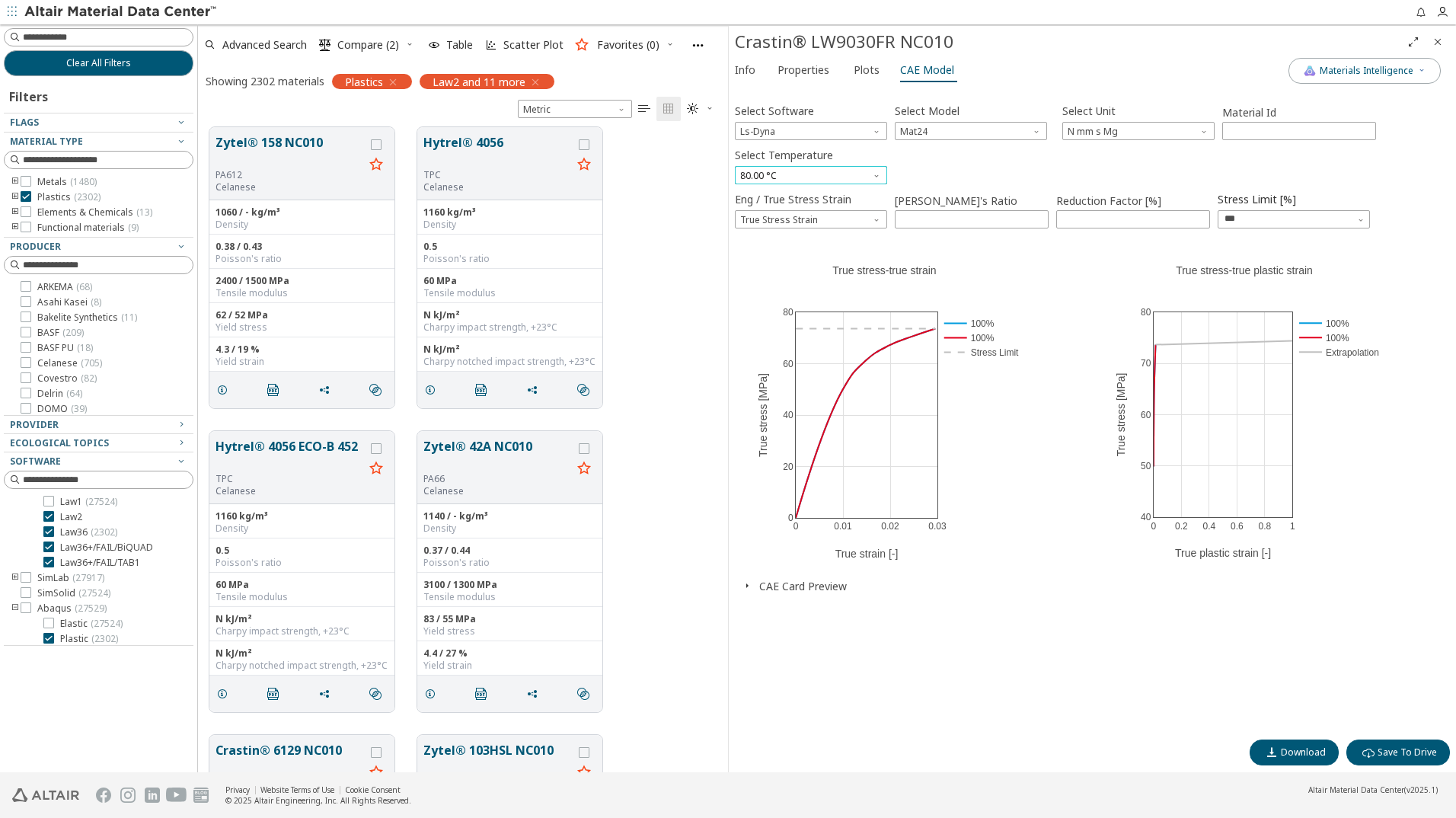
click at [887, 171] on span "80.00 °C" at bounding box center [811, 174] width 152 height 18
click at [785, 222] on button "23.00 °C" at bounding box center [811, 229] width 152 height 18
click at [1309, 752] on span "Download" at bounding box center [1303, 752] width 45 height 12
click at [1435, 220] on div "Eng / True Stress Strain True Stress Strain Poisson's Ratio **** Reduction Fact…" at bounding box center [1093, 210] width 716 height 44
click at [1441, 41] on icon "Close" at bounding box center [1438, 42] width 12 height 12
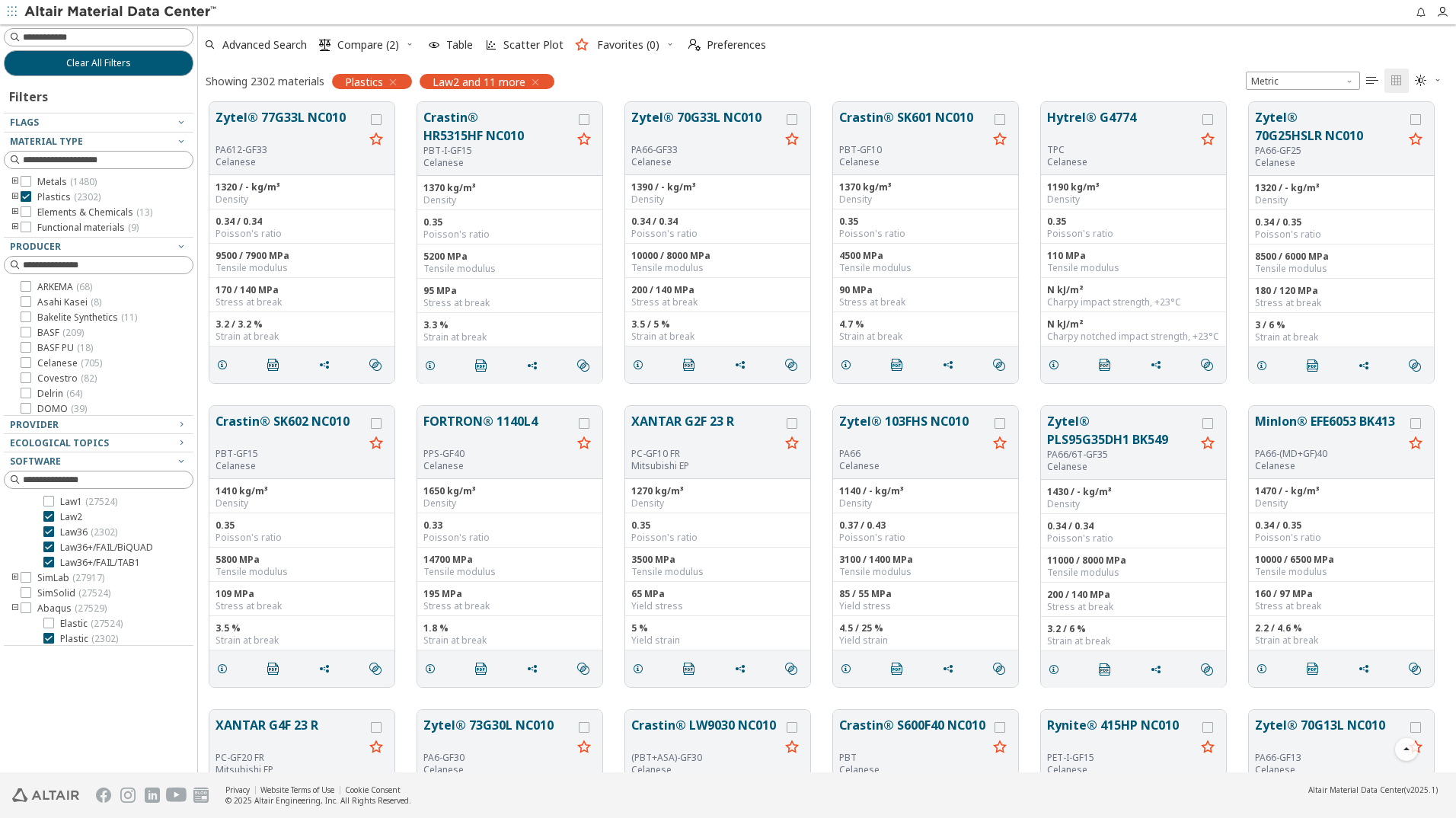
scroll to position [2513, 0]
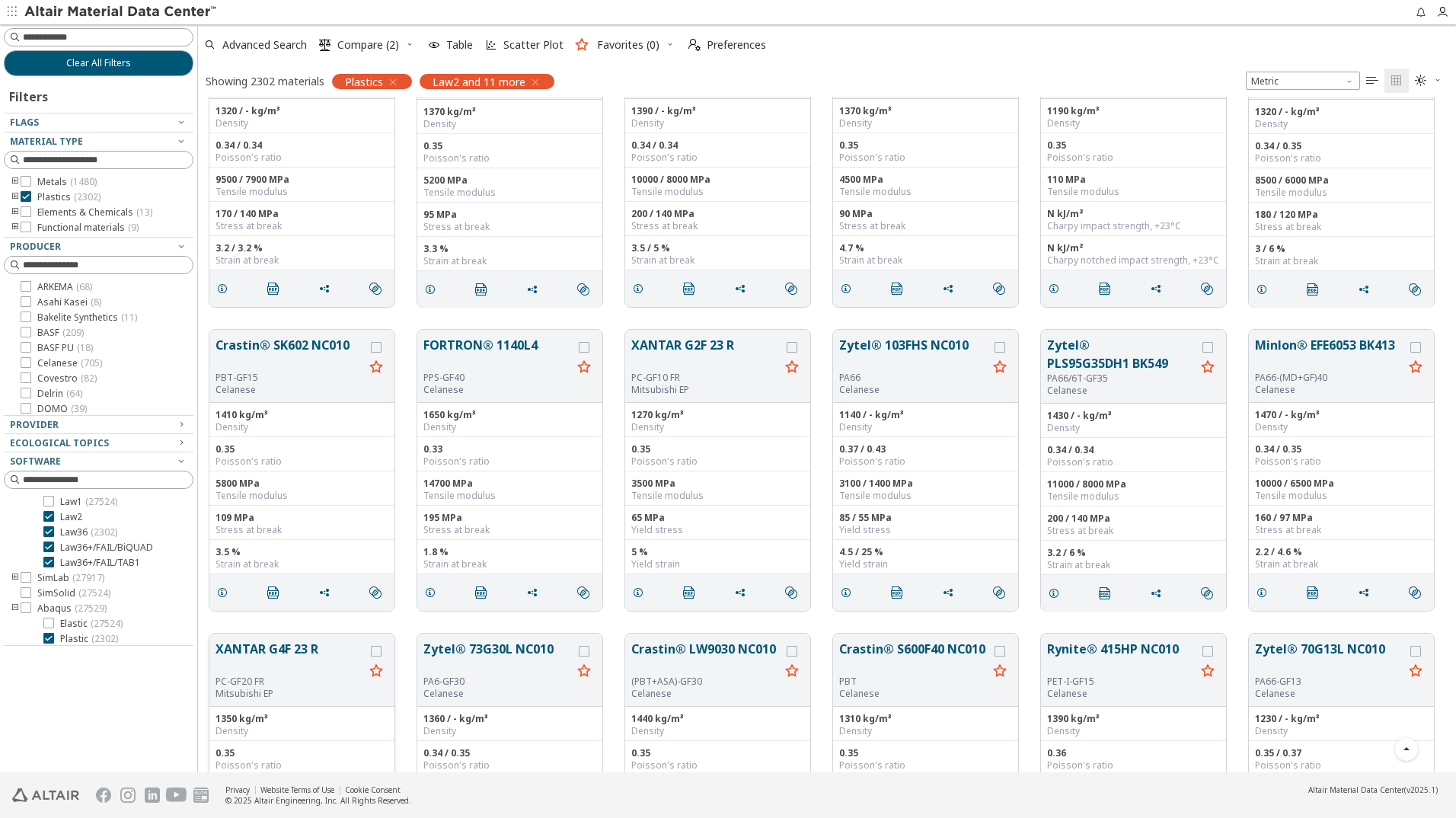
click at [300, 651] on button "XANTAR G4F 23 R" at bounding box center [290, 657] width 149 height 36
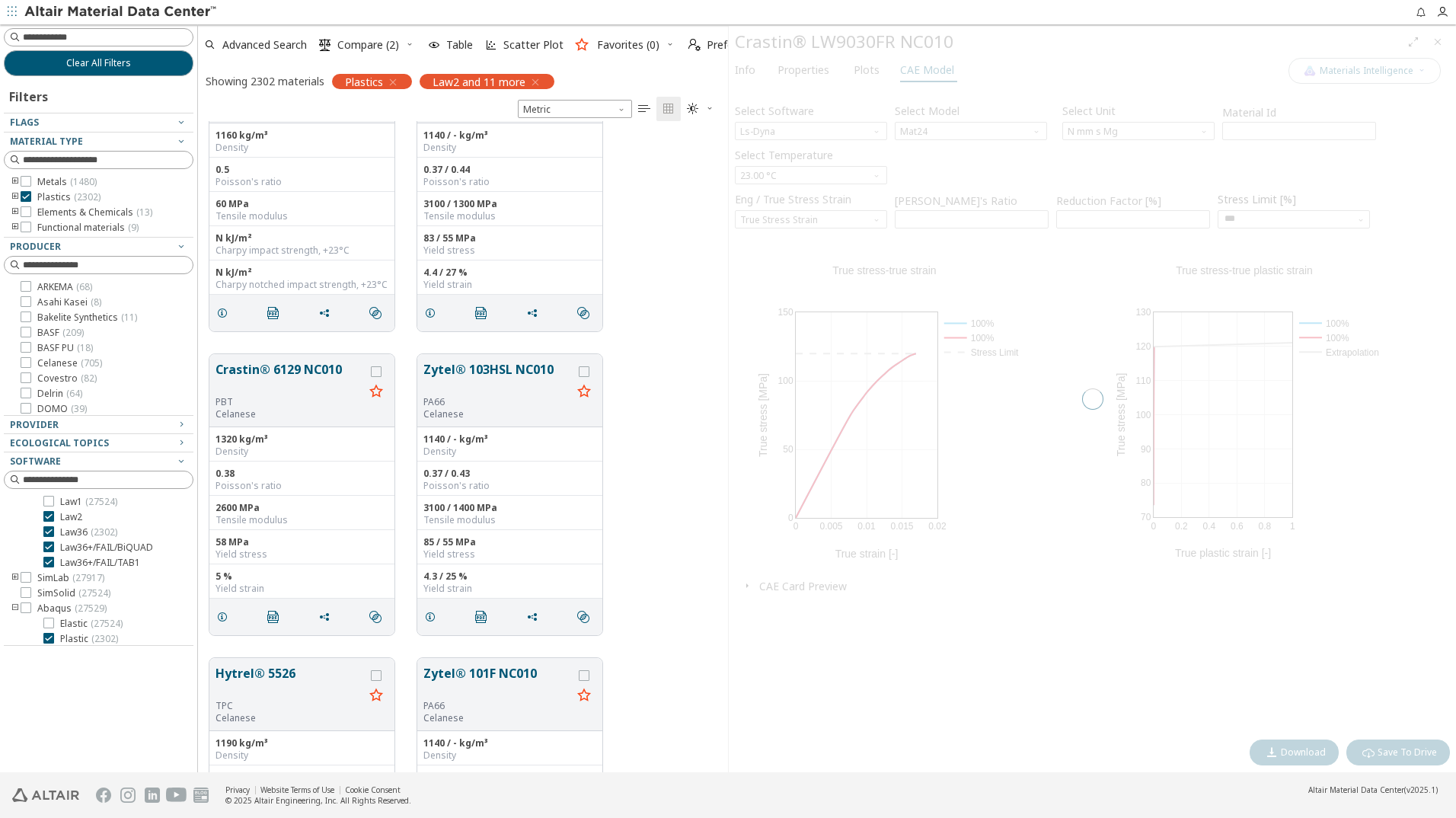
scroll to position [639, 519]
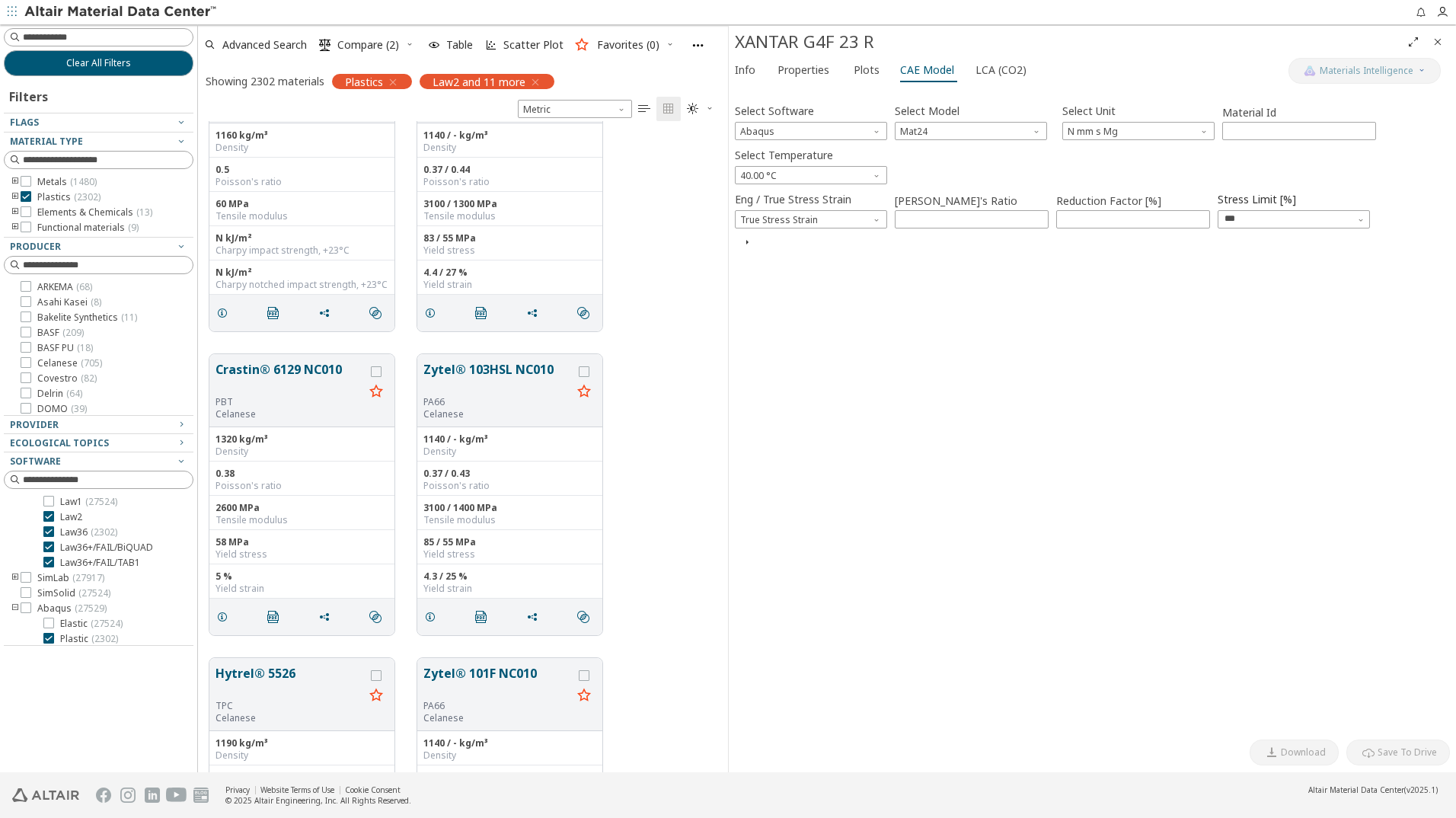
type input "****"
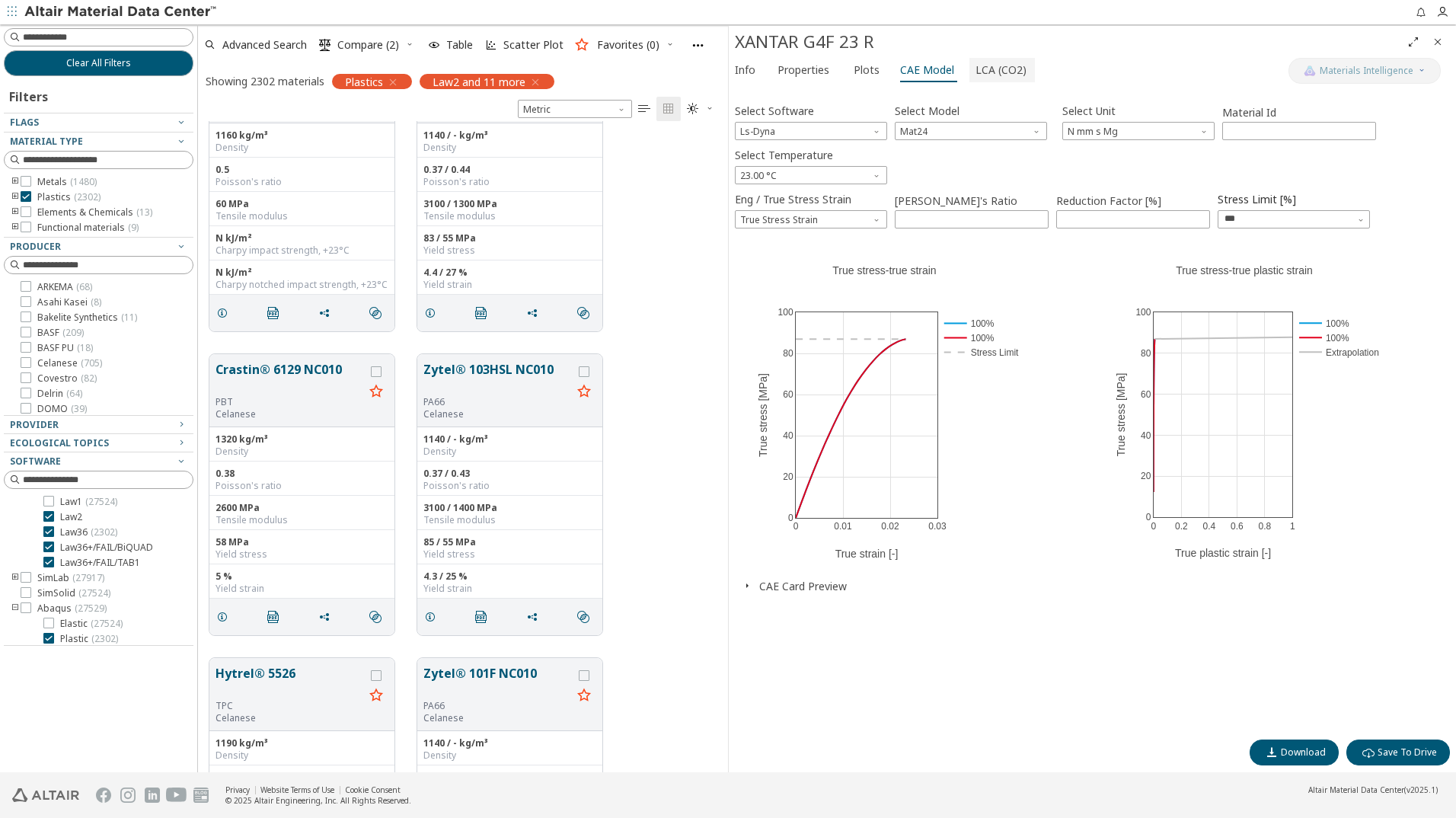
click at [996, 68] on span "LCA (CO2)" at bounding box center [1001, 70] width 51 height 25
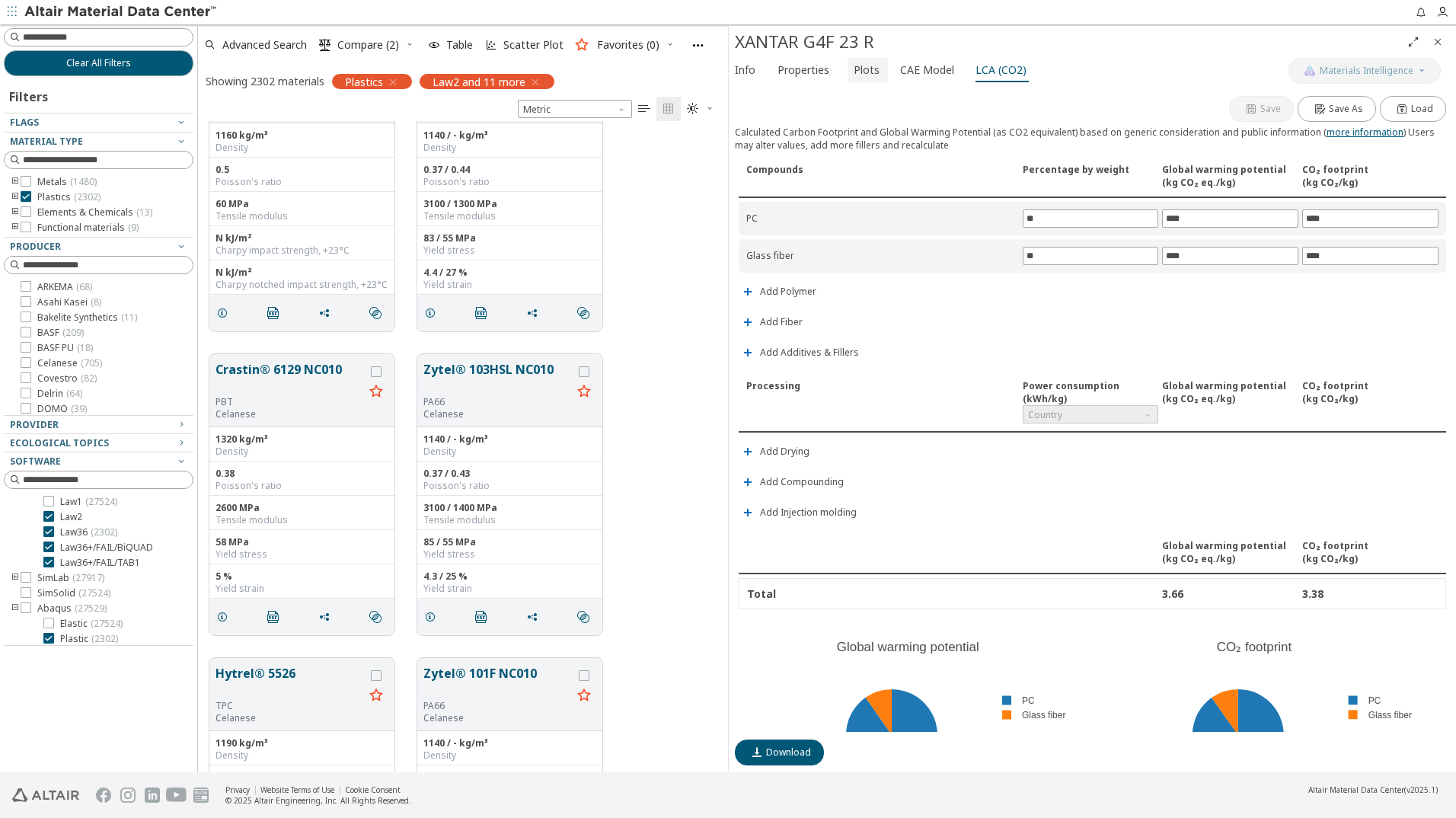
click at [864, 67] on span "Plots" at bounding box center [867, 70] width 26 height 25
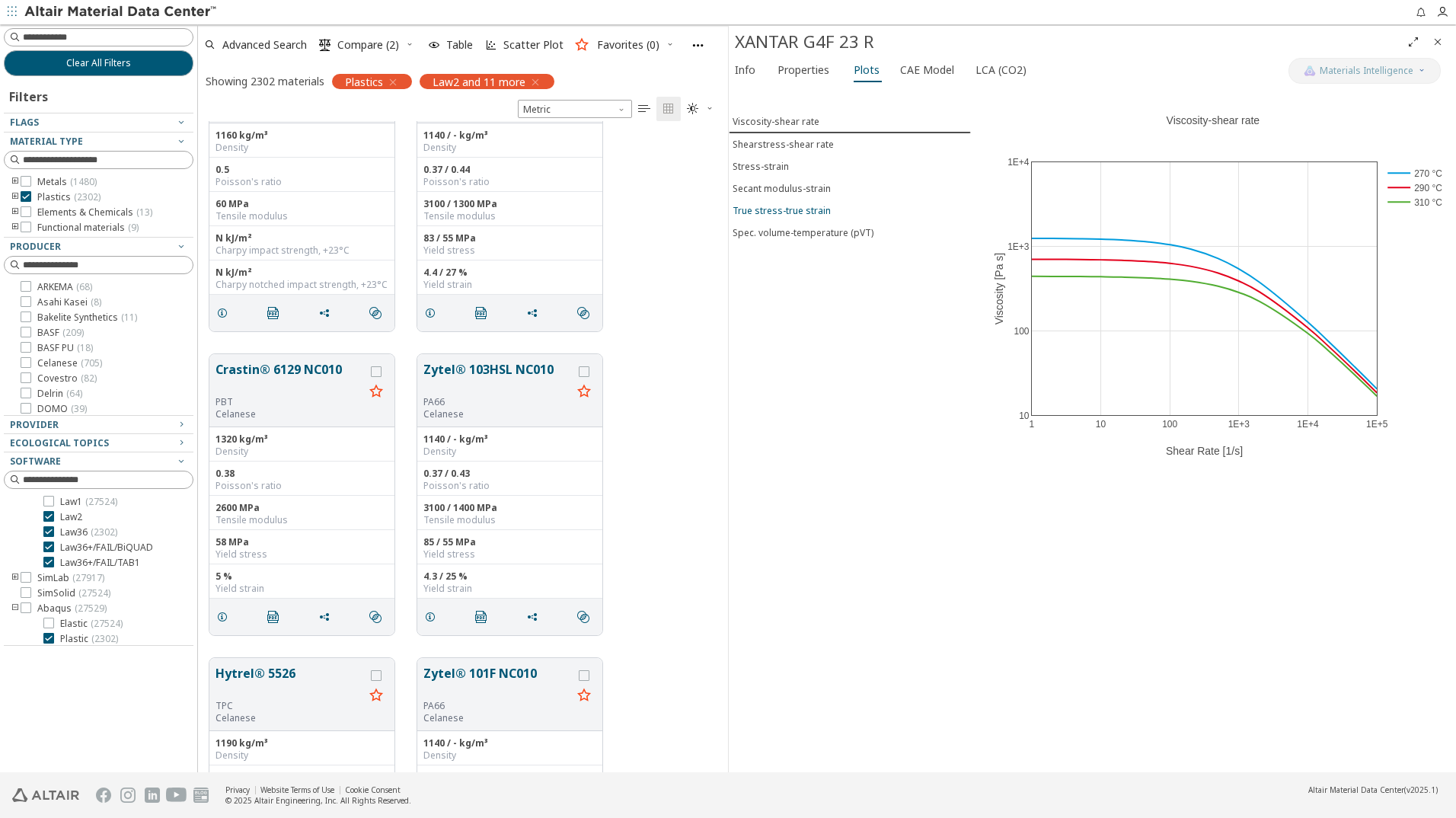
click at [798, 208] on div "True stress-true strain" at bounding box center [781, 210] width 98 height 13
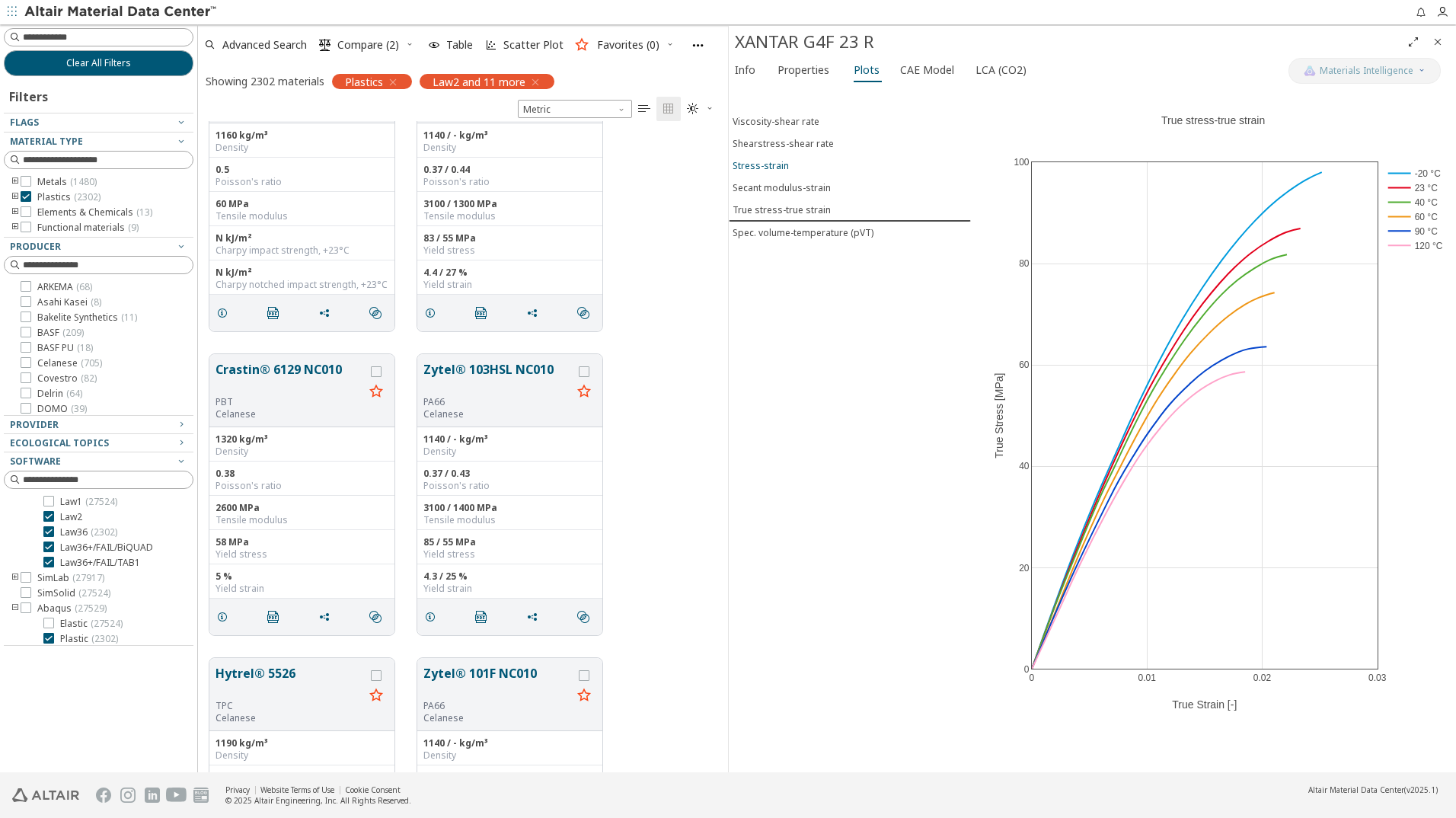
click at [777, 164] on div "Stress-strain" at bounding box center [761, 165] width 56 height 13
click at [798, 211] on div "True stress-true strain" at bounding box center [781, 210] width 98 height 13
click at [824, 186] on div "Secant modulus-strain" at bounding box center [781, 187] width 98 height 13
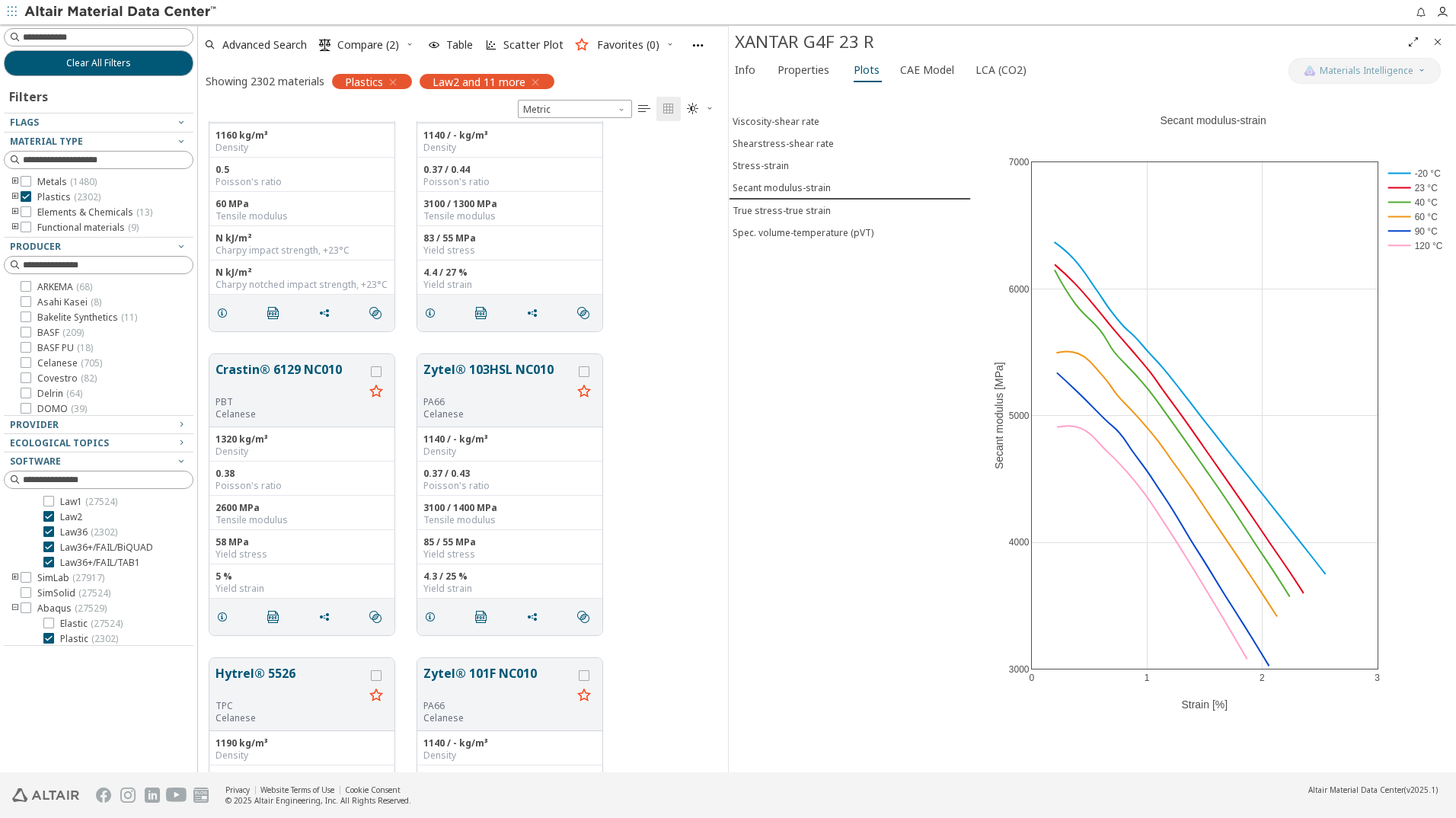
drag, startPoint x: 1436, startPoint y: 38, endPoint x: 1342, endPoint y: 64, distance: 97.5
click at [1436, 38] on icon "Close" at bounding box center [1438, 42] width 12 height 12
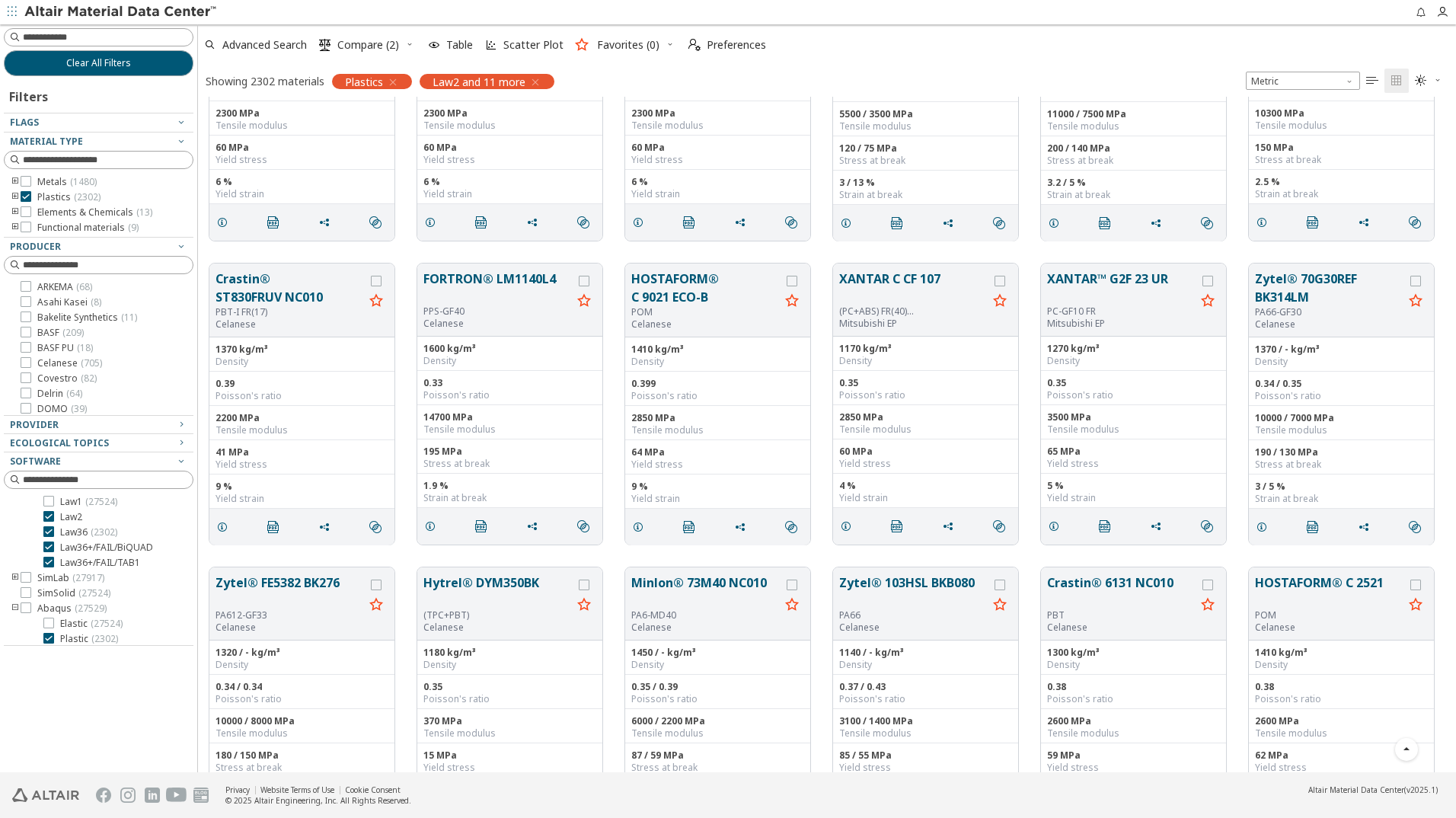
scroll to position [5026, 0]
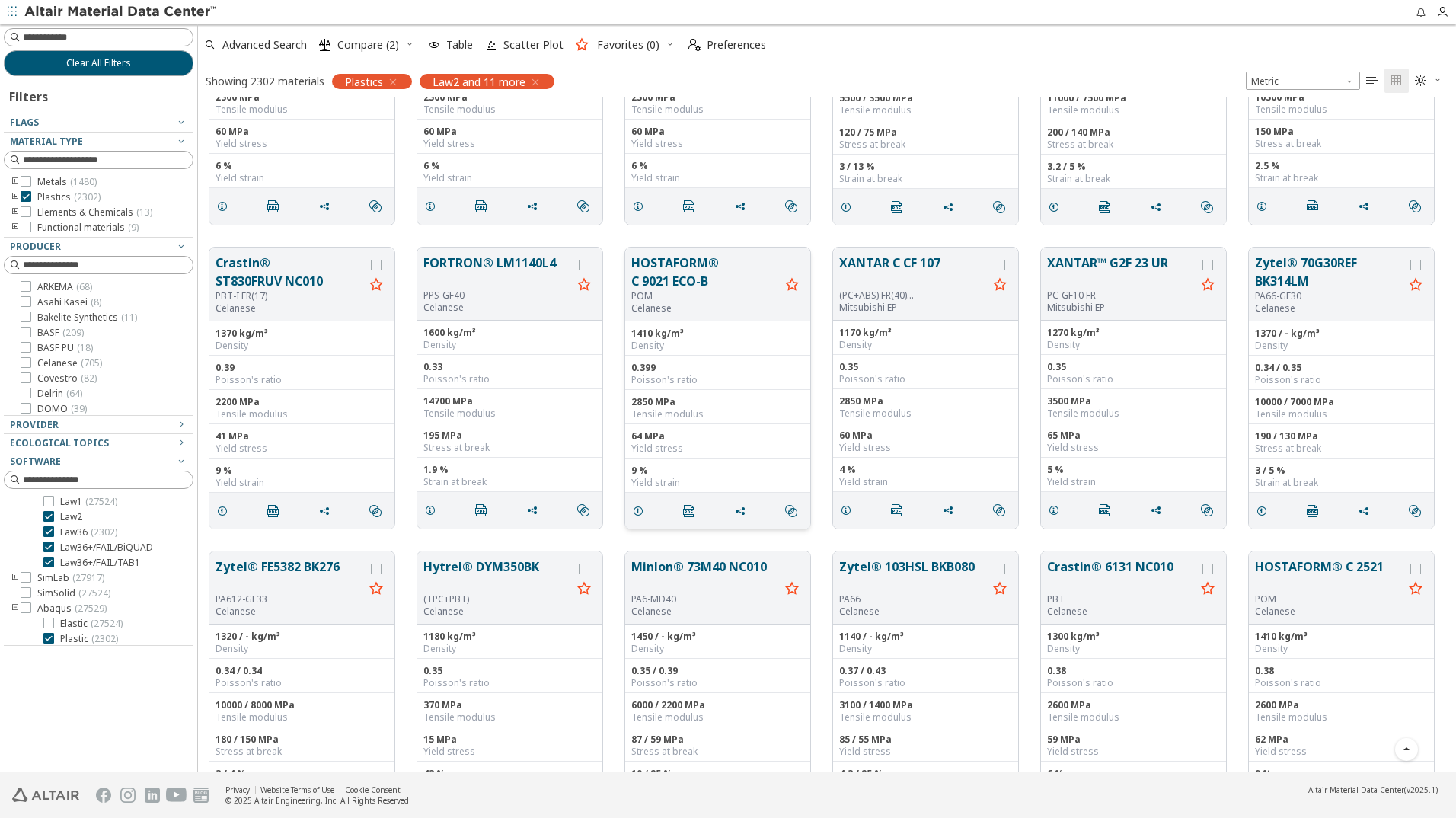
click at [679, 276] on button "HOSTAFORM® C 9021 ECO-B" at bounding box center [706, 272] width 149 height 37
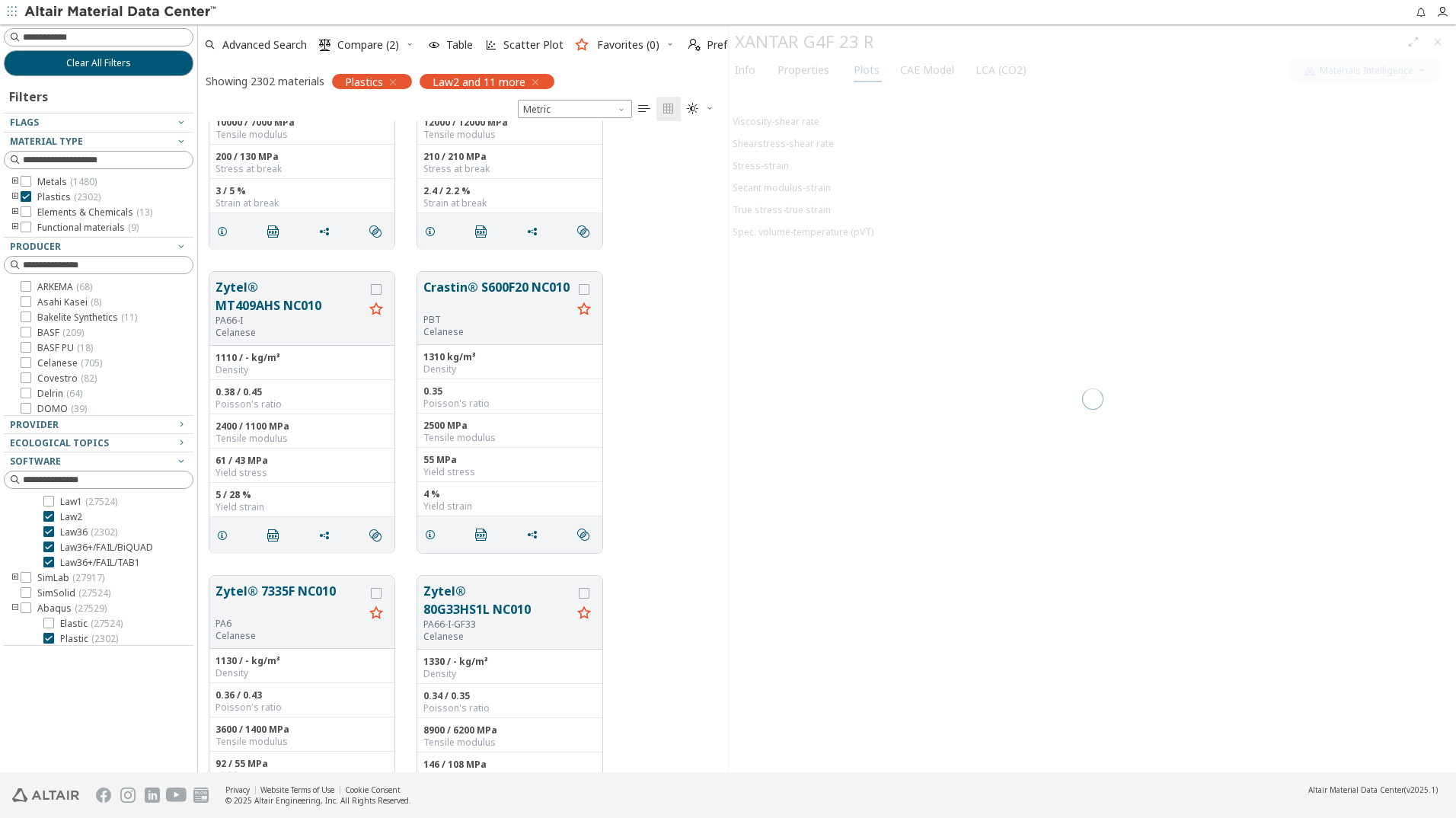
scroll to position [639, 519]
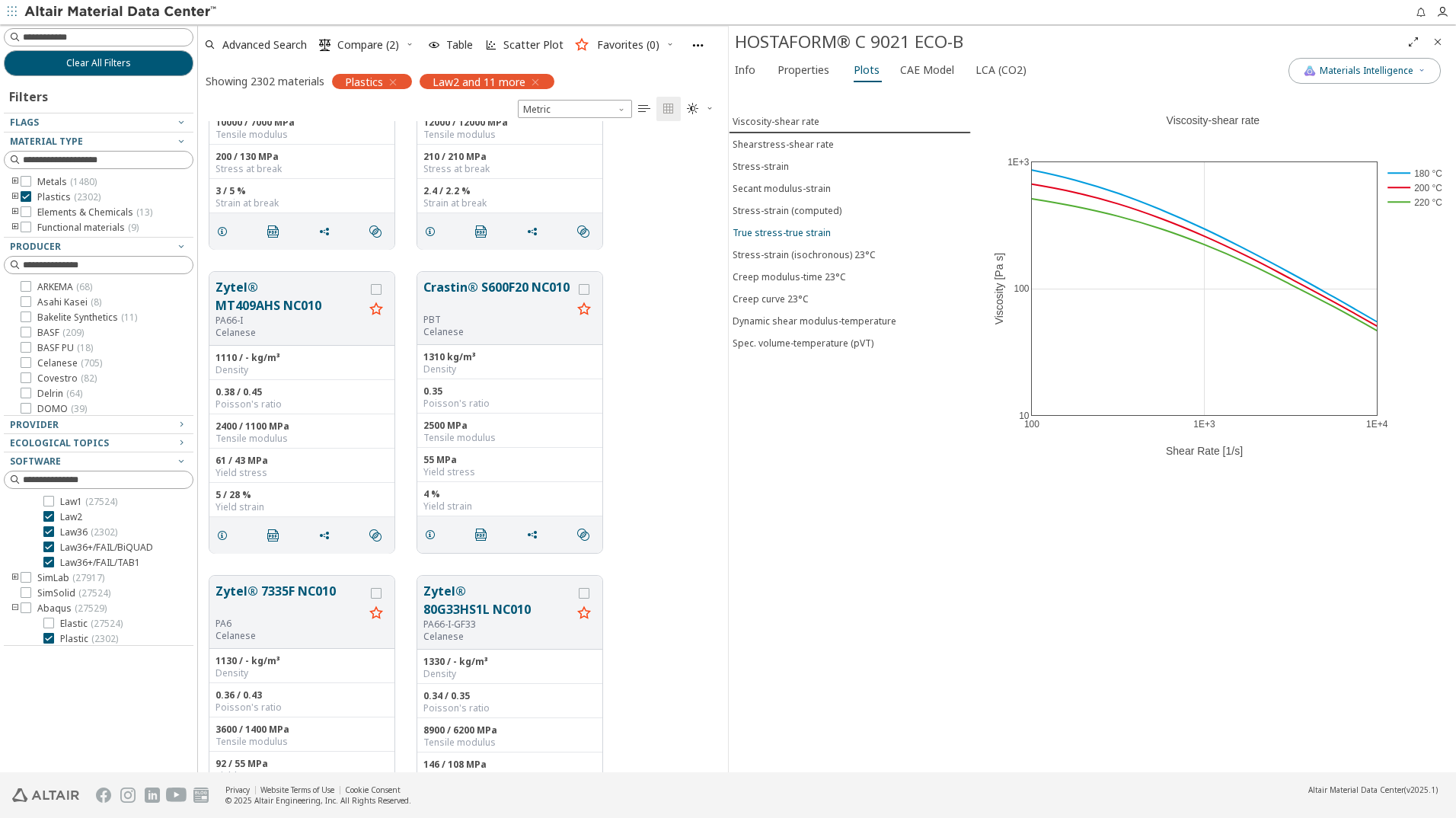
click at [816, 232] on div "True stress-true strain" at bounding box center [781, 232] width 98 height 13
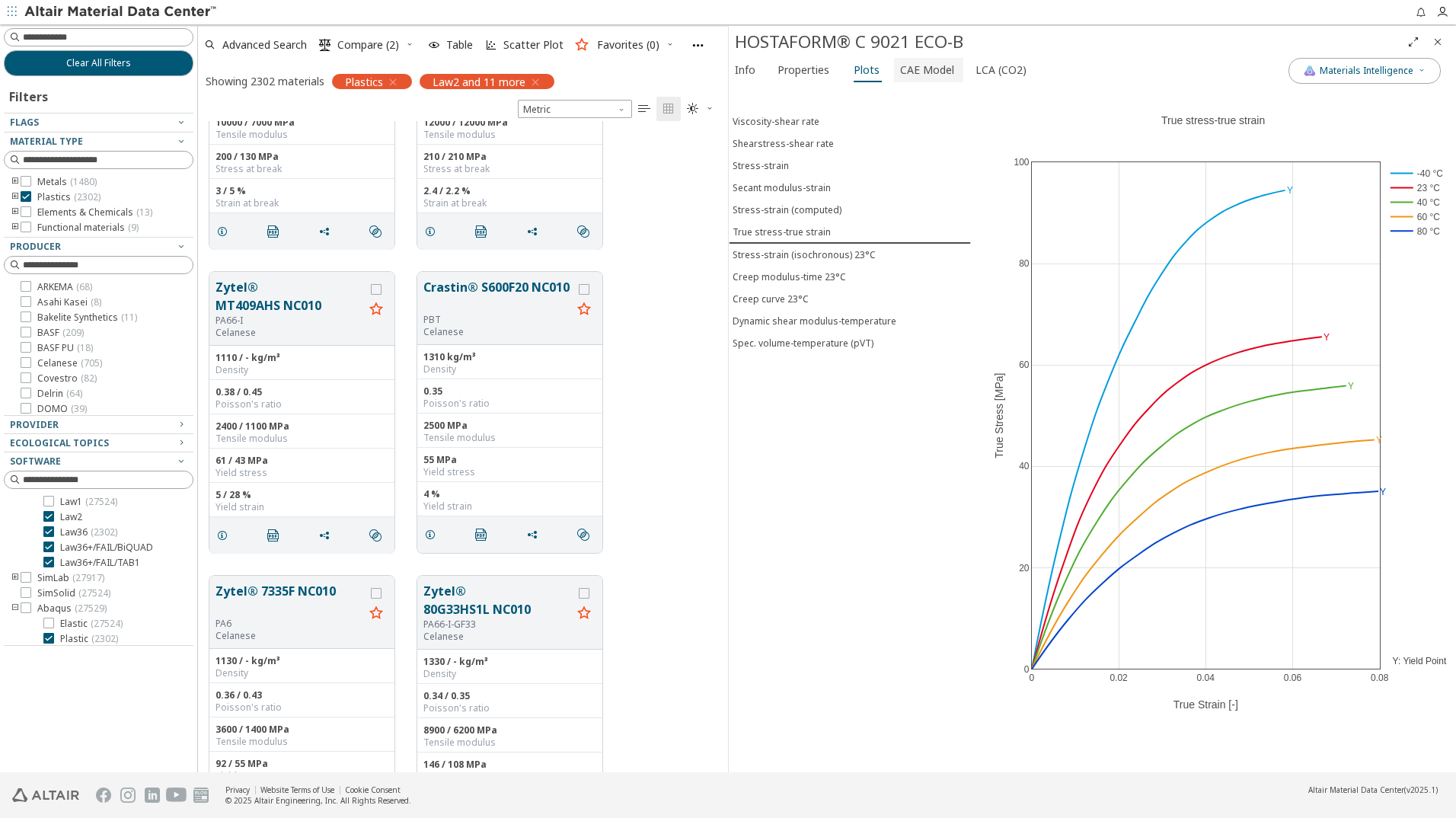
click at [928, 73] on span "CAE Model" at bounding box center [927, 70] width 54 height 25
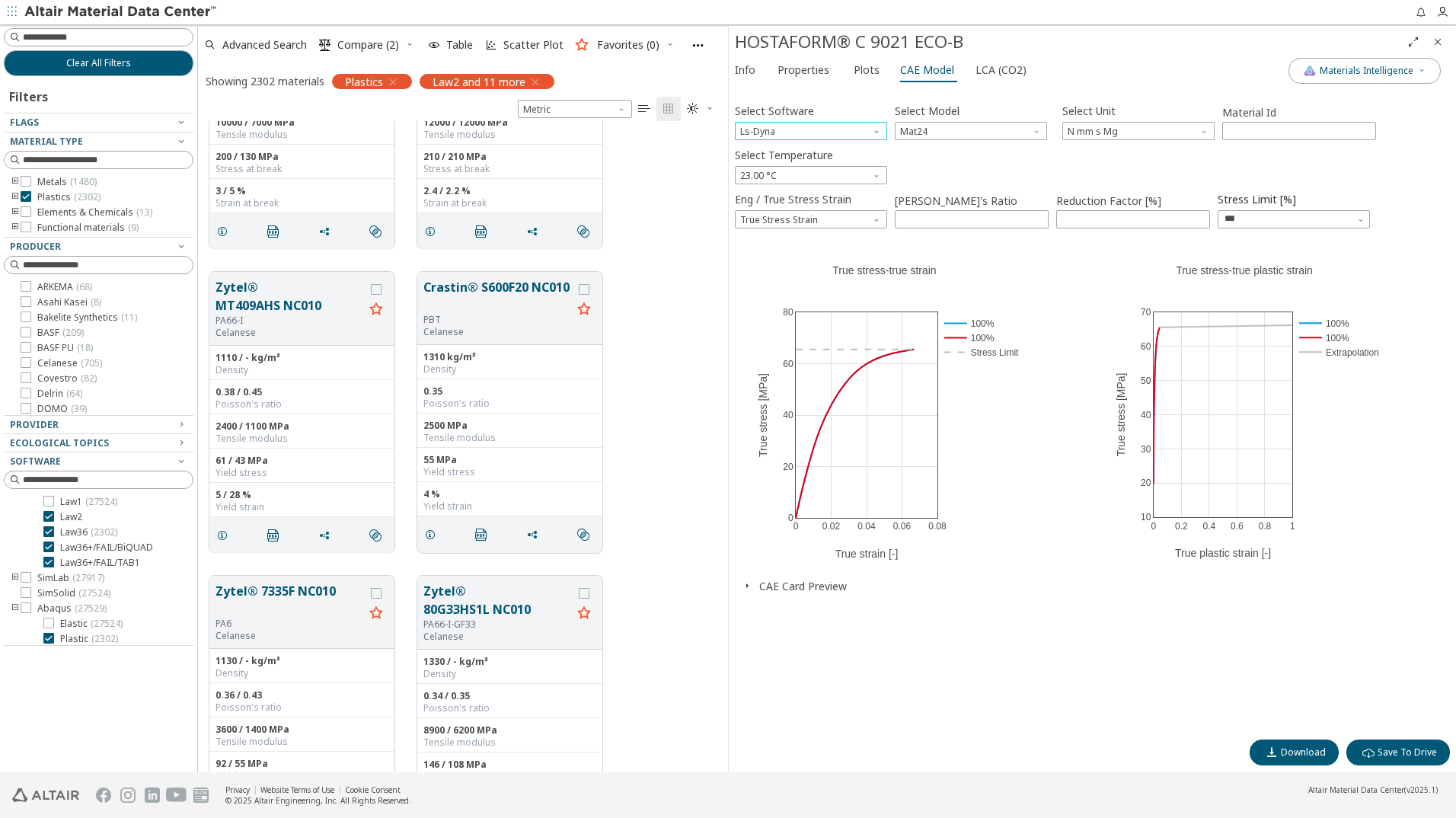
click at [873, 131] on span "Software" at bounding box center [878, 128] width 12 height 12
click at [781, 271] on button "Ansys" at bounding box center [811, 277] width 152 height 18
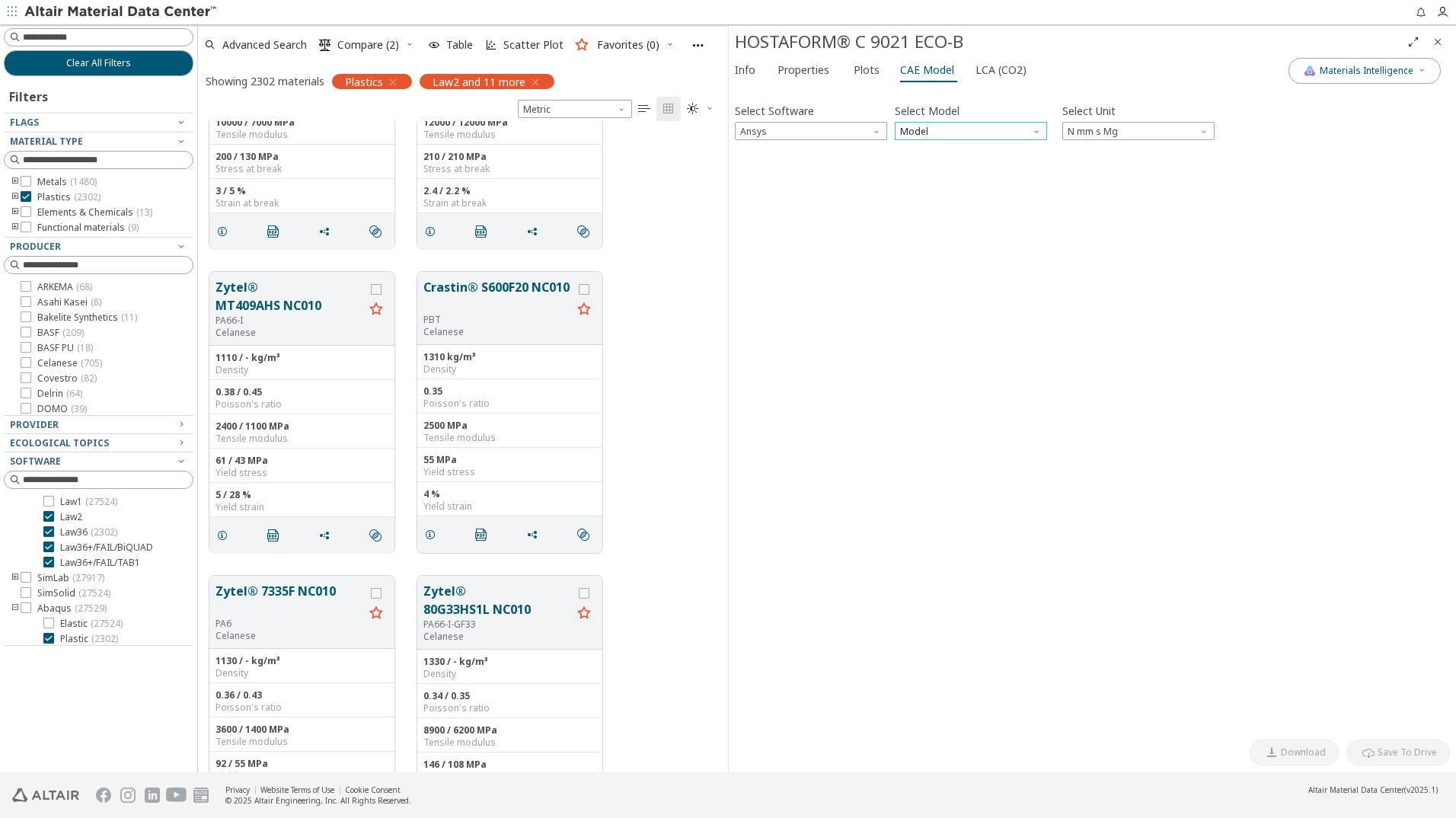
click at [1015, 136] on span "Model" at bounding box center [971, 131] width 152 height 18
click at [951, 170] on span "Plastic" at bounding box center [971, 168] width 140 height 10
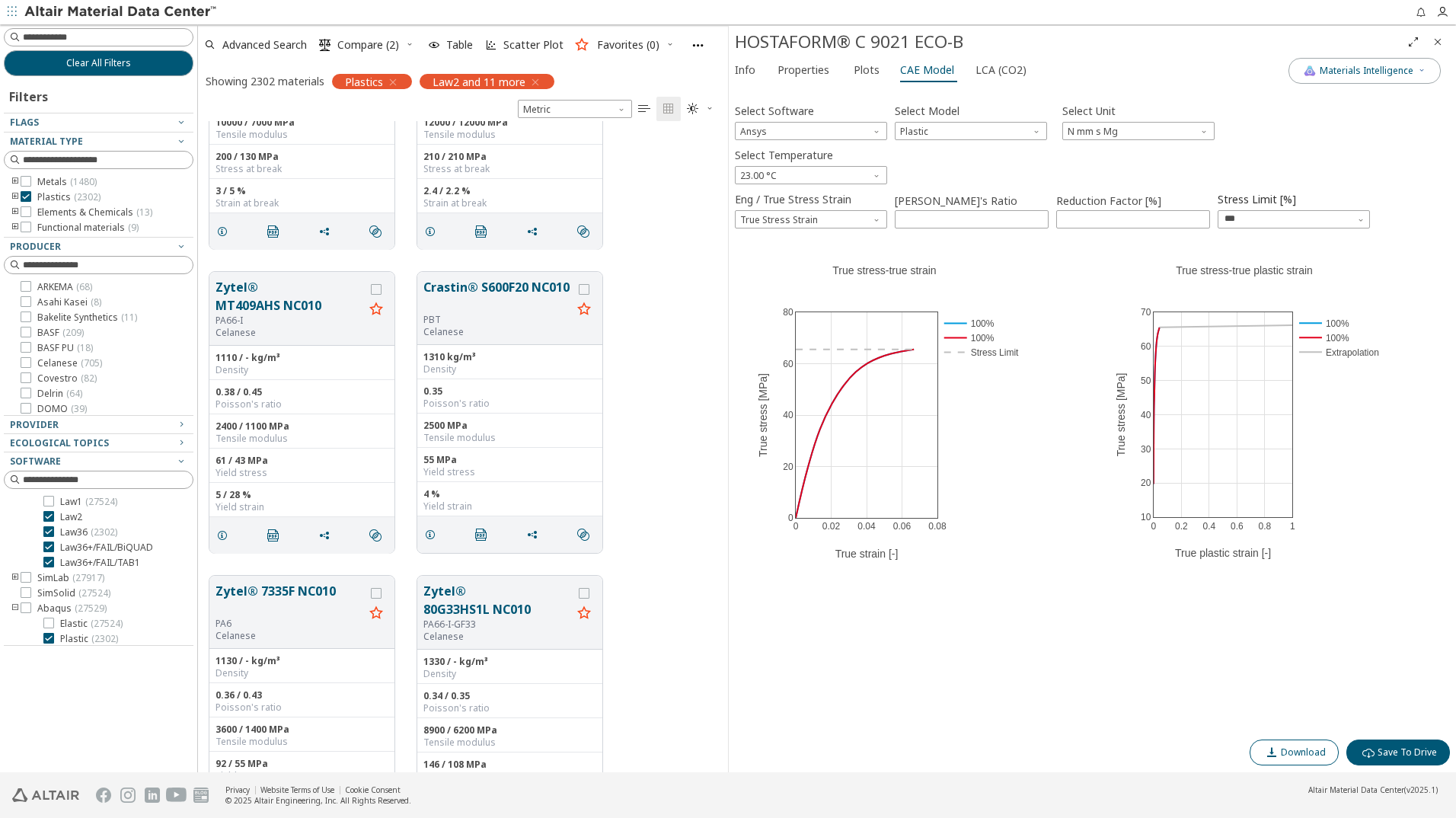
click at [1309, 750] on span "Download" at bounding box center [1303, 752] width 45 height 12
click at [1426, 178] on div "Select Temperature 23.00 °C" at bounding box center [1093, 163] width 716 height 40
click at [844, 170] on span "23.00 °C" at bounding box center [811, 174] width 152 height 18
click at [823, 187] on button "-40.00 °C" at bounding box center [811, 193] width 152 height 18
click at [1309, 754] on span "Download" at bounding box center [1303, 752] width 45 height 12
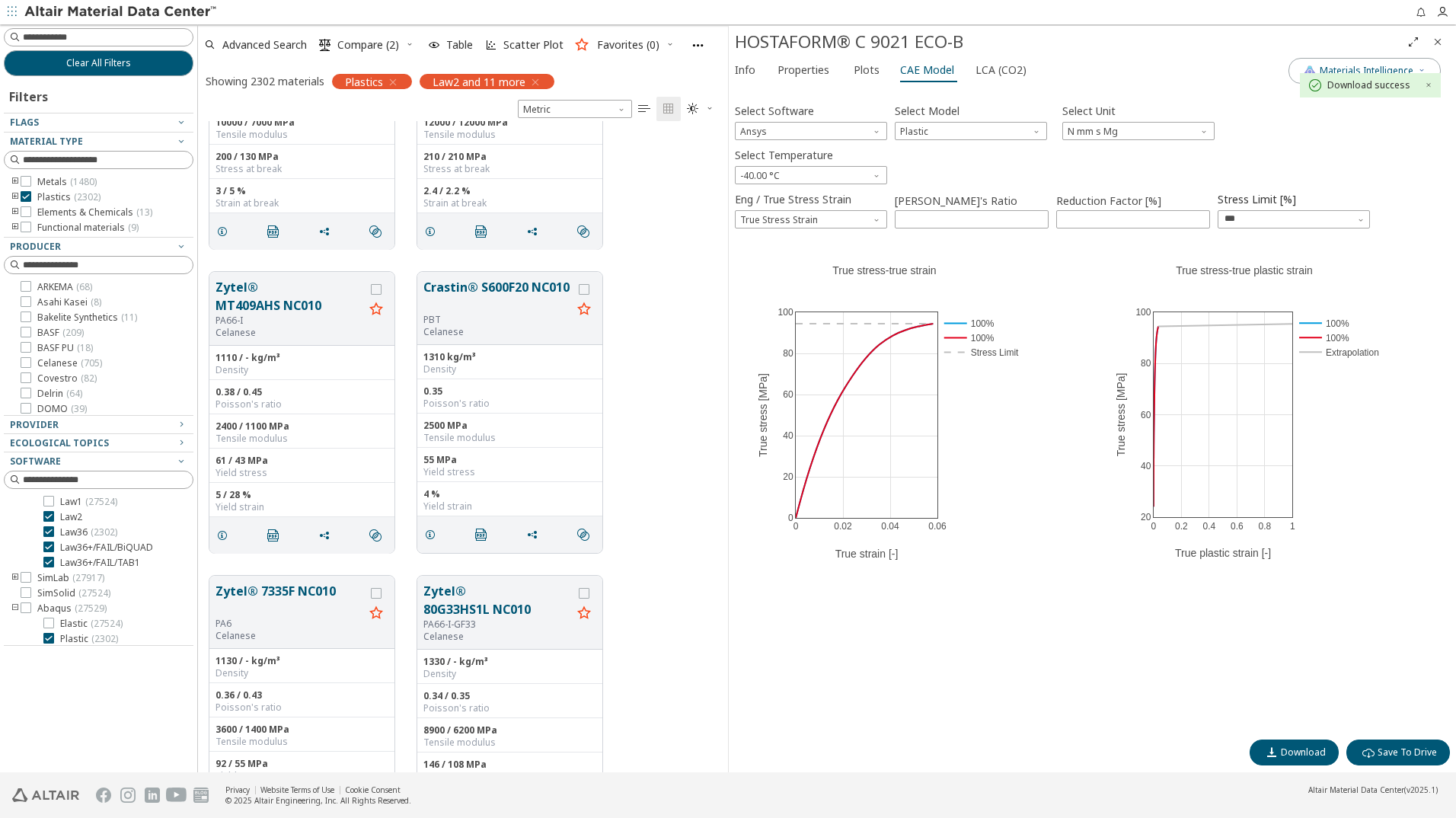
click at [1446, 122] on div "Select Software Ansys Select Model Plastic Select Unit N mm s Mg" at bounding box center [1093, 120] width 716 height 40
click at [873, 167] on span "Select Temperature" at bounding box center [878, 172] width 12 height 12
click at [795, 274] on button "80.00 °C" at bounding box center [811, 266] width 152 height 18
click at [1316, 749] on span "Download" at bounding box center [1303, 752] width 45 height 12
click at [1421, 176] on div "Select Temperature 80.00 °C" at bounding box center [1093, 163] width 716 height 40
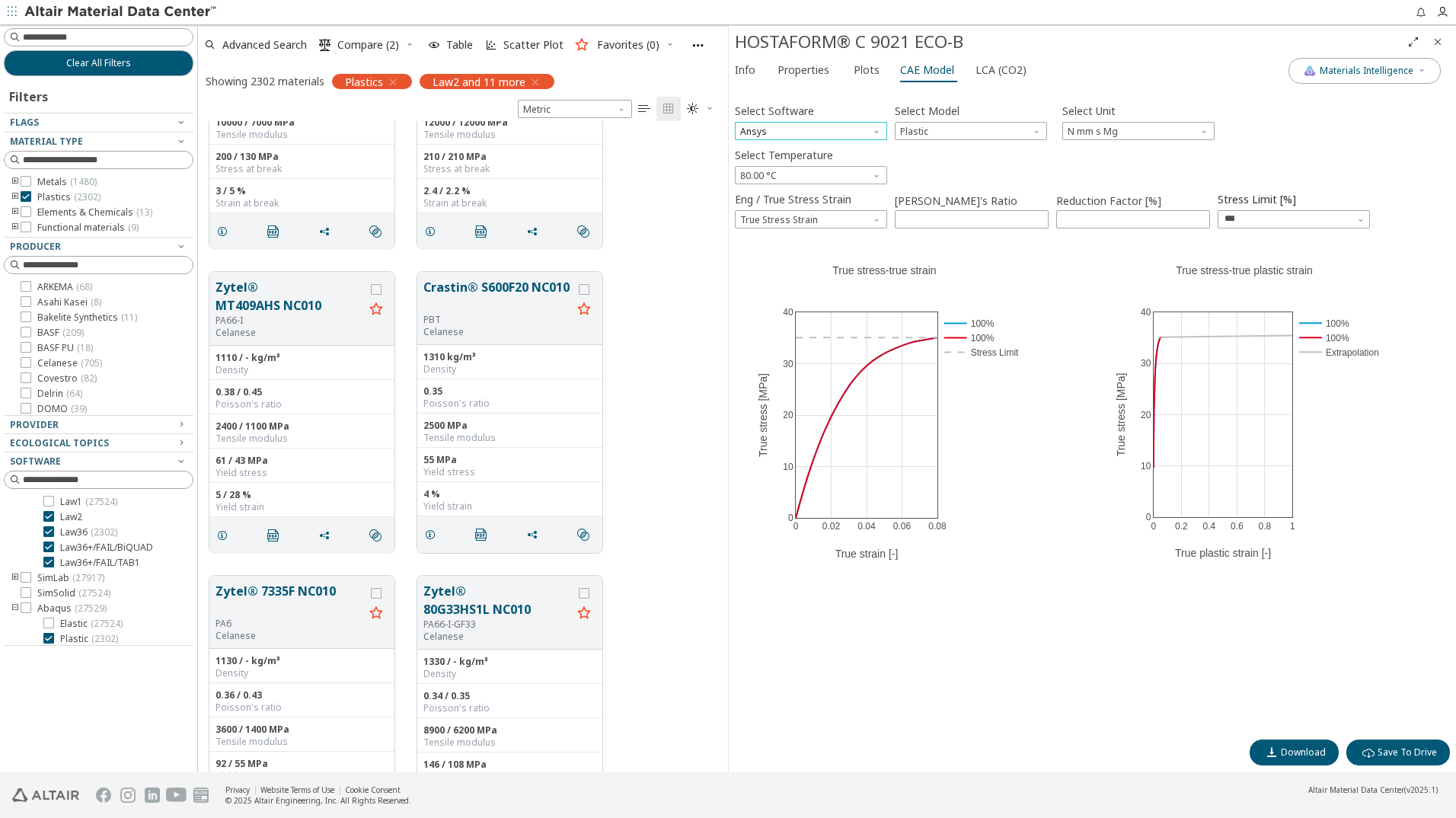
click at [845, 136] on span "Ansys" at bounding box center [811, 131] width 152 height 18
click at [777, 298] on span "Ls-Dyna" at bounding box center [811, 296] width 140 height 10
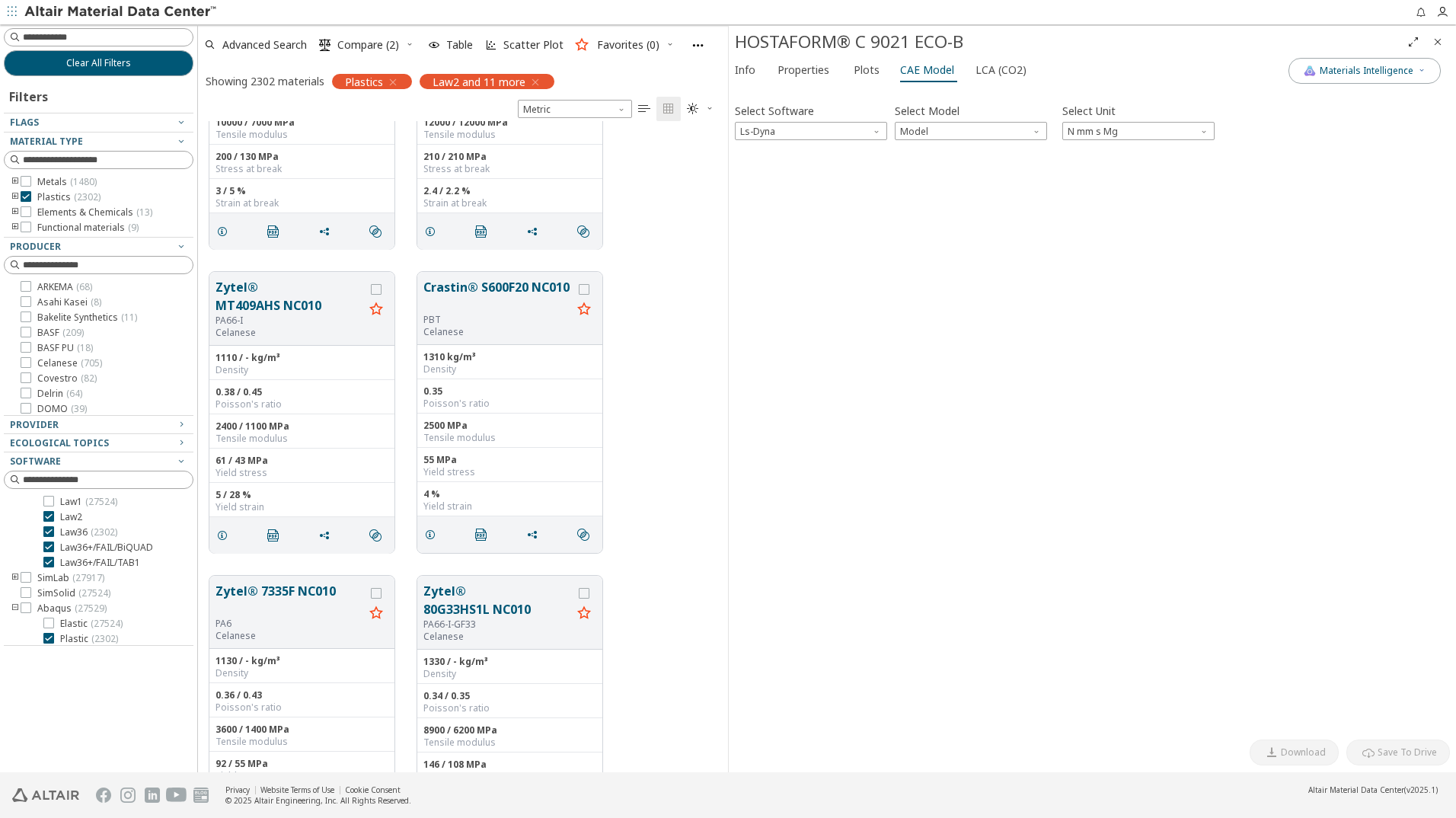
click at [988, 140] on div "Select Software Ls-Dyna Select Model Model Select Unit N mm s Mg Invalid data. …" at bounding box center [1093, 412] width 716 height 639
click at [987, 134] on span "Model" at bounding box center [971, 131] width 152 height 18
click at [949, 166] on span "Mat24" at bounding box center [971, 168] width 140 height 10
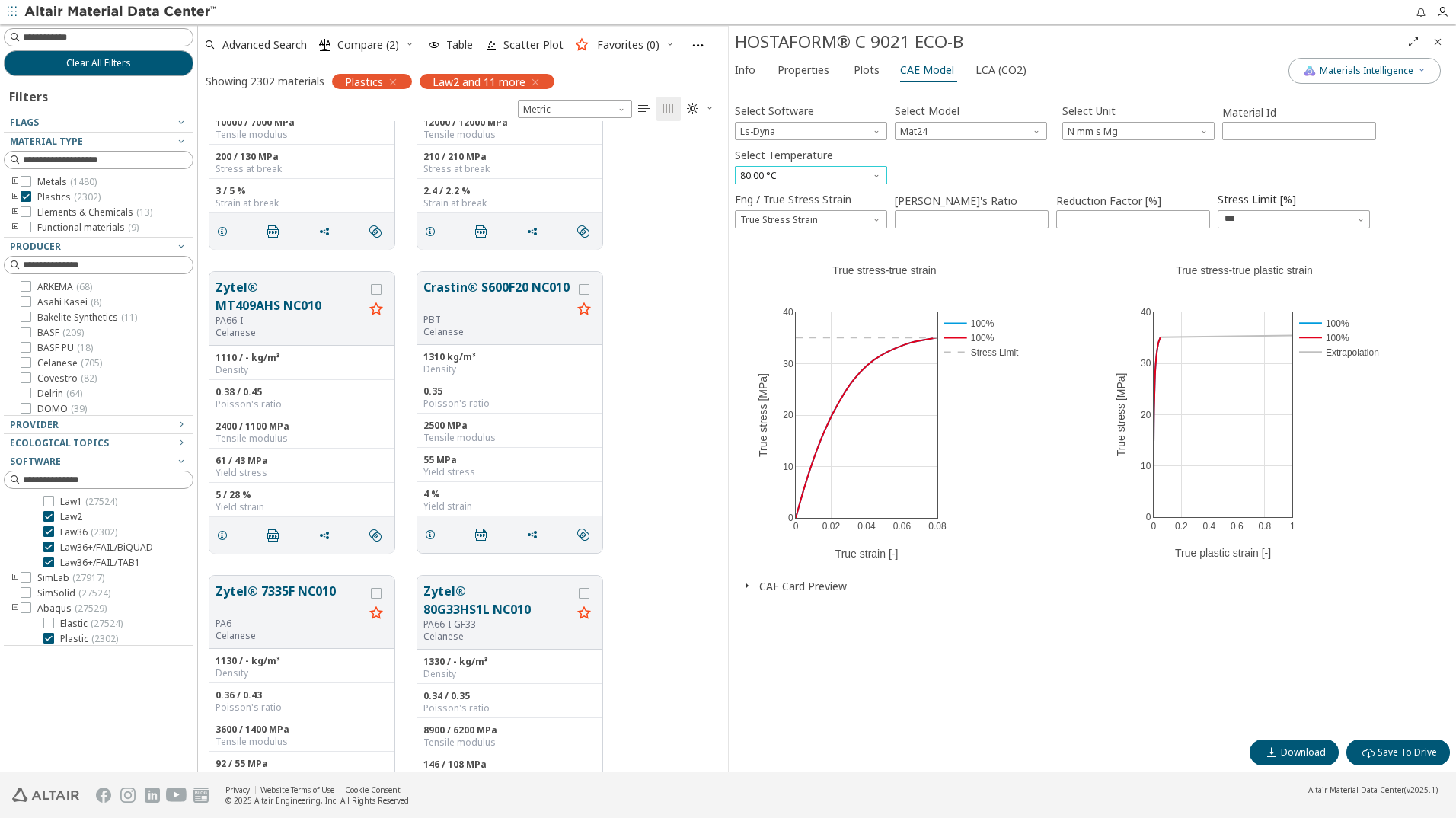
click at [853, 180] on span "80.00 °C" at bounding box center [811, 174] width 152 height 18
click at [792, 214] on span "23.00 °C" at bounding box center [811, 212] width 140 height 10
click at [1315, 762] on button "Download" at bounding box center [1294, 752] width 89 height 26
click at [1428, 169] on div "Select Temperature 23.00 °C" at bounding box center [1093, 163] width 716 height 40
click at [1435, 42] on icon "Close" at bounding box center [1438, 42] width 12 height 12
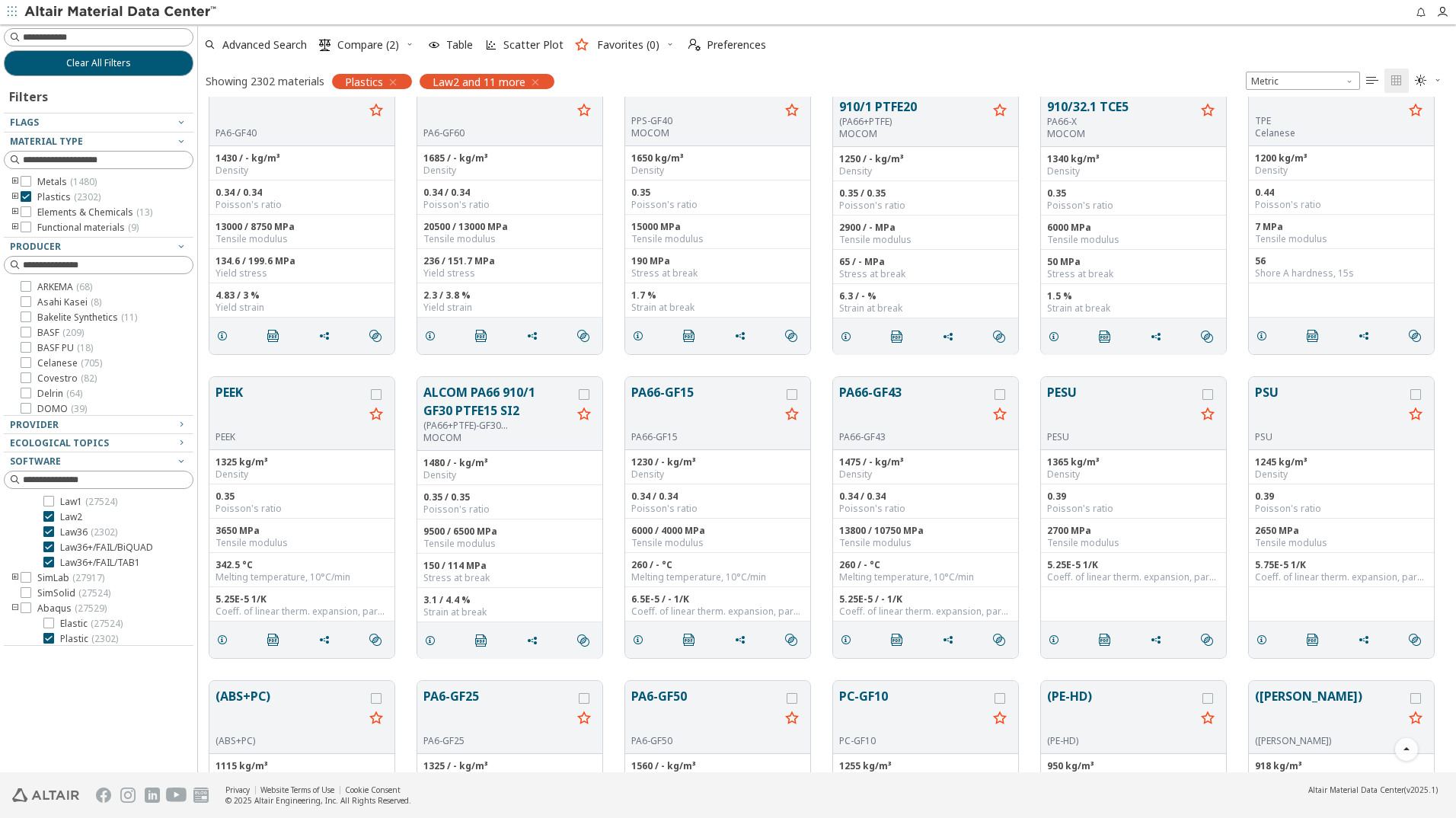
scroll to position [44243, 0]
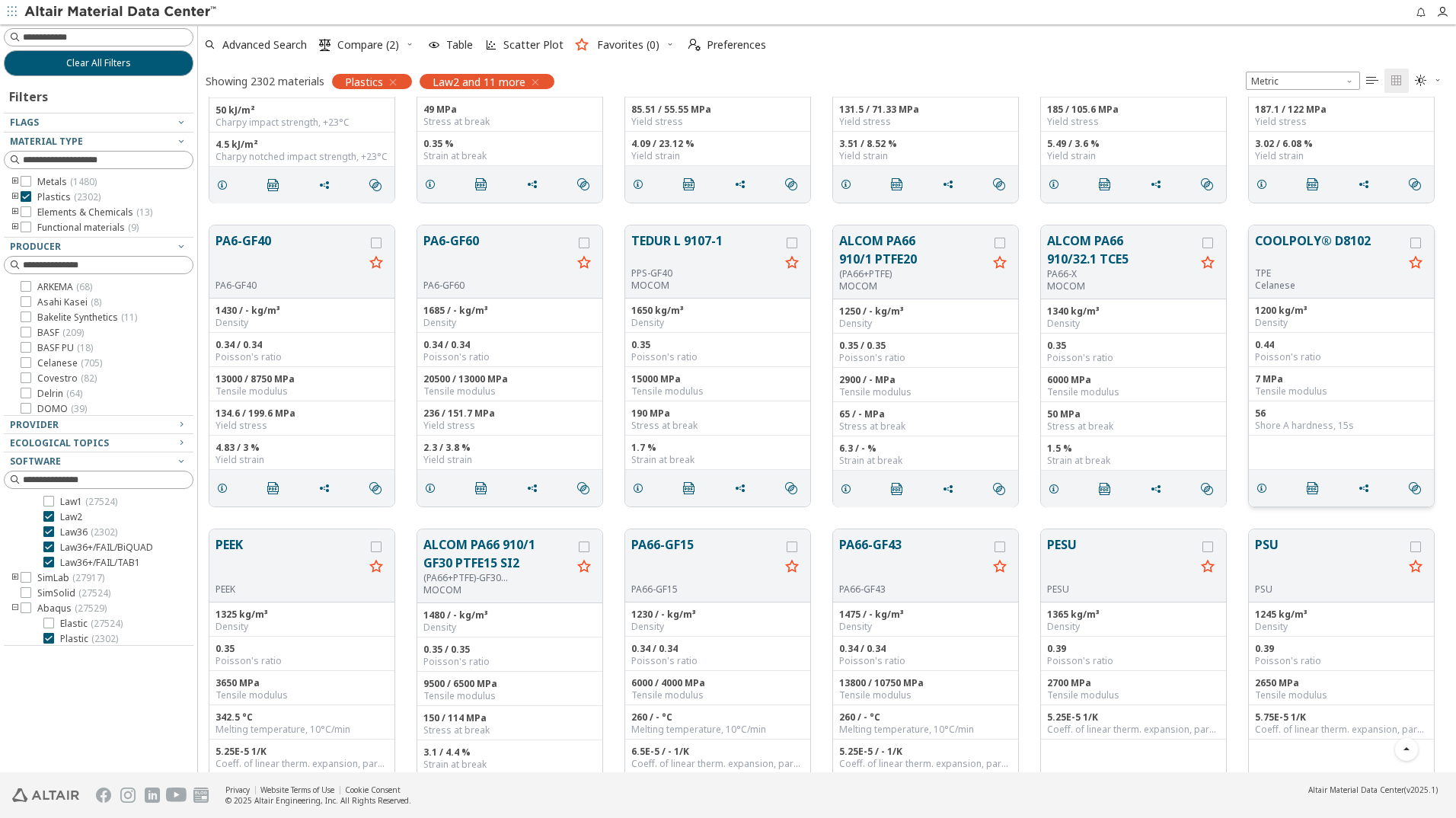
click at [1318, 244] on button "COOLPOLY® D8102" at bounding box center [1329, 250] width 149 height 36
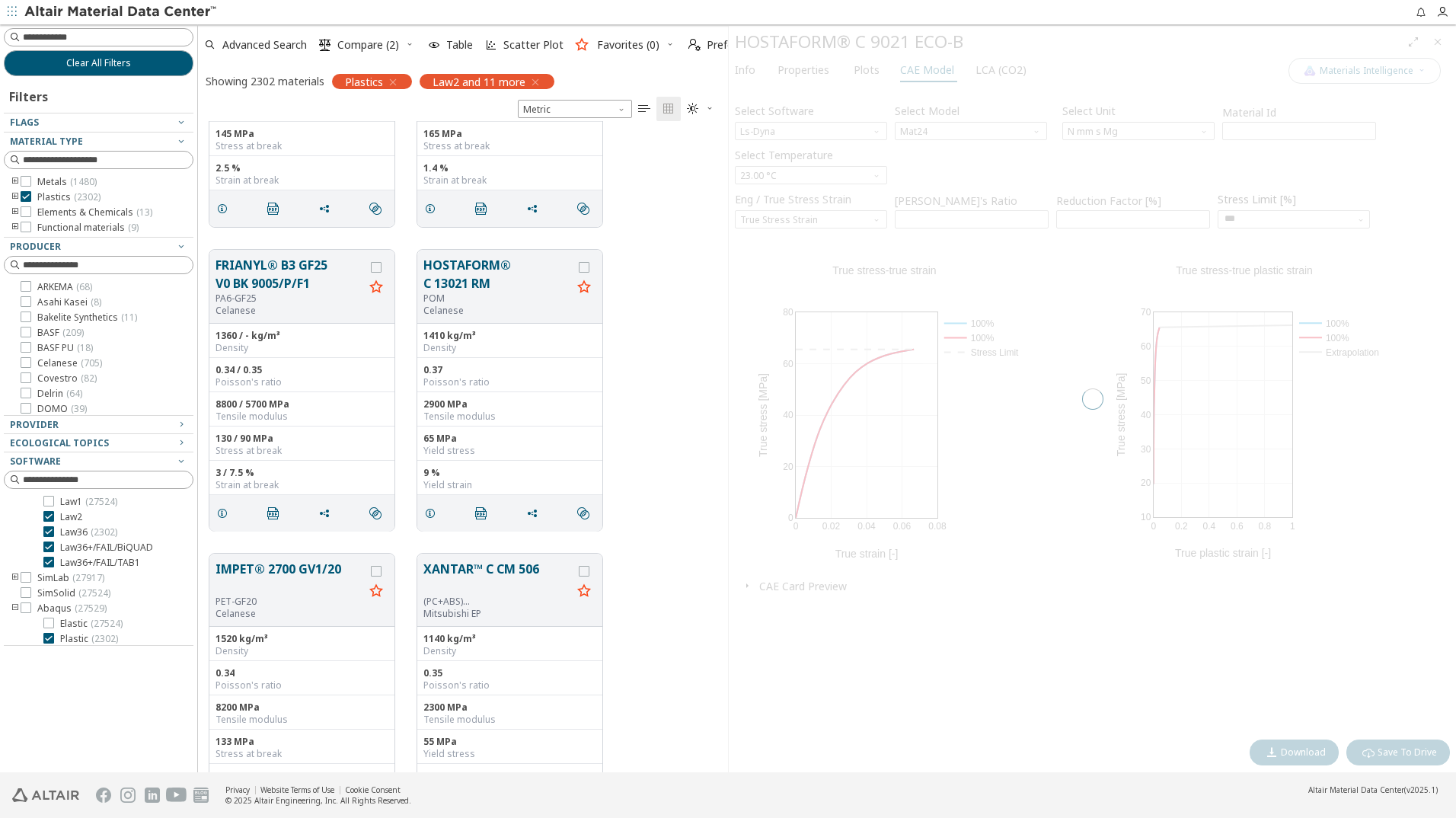
scroll to position [639, 519]
type input "****"
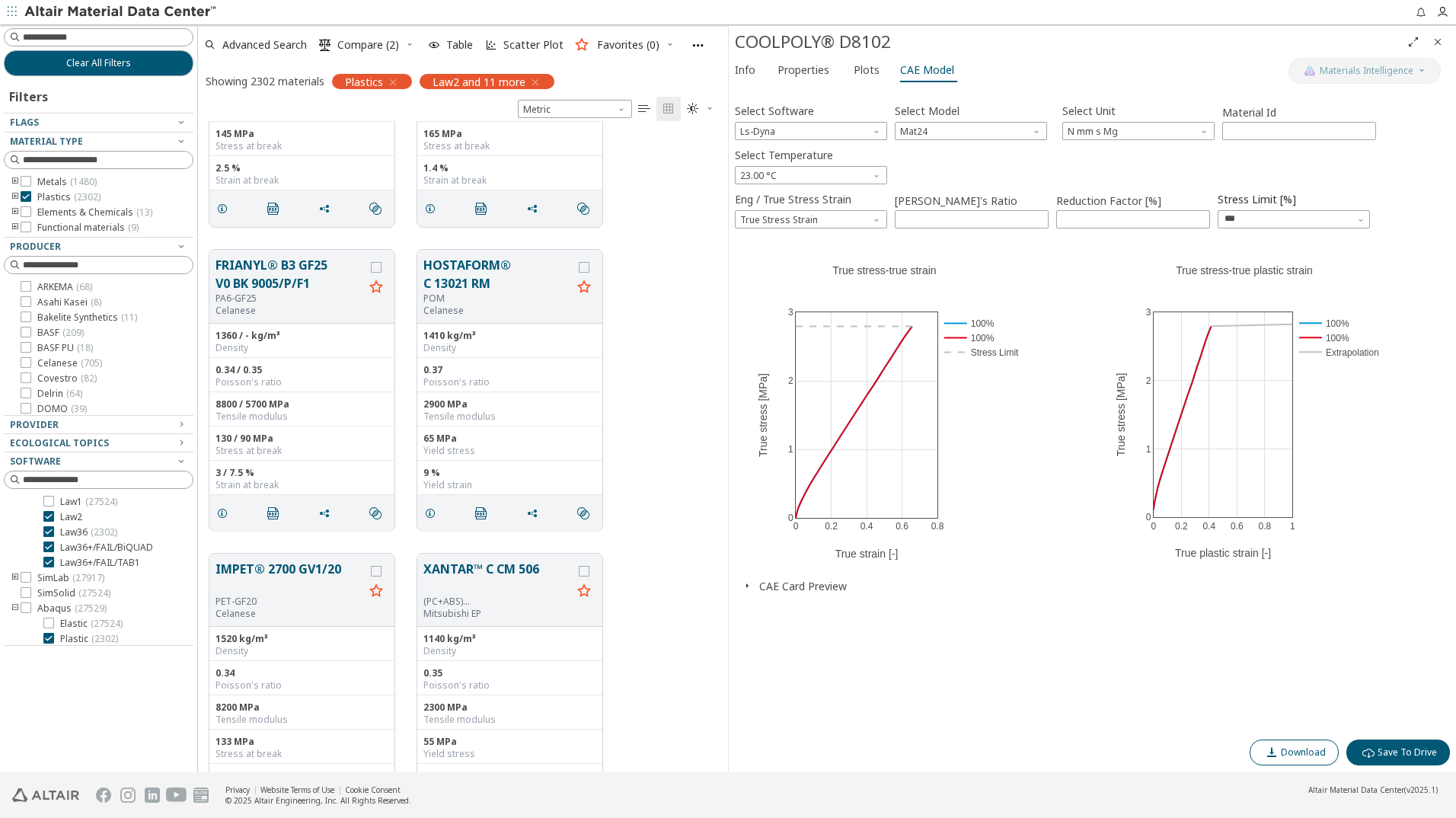
click at [1317, 747] on span "Download" at bounding box center [1303, 752] width 45 height 12
click at [1417, 156] on div "Select Temperature 23.00 °C" at bounding box center [1093, 163] width 716 height 40
click at [838, 130] on span "Ls-Dyna" at bounding box center [811, 131] width 152 height 18
click at [770, 241] on span "Ansys" at bounding box center [811, 241] width 140 height 10
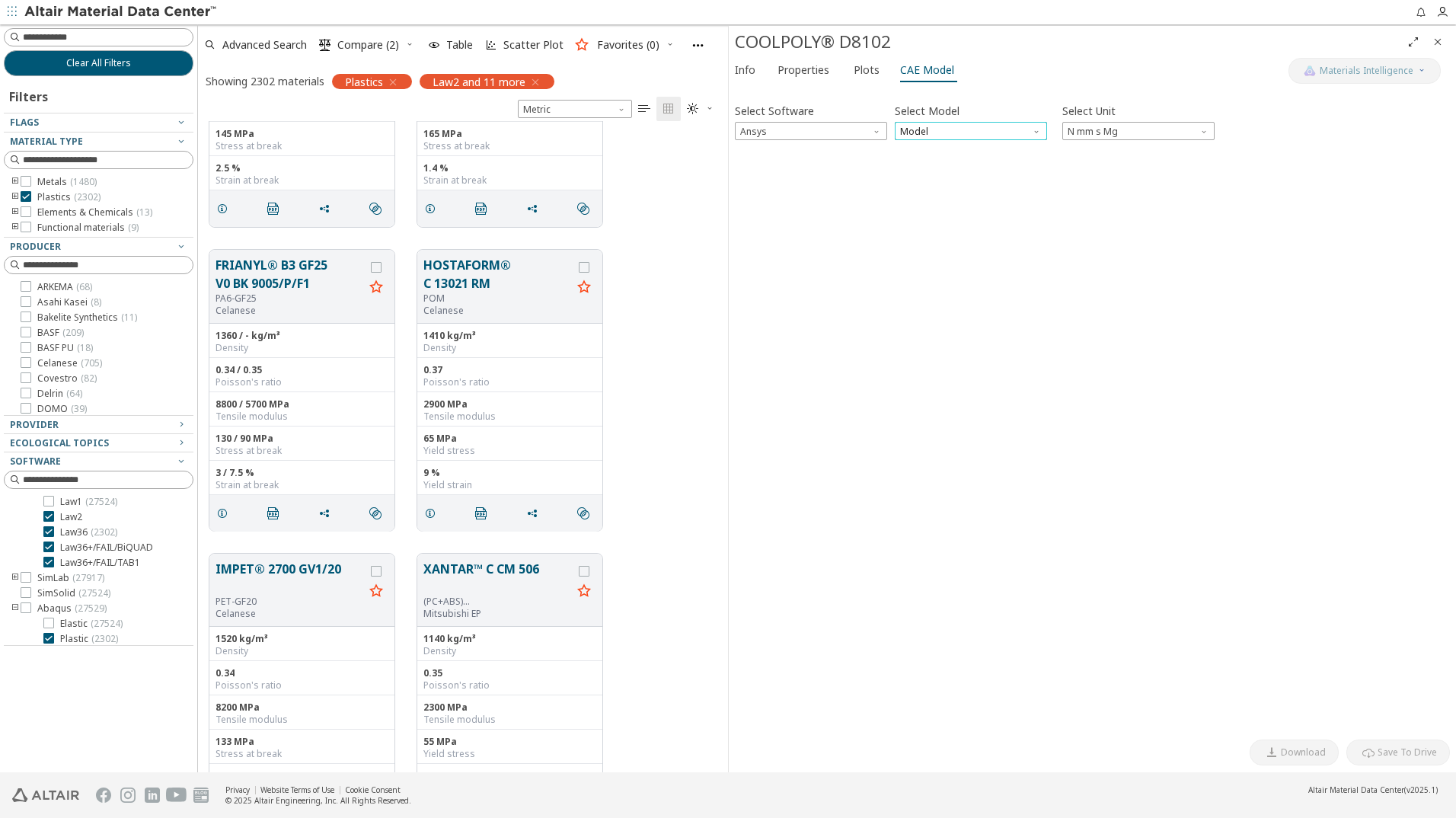
click at [1020, 127] on span "Model" at bounding box center [971, 131] width 152 height 18
click at [963, 165] on span "Plastic" at bounding box center [971, 168] width 140 height 10
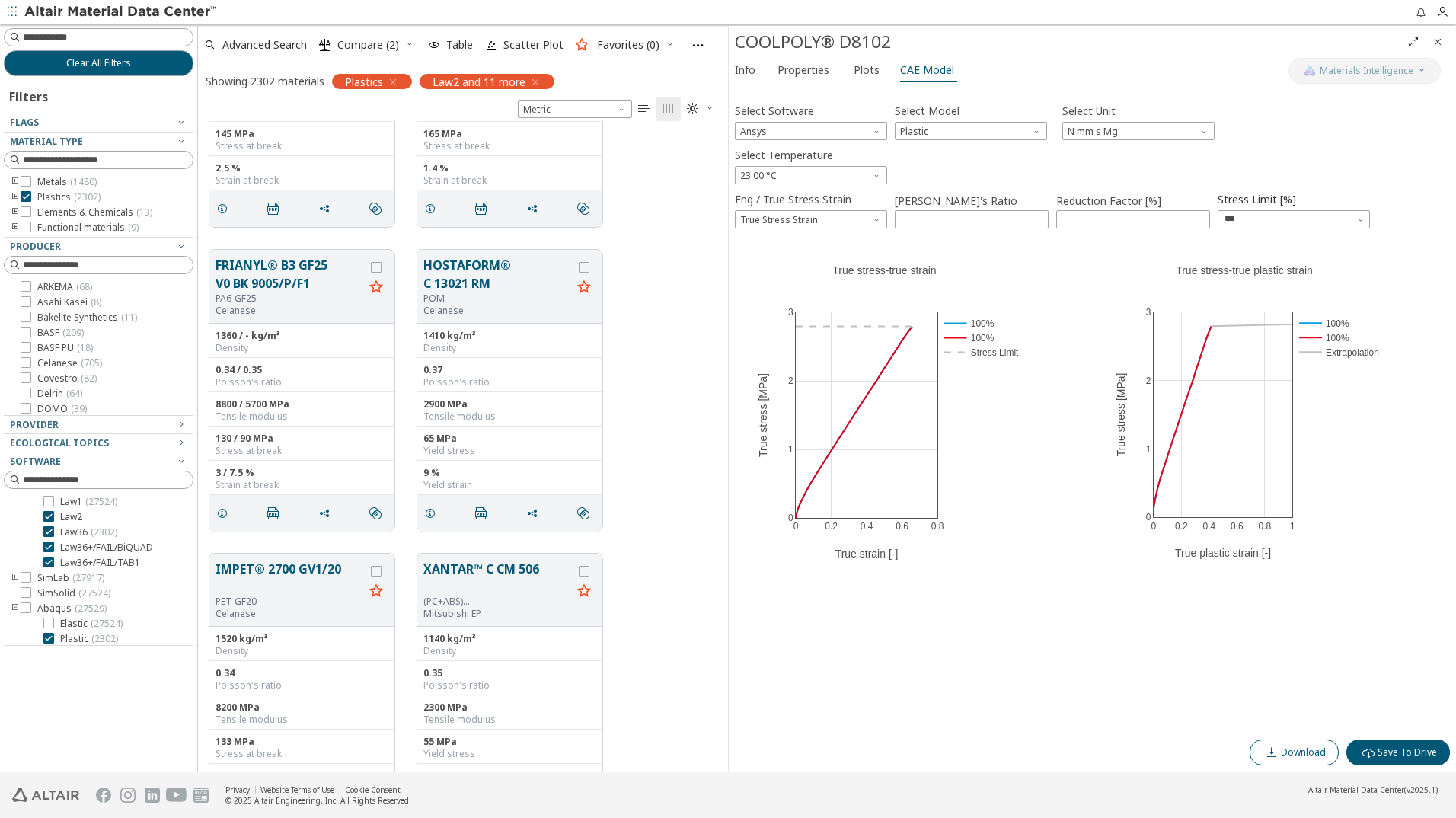
click at [1290, 746] on span "Download" at bounding box center [1303, 752] width 45 height 12
click at [0, 0] on div "0 0.2 0.4 0.6 0.8 1 0 1 2 3 100% 100% Extrapolation True stress-true plastic st…" at bounding box center [0, 0] width 0 height 0
click at [859, 180] on span "23.00 °C" at bounding box center [811, 174] width 152 height 18
click at [960, 164] on div "Select Temperature 23.00 °C" at bounding box center [1093, 163] width 716 height 40
drag, startPoint x: 960, startPoint y: 164, endPoint x: 888, endPoint y: 173, distance: 72.6
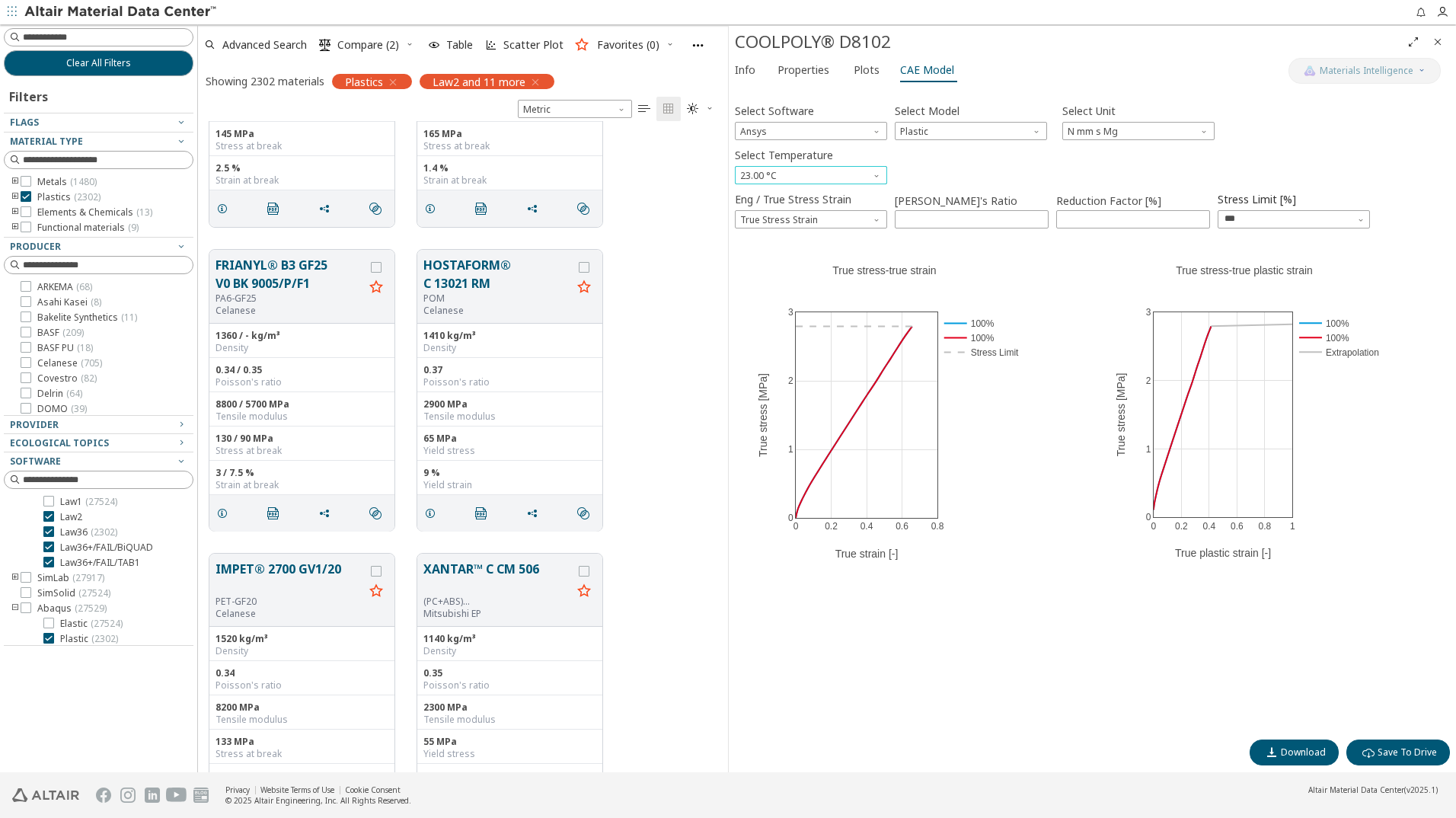
click at [874, 171] on span "Select Temperature" at bounding box center [878, 172] width 12 height 12
drag, startPoint x: 952, startPoint y: 178, endPoint x: 1095, endPoint y: 139, distance: 148.2
click at [952, 178] on div "Select Temperature 23.00 °C" at bounding box center [1093, 163] width 716 height 40
click at [1443, 36] on icon "Close" at bounding box center [1438, 42] width 12 height 12
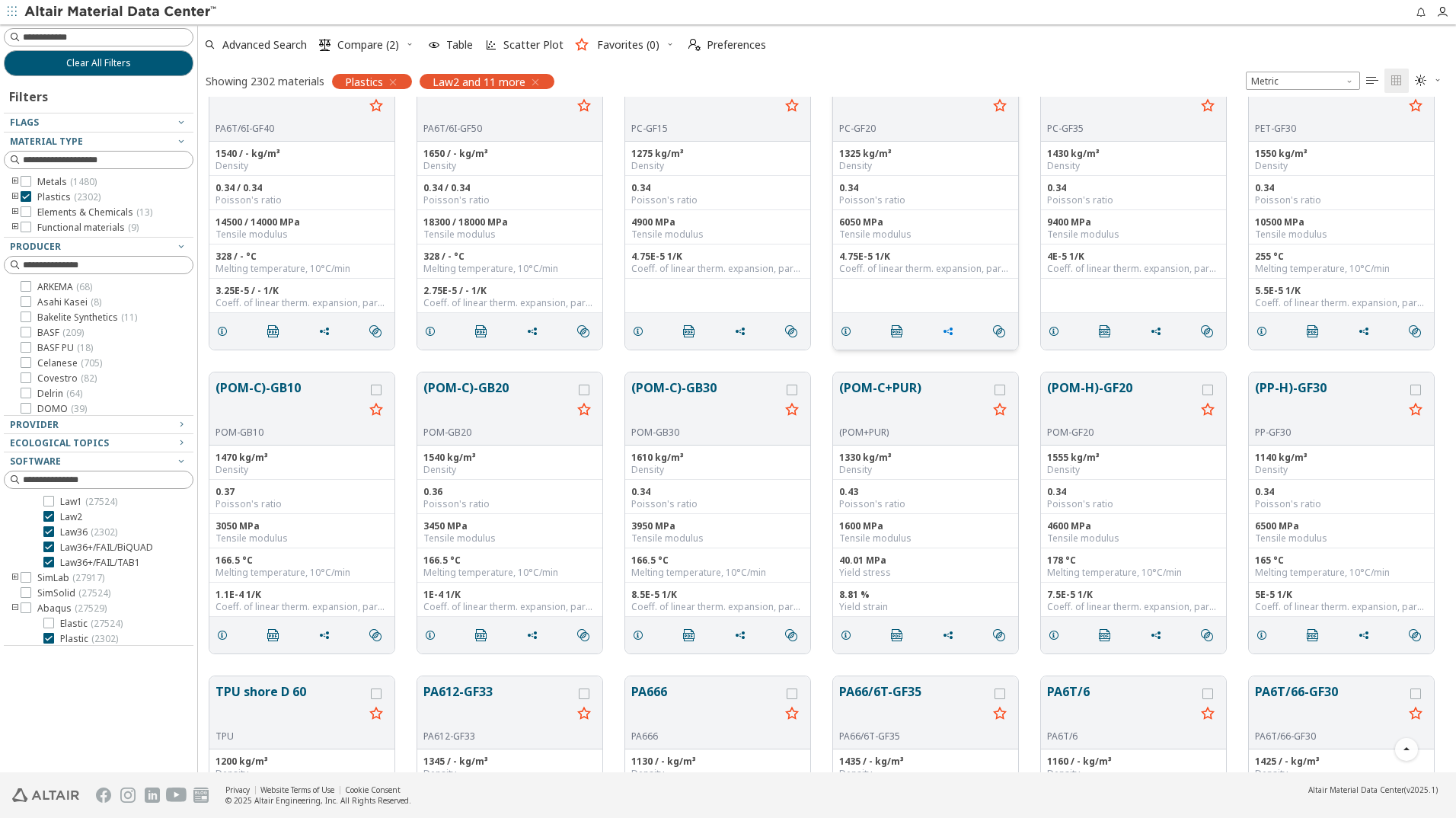
scroll to position [45994, 0]
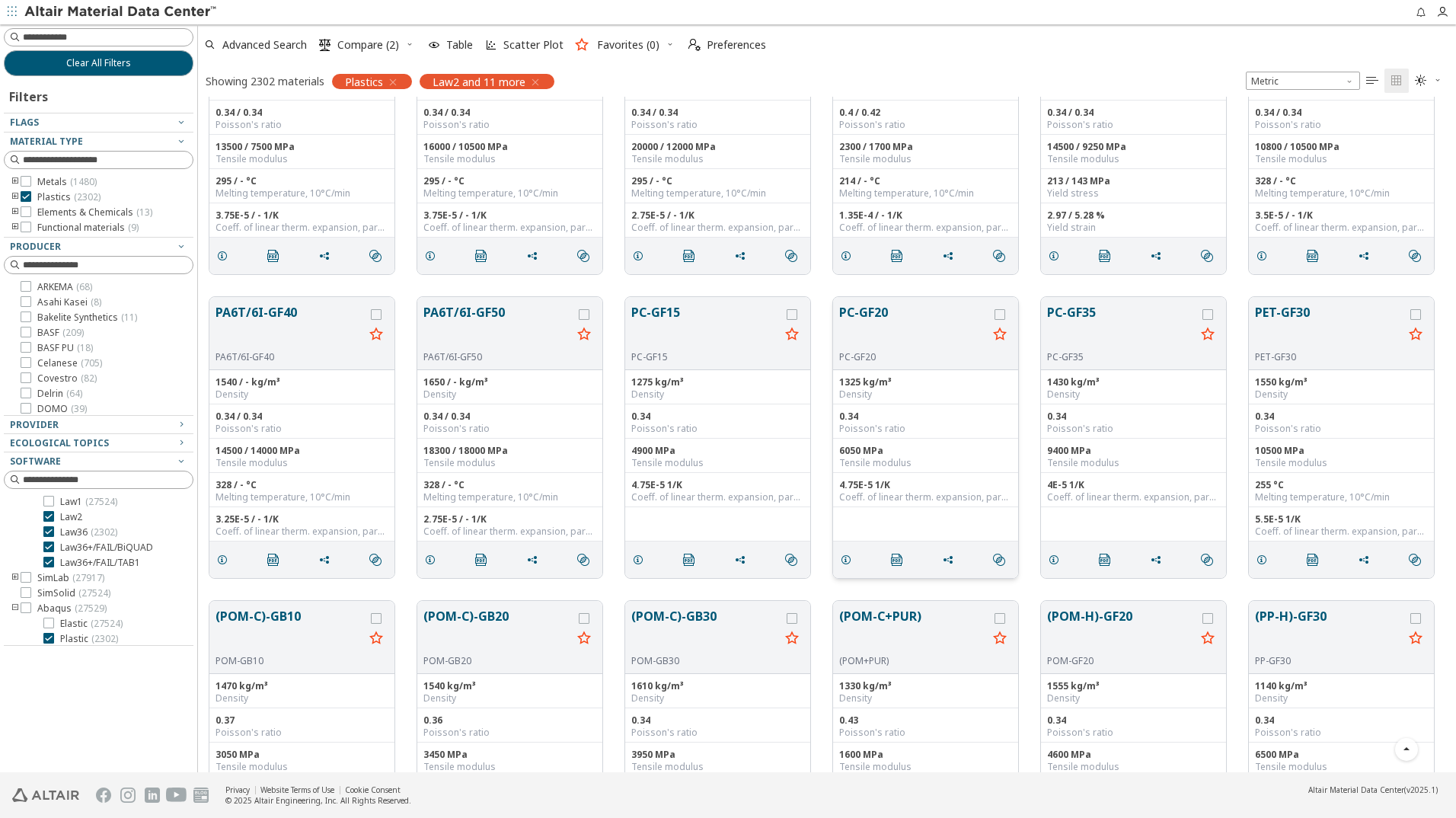
click at [856, 319] on button "PC-GF20" at bounding box center [914, 327] width 149 height 48
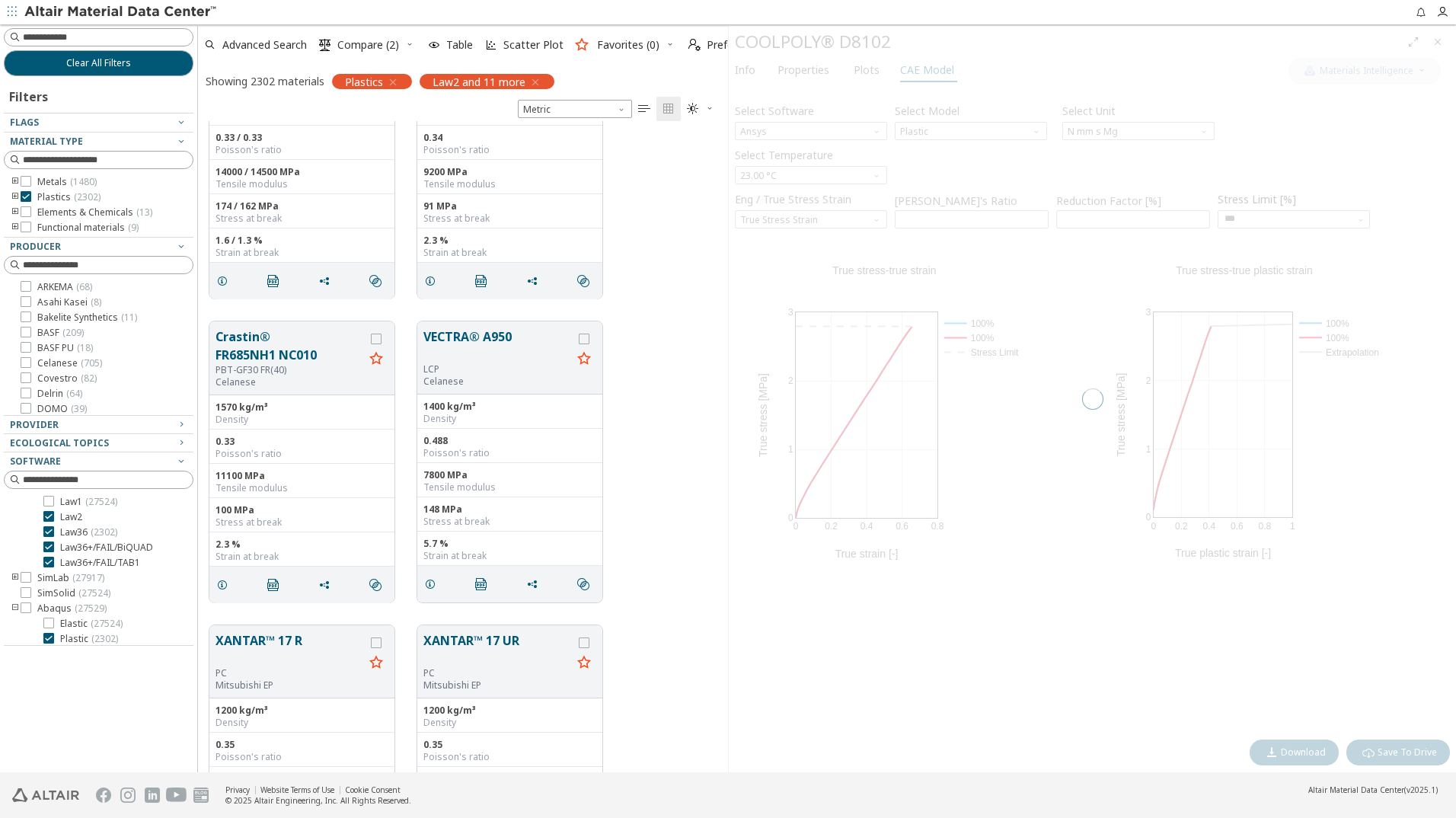
scroll to position [639, 519]
type input "****"
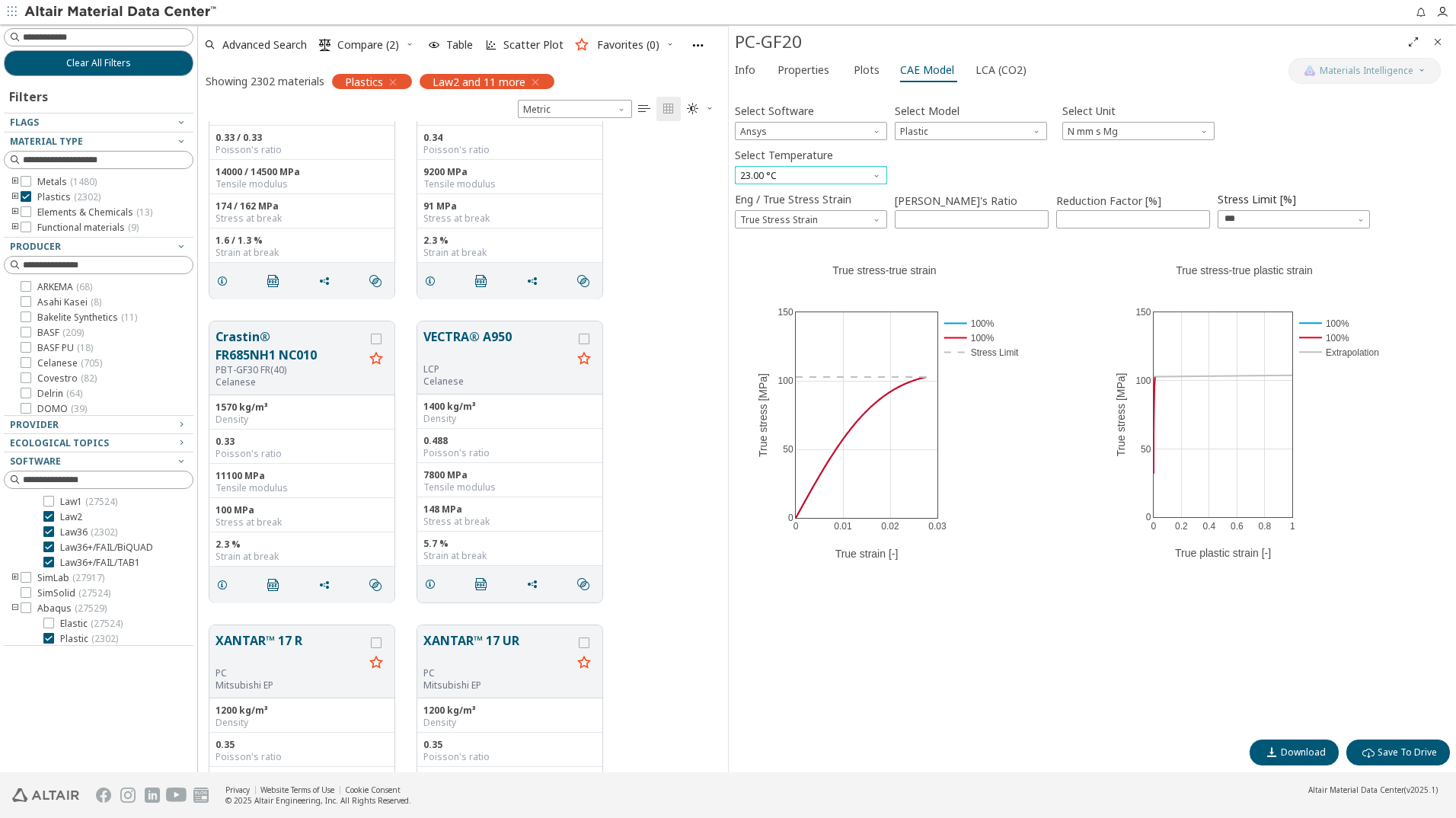
click at [881, 180] on span "23.00 °C" at bounding box center [811, 174] width 152 height 18
click at [943, 171] on div "Select Temperature 23.00 °C" at bounding box center [1093, 163] width 716 height 40
click at [847, 136] on span "Ansys" at bounding box center [811, 131] width 152 height 18
click at [788, 276] on span "Ls-Dyna" at bounding box center [811, 278] width 140 height 10
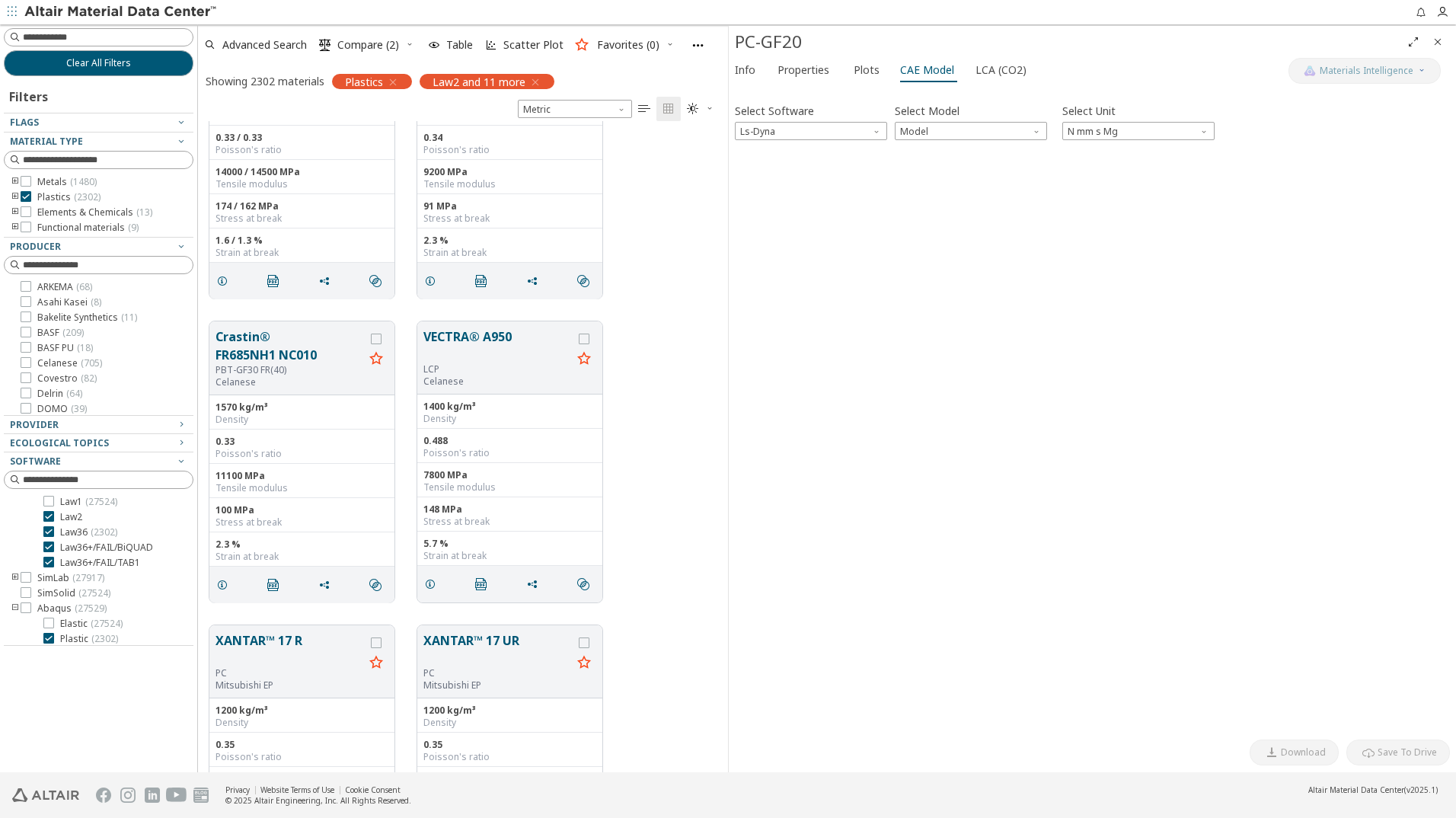
click at [967, 144] on div at bounding box center [1093, 147] width 716 height 8
click at [970, 138] on span "Model" at bounding box center [971, 131] width 152 height 18
click at [939, 179] on div "Select Software Ls-Dyna Select Model Model Select Unit N mm s Mg Invalid data. …" at bounding box center [1093, 412] width 716 height 639
click at [943, 169] on div "Select Software Ls-Dyna Select Model Model Select Unit N mm s Mg Invalid data. …" at bounding box center [1093, 412] width 716 height 639
click at [962, 132] on span "Model" at bounding box center [971, 131] width 152 height 18
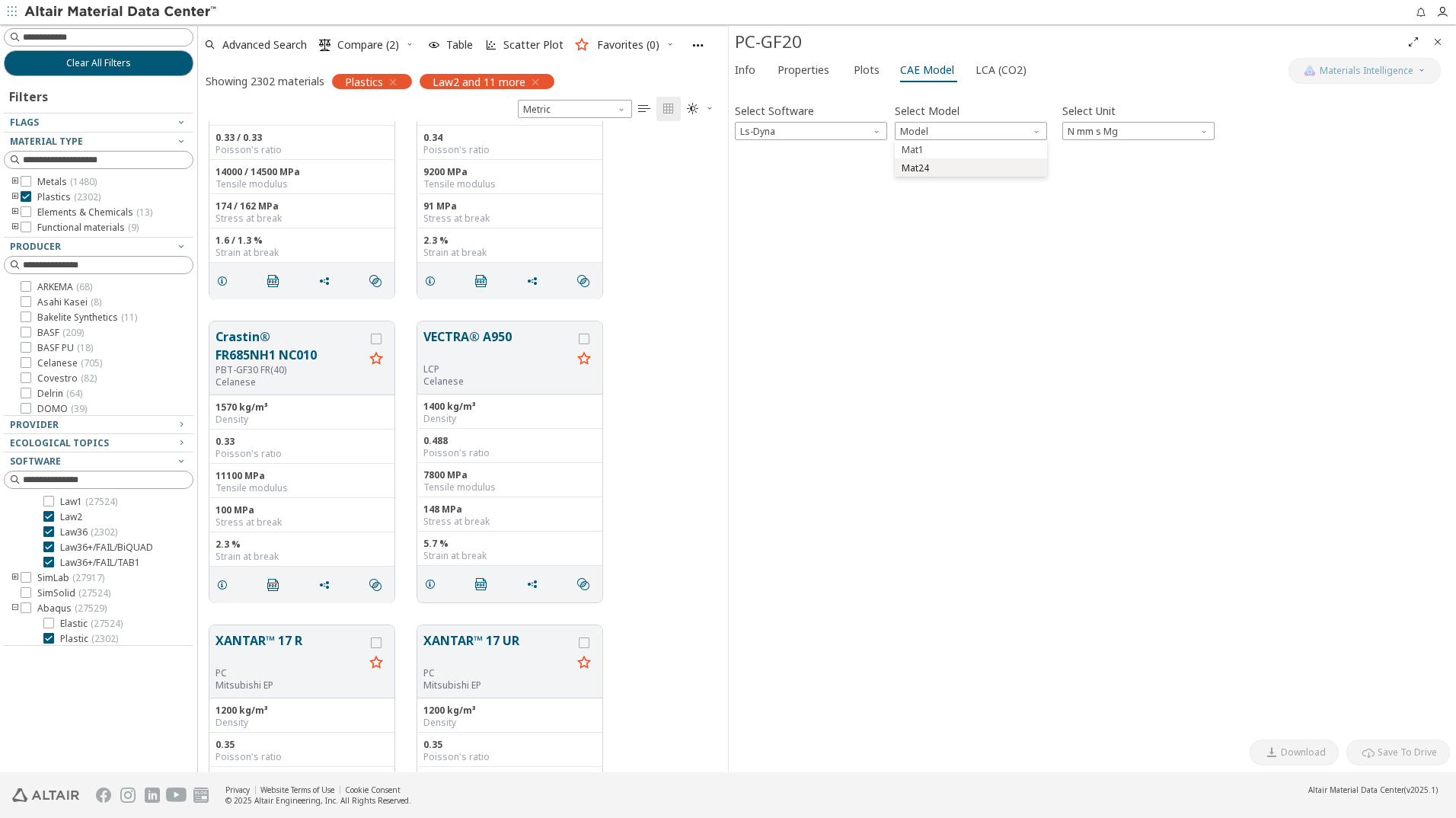
click at [940, 173] on span "Mat24" at bounding box center [971, 168] width 140 height 10
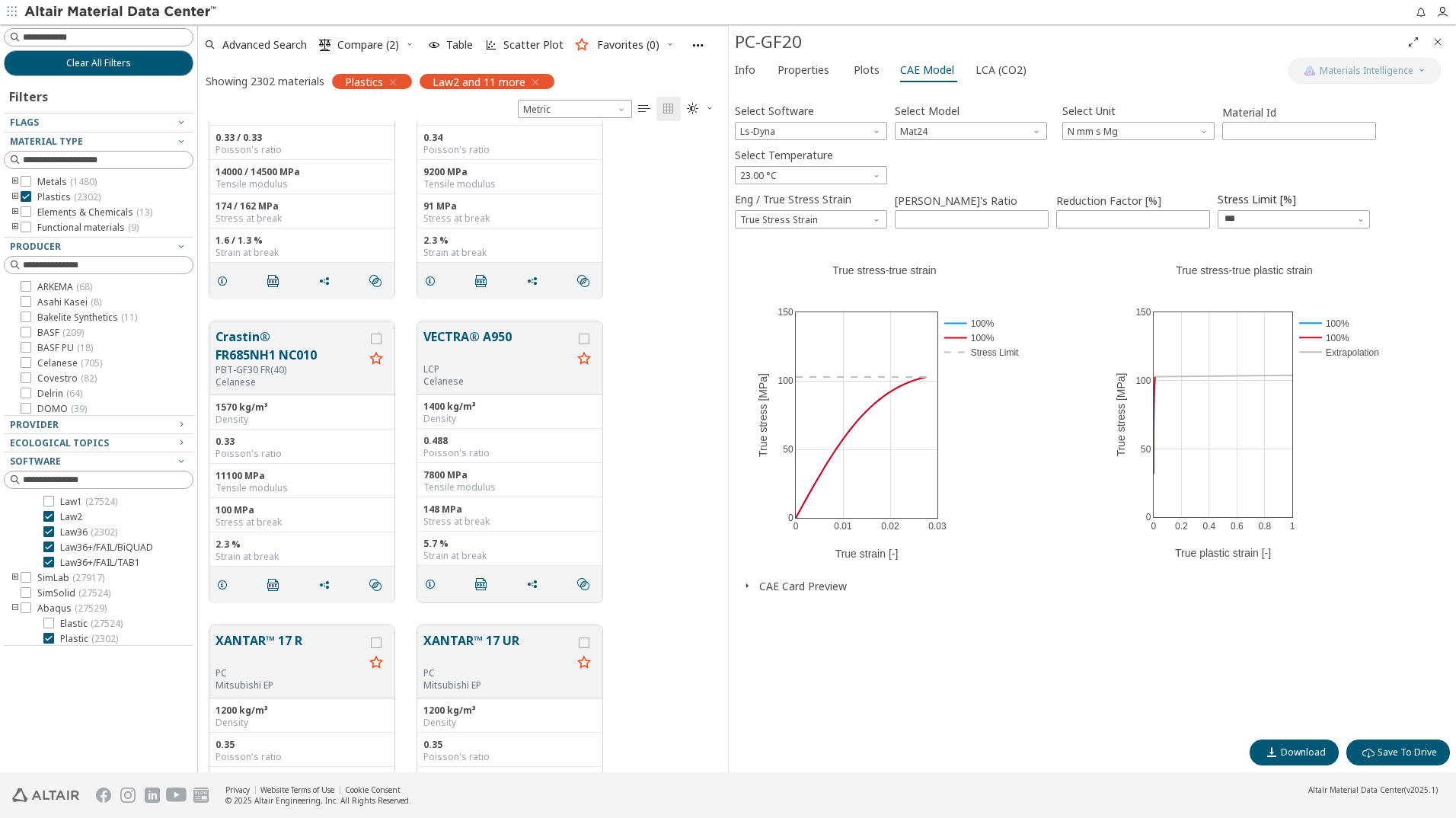
click at [1441, 37] on icon "Close" at bounding box center [1438, 42] width 12 height 12
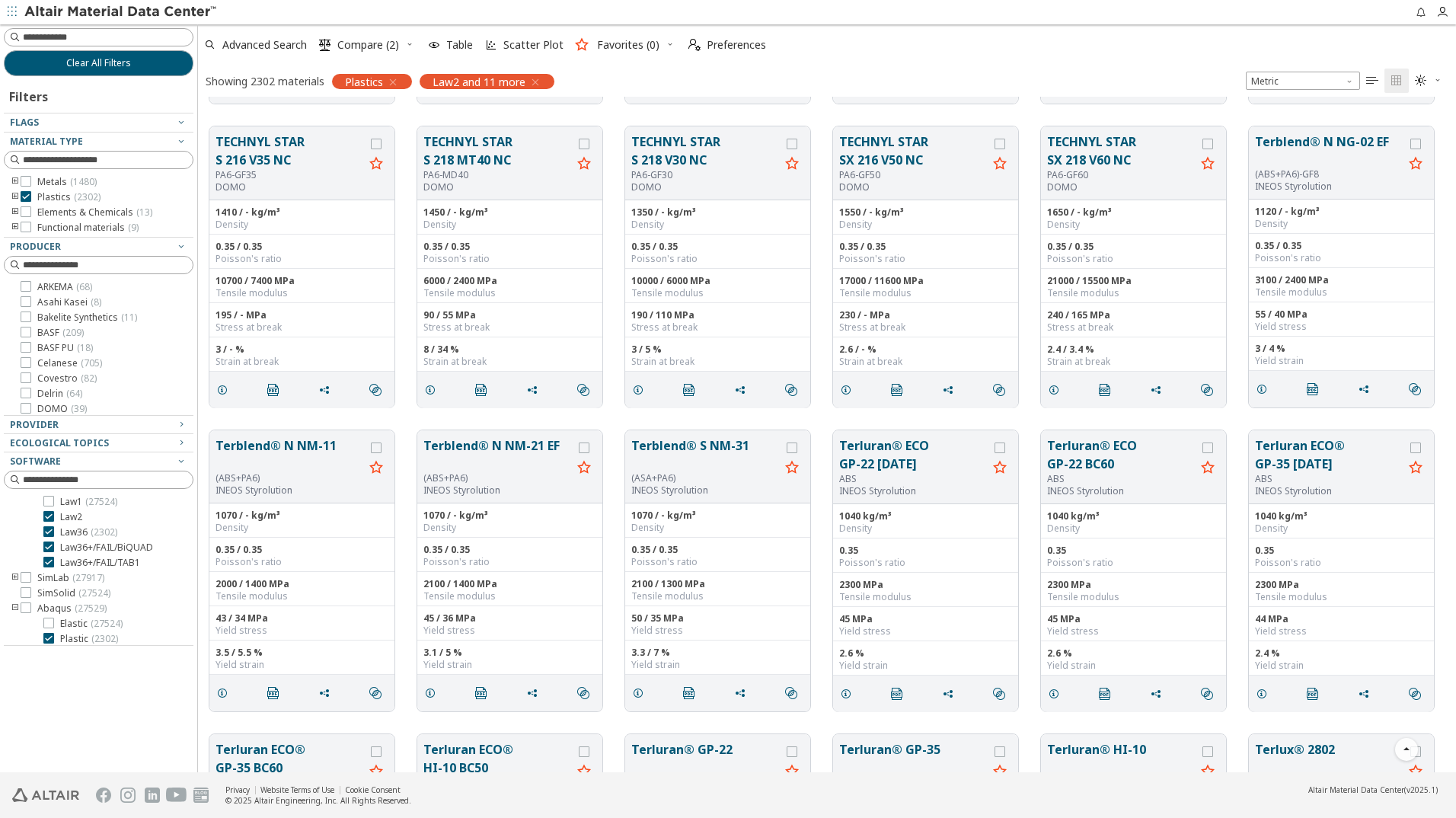
scroll to position [102935, 0]
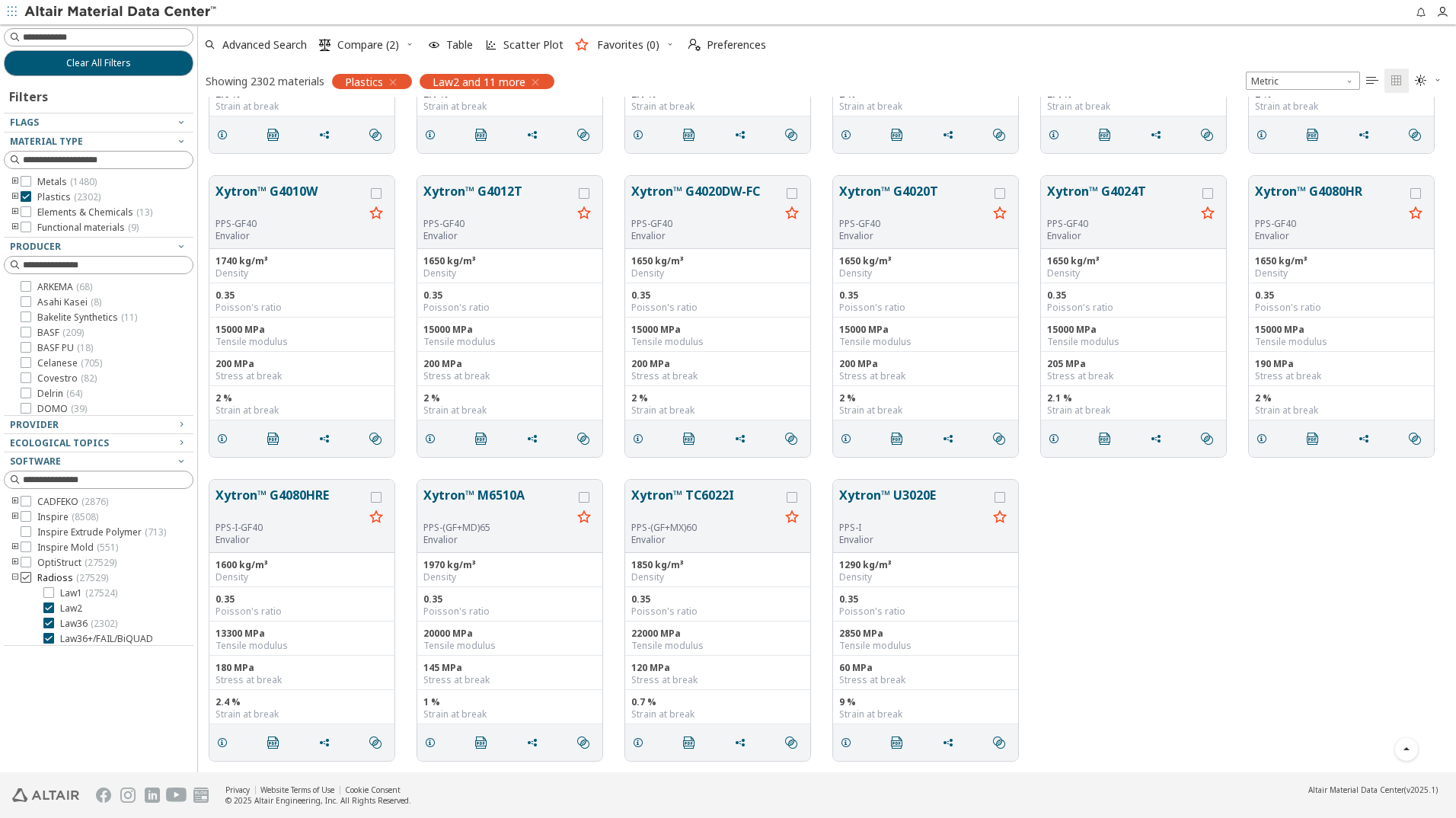
click at [27, 573] on icon at bounding box center [26, 577] width 10 height 10
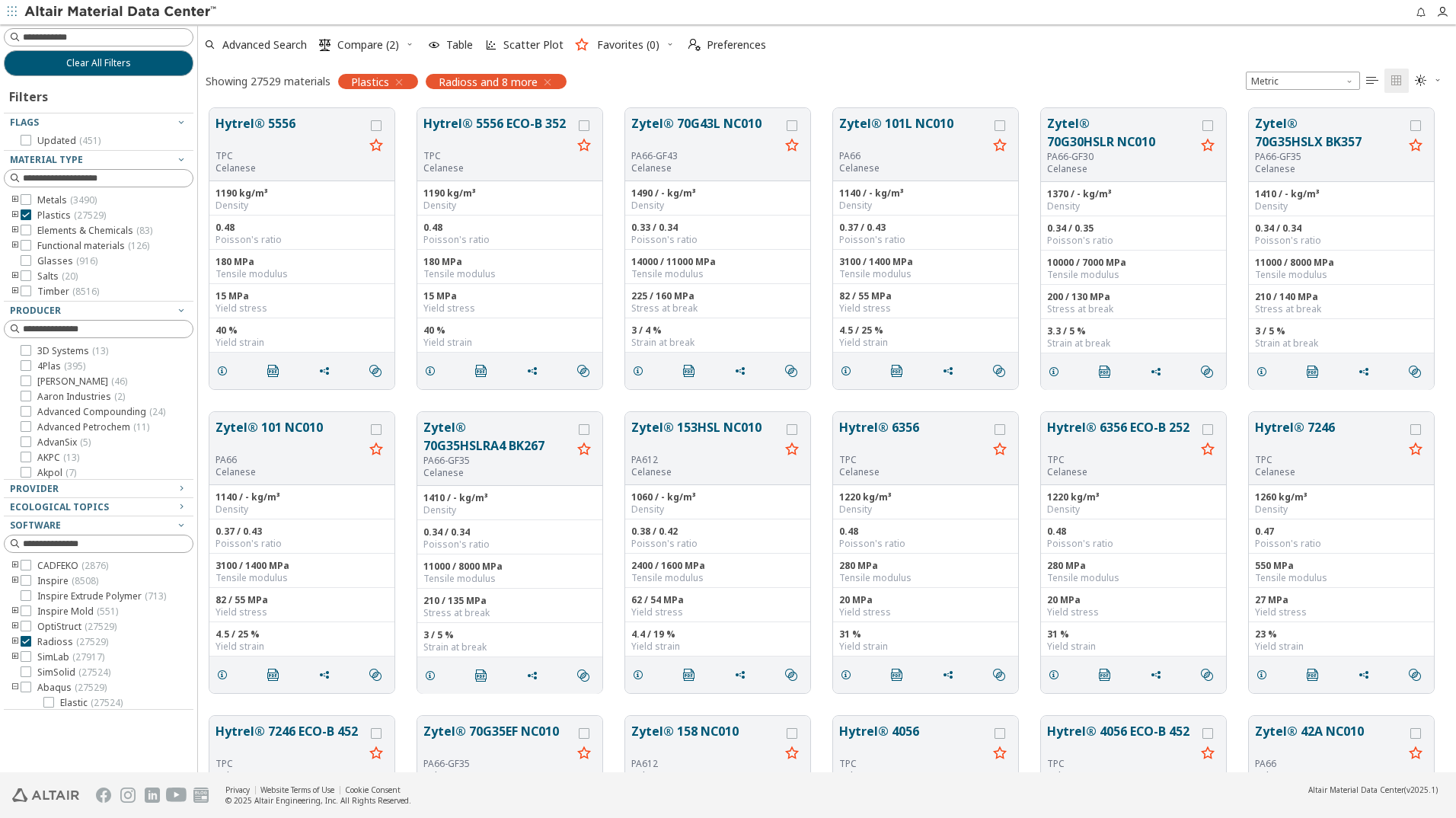
click at [17, 639] on icon "toogle group" at bounding box center [15, 642] width 10 height 12
click at [26, 639] on icon at bounding box center [26, 641] width 10 height 10
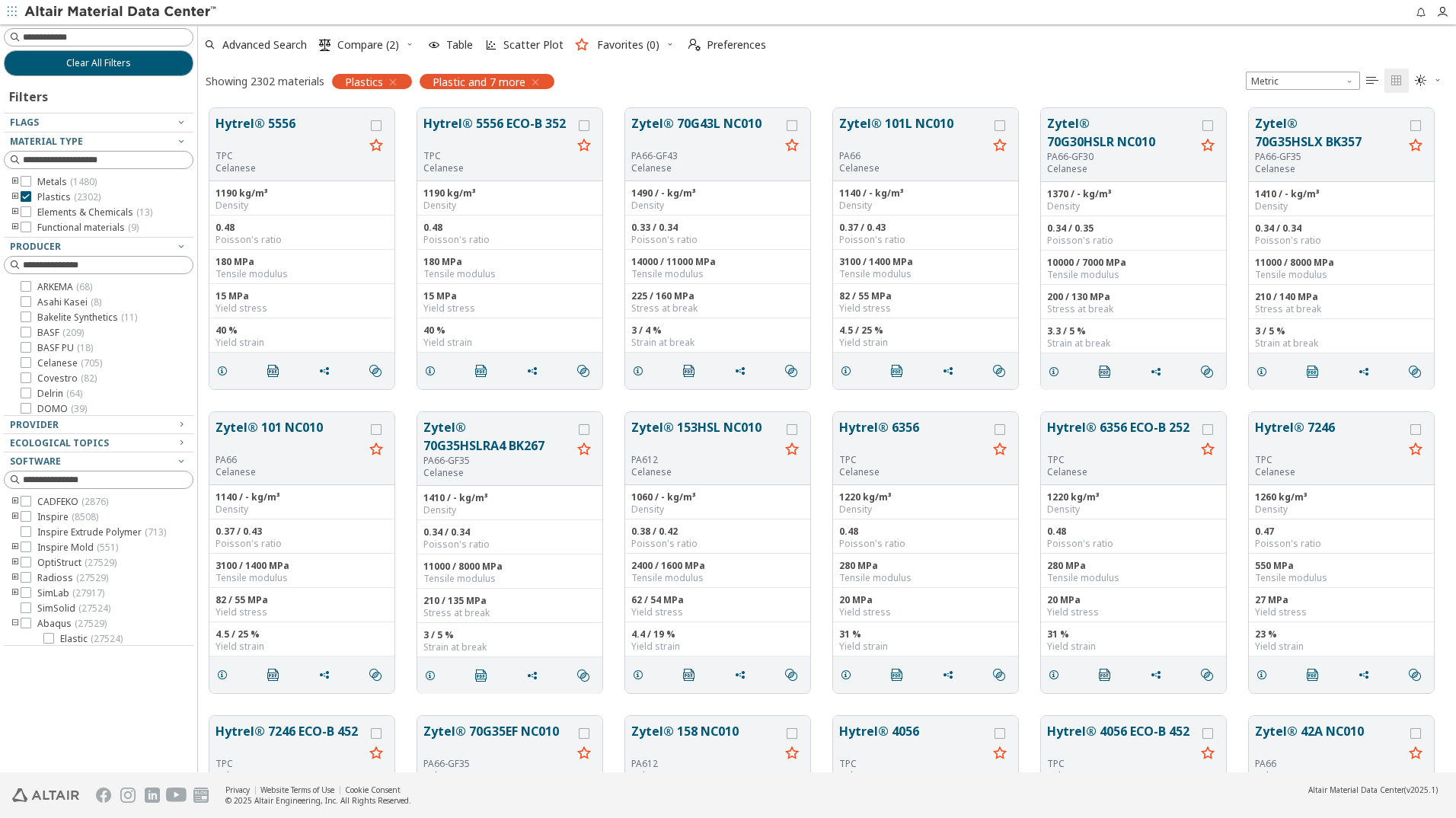
click at [14, 576] on icon "toogle group" at bounding box center [15, 578] width 10 height 12
click at [45, 533] on icon at bounding box center [49, 532] width 10 height 10
click at [49, 533] on icon at bounding box center [49, 528] width 10 height 10
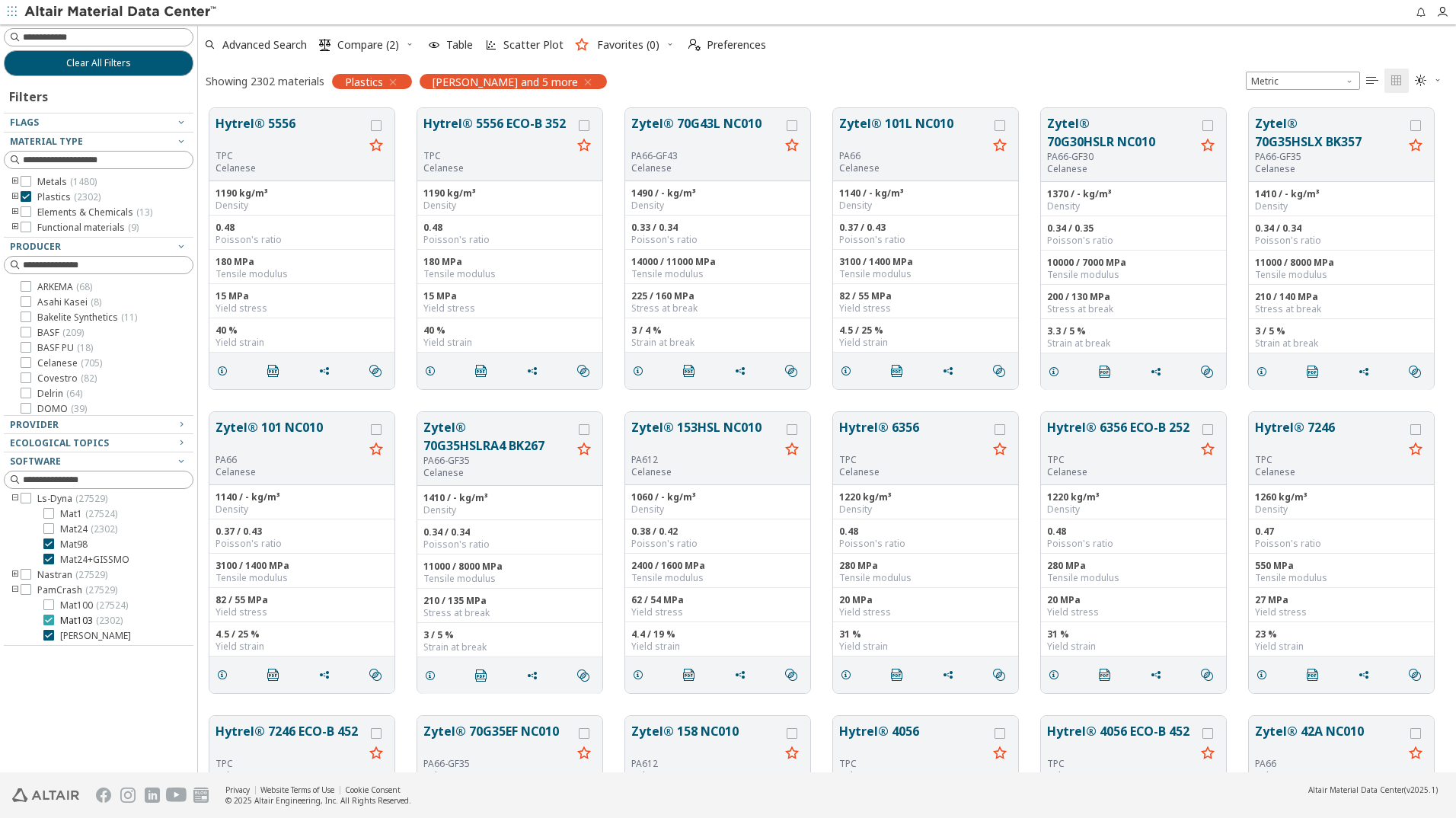
click at [45, 621] on icon at bounding box center [49, 620] width 10 height 10
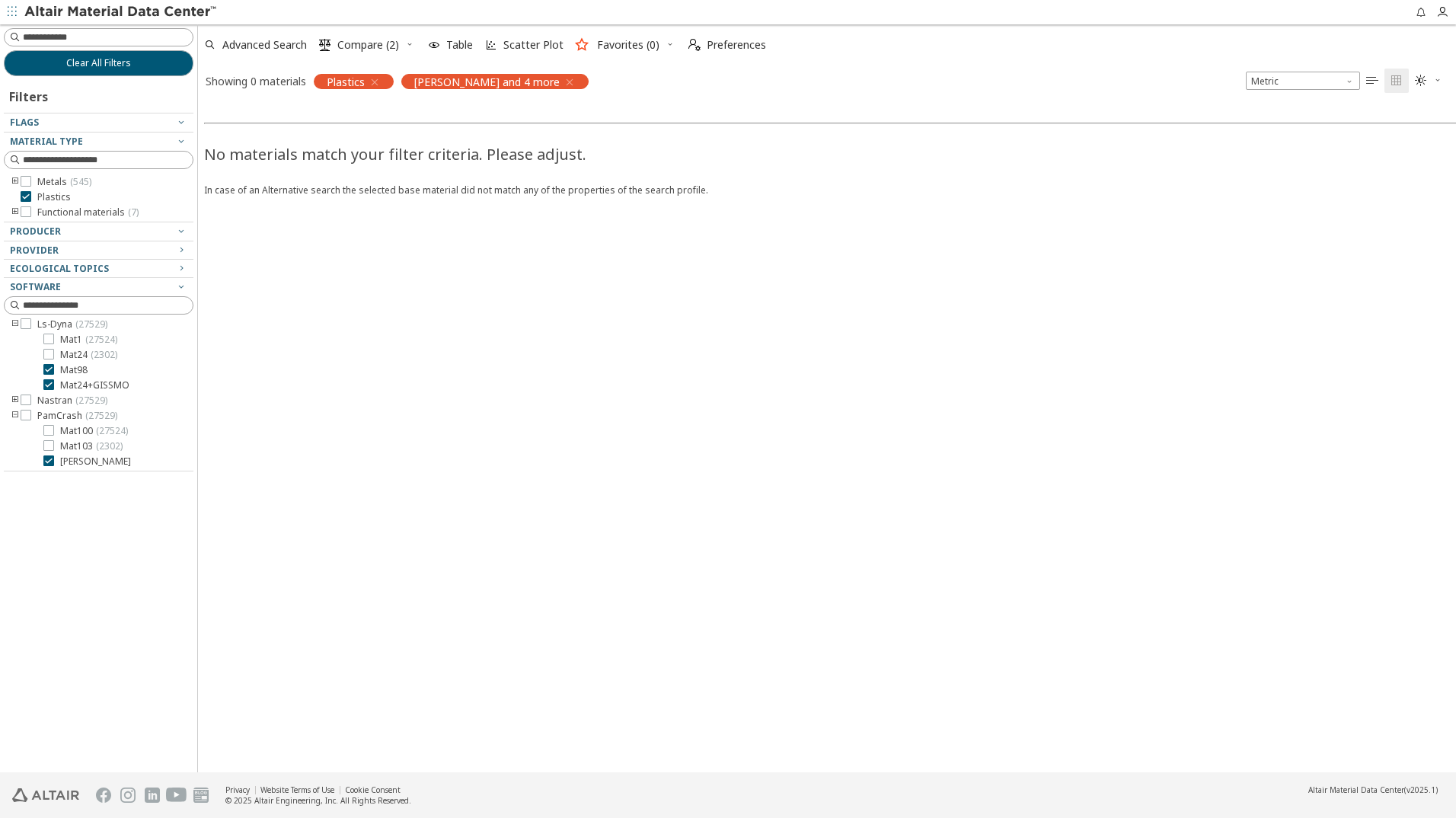
click at [376, 80] on icon "button" at bounding box center [374, 82] width 12 height 12
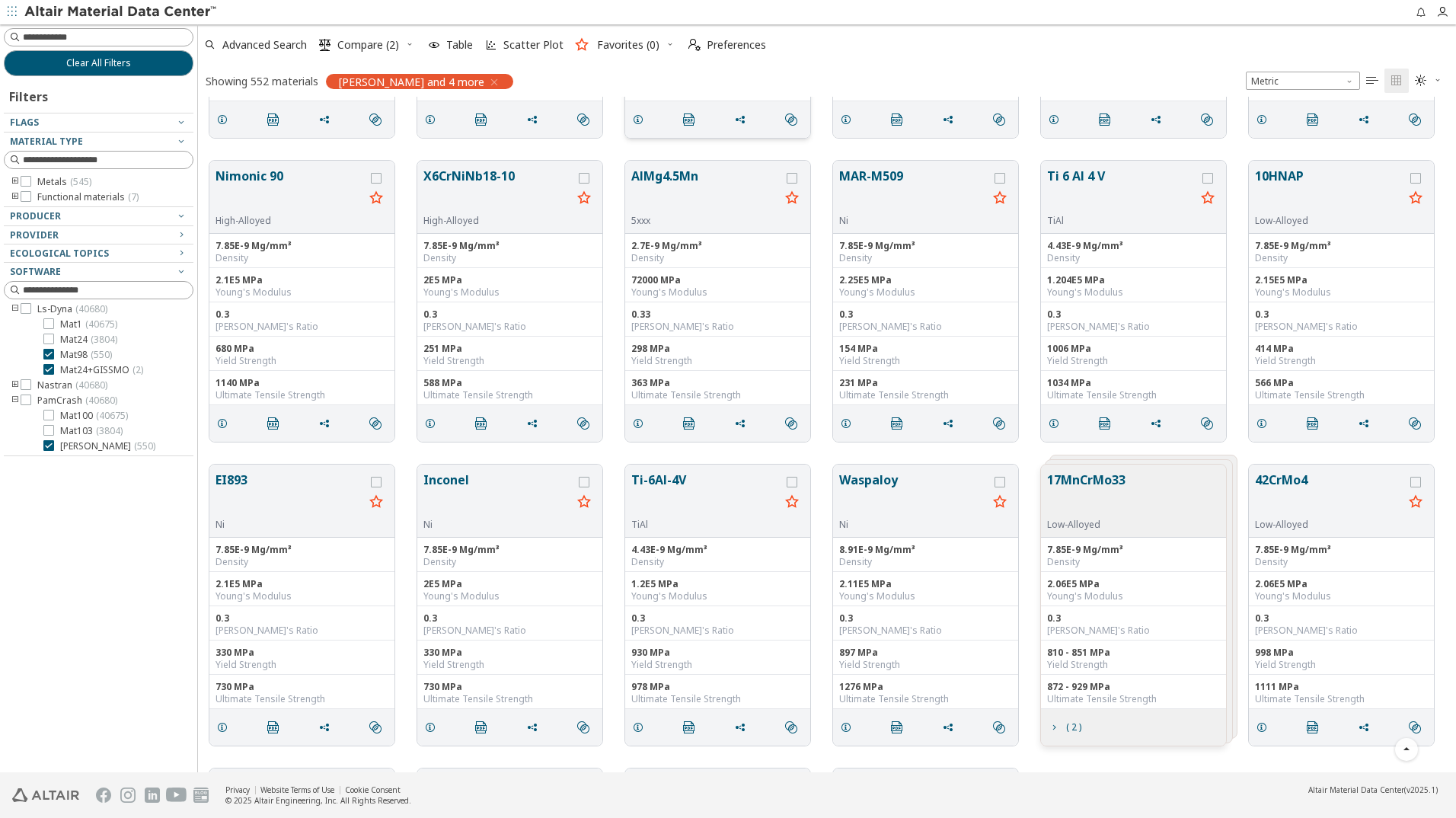
scroll to position [9655, 0]
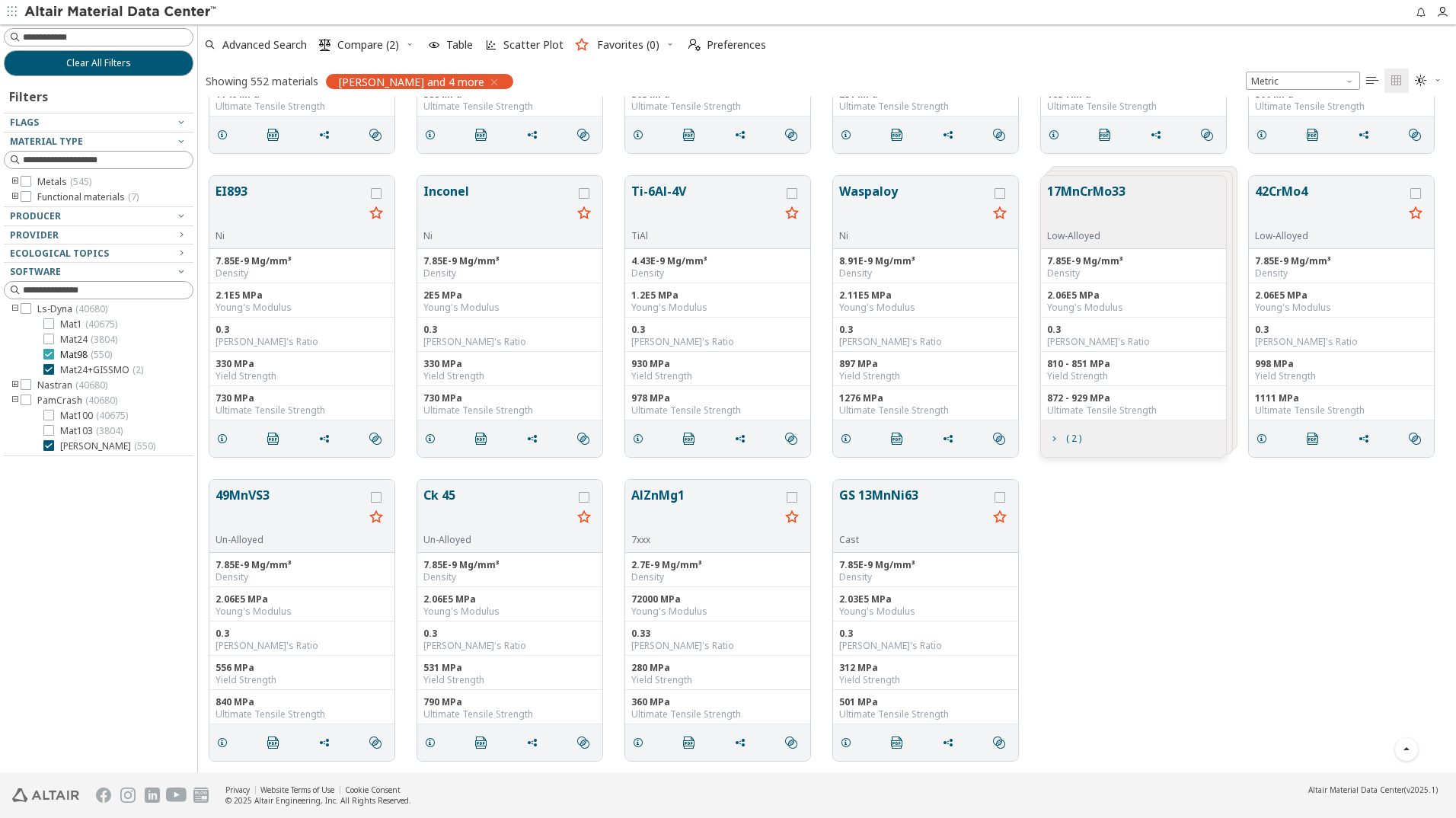
click at [50, 356] on icon at bounding box center [49, 354] width 10 height 10
click at [50, 374] on icon at bounding box center [49, 372] width 10 height 10
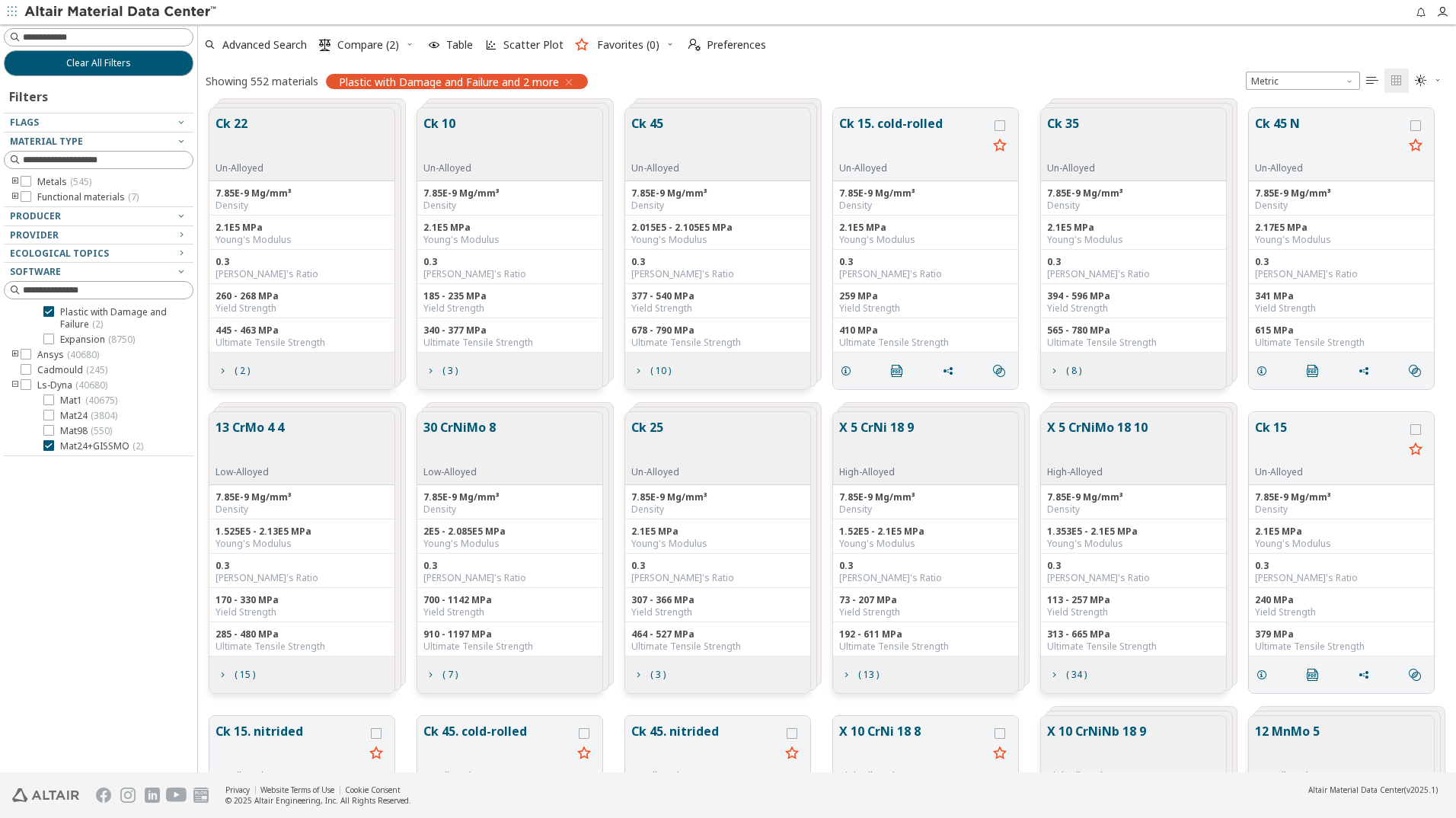
scroll to position [320, 0]
click at [44, 448] on div at bounding box center [94, 451] width 182 height 8
click at [50, 446] on icon at bounding box center [49, 445] width 10 height 10
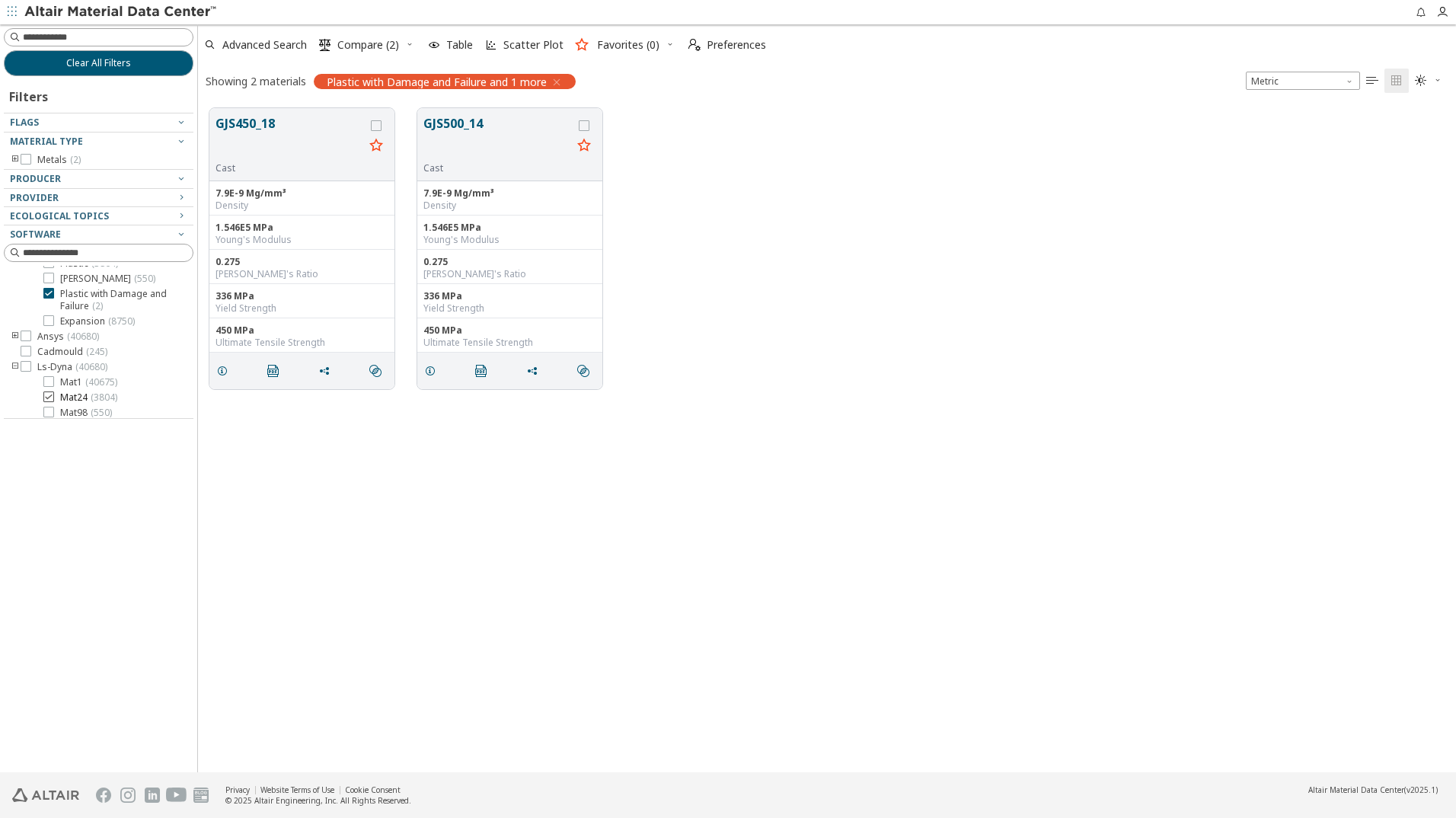
scroll to position [198, 0]
click at [123, 321] on span "Plastic with Damage and Failure ( 2 )" at bounding box center [123, 327] width 127 height 25
click at [236, 123] on button "GJS450_18" at bounding box center [290, 138] width 149 height 48
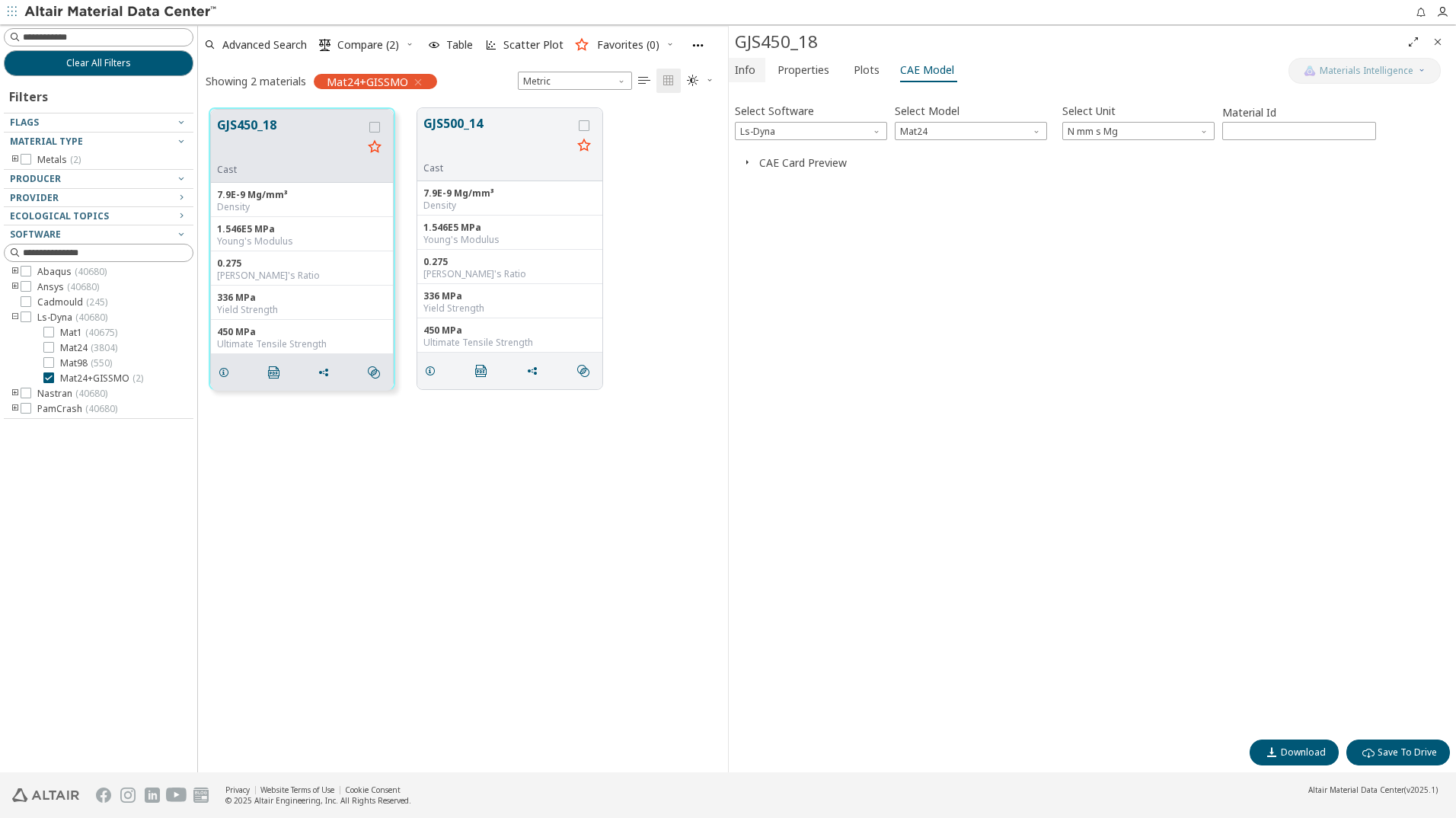
click at [748, 79] on span "Info" at bounding box center [746, 70] width 21 height 25
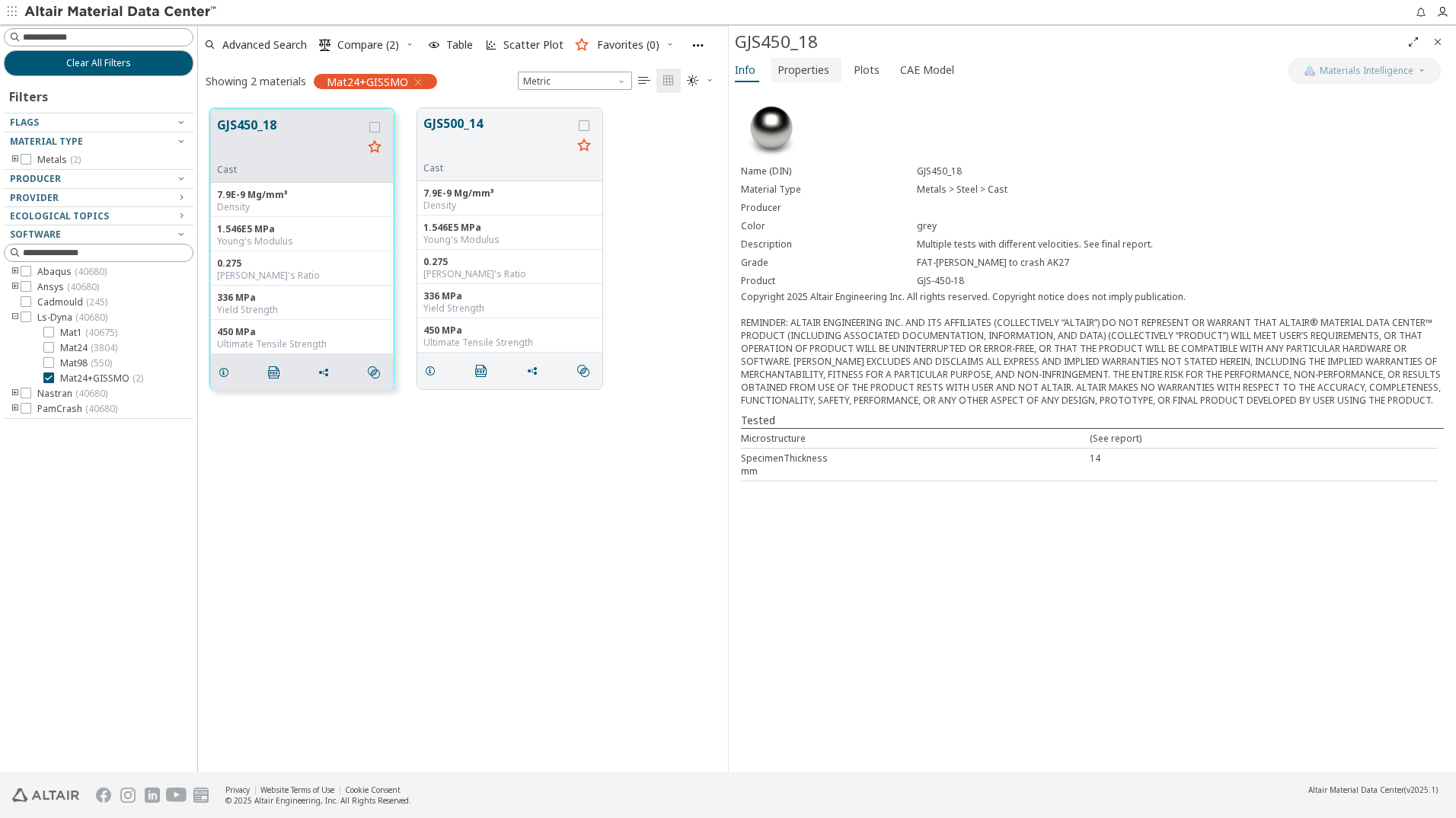
click at [793, 78] on span "Properties" at bounding box center [804, 70] width 52 height 25
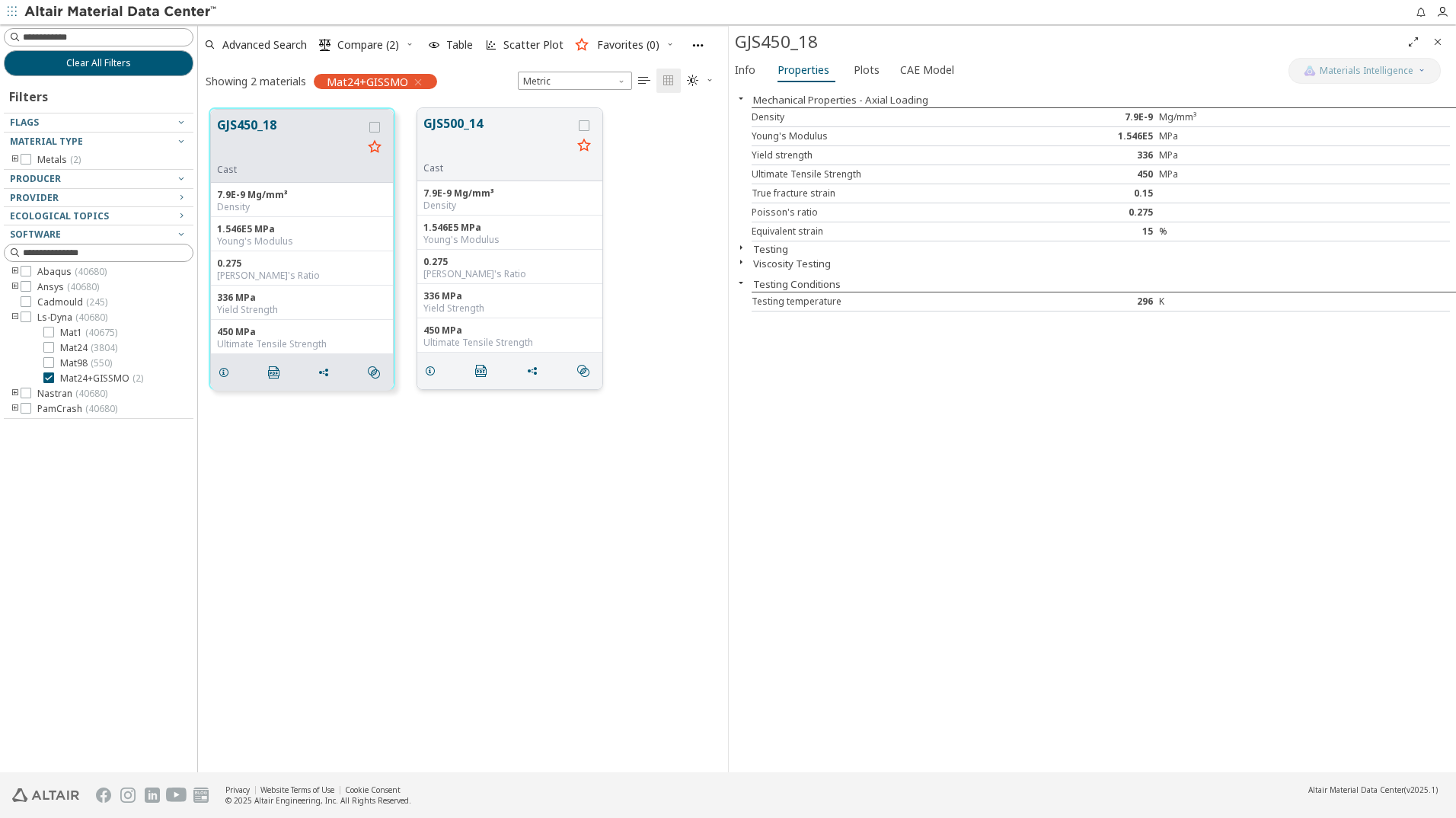
click at [448, 129] on button "GJS500_14" at bounding box center [498, 138] width 149 height 48
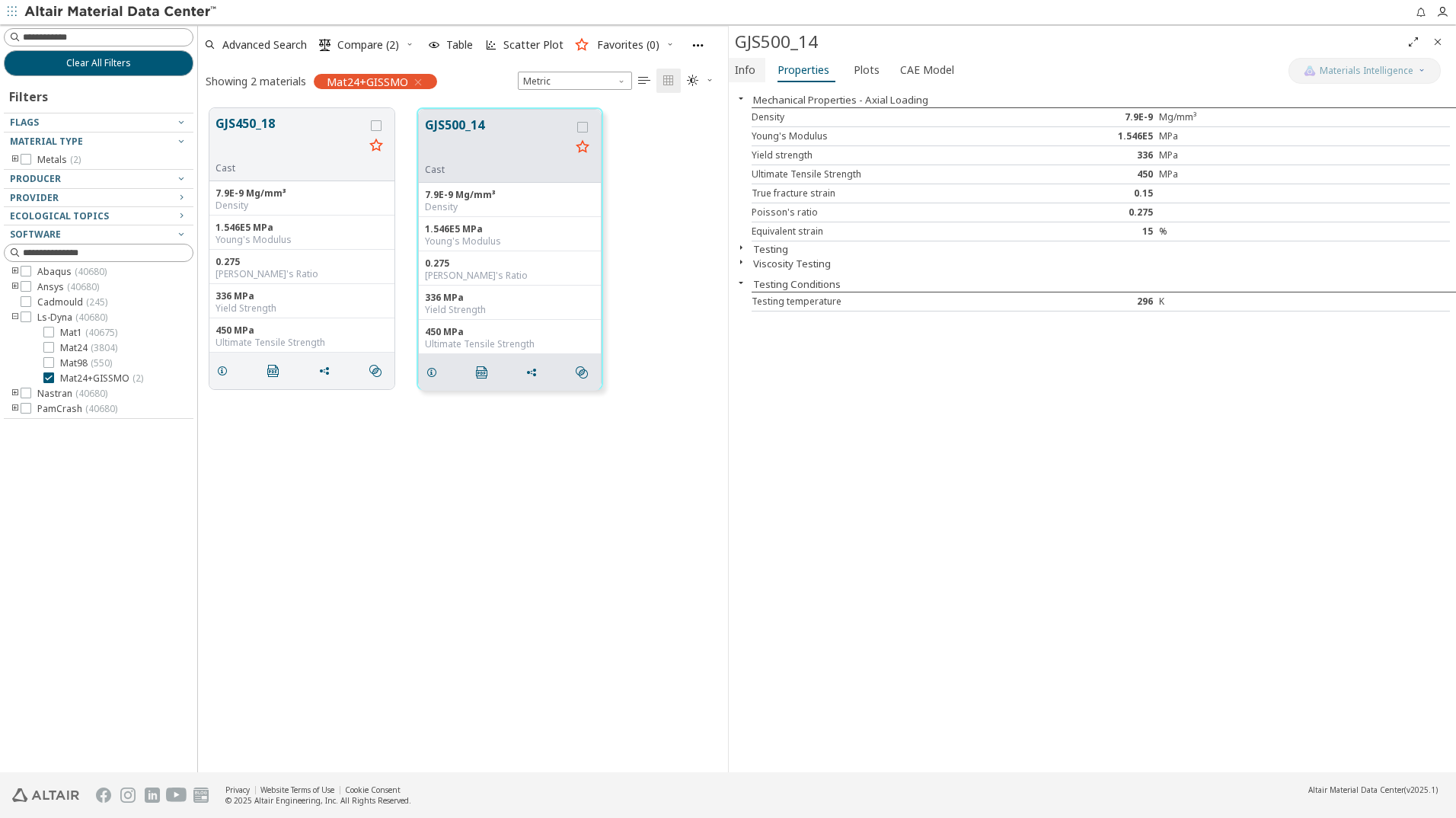
click at [754, 79] on span "Info" at bounding box center [746, 70] width 21 height 25
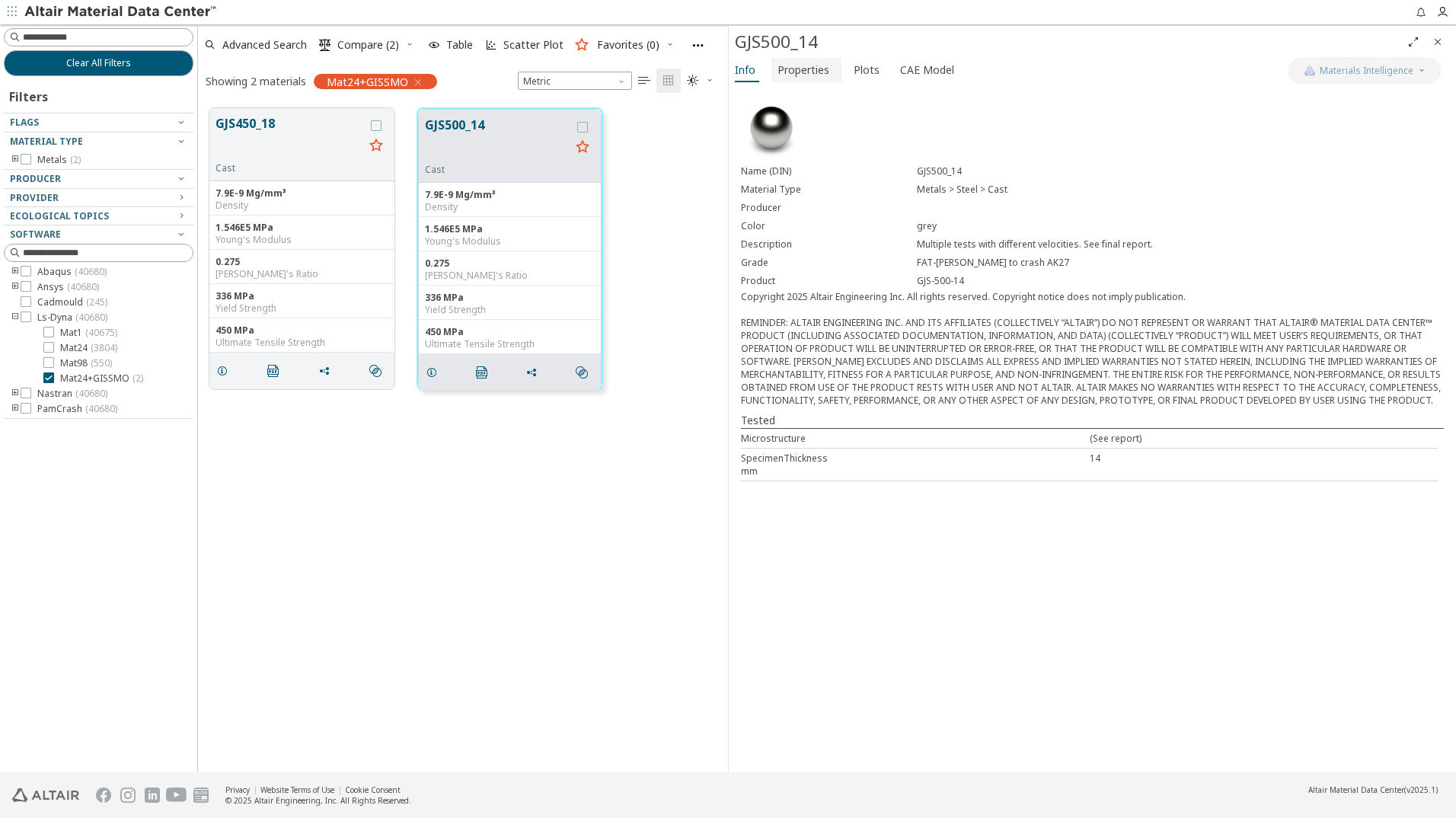
click at [793, 74] on span "Properties" at bounding box center [804, 70] width 52 height 25
